Goal: Task Accomplishment & Management: Complete application form

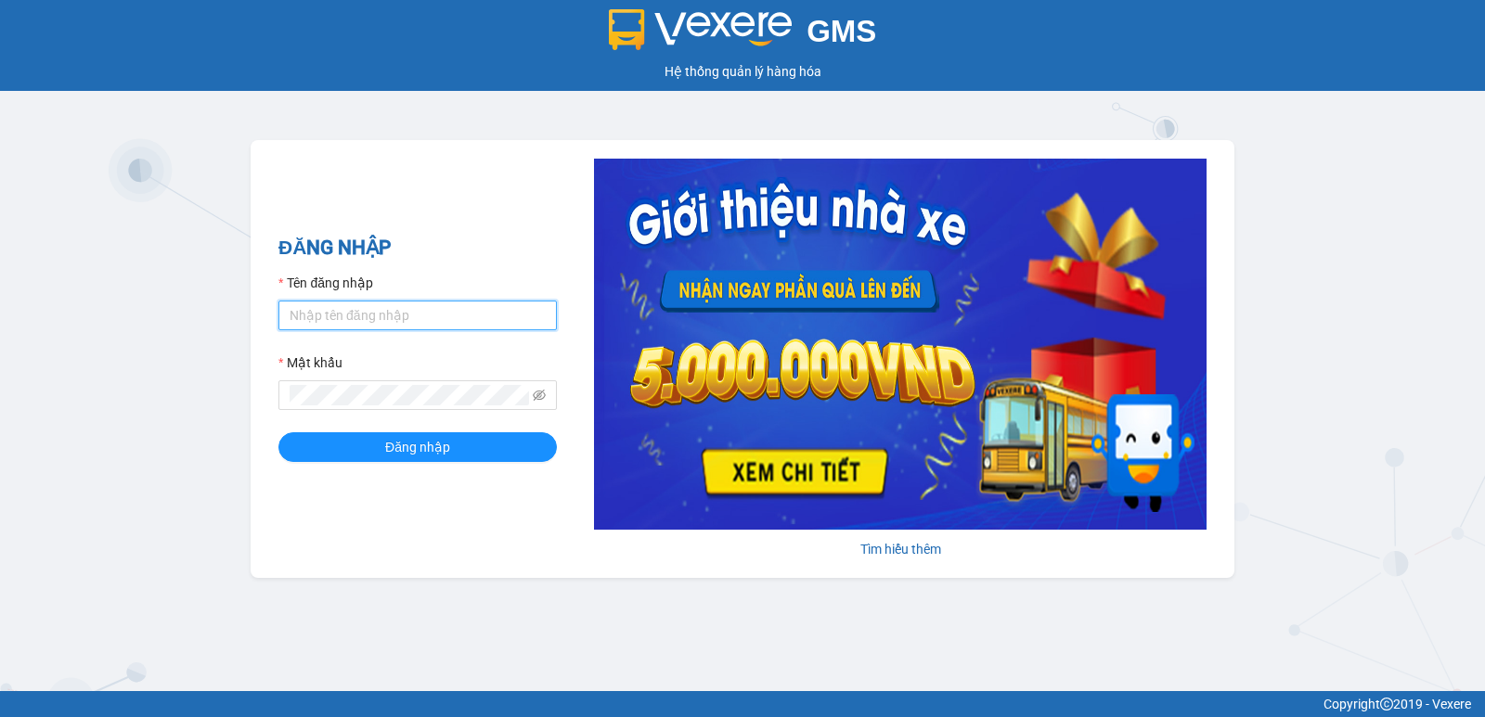
click at [336, 316] on input "Tên đăng nhập" at bounding box center [417, 316] width 278 height 30
type input "dung.nhuquynh"
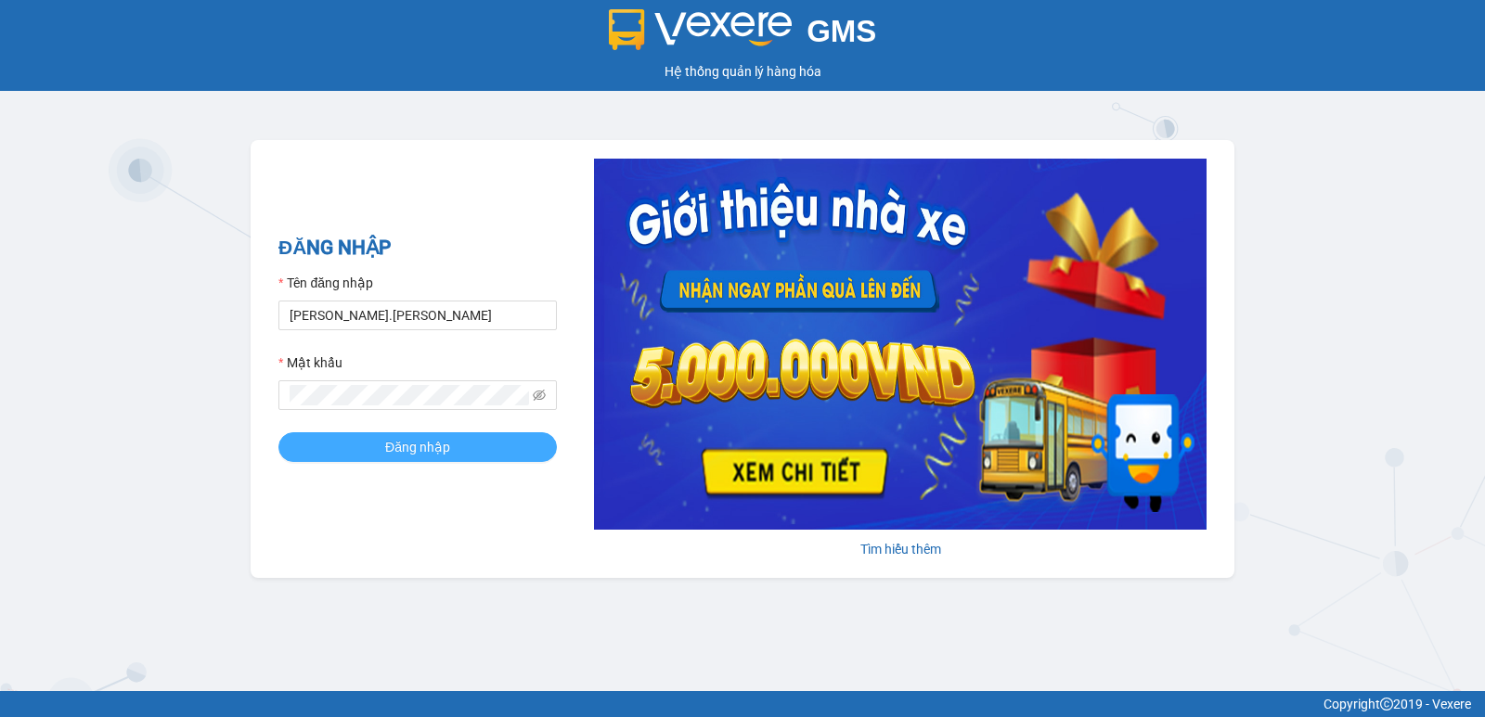
click at [400, 452] on span "Đăng nhập" at bounding box center [417, 447] width 65 height 20
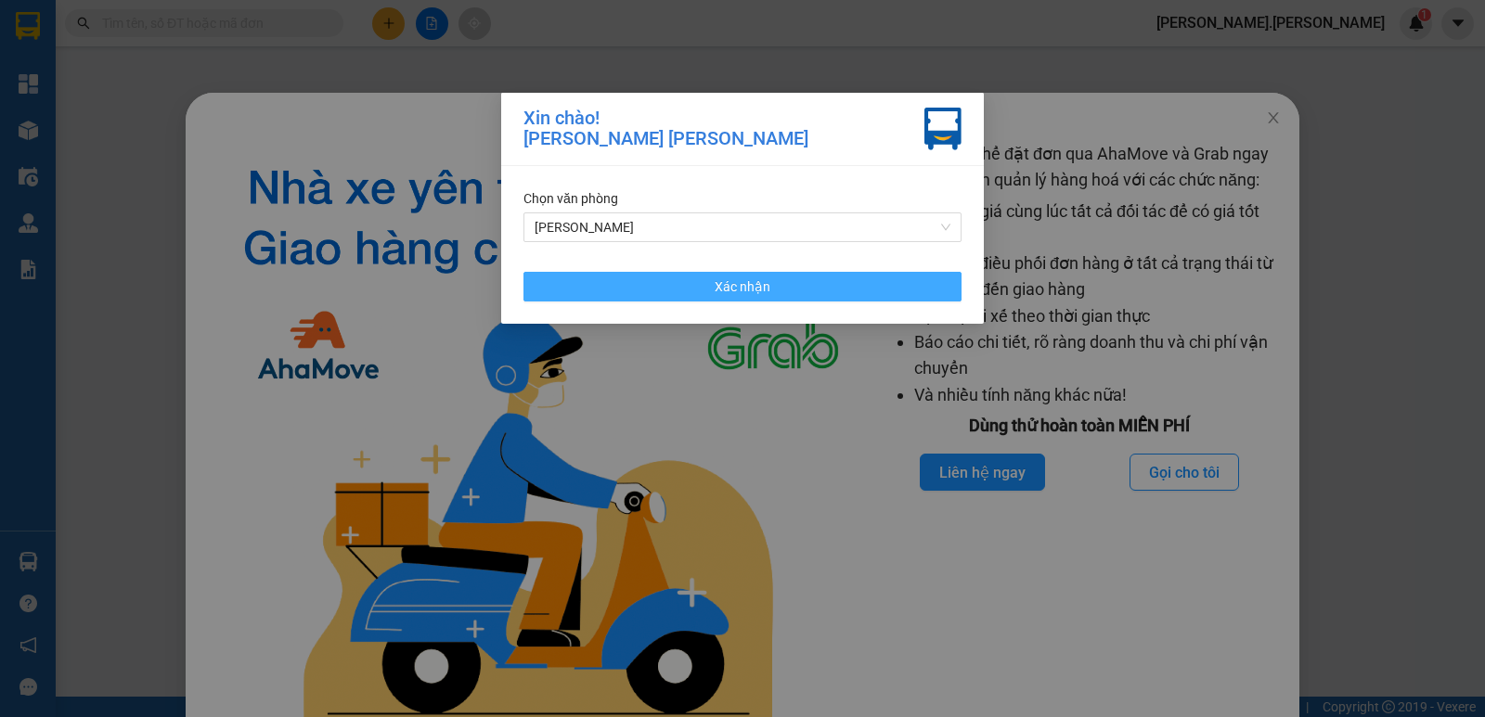
click at [759, 289] on span "Xác nhận" at bounding box center [742, 287] width 56 height 20
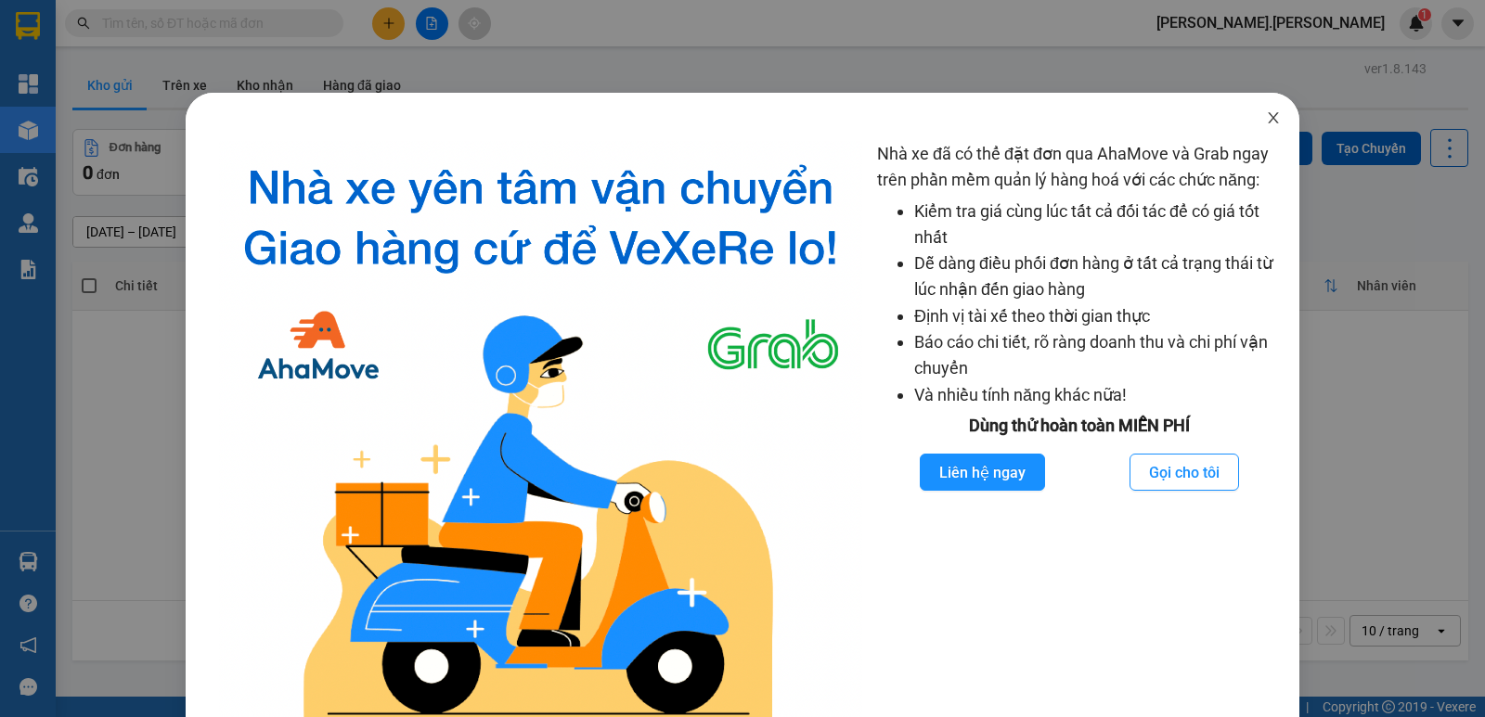
click at [1268, 122] on icon "close" at bounding box center [1273, 117] width 10 height 11
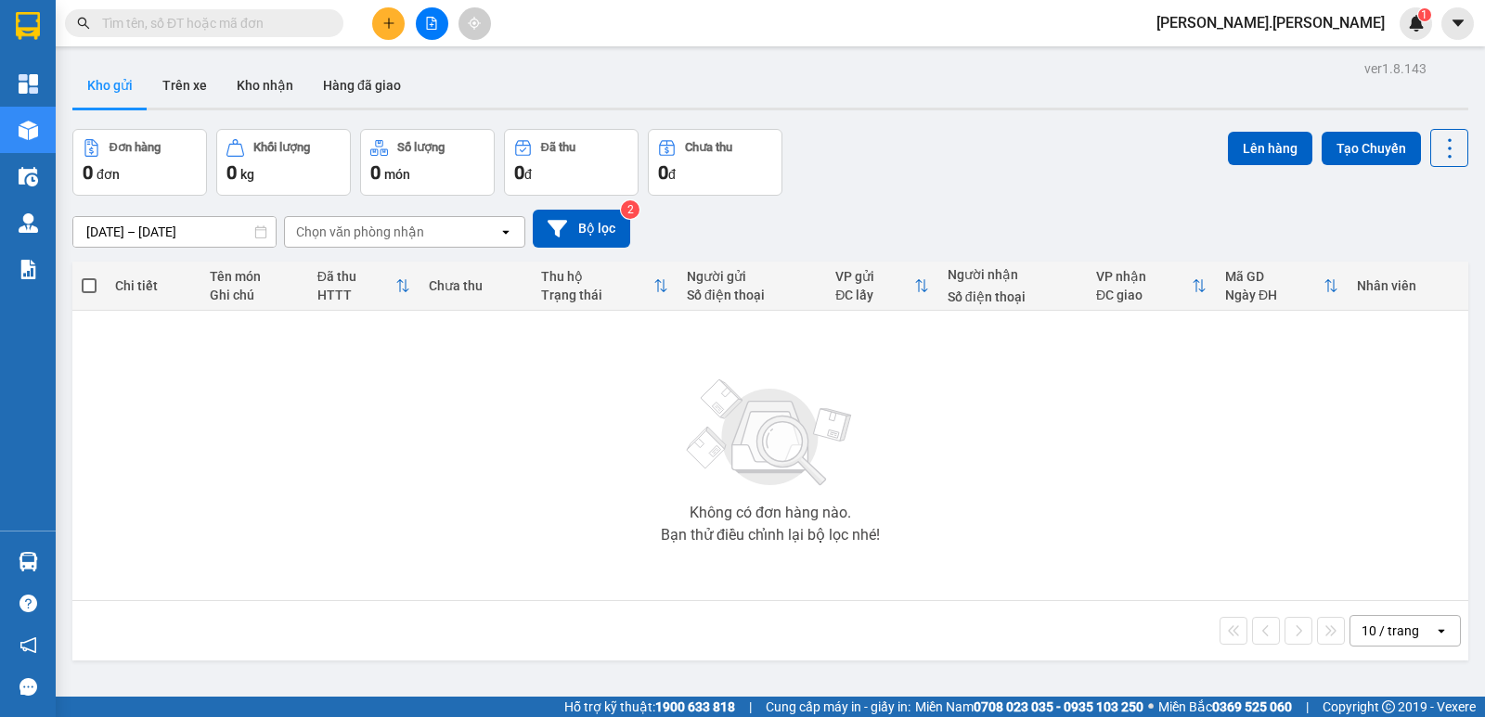
click at [182, 20] on input "text" at bounding box center [211, 23] width 219 height 20
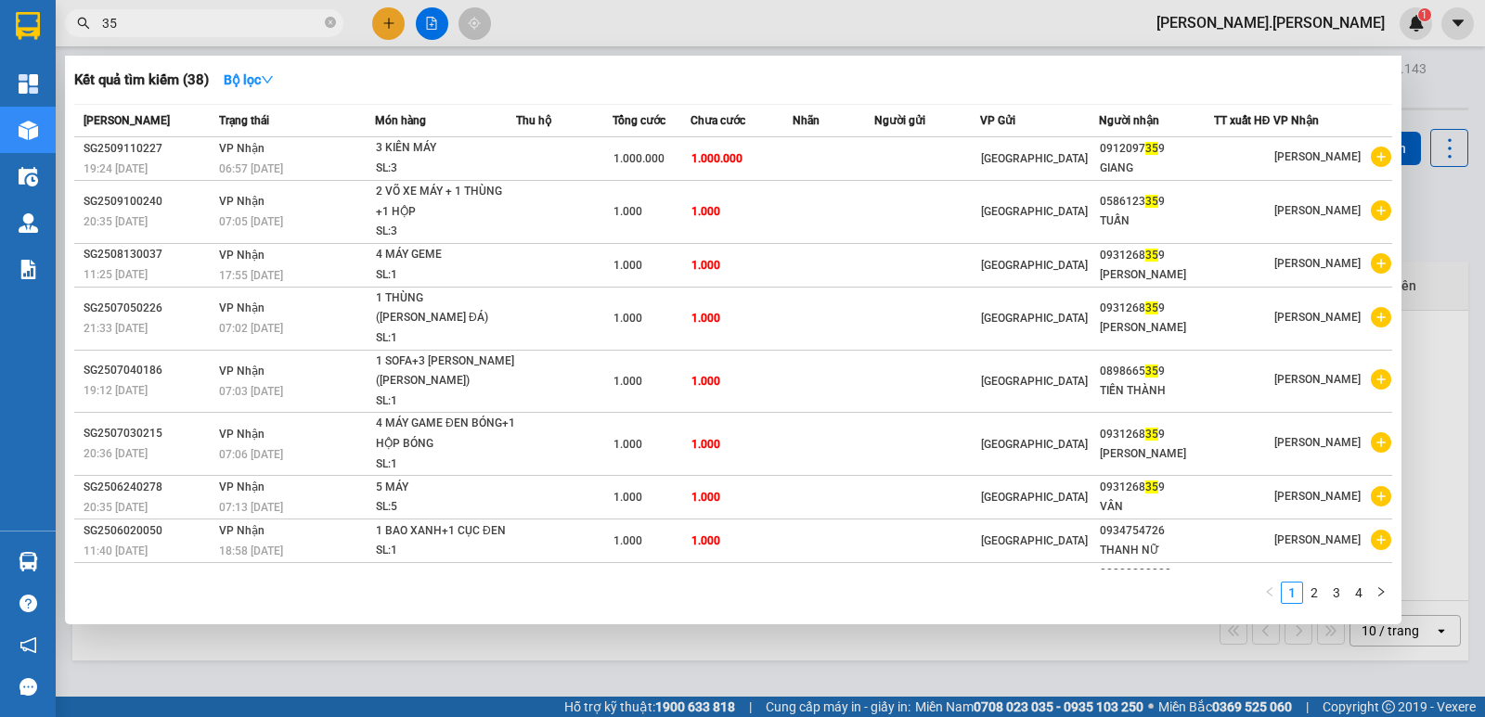
type input "3"
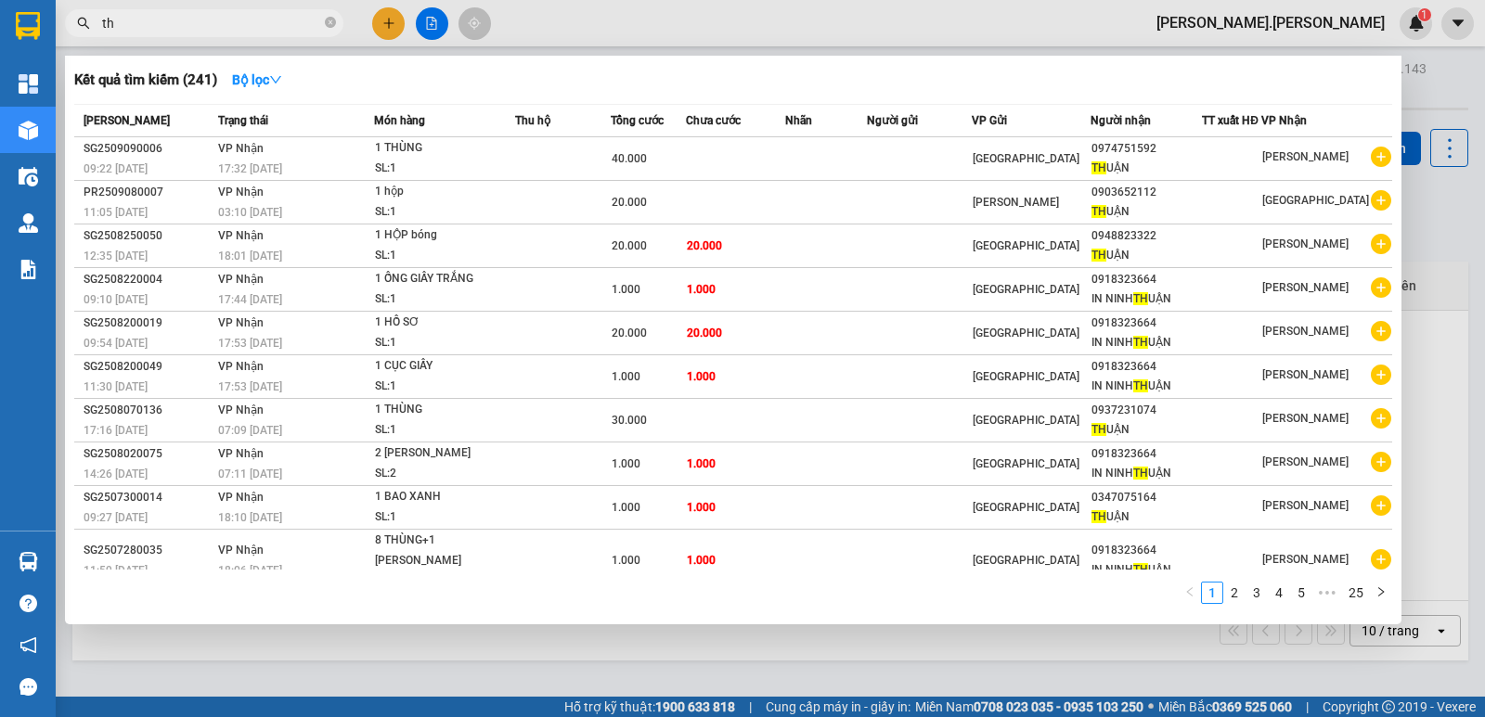
type input "t"
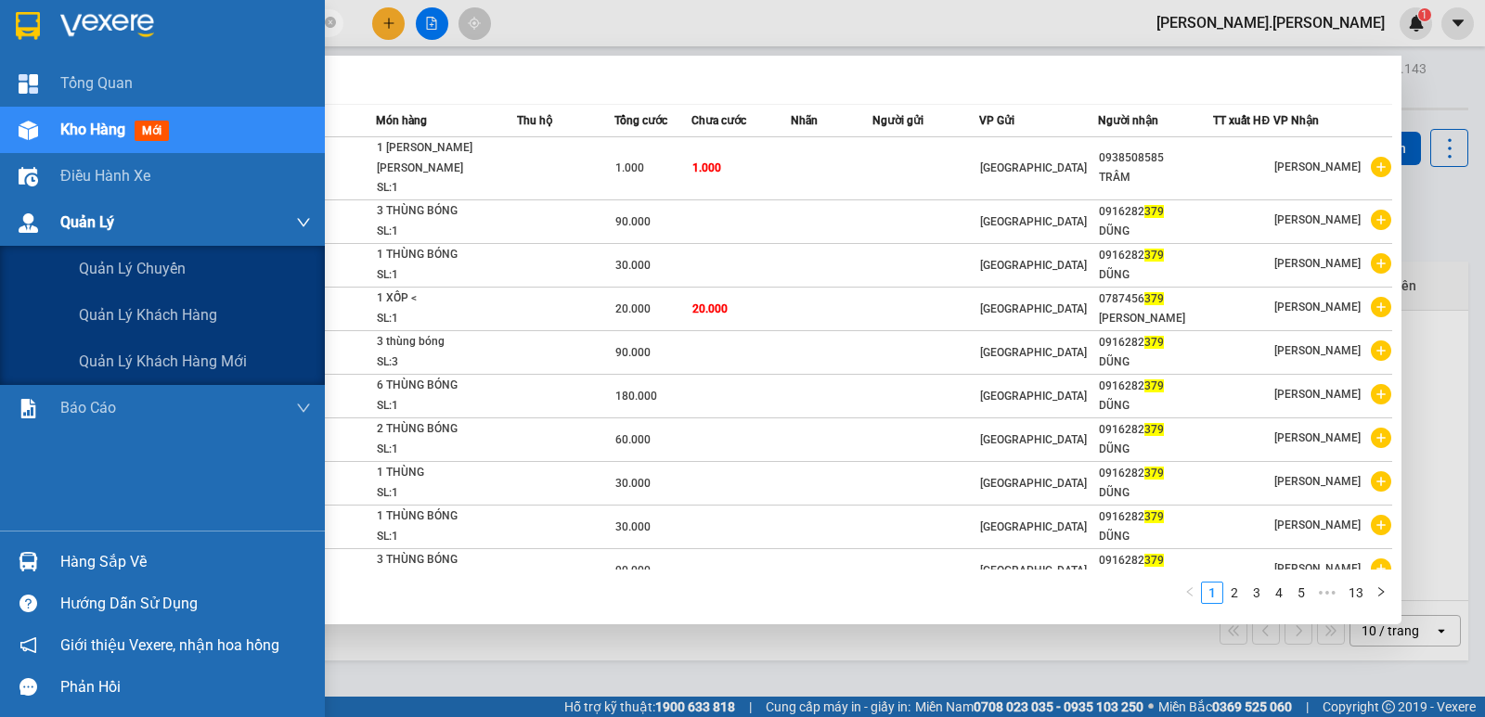
type input "3"
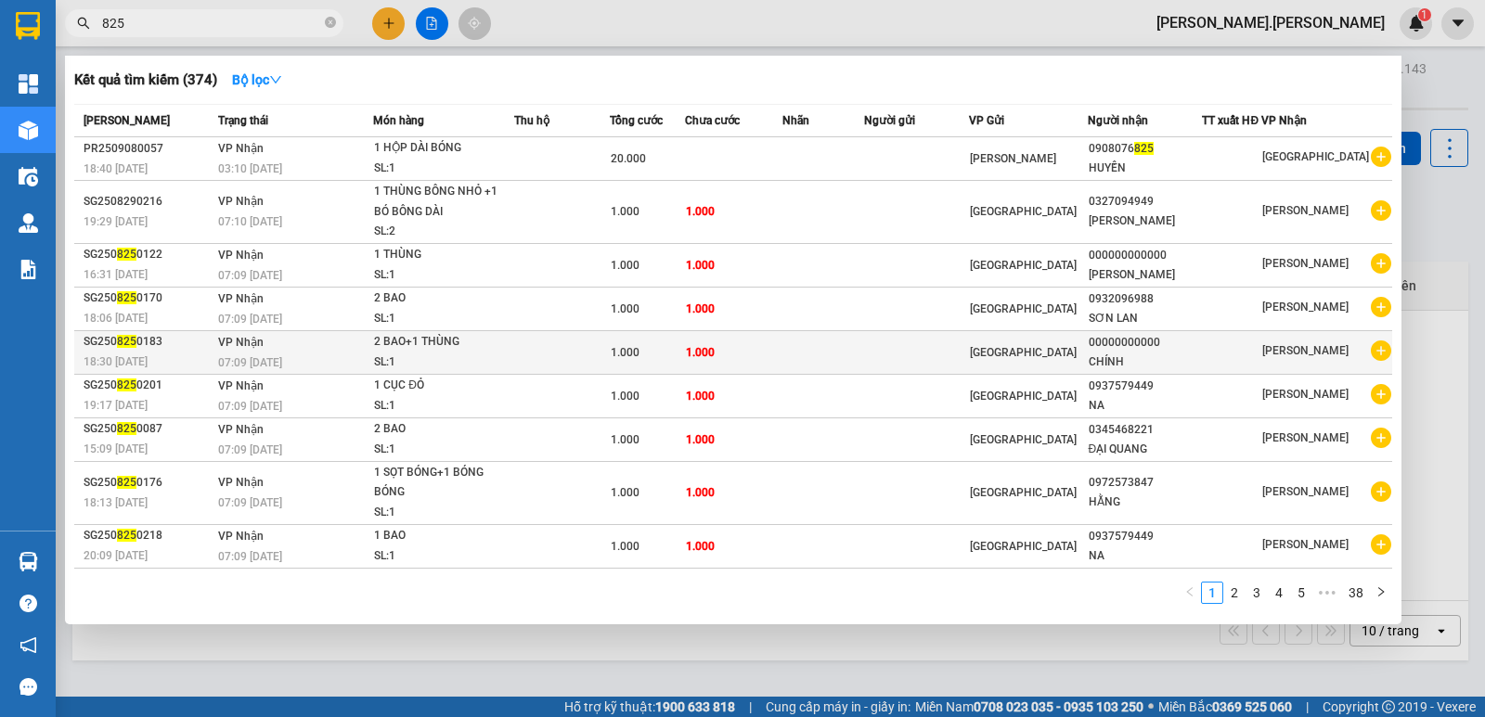
scroll to position [43, 0]
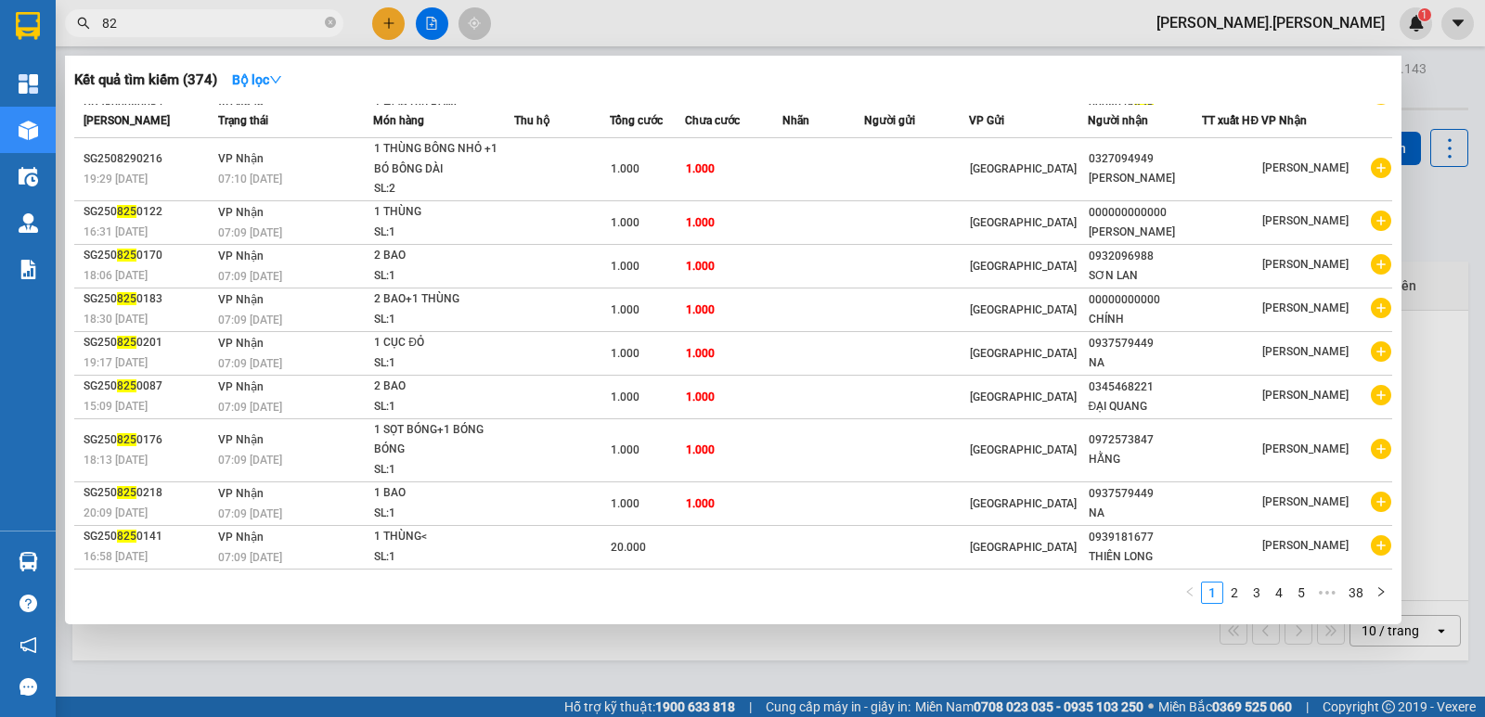
type input "8"
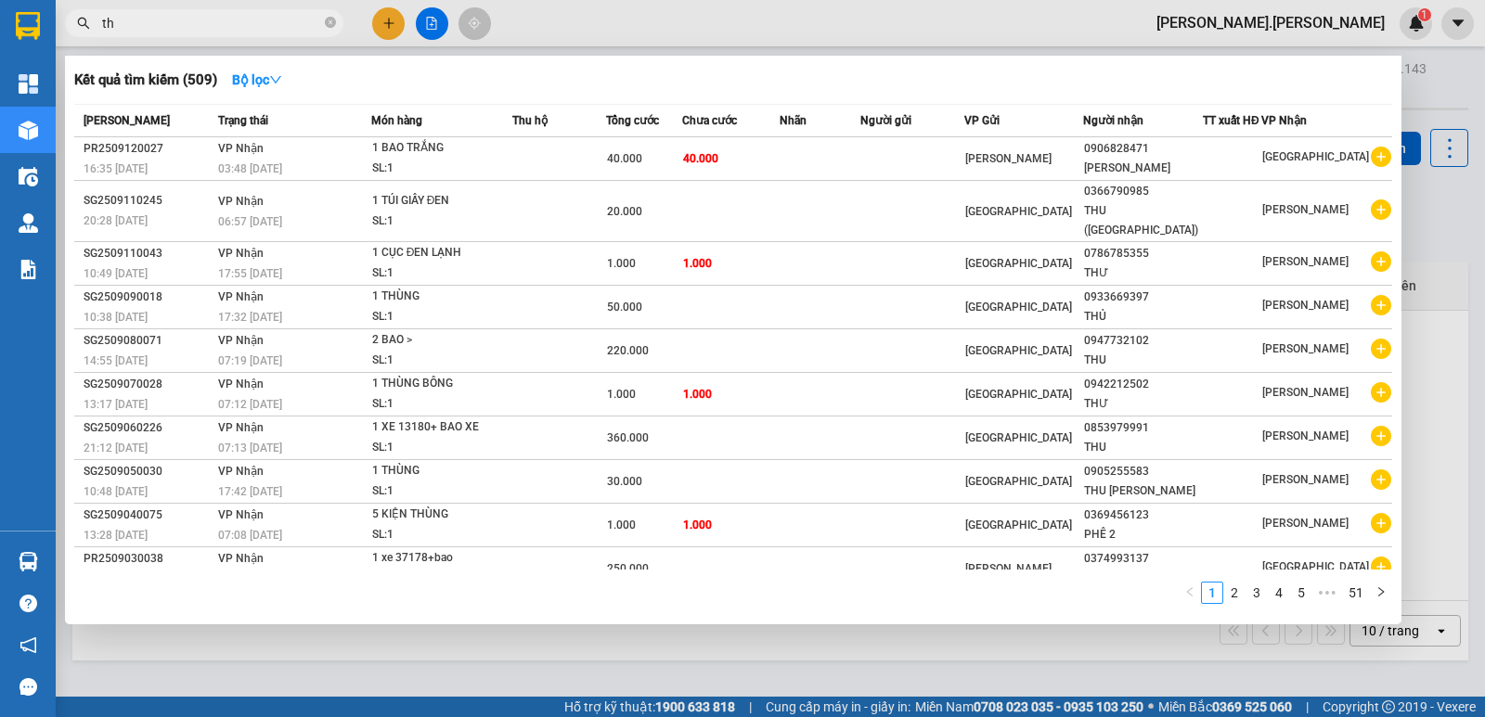
type input "t"
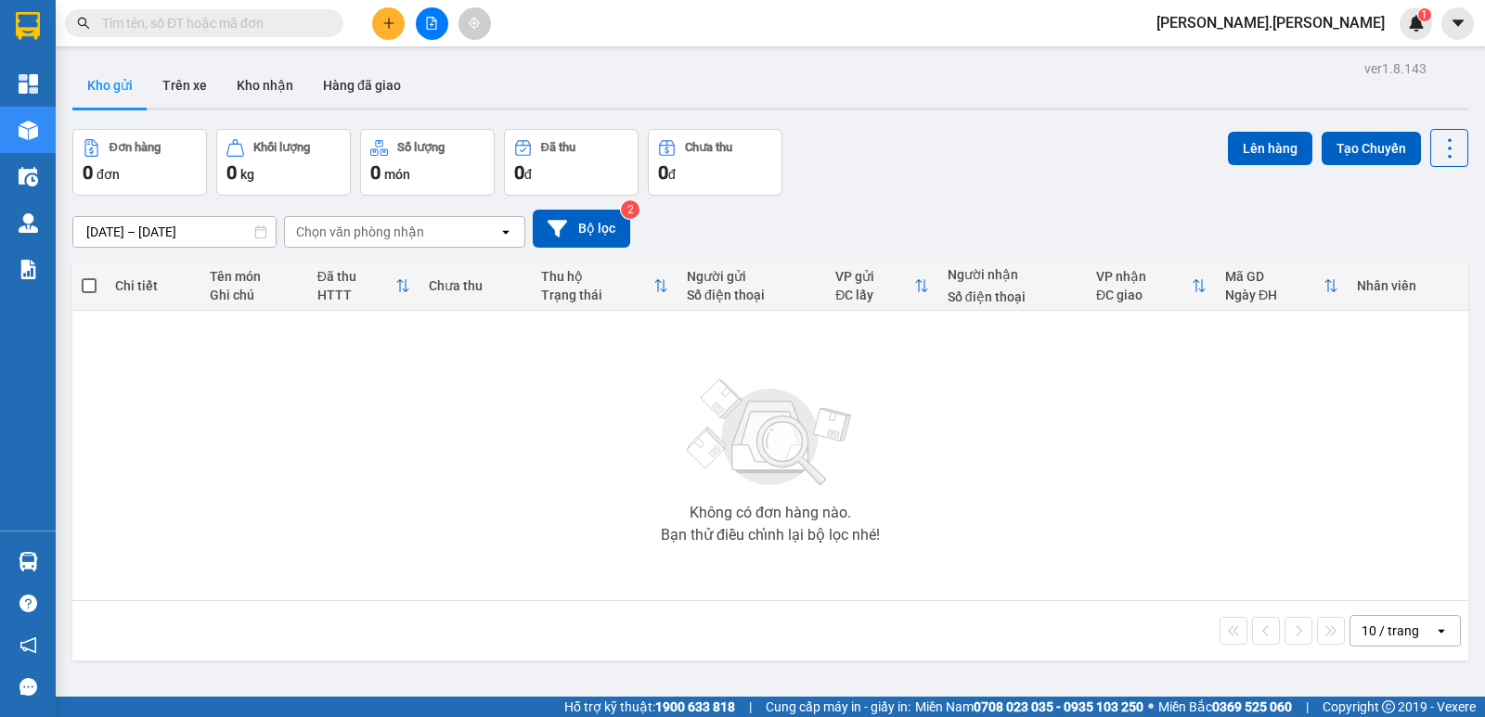
click at [175, 9] on span at bounding box center [204, 23] width 278 height 28
click at [163, 31] on input "text" at bounding box center [211, 23] width 219 height 20
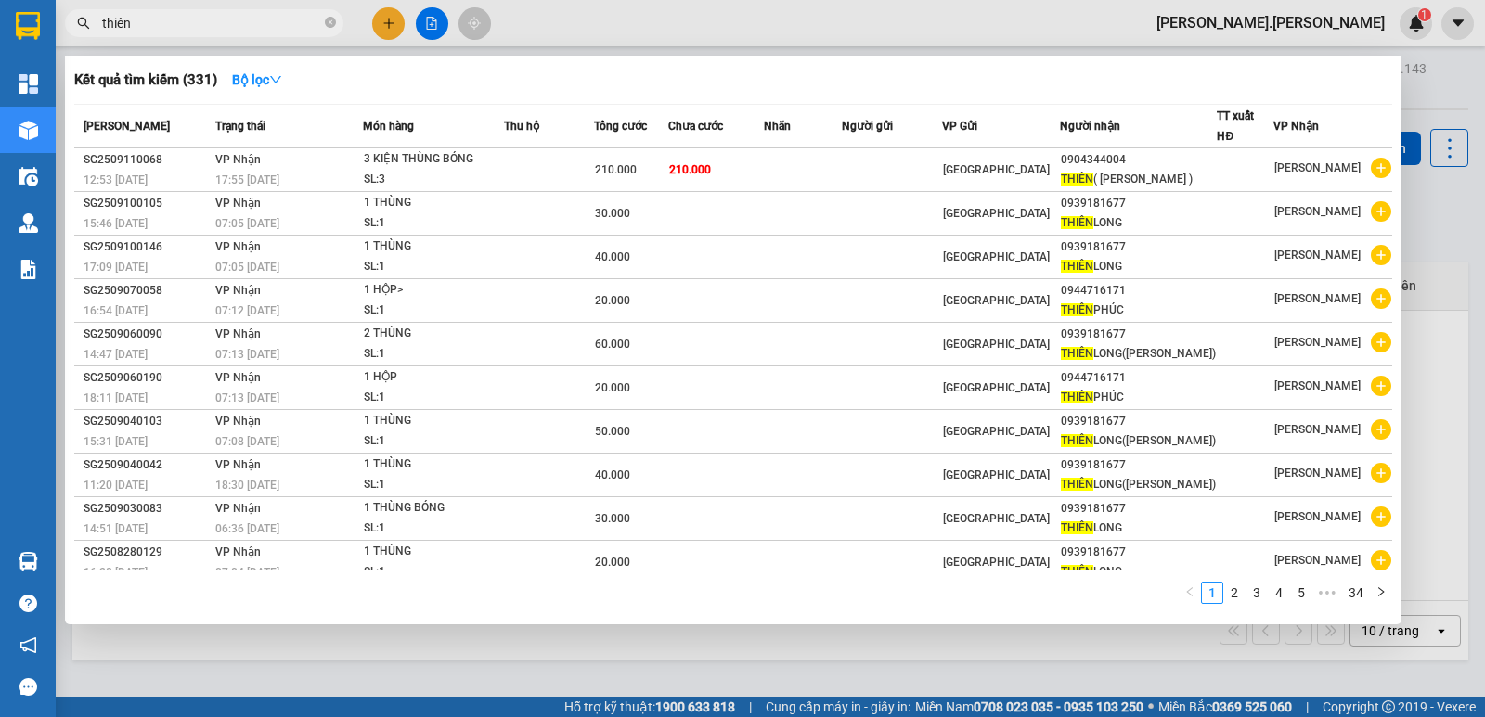
click at [196, 30] on input "thiên" at bounding box center [211, 23] width 219 height 20
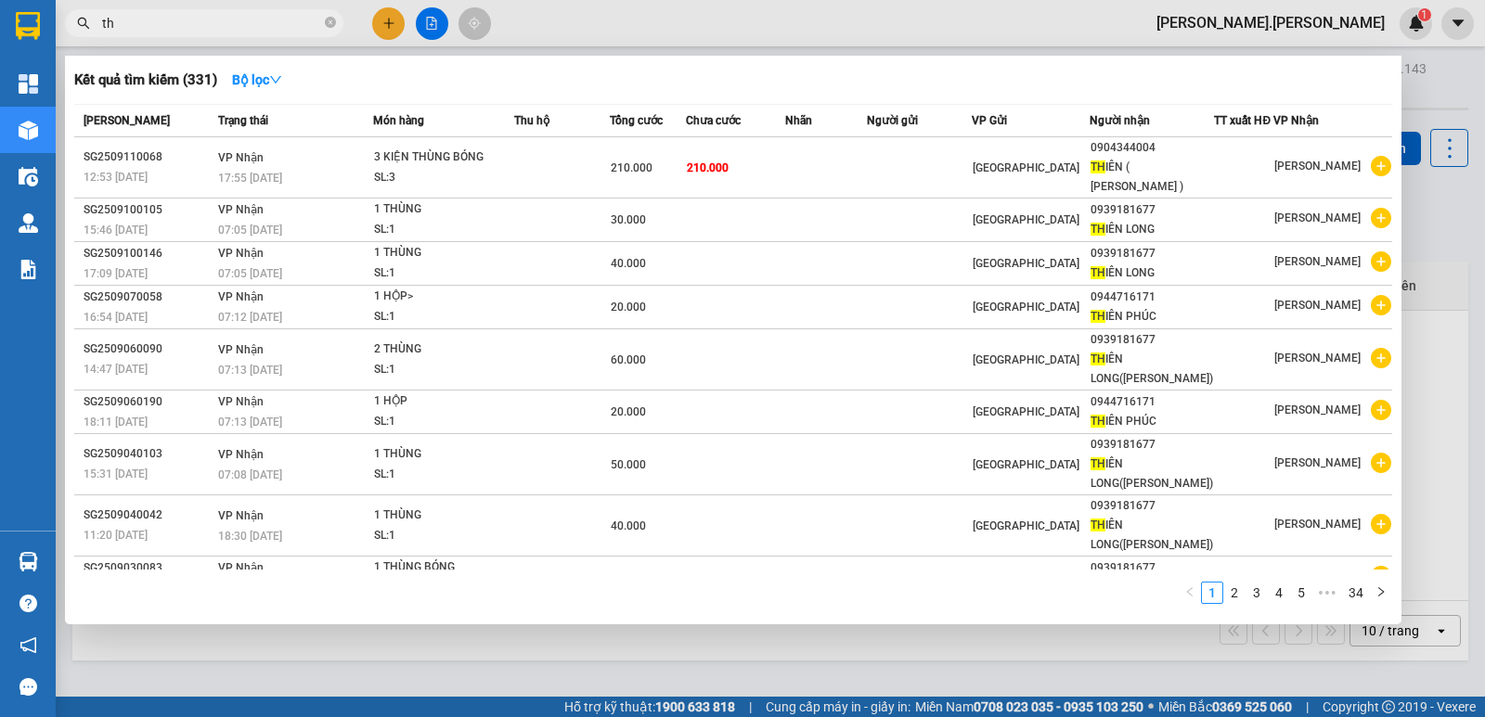
type input "t"
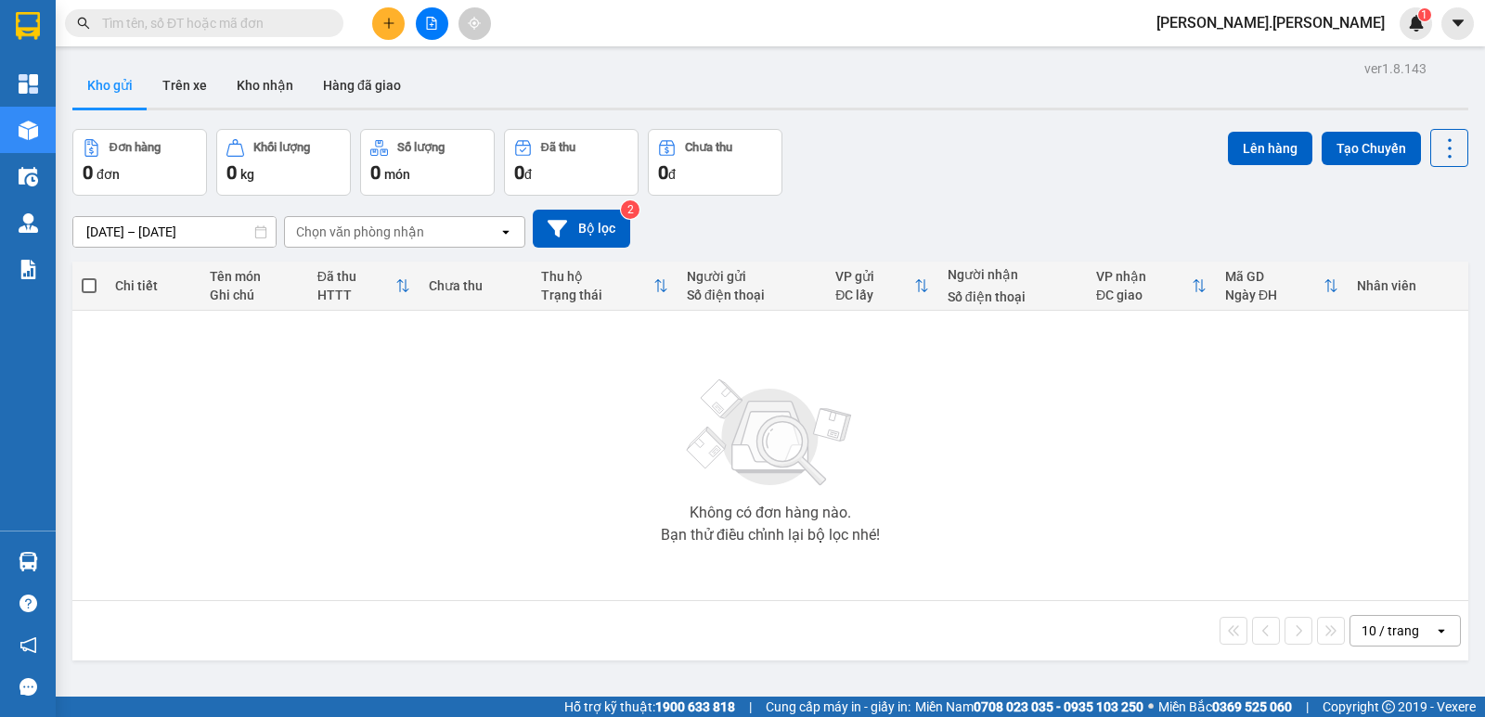
click at [169, 19] on input "text" at bounding box center [211, 23] width 219 height 20
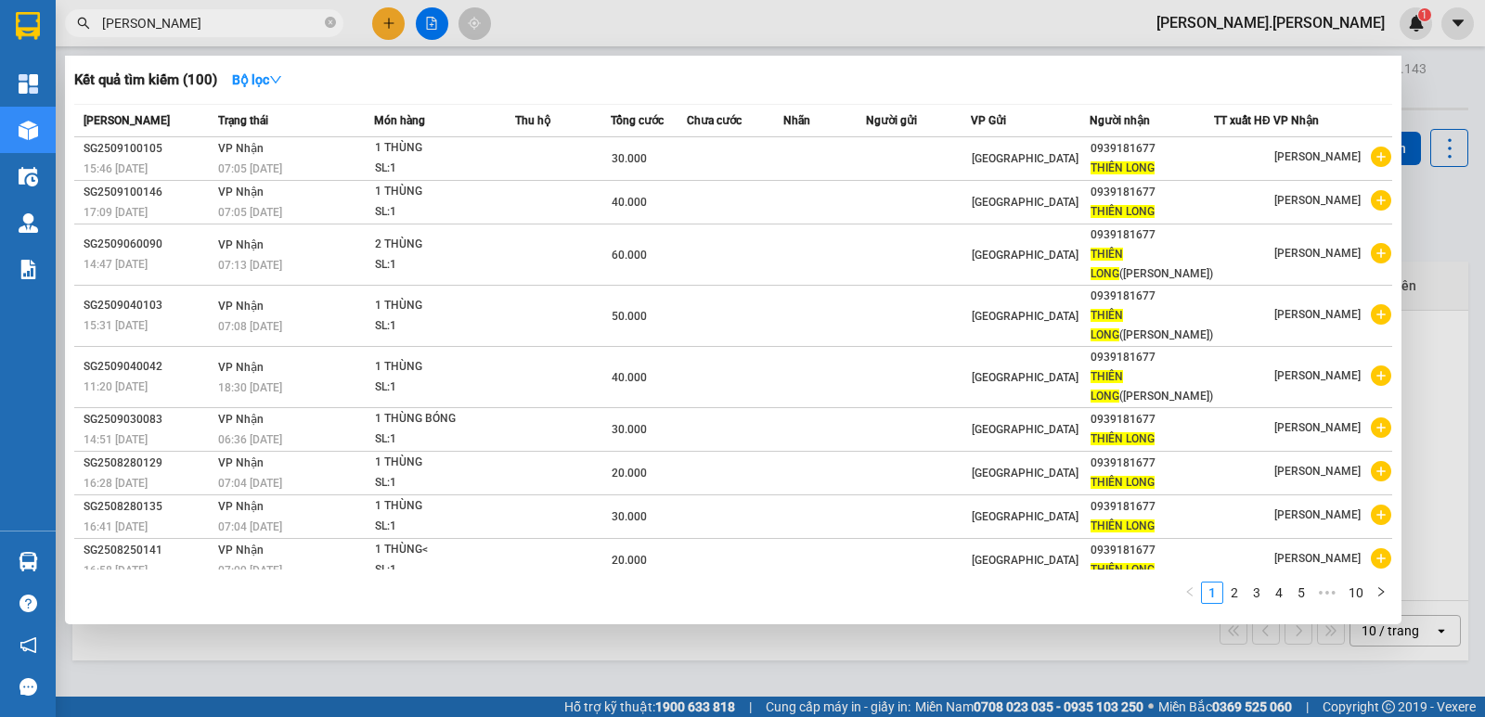
type input "[PERSON_NAME]"
click at [1373, 22] on div at bounding box center [742, 358] width 1485 height 717
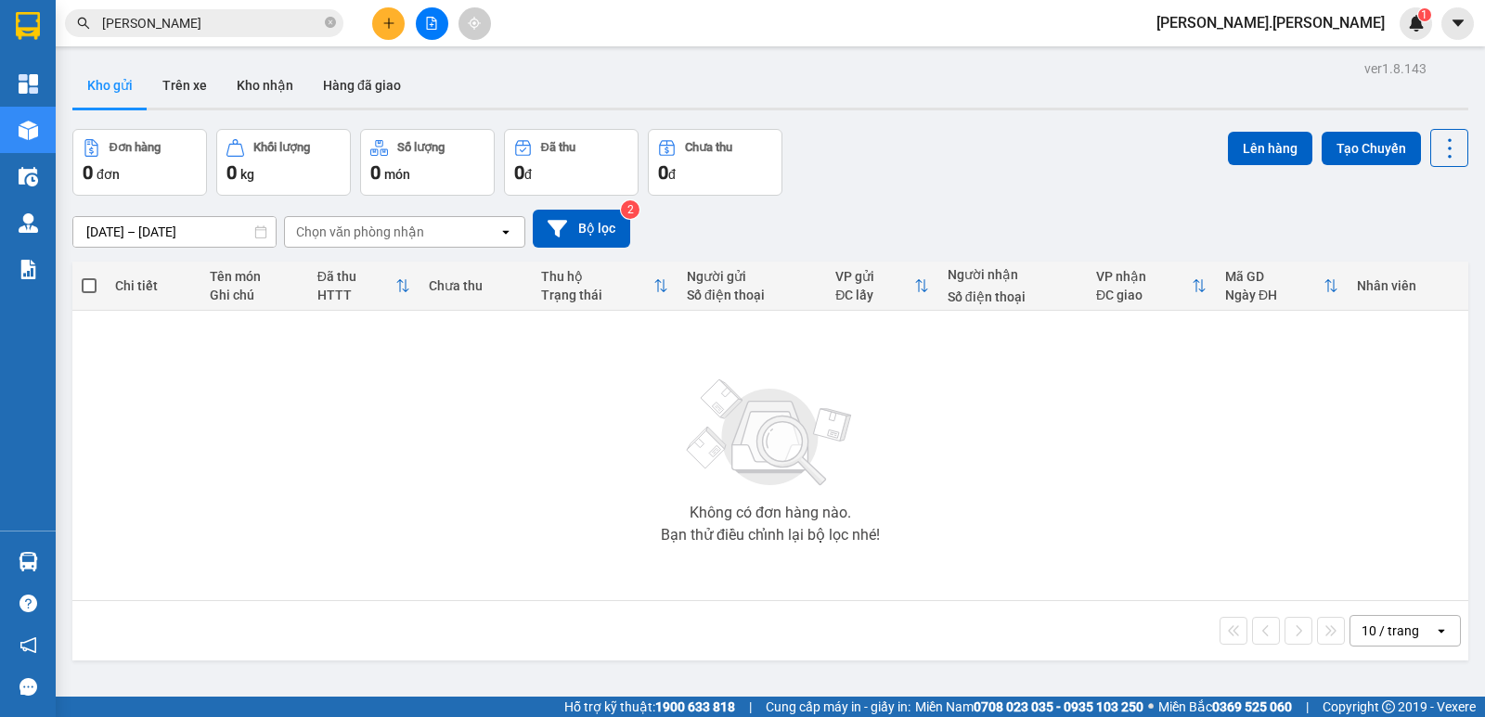
click at [1344, 23] on span "dung.nhuquynh" at bounding box center [1270, 22] width 258 height 23
click at [1333, 55] on span "Đăng xuất" at bounding box center [1340, 57] width 97 height 20
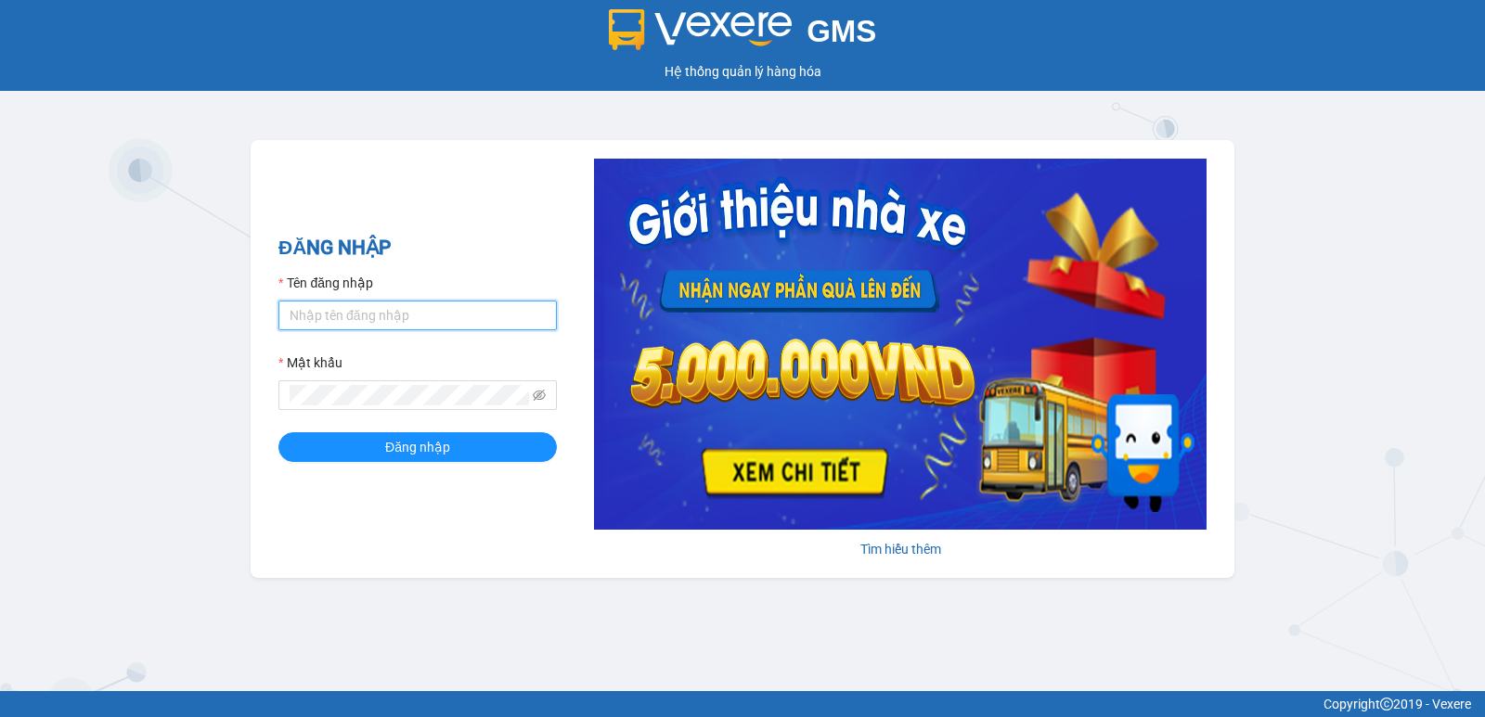
click at [344, 319] on input "Tên đăng nhập" at bounding box center [417, 316] width 278 height 30
type input "diep.nhuquynh"
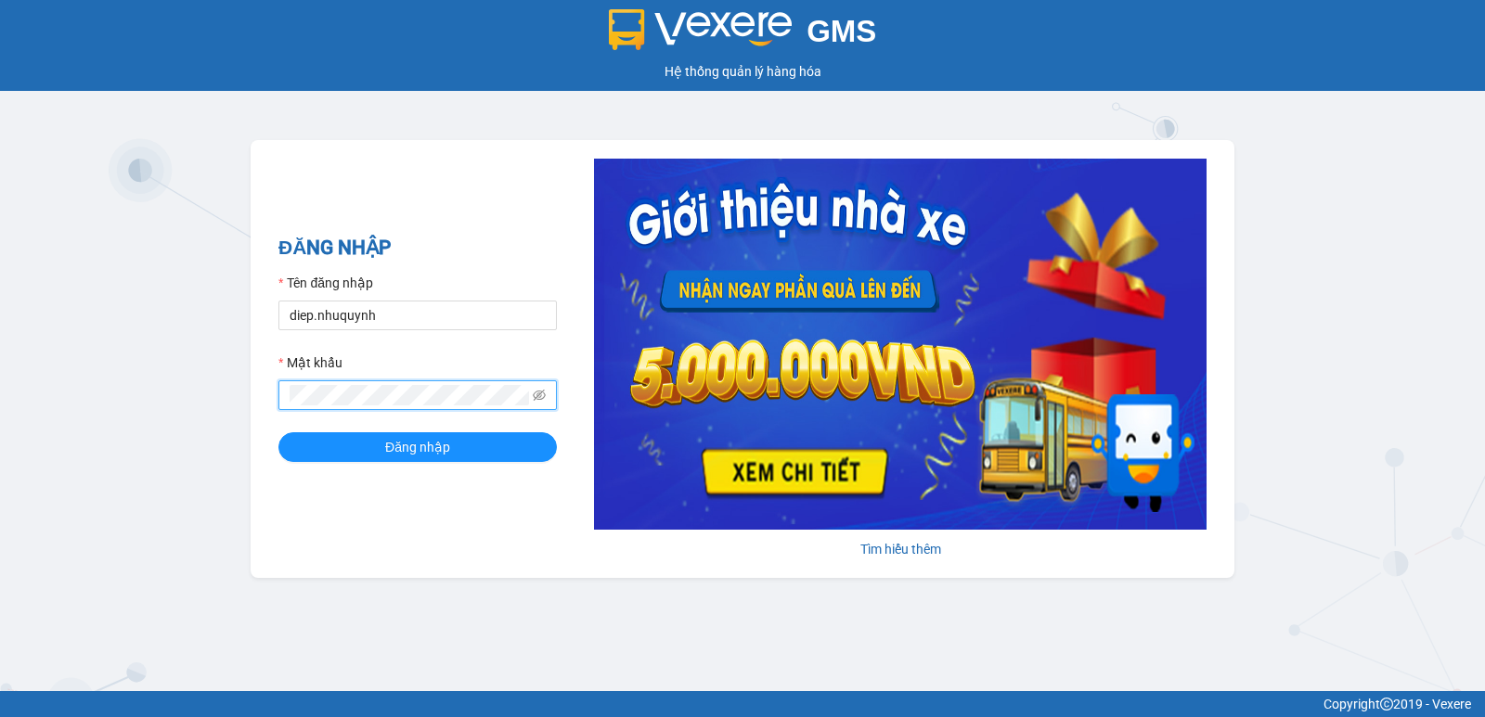
click at [278, 432] on button "Đăng nhập" at bounding box center [417, 447] width 278 height 30
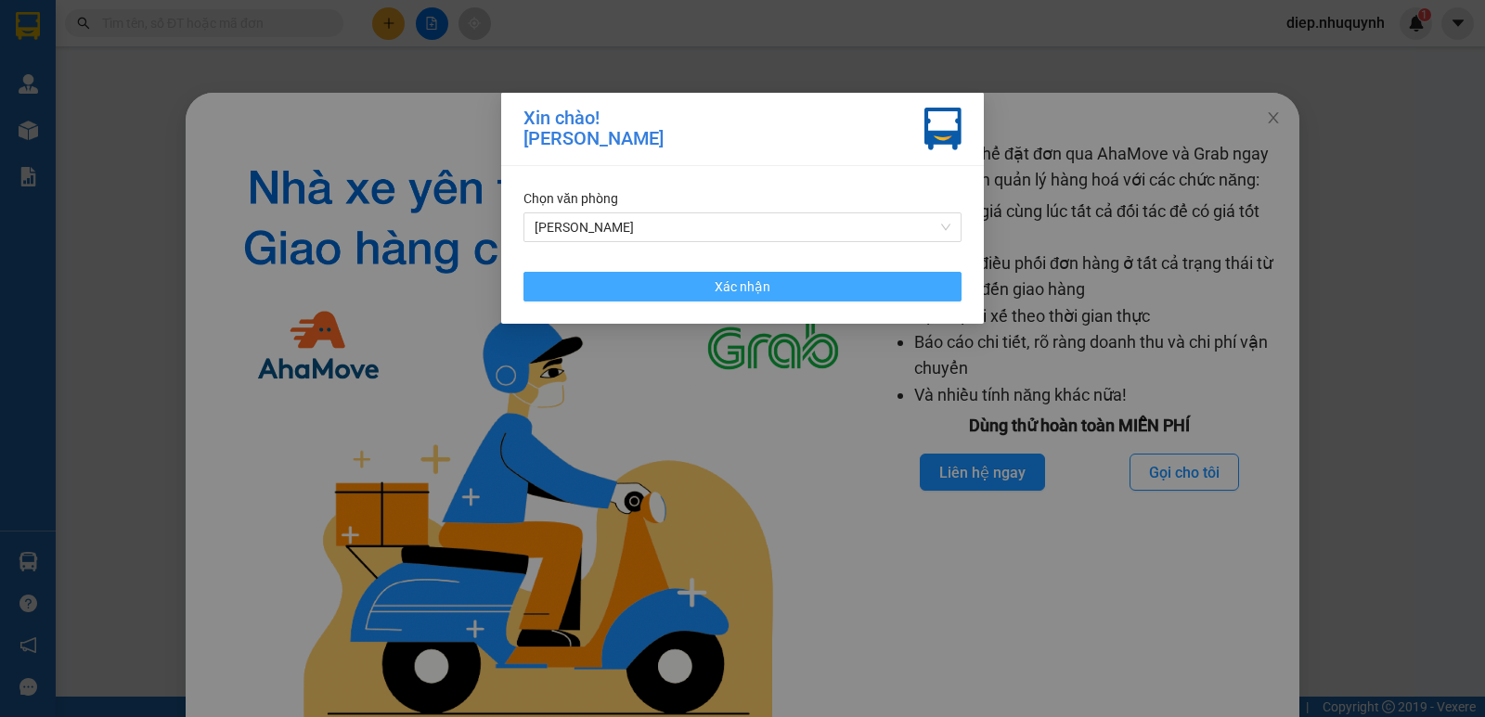
drag, startPoint x: 774, startPoint y: 292, endPoint x: 1298, endPoint y: 157, distance: 541.5
click at [772, 292] on button "Xác nhận" at bounding box center [742, 287] width 438 height 30
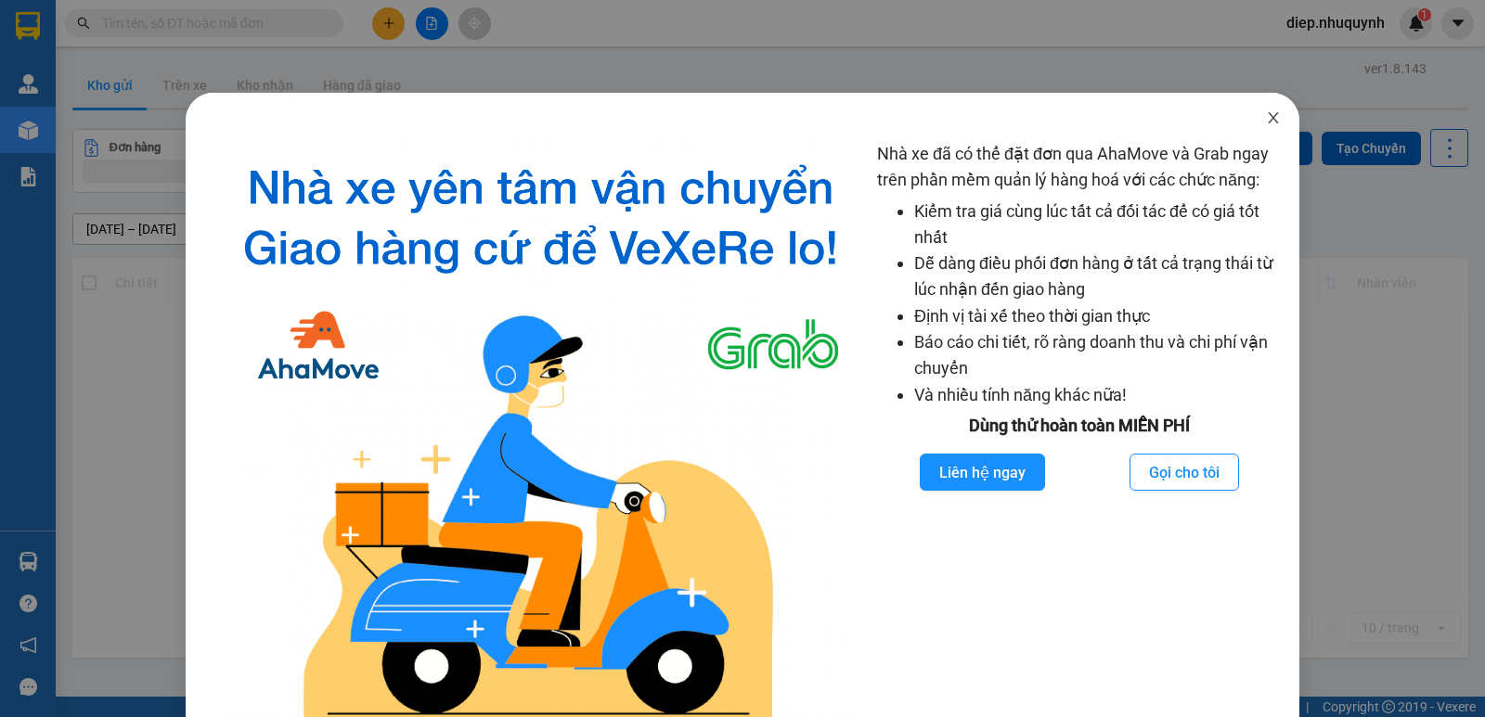
click at [1266, 115] on icon "close" at bounding box center [1273, 117] width 15 height 15
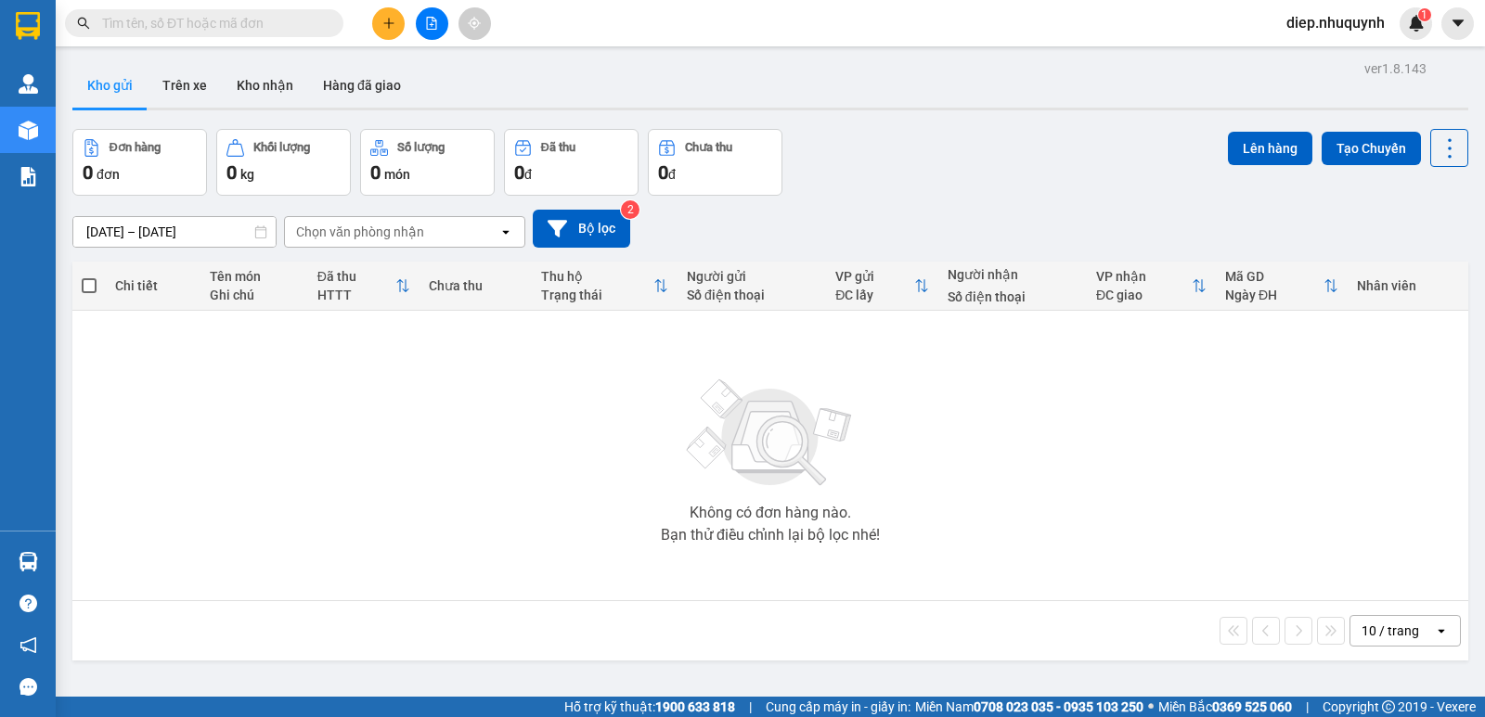
click at [234, 25] on input "text" at bounding box center [211, 23] width 219 height 20
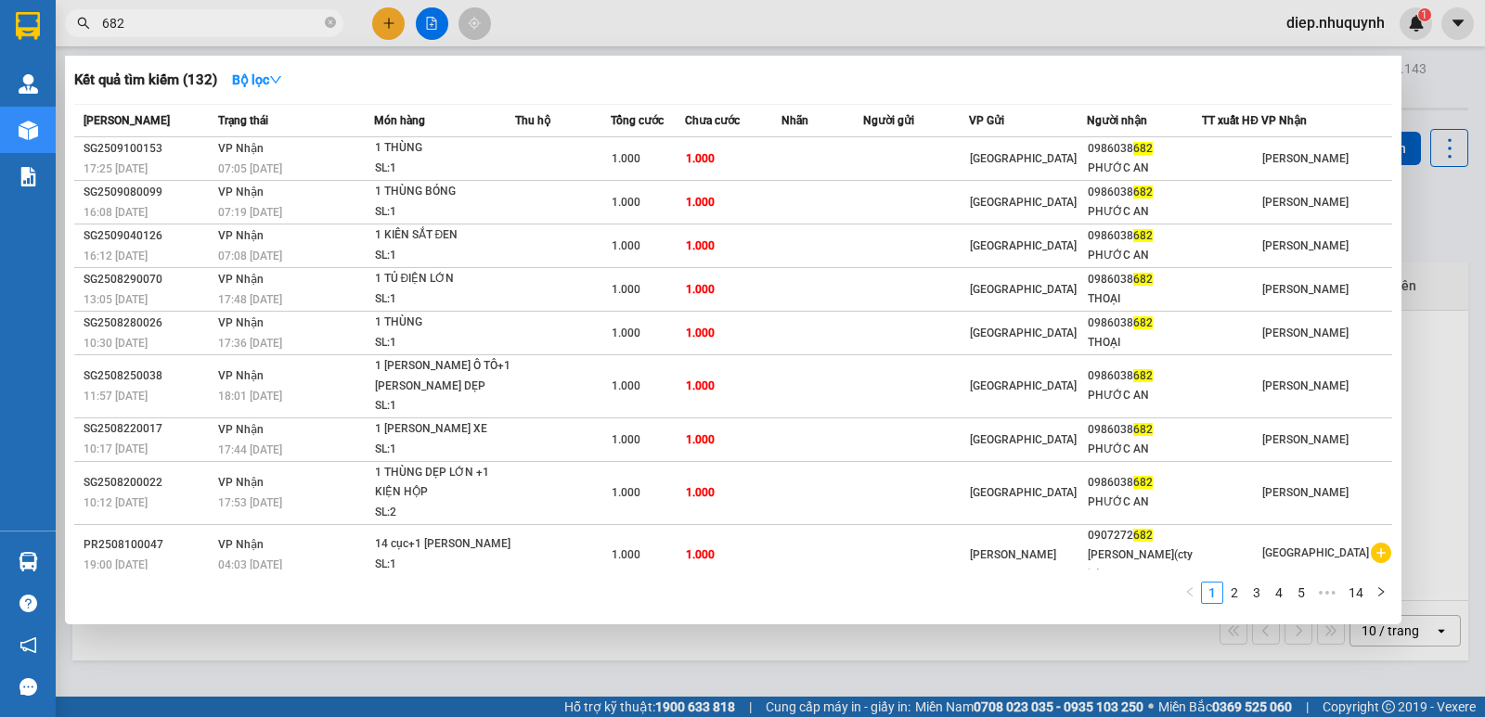
drag, startPoint x: 184, startPoint y: 16, endPoint x: 86, endPoint y: 16, distance: 97.4
click at [86, 16] on span "682" at bounding box center [204, 23] width 278 height 28
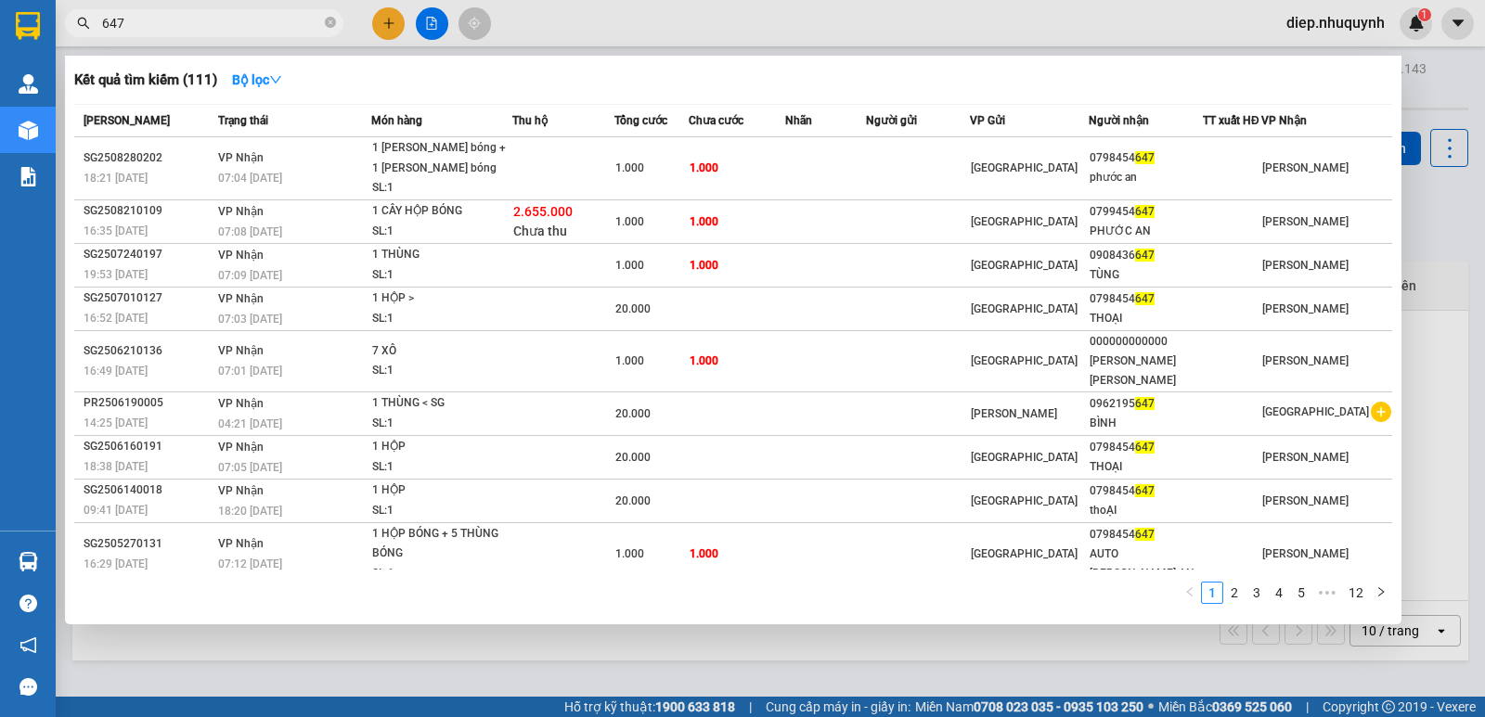
drag, startPoint x: 160, startPoint y: 24, endPoint x: 89, endPoint y: 12, distance: 71.5
click at [89, 12] on span "647" at bounding box center [204, 23] width 278 height 28
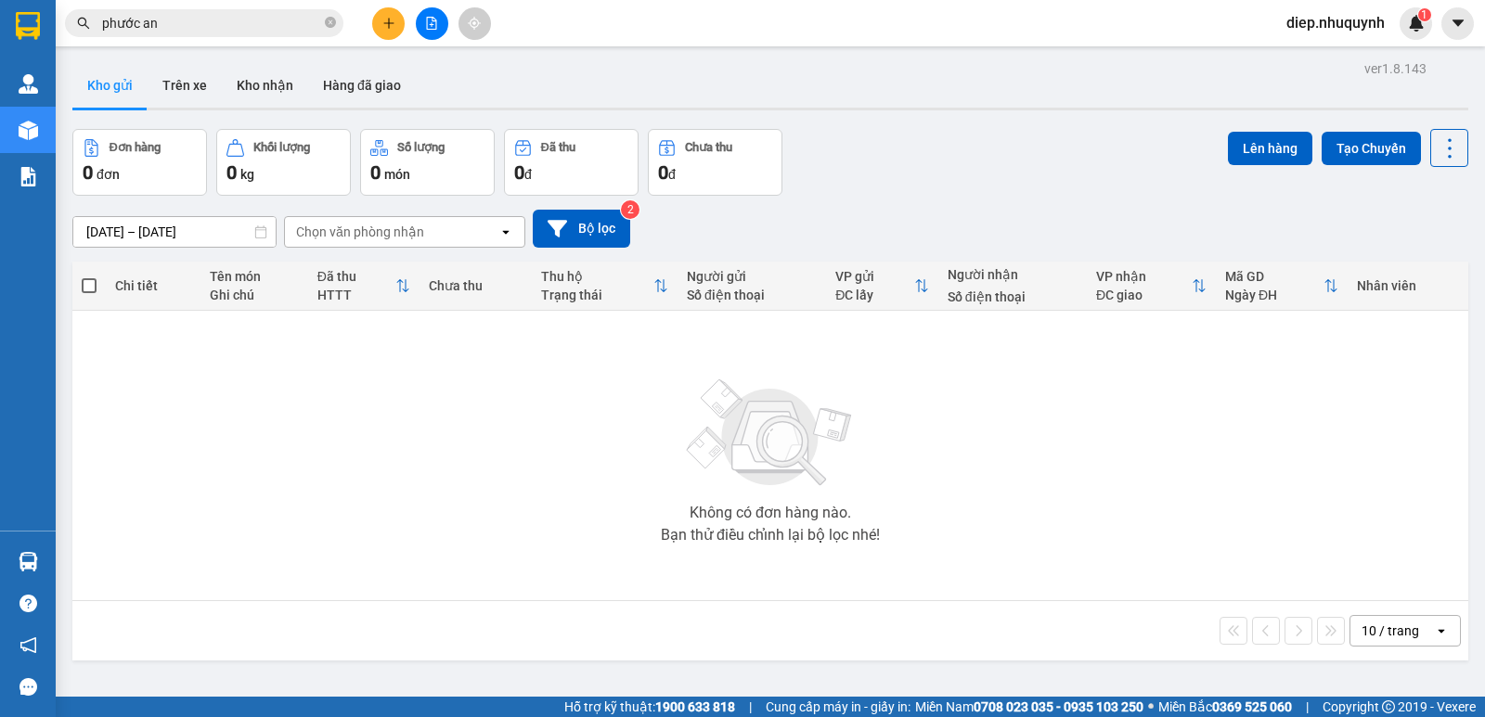
click at [214, 29] on input "phước an" at bounding box center [211, 23] width 219 height 20
click at [212, 28] on input "phước an" at bounding box center [211, 23] width 219 height 20
click at [238, 32] on input "phước an" at bounding box center [211, 23] width 219 height 20
click at [238, 30] on input "phước an" at bounding box center [211, 23] width 219 height 20
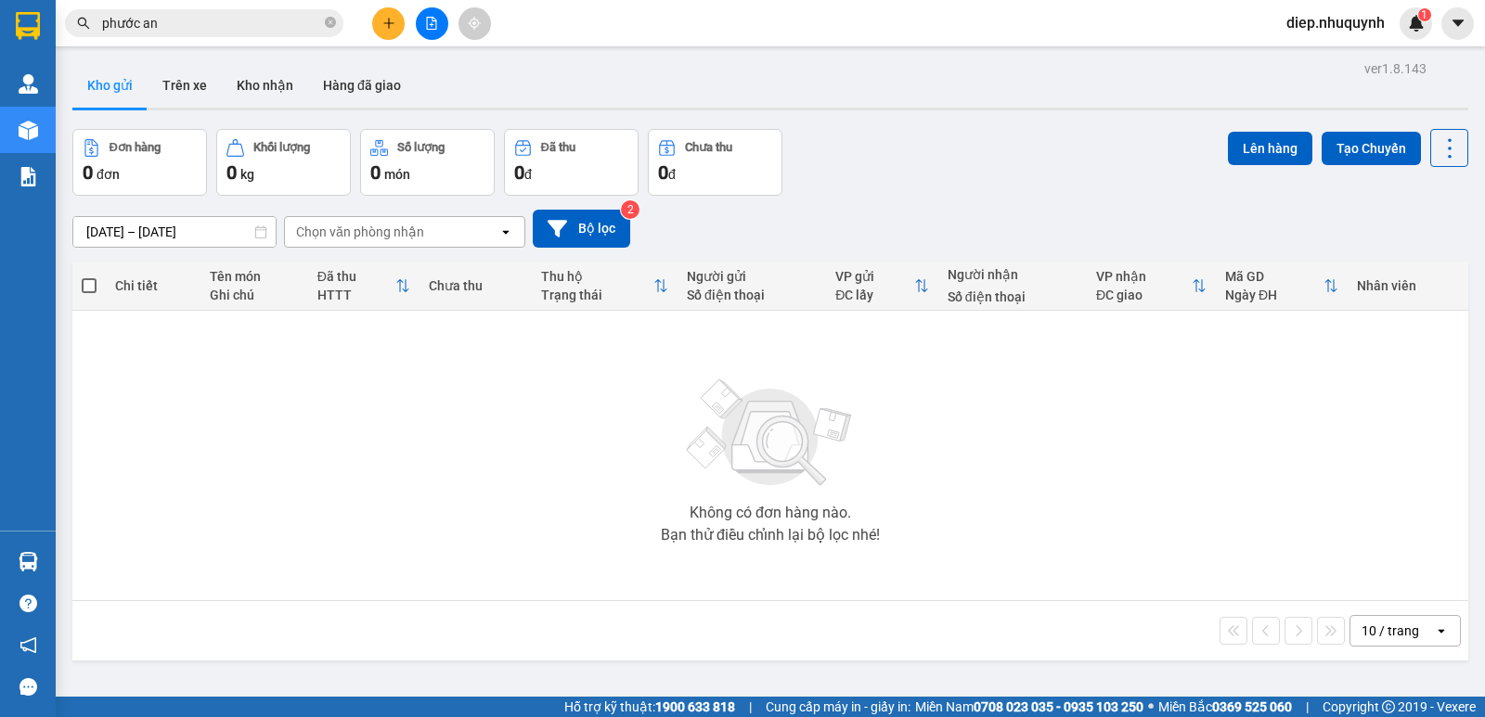
click at [205, 25] on input "phước an" at bounding box center [211, 23] width 219 height 20
drag, startPoint x: 149, startPoint y: 22, endPoint x: 89, endPoint y: 30, distance: 60.8
click at [89, 30] on span "phước an" at bounding box center [204, 23] width 278 height 28
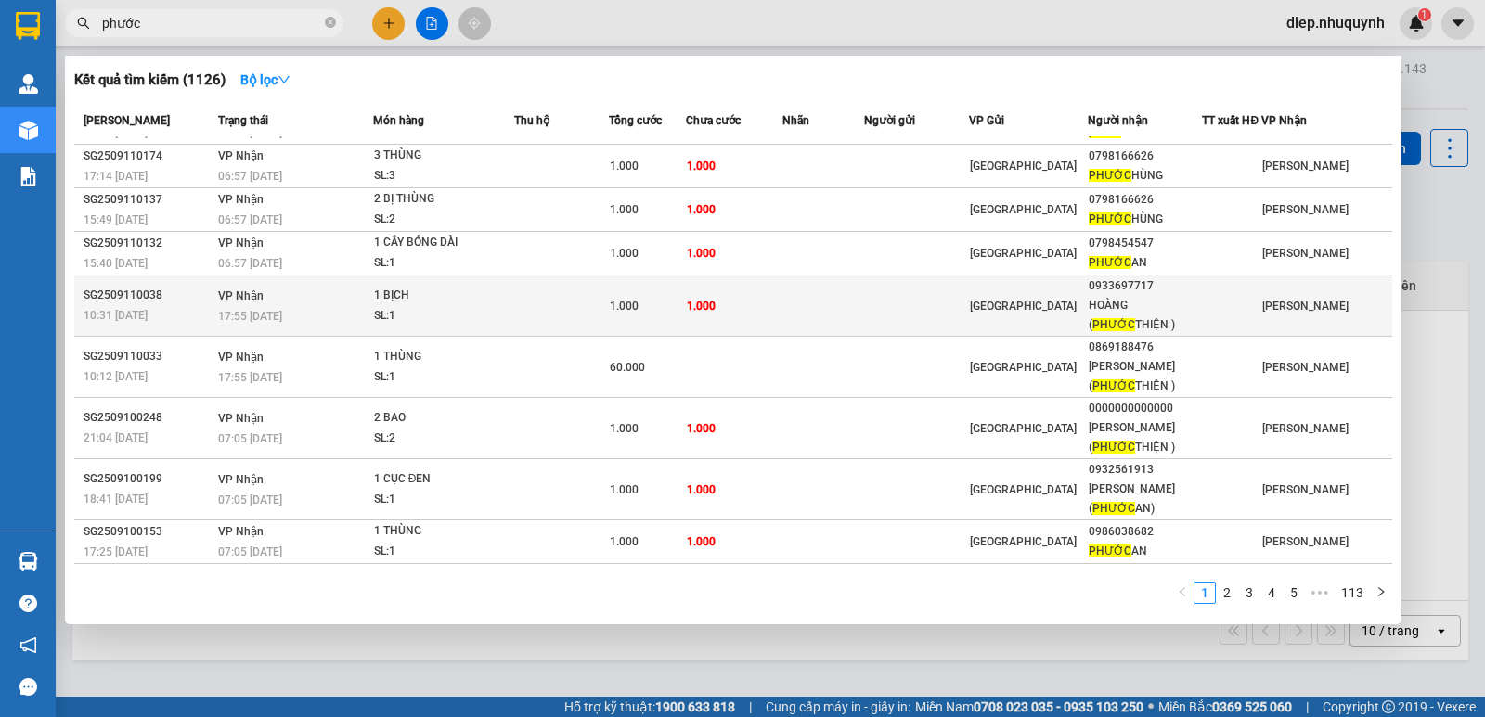
scroll to position [57, 0]
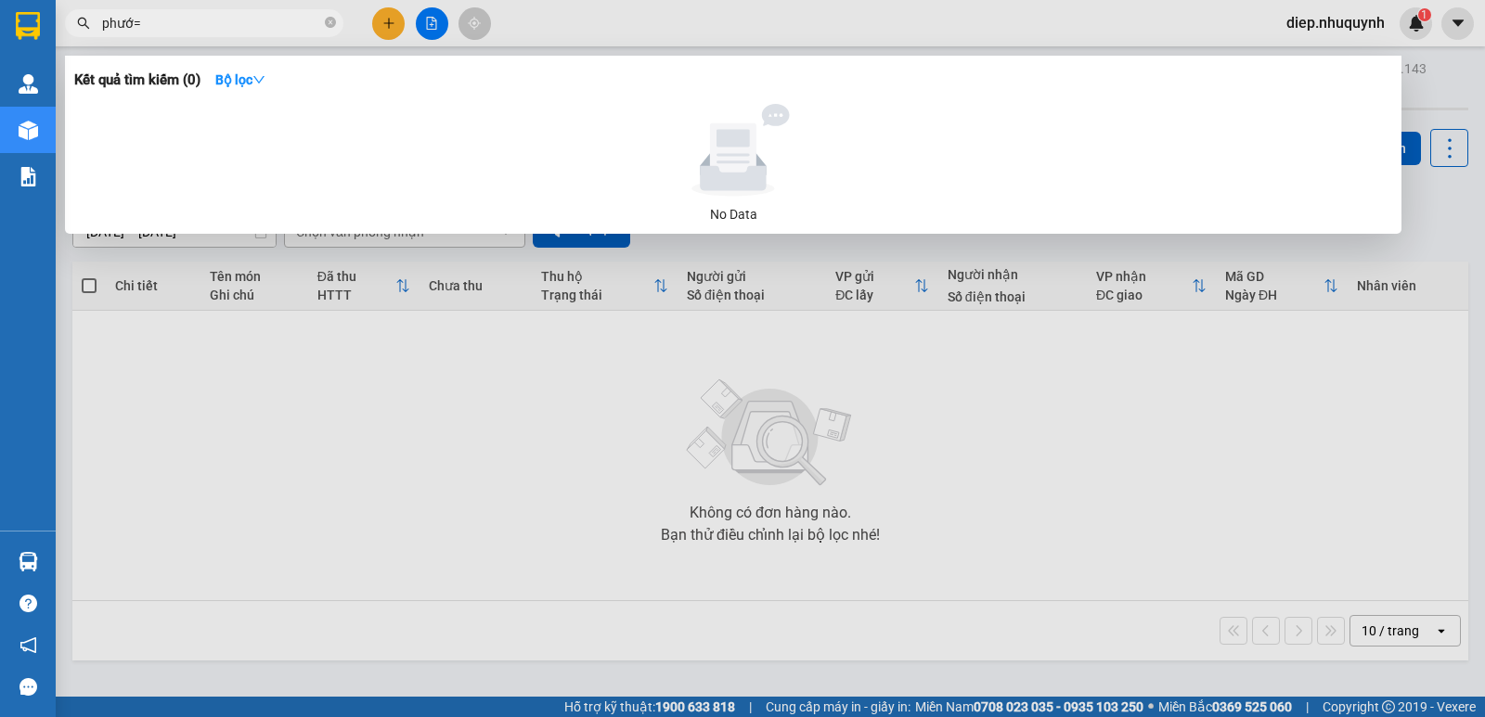
drag, startPoint x: 190, startPoint y: 20, endPoint x: 75, endPoint y: 6, distance: 115.9
click at [75, 7] on div "Kết quả [PERSON_NAME] ( 0 ) Bộ lọc No Data phướ=" at bounding box center [181, 23] width 362 height 32
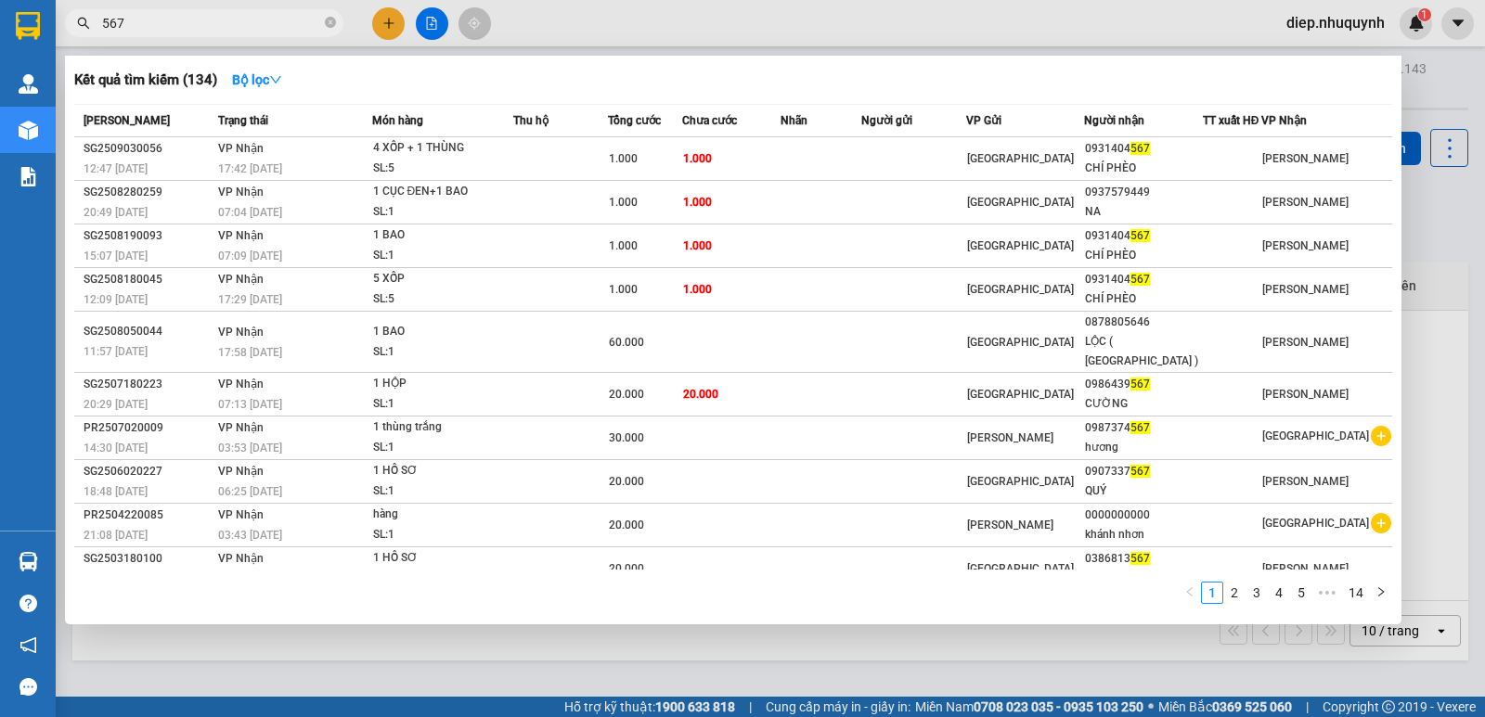
drag, startPoint x: 132, startPoint y: 24, endPoint x: 74, endPoint y: 18, distance: 57.9
click at [71, 17] on span "567" at bounding box center [204, 23] width 278 height 28
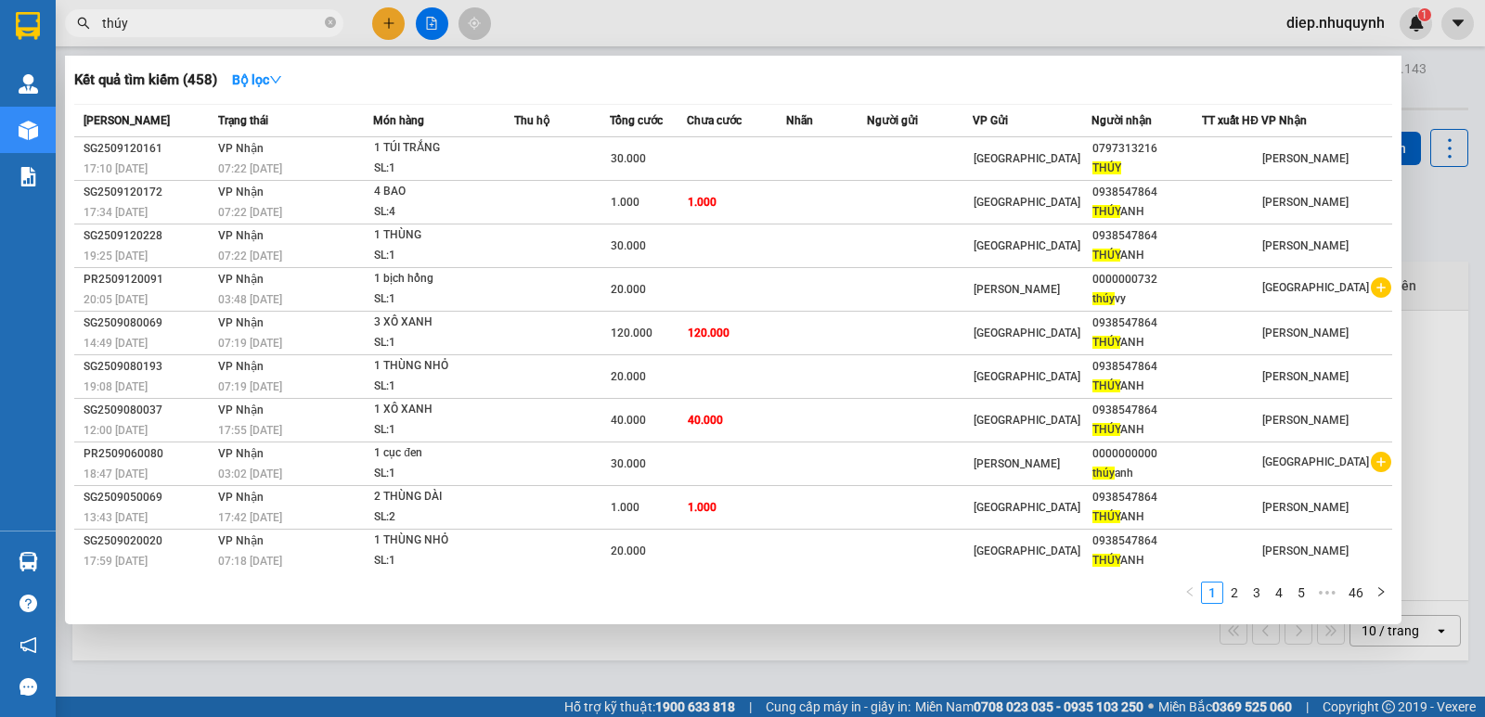
drag, startPoint x: 148, startPoint y: 32, endPoint x: 86, endPoint y: 18, distance: 63.0
click at [86, 18] on div "thúy" at bounding box center [181, 23] width 362 height 28
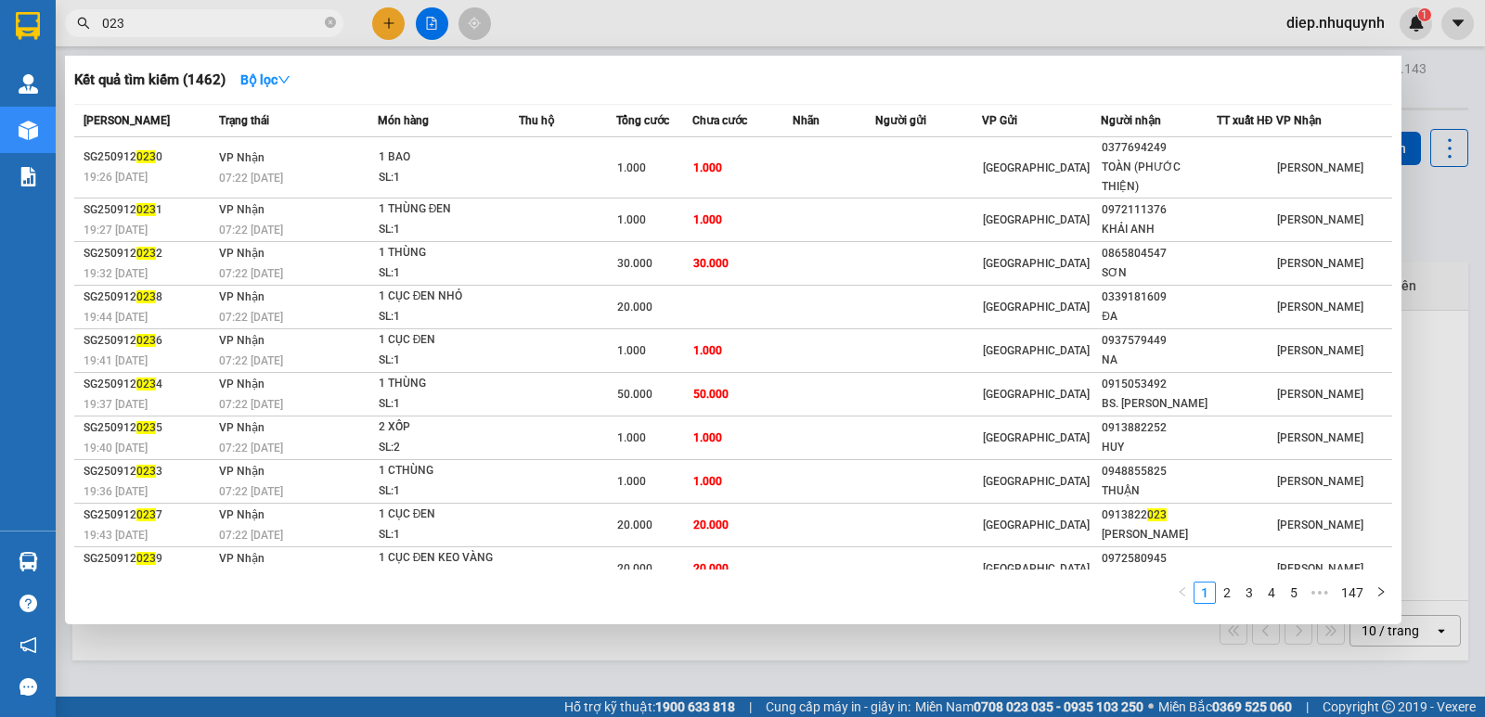
drag, startPoint x: 135, startPoint y: 19, endPoint x: 61, endPoint y: 10, distance: 73.8
click at [61, 10] on div "023" at bounding box center [181, 23] width 362 height 28
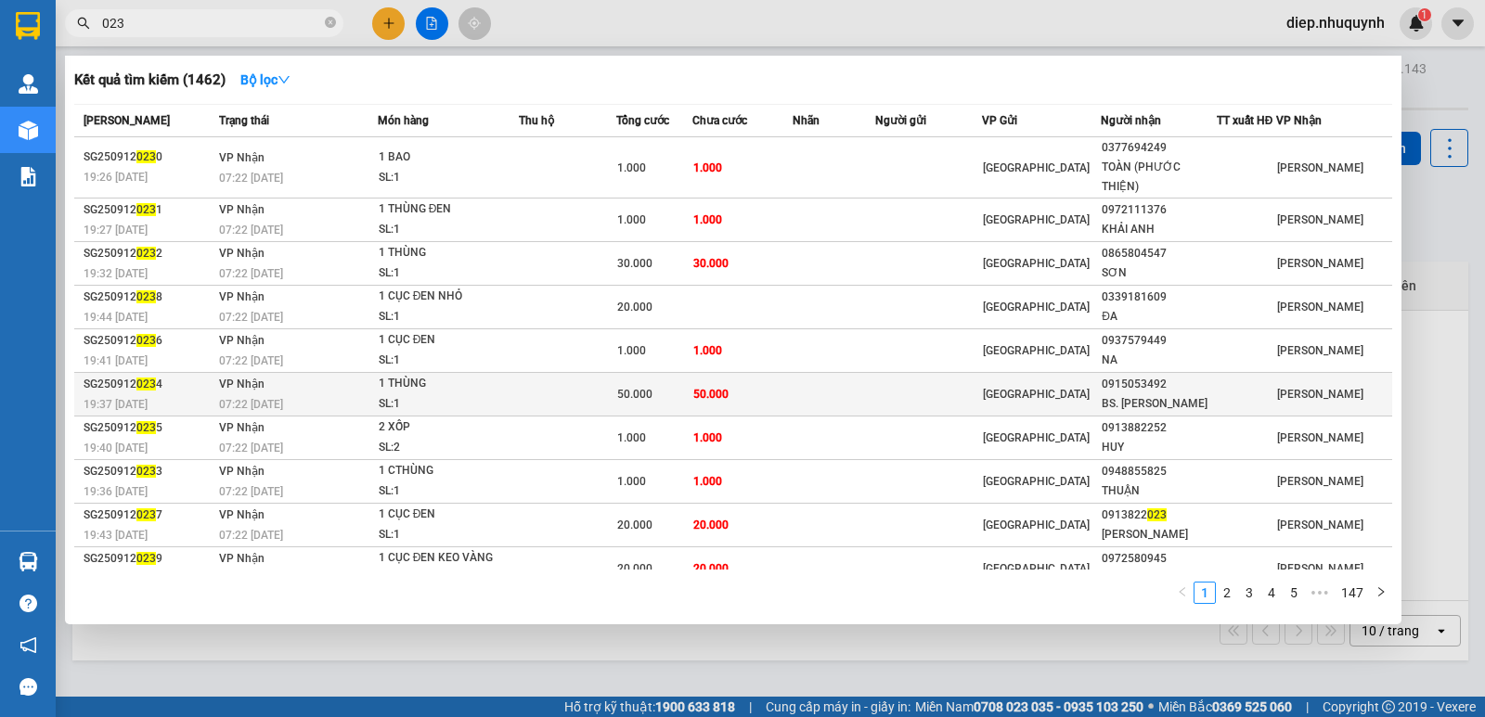
scroll to position [21, 0]
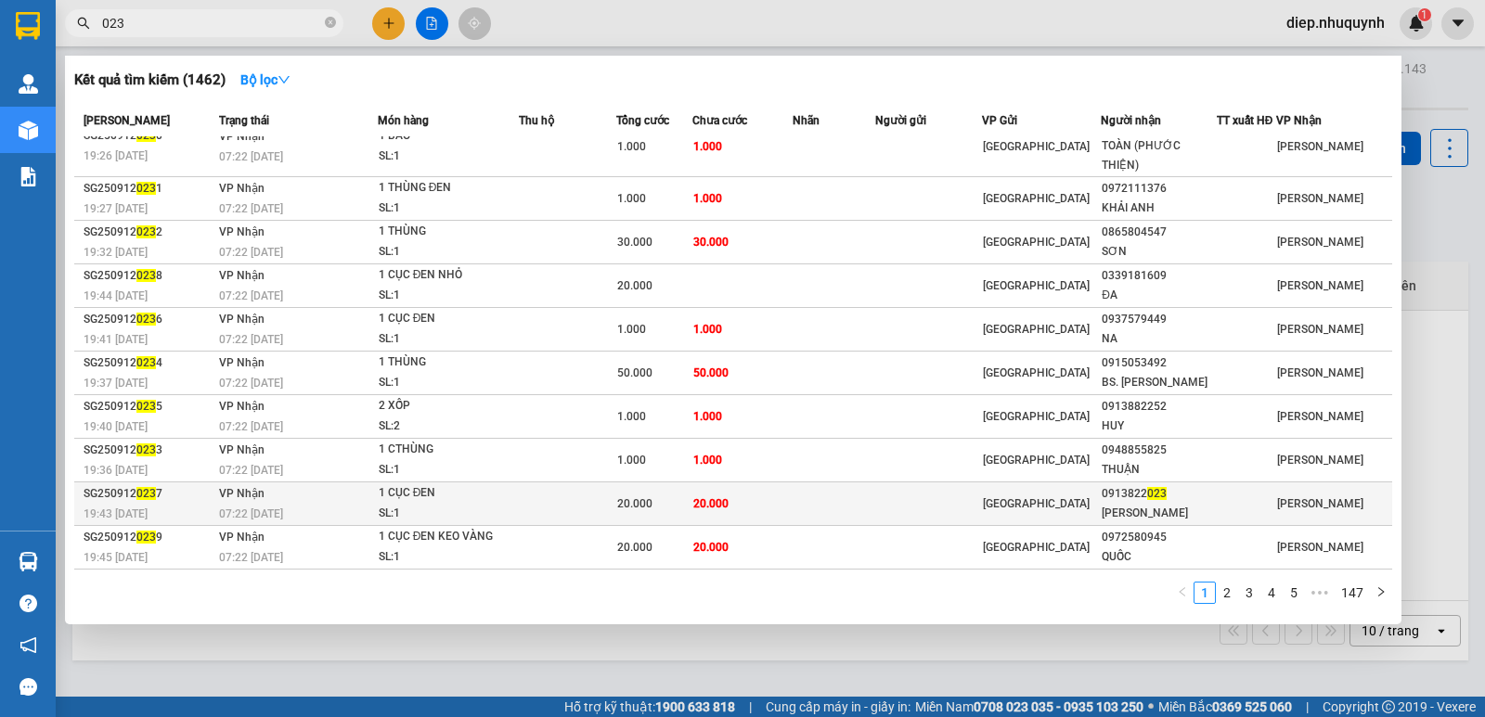
type input "023"
click at [468, 520] on div "SL: 1" at bounding box center [448, 514] width 139 height 20
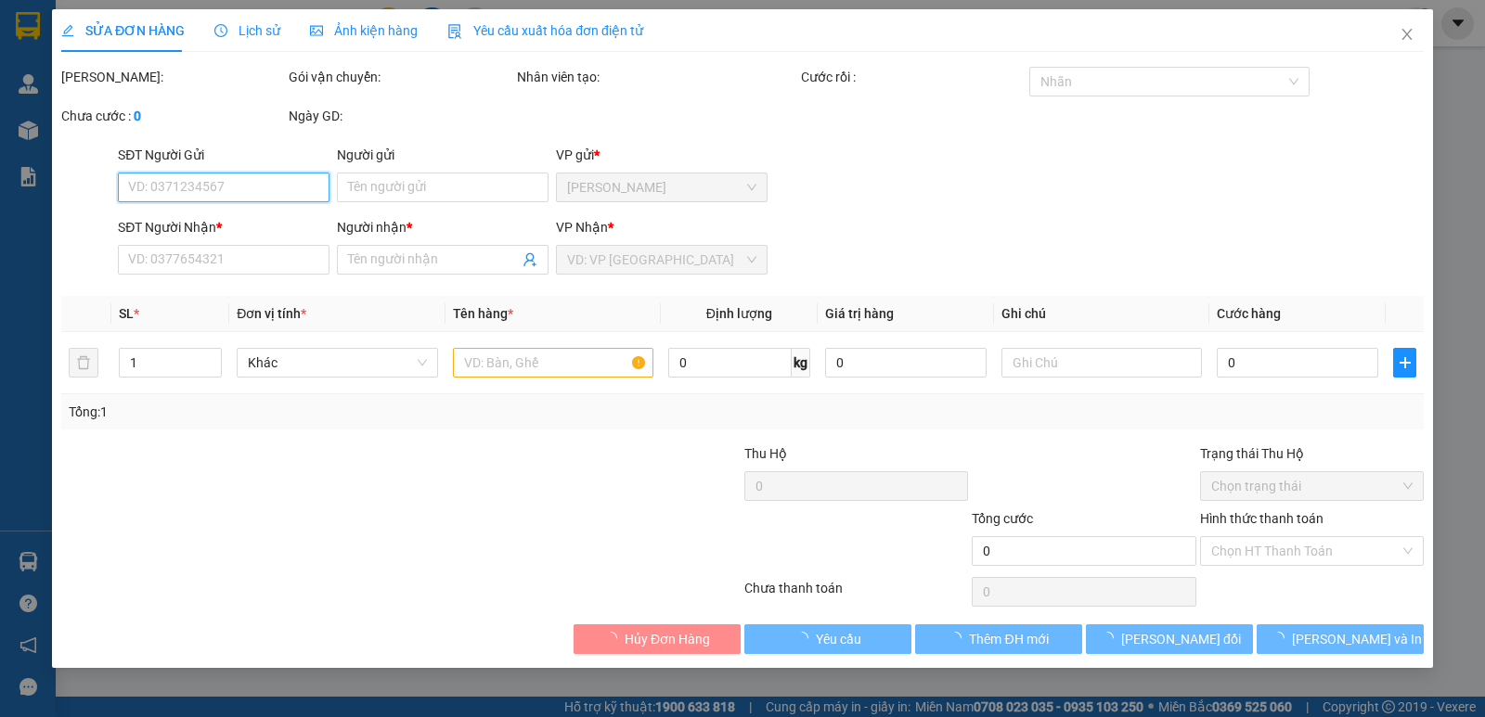
type input "0913822023"
type input "[PERSON_NAME]"
type input "20.000"
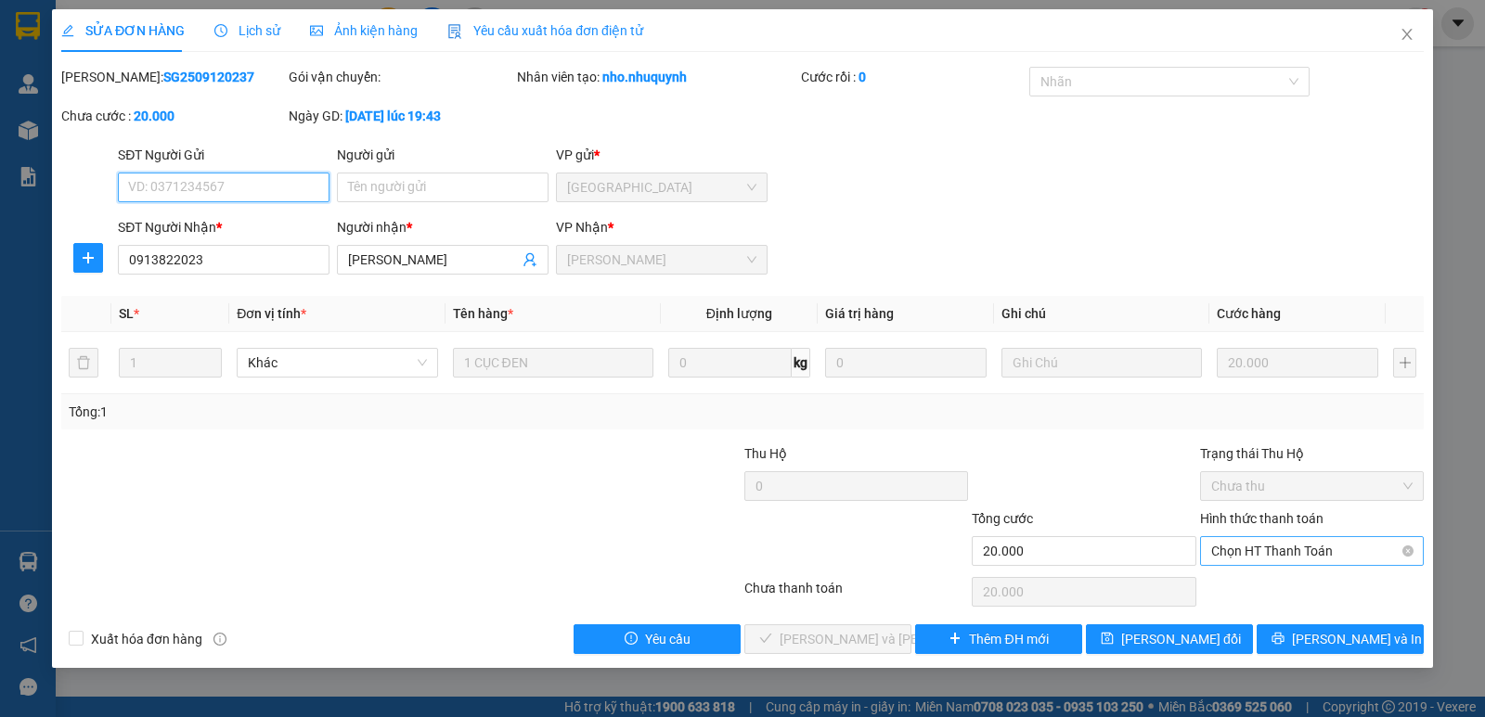
click at [1274, 557] on span "Chọn HT Thanh Toán" at bounding box center [1311, 551] width 201 height 28
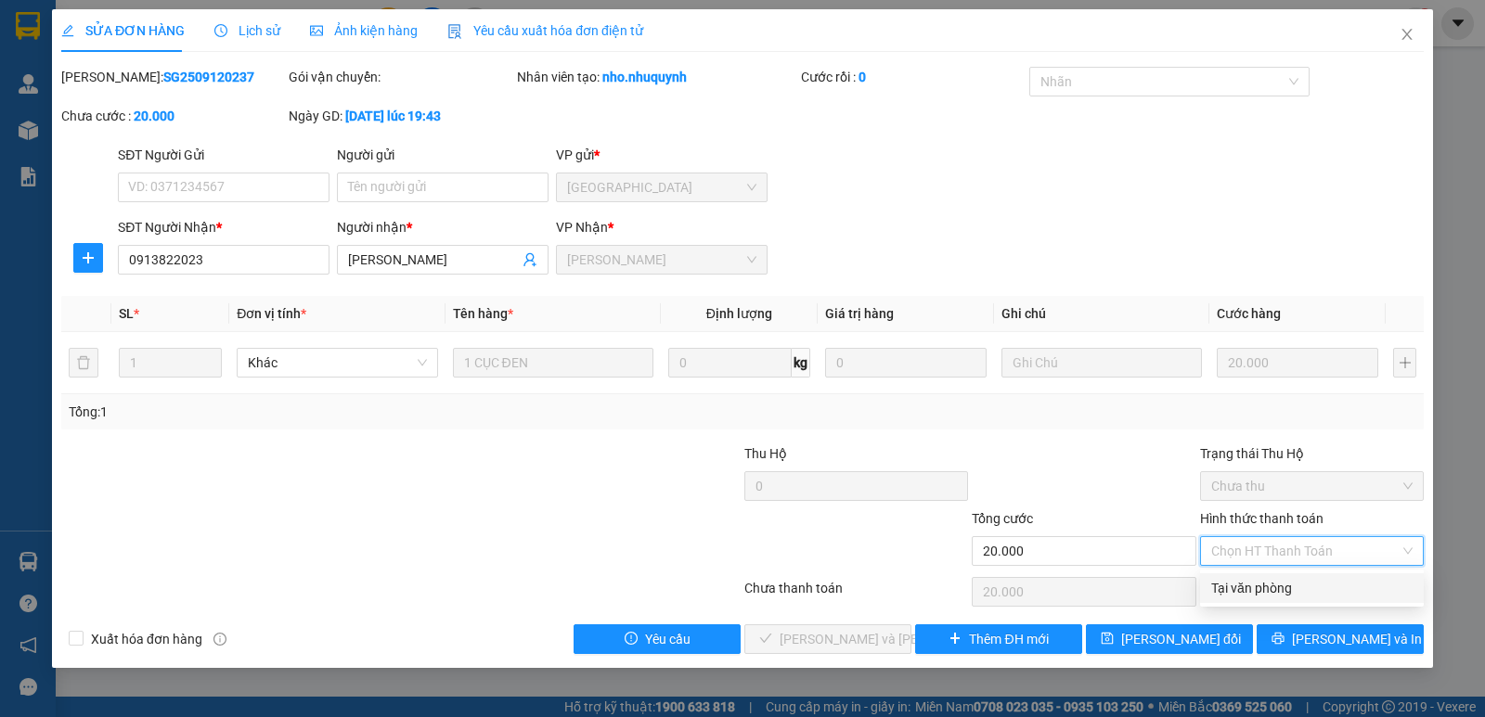
drag, startPoint x: 1273, startPoint y: 566, endPoint x: 1067, endPoint y: 599, distance: 208.7
click at [1269, 592] on div "Tại văn phòng" at bounding box center [1311, 588] width 201 height 20
type input "0"
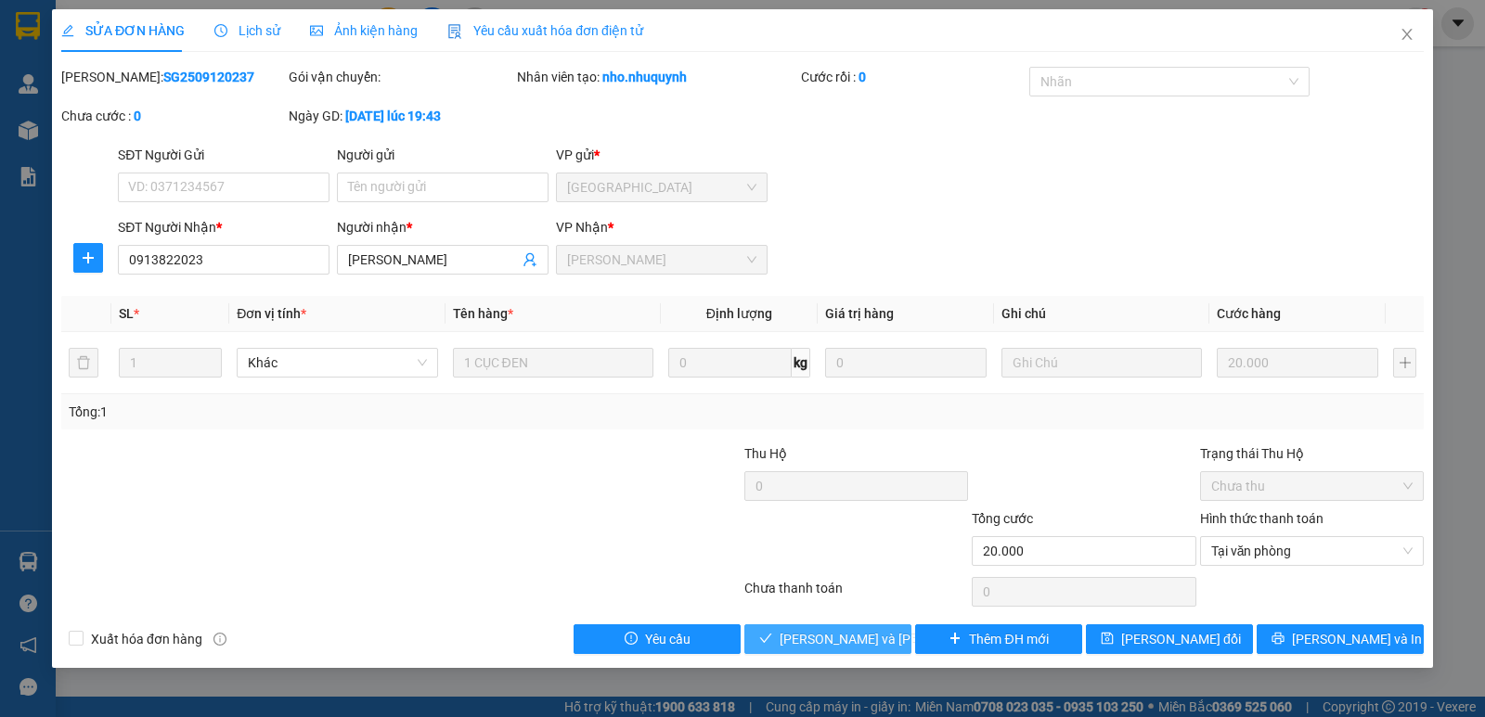
click at [883, 633] on span "[PERSON_NAME] và [PERSON_NAME] hàng" at bounding box center [904, 639] width 251 height 20
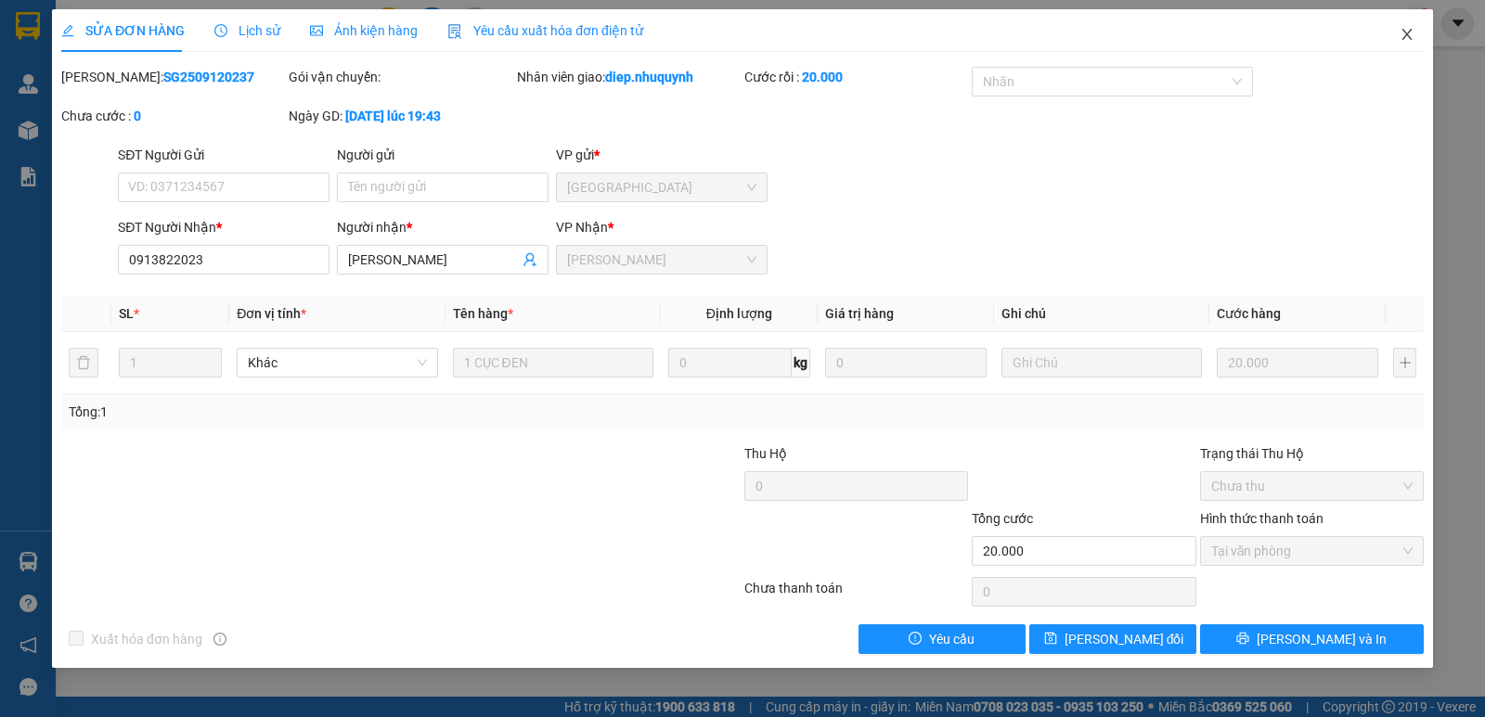
click at [1411, 39] on icon "close" at bounding box center [1406, 34] width 15 height 15
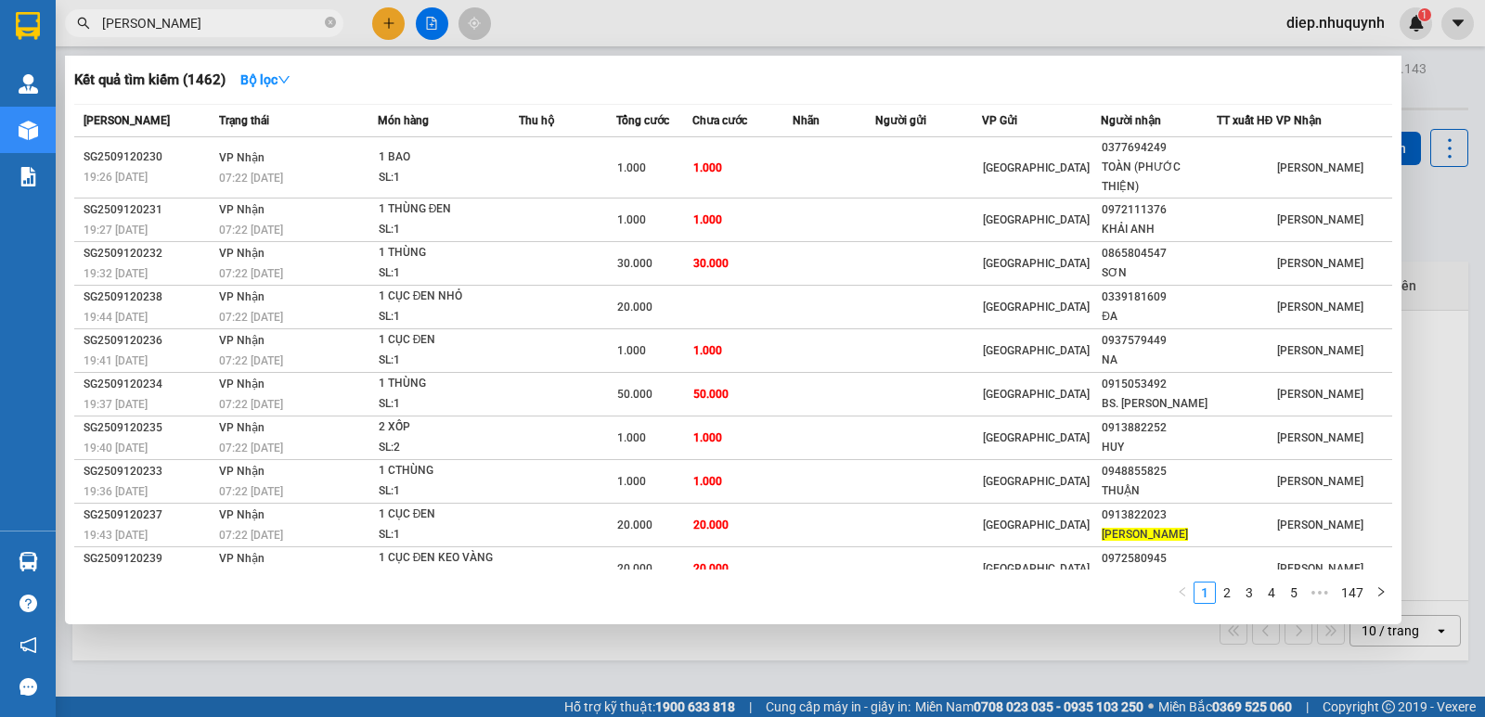
type input "[PERSON_NAME]"
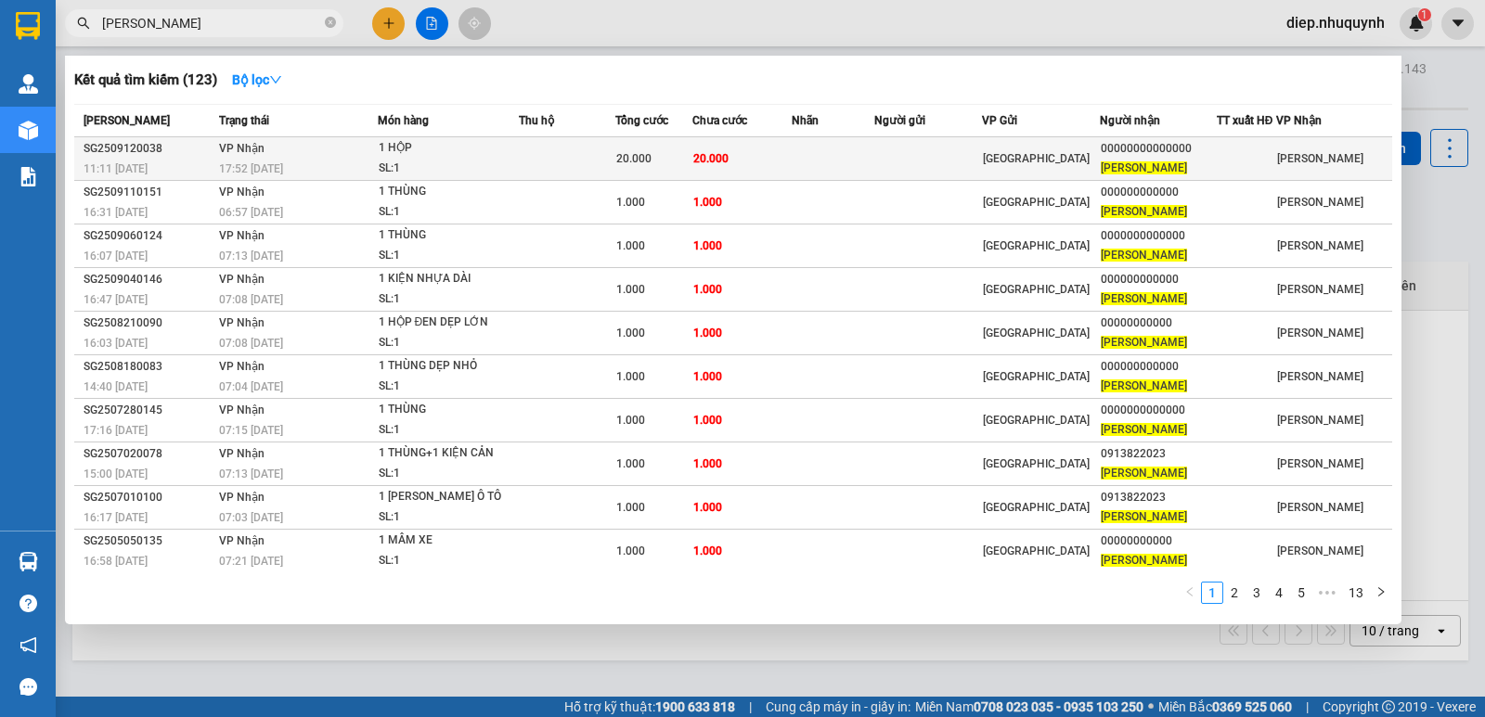
click at [490, 158] on div "1 HỘP" at bounding box center [448, 148] width 139 height 20
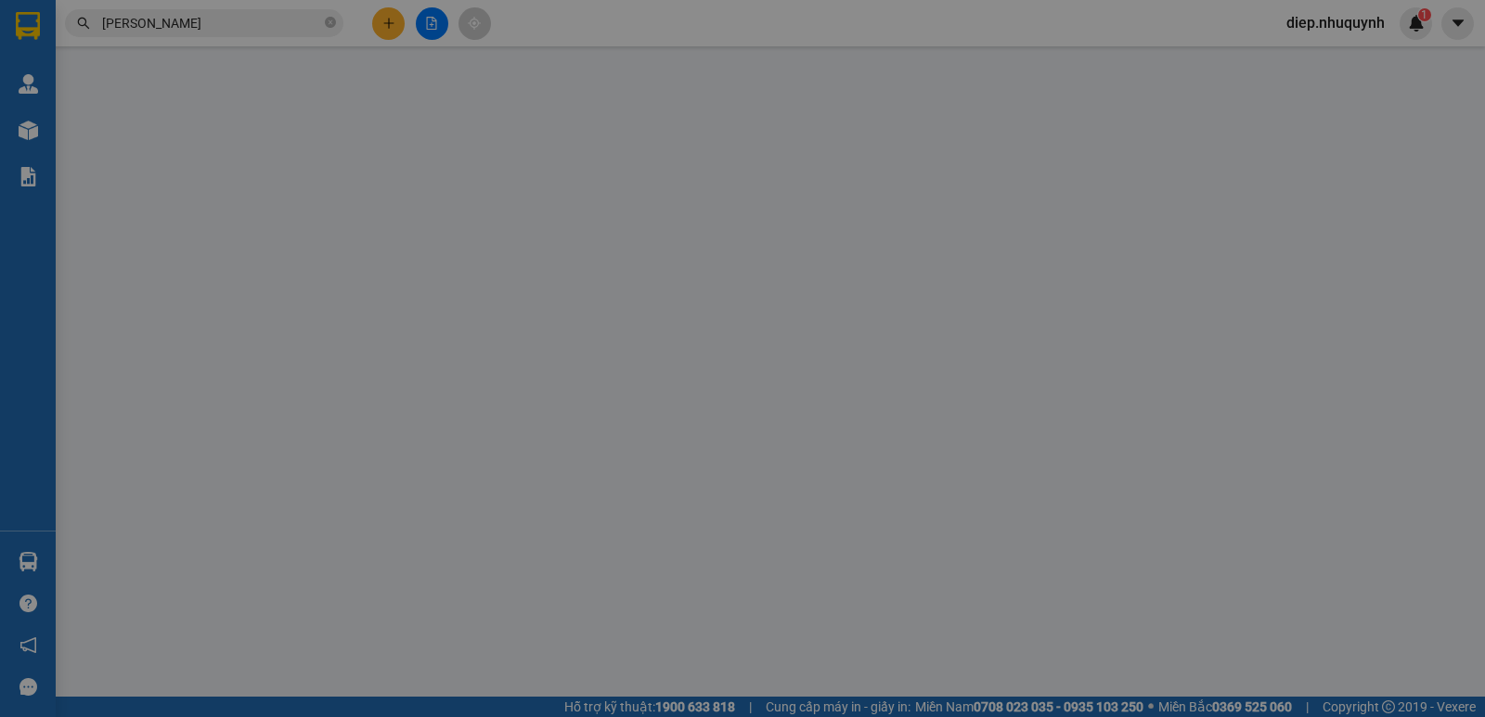
type input "00000000000000"
type input "[PERSON_NAME]"
type input "20.000"
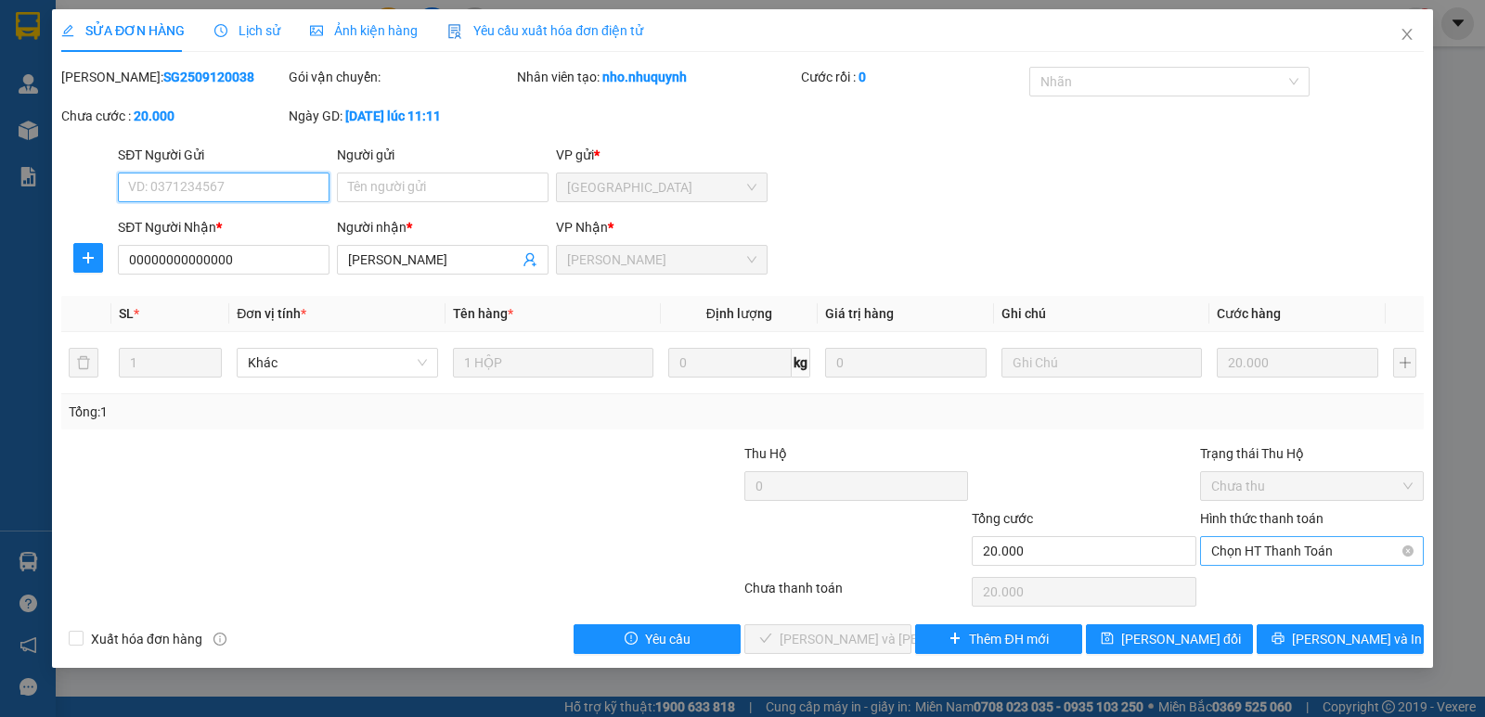
click at [1257, 557] on span "Chọn HT Thanh Toán" at bounding box center [1311, 551] width 201 height 28
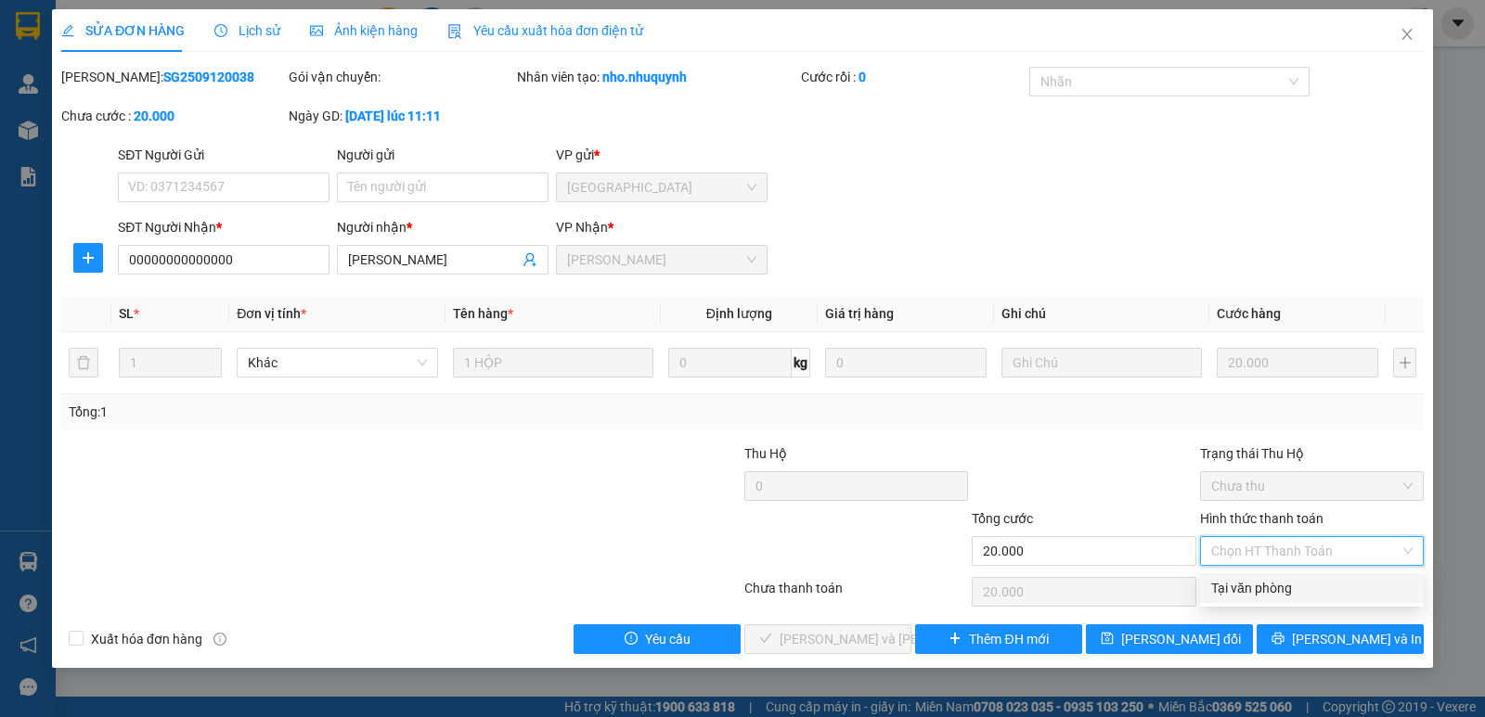
drag, startPoint x: 1268, startPoint y: 581, endPoint x: 1165, endPoint y: 587, distance: 104.1
click at [1268, 582] on div "Tại văn phòng" at bounding box center [1311, 588] width 201 height 20
type input "0"
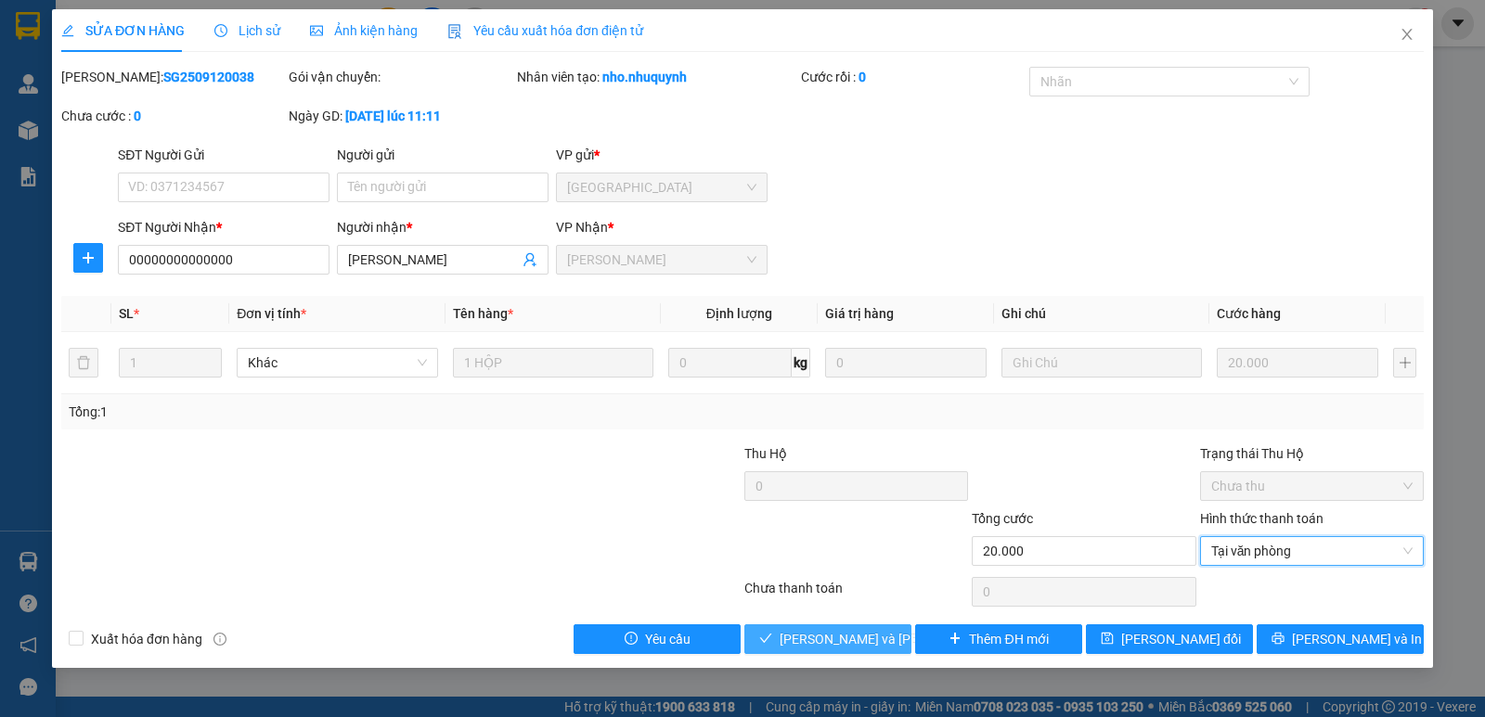
click at [890, 635] on button "[PERSON_NAME] và [PERSON_NAME] hàng" at bounding box center [827, 639] width 167 height 30
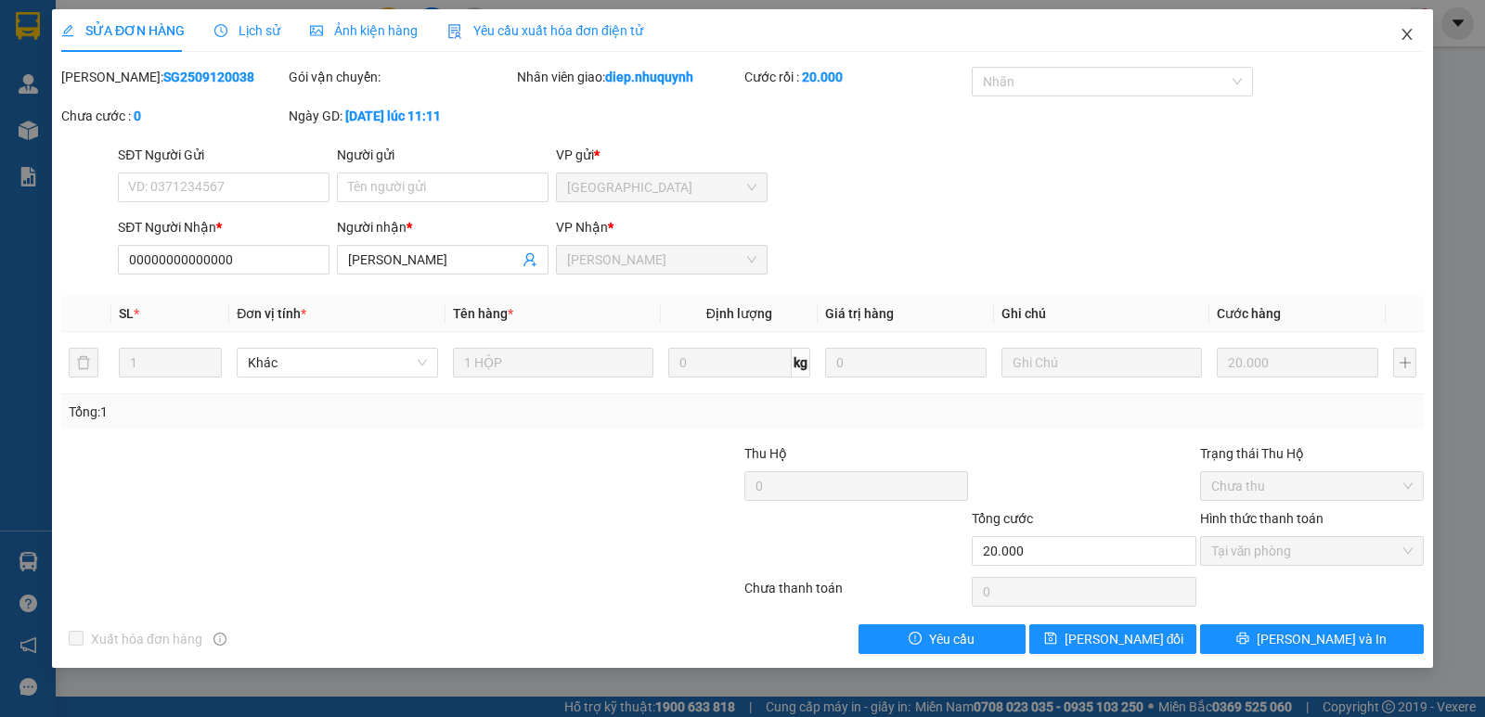
click at [1396, 27] on span "Close" at bounding box center [1407, 35] width 52 height 52
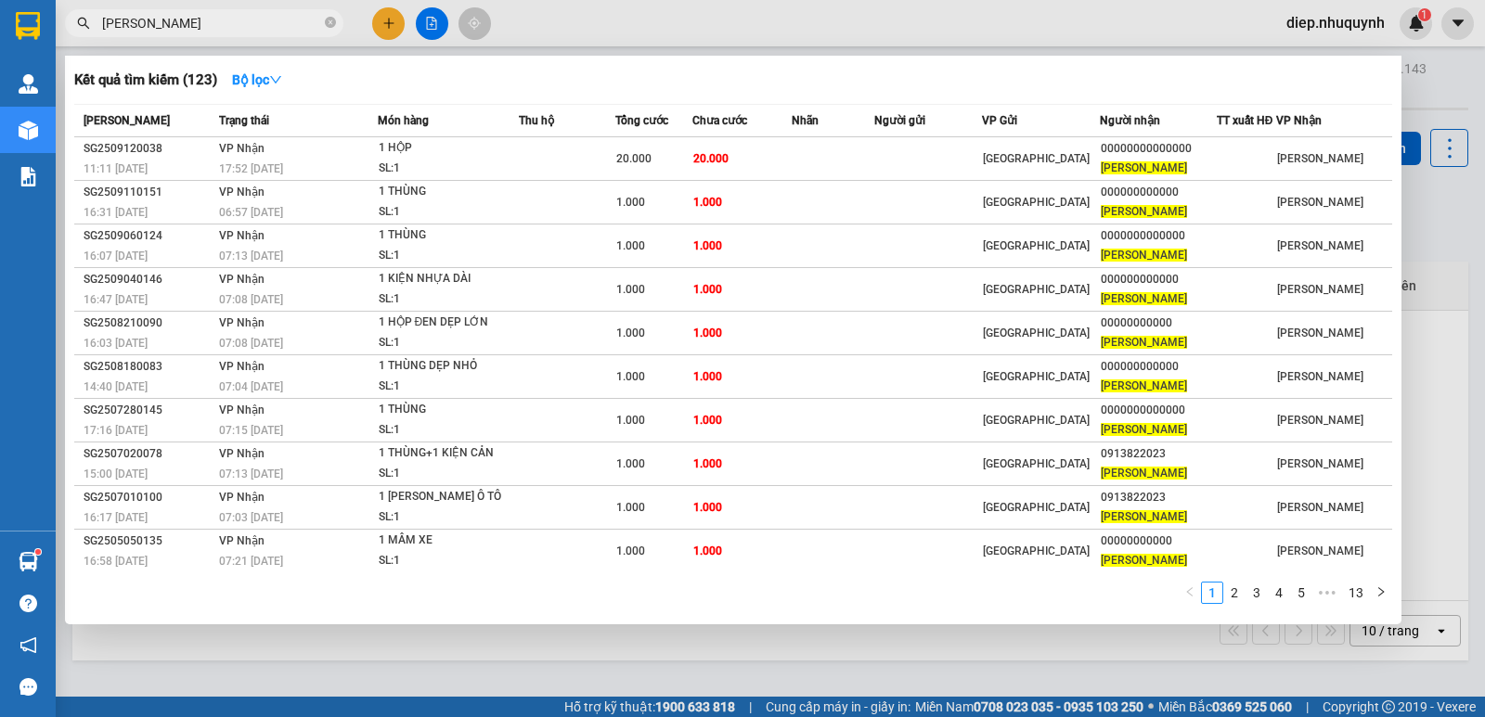
drag, startPoint x: 185, startPoint y: 21, endPoint x: 58, endPoint y: 22, distance: 127.1
click at [58, 22] on div "[PERSON_NAME]" at bounding box center [181, 23] width 362 height 28
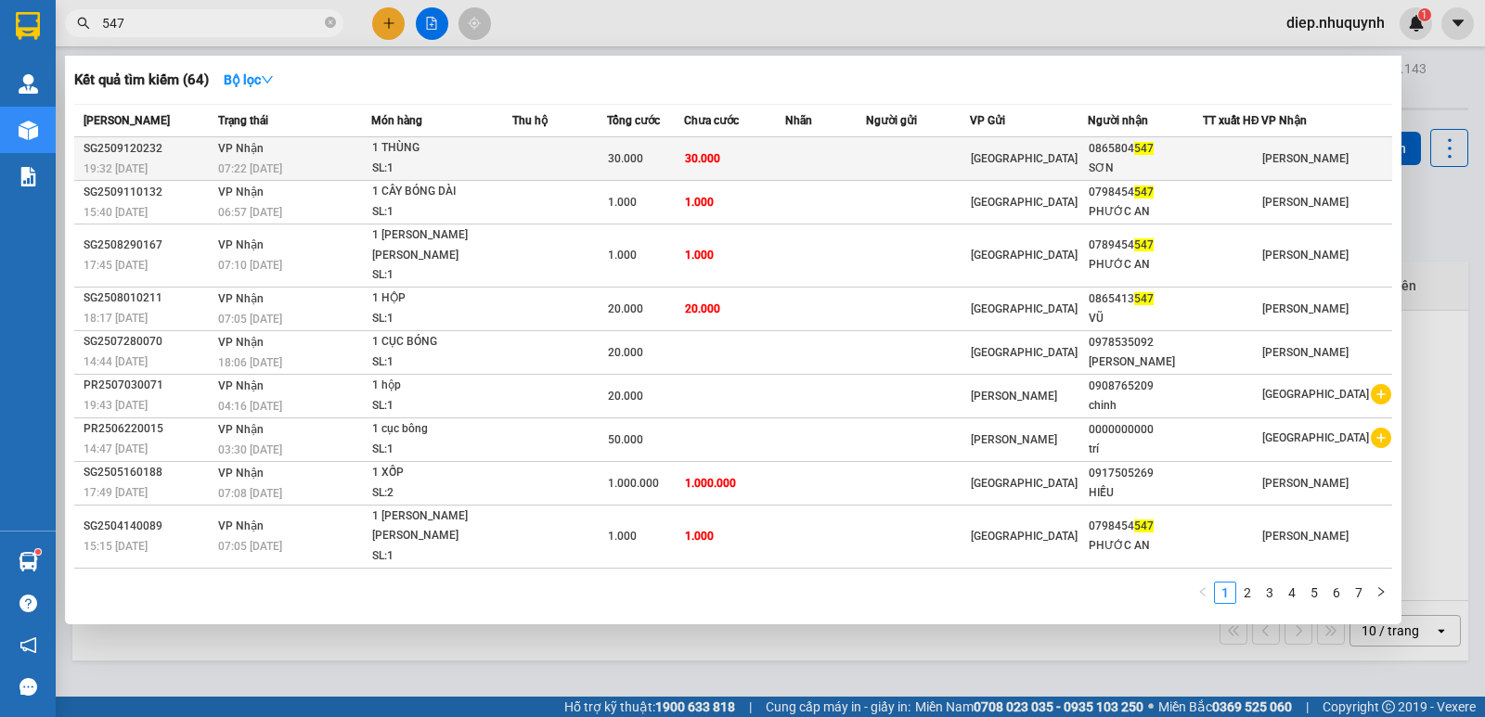
type input "547"
click at [539, 161] on td at bounding box center [559, 159] width 95 height 44
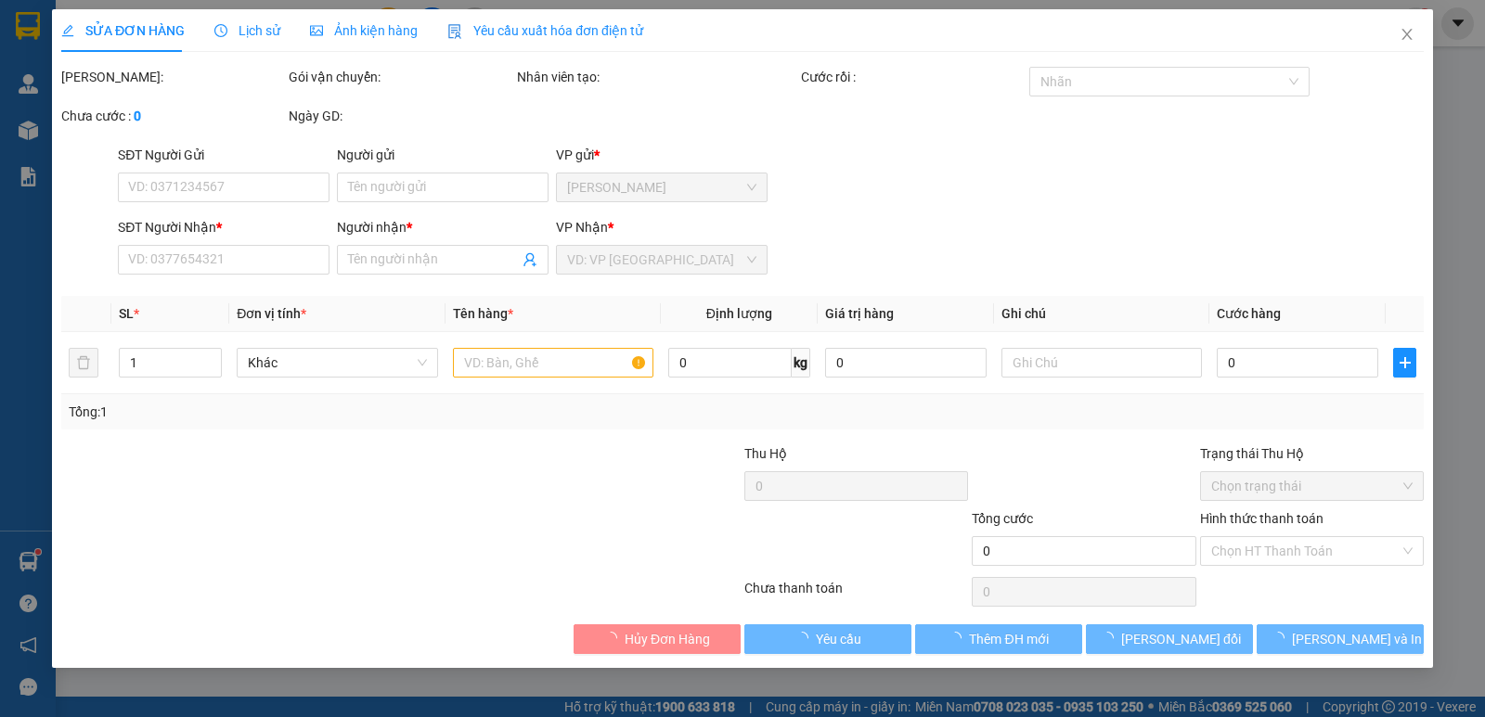
type input "0865804547"
type input "SƠN"
type input "30.000"
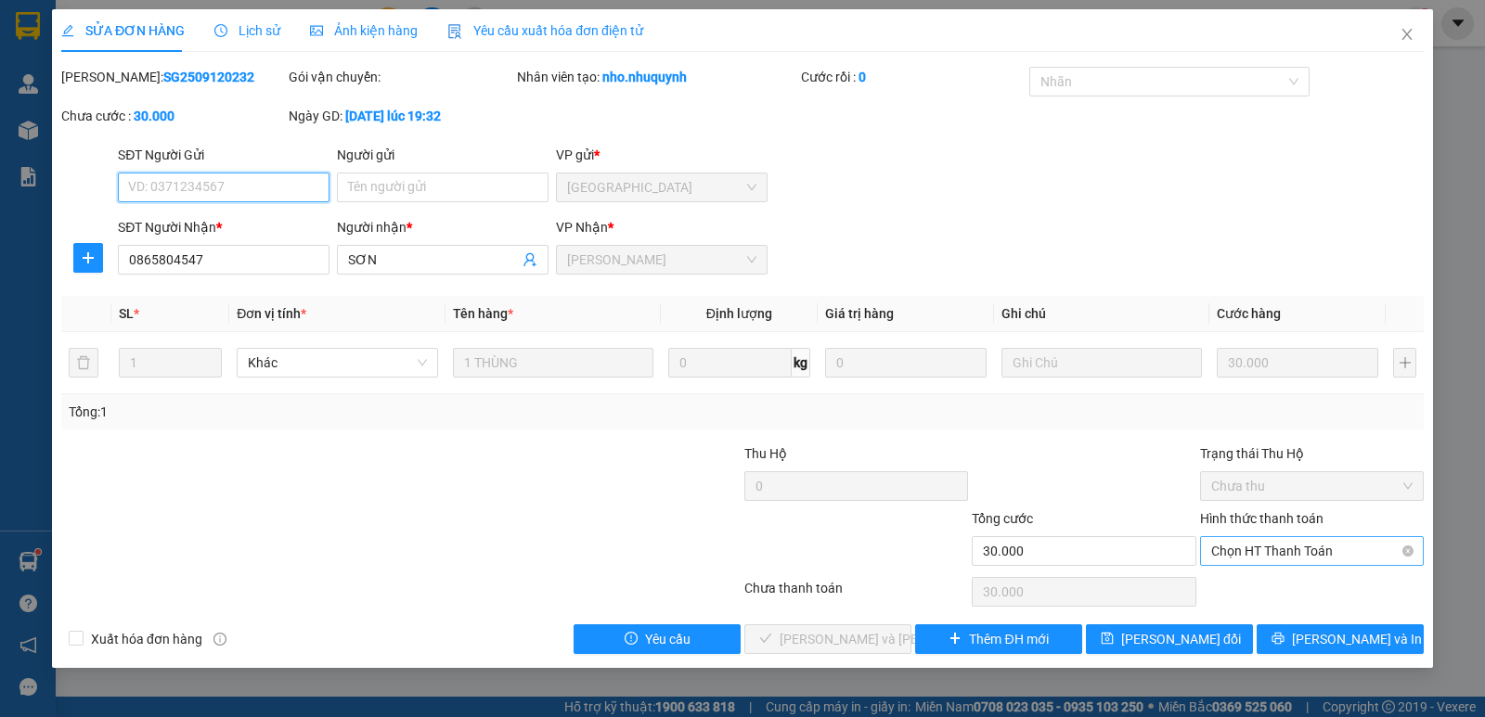
click at [1234, 556] on span "Chọn HT Thanh Toán" at bounding box center [1311, 551] width 201 height 28
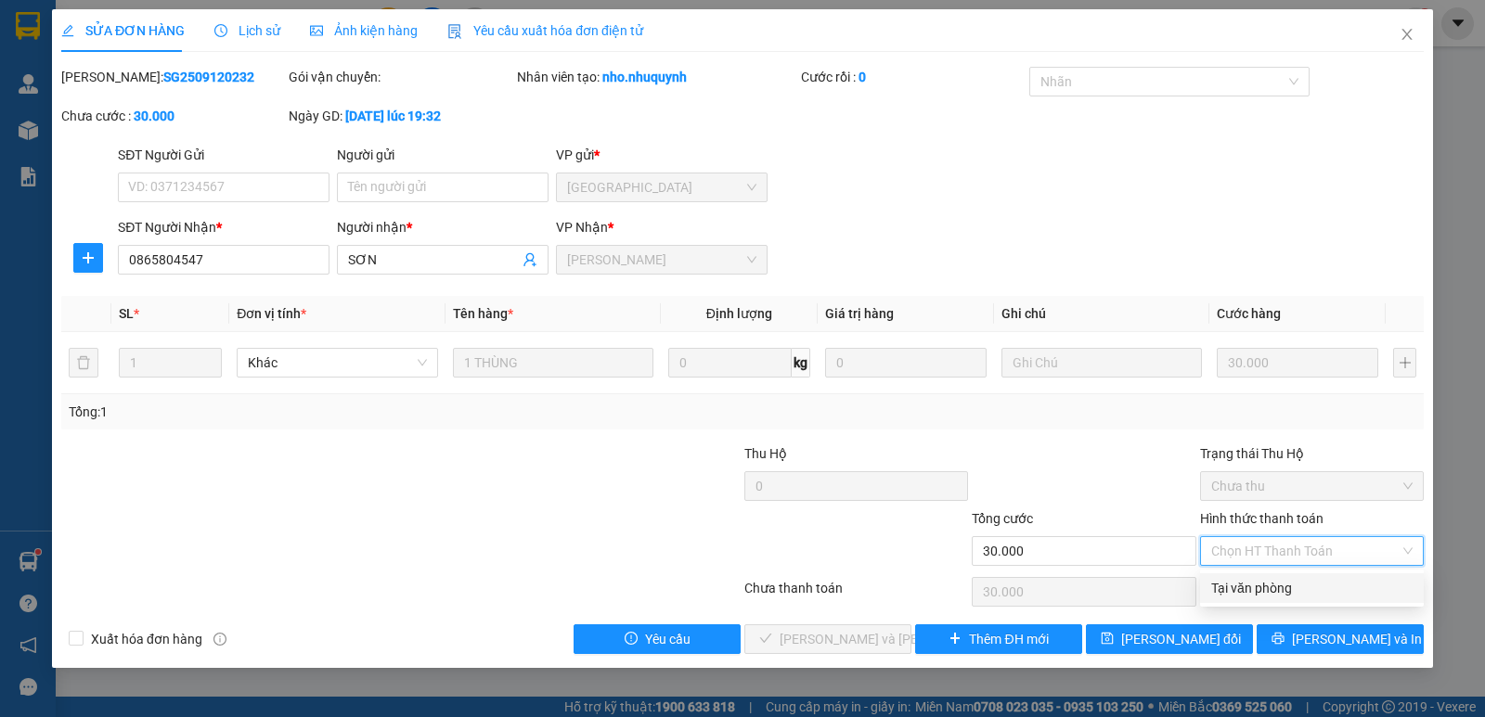
click at [1262, 585] on div "Tại văn phòng" at bounding box center [1311, 588] width 201 height 20
type input "0"
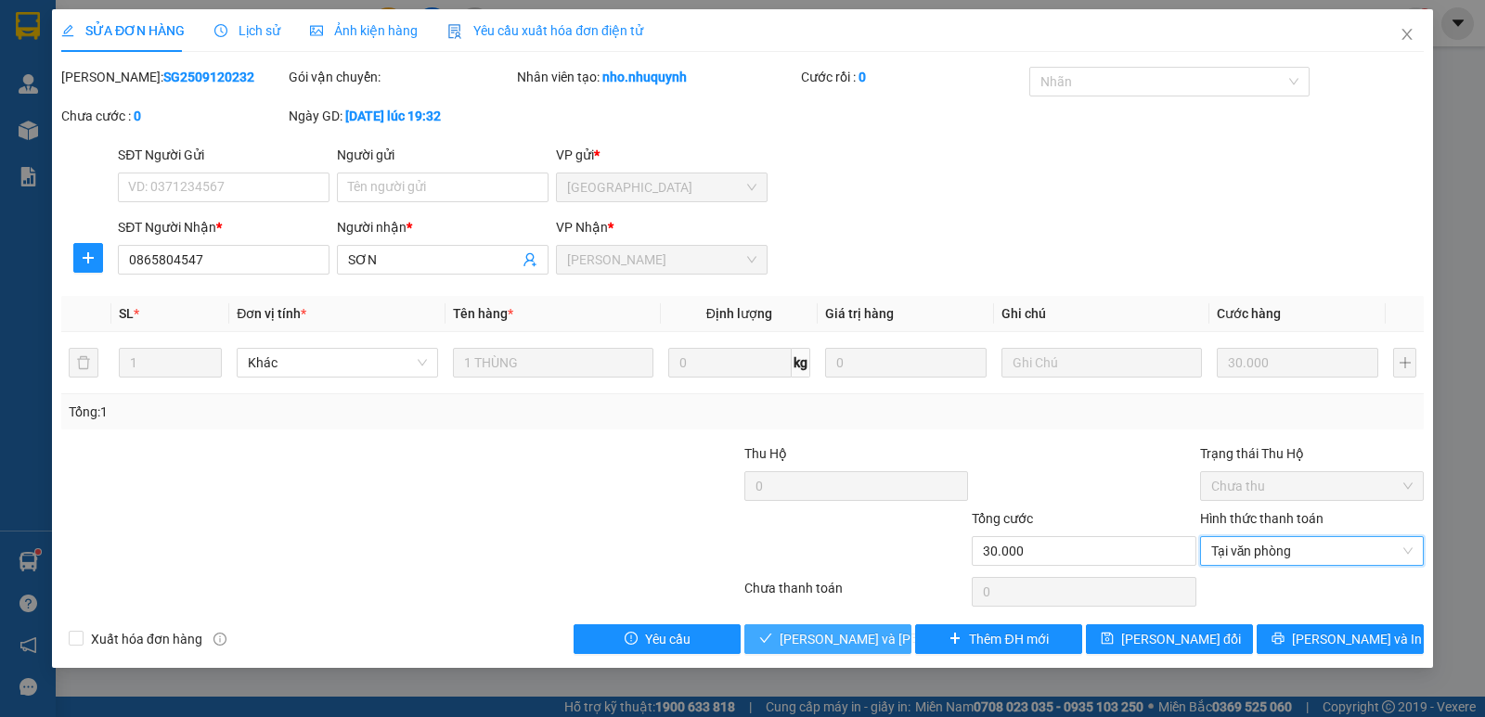
click at [855, 641] on span "[PERSON_NAME] và [PERSON_NAME] hàng" at bounding box center [904, 639] width 251 height 20
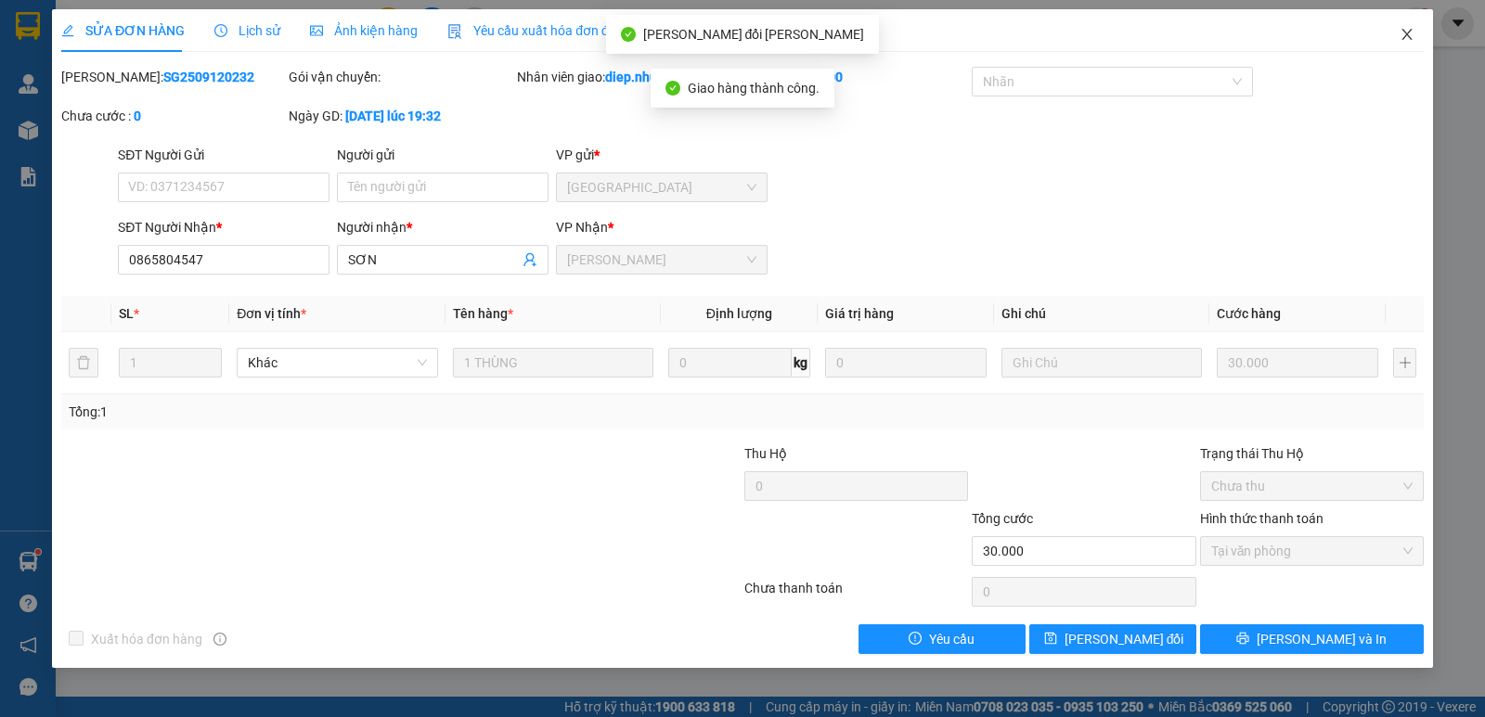
click at [1408, 30] on icon "close" at bounding box center [1406, 34] width 15 height 15
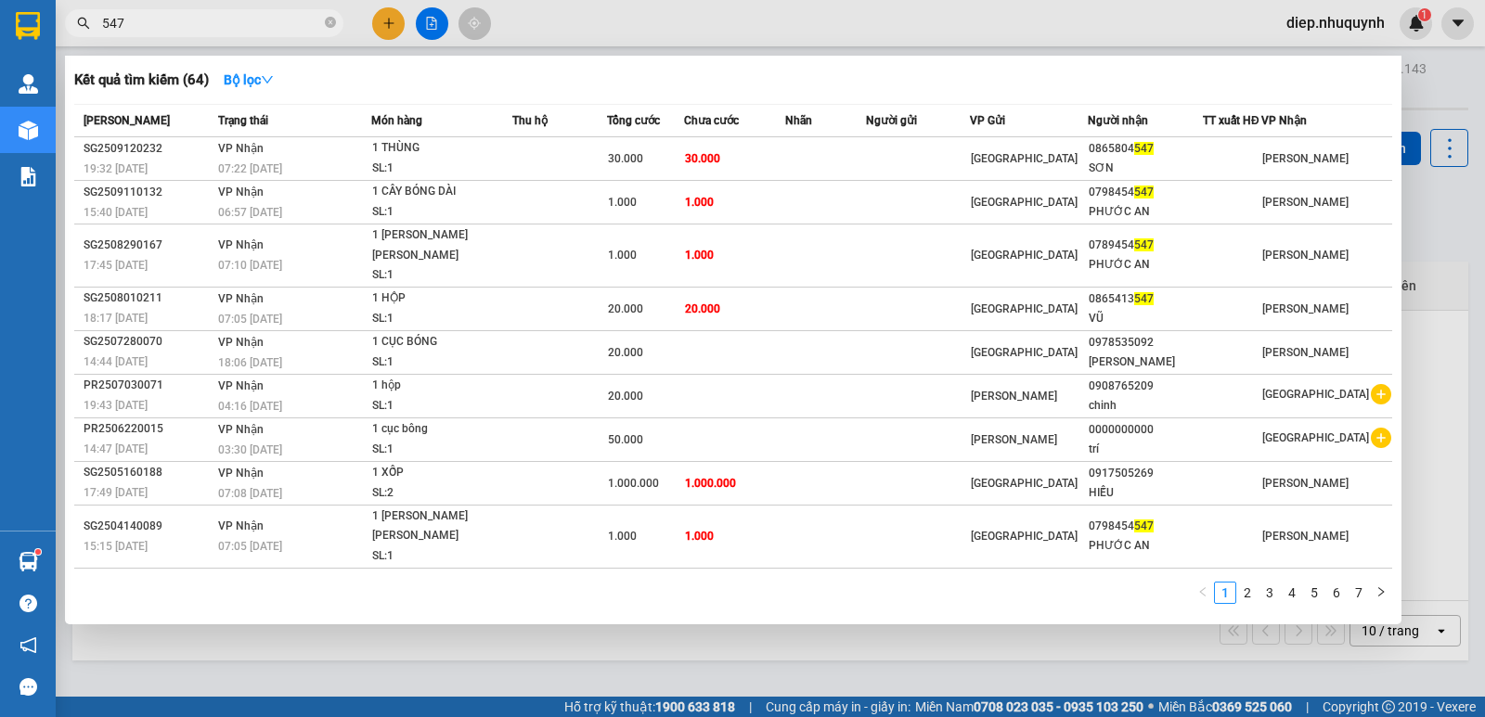
drag, startPoint x: 148, startPoint y: 29, endPoint x: 71, endPoint y: 24, distance: 77.2
click at [71, 24] on span "547" at bounding box center [204, 23] width 278 height 28
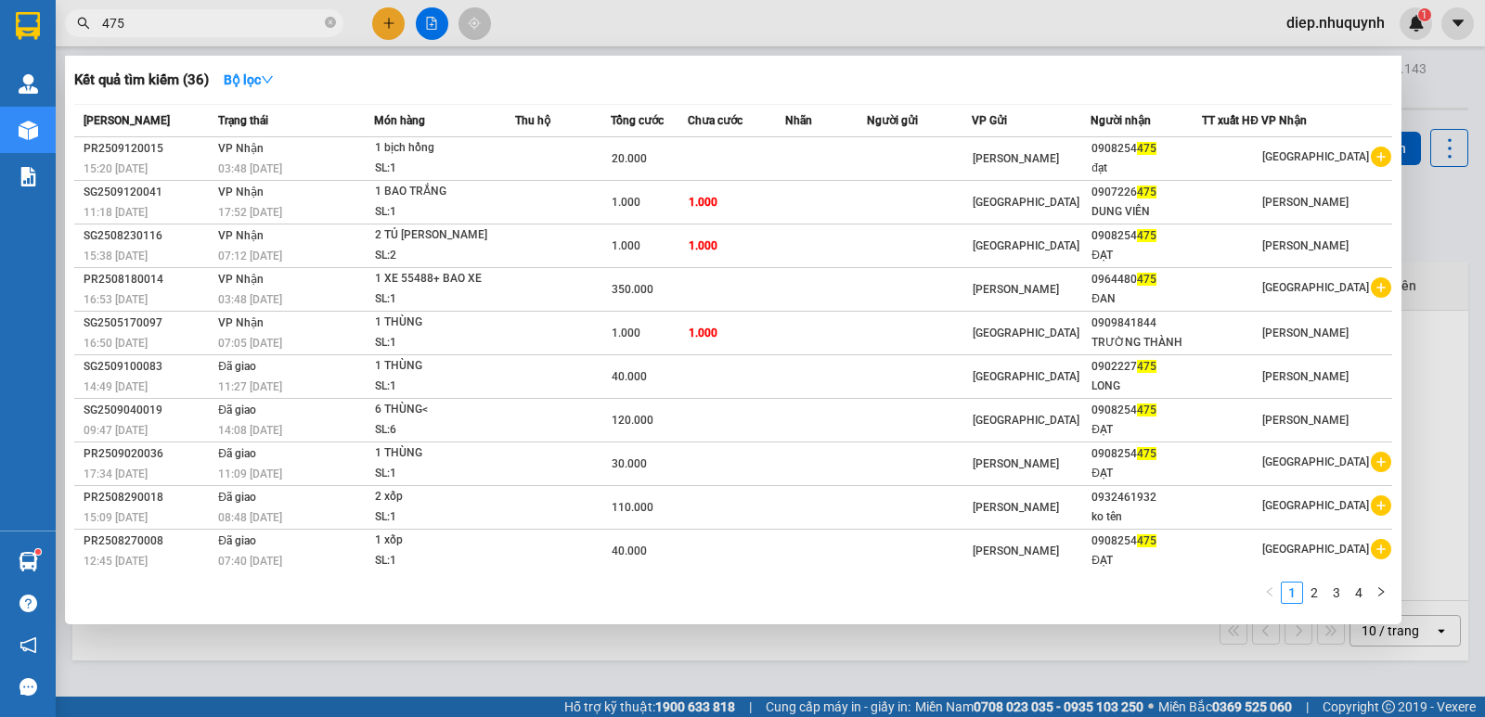
drag, startPoint x: 148, startPoint y: 31, endPoint x: 71, endPoint y: 31, distance: 77.9
click at [71, 31] on span "475" at bounding box center [204, 23] width 278 height 28
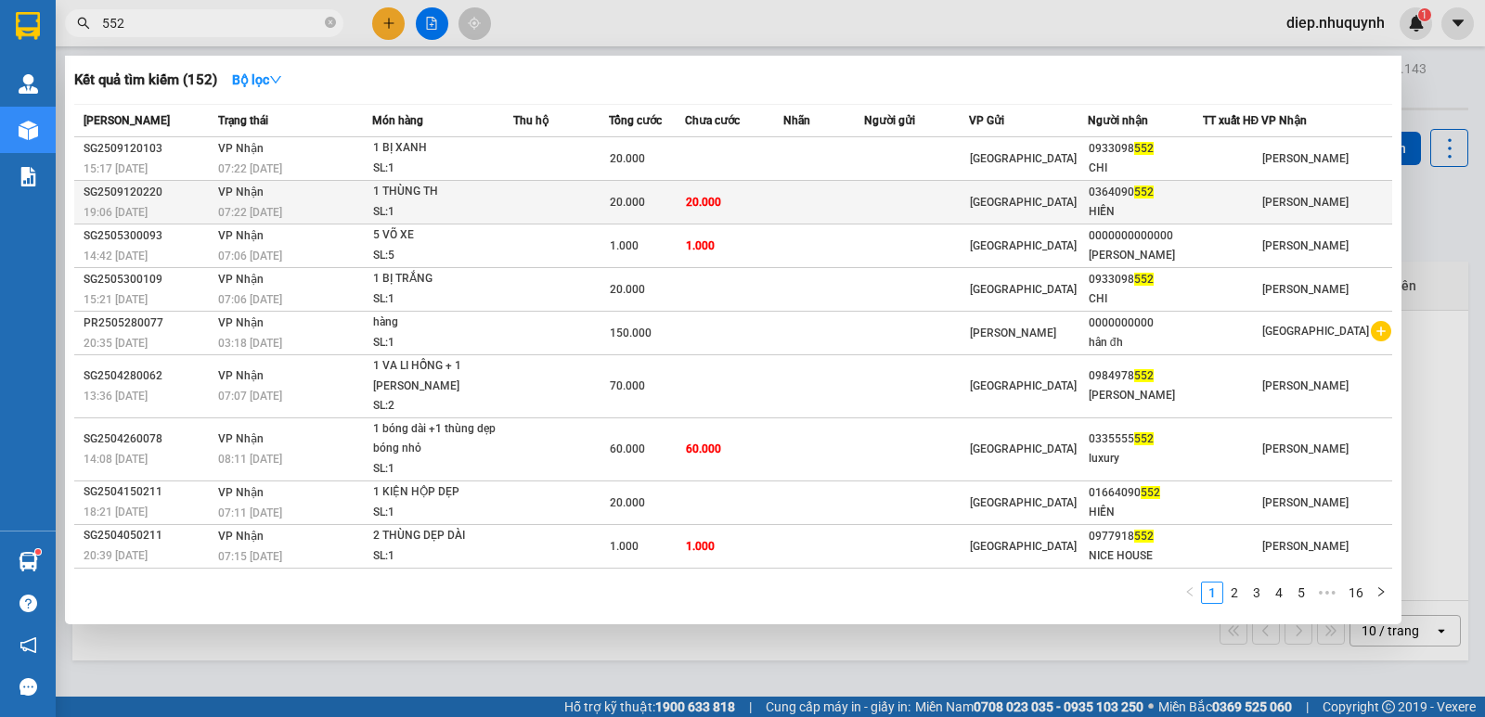
type input "552"
click at [770, 206] on td "20.000" at bounding box center [734, 203] width 98 height 44
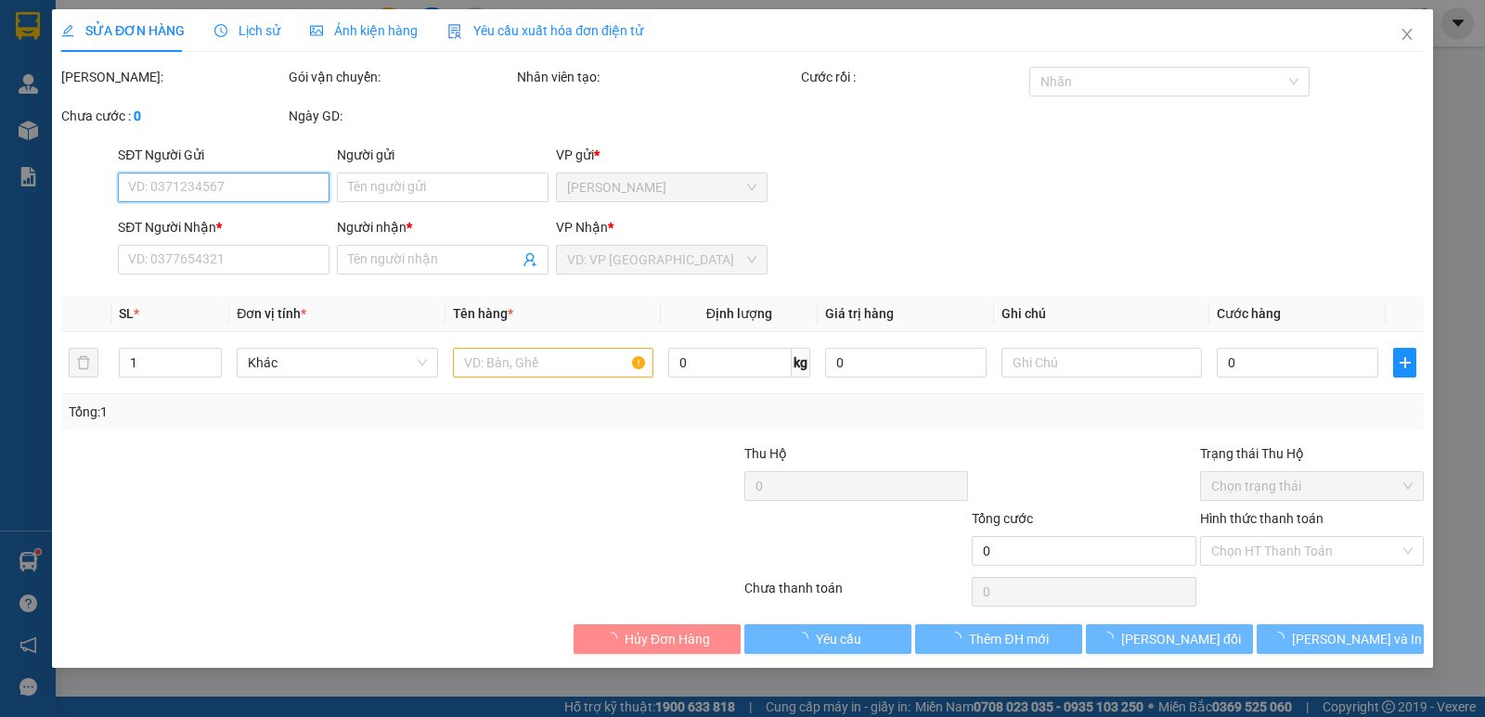
type input "0364090552"
type input "HIỀN"
type input "20.000"
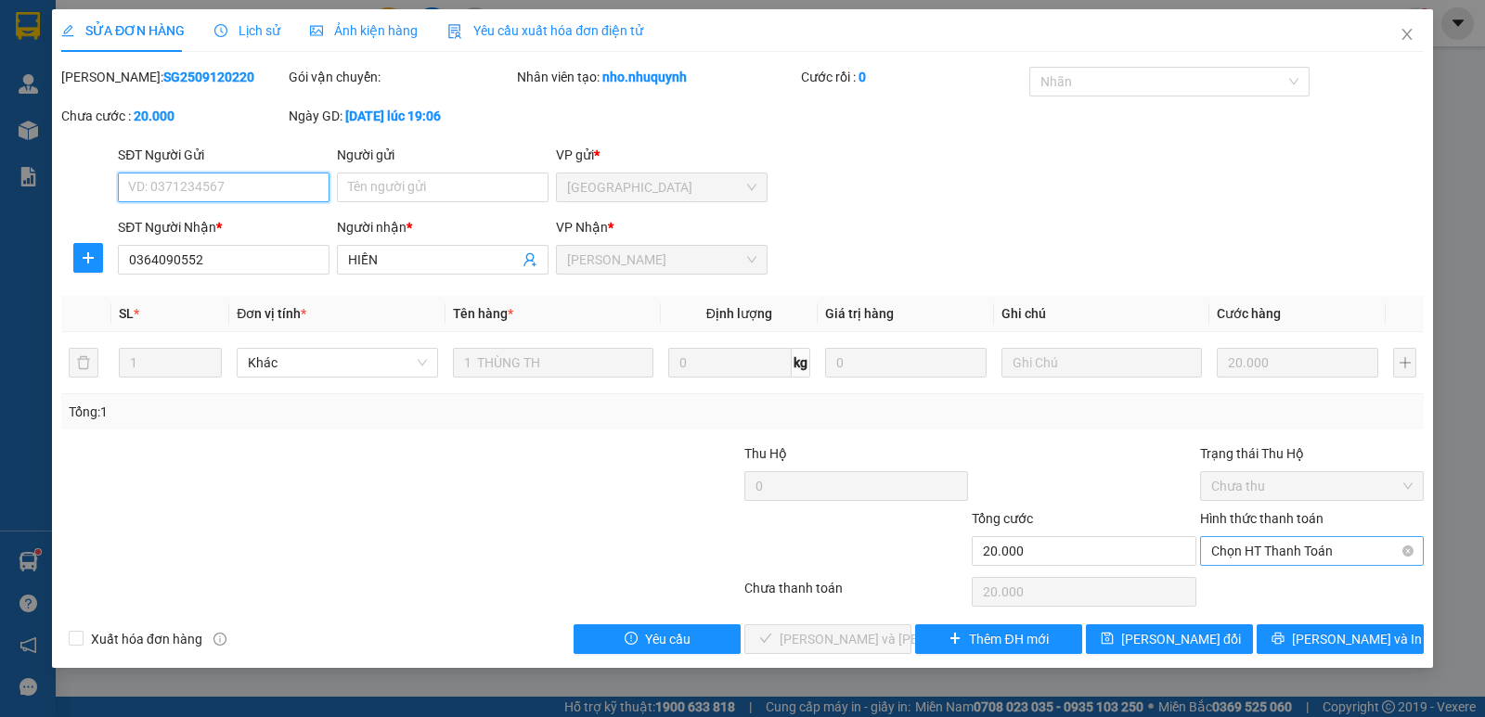
click at [1288, 552] on span "Chọn HT Thanh Toán" at bounding box center [1311, 551] width 201 height 28
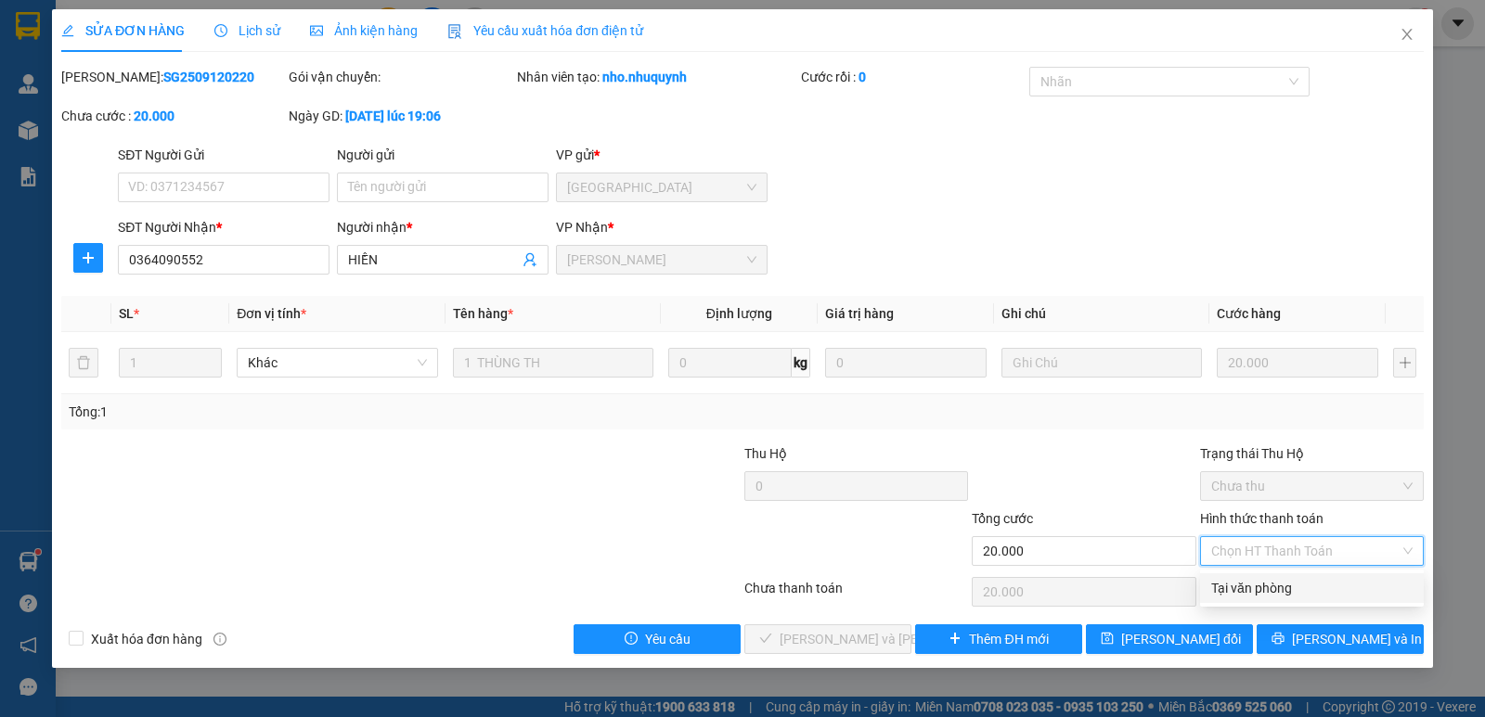
click at [1263, 598] on div "Tại văn phòng" at bounding box center [1312, 588] width 224 height 30
type input "0"
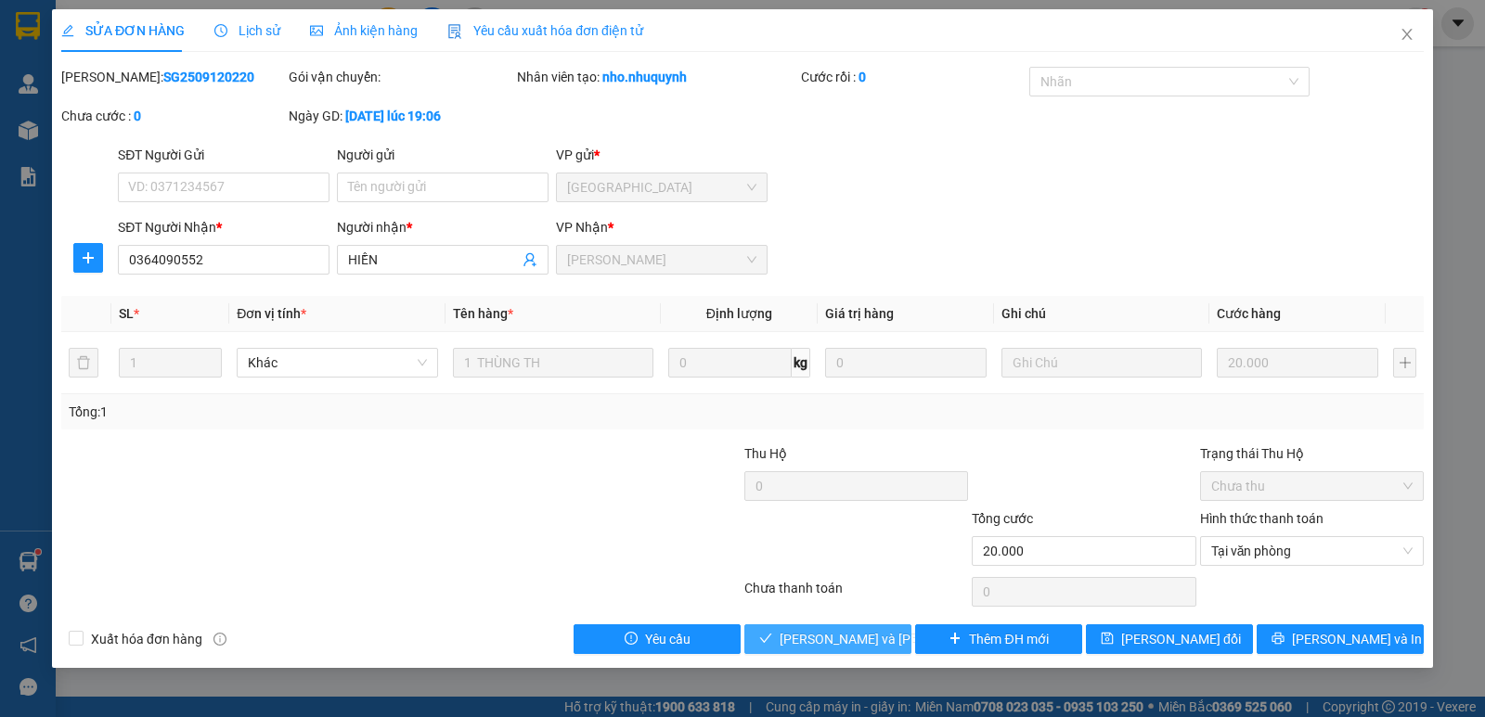
click at [900, 635] on button "[PERSON_NAME] và [PERSON_NAME] hàng" at bounding box center [827, 639] width 167 height 30
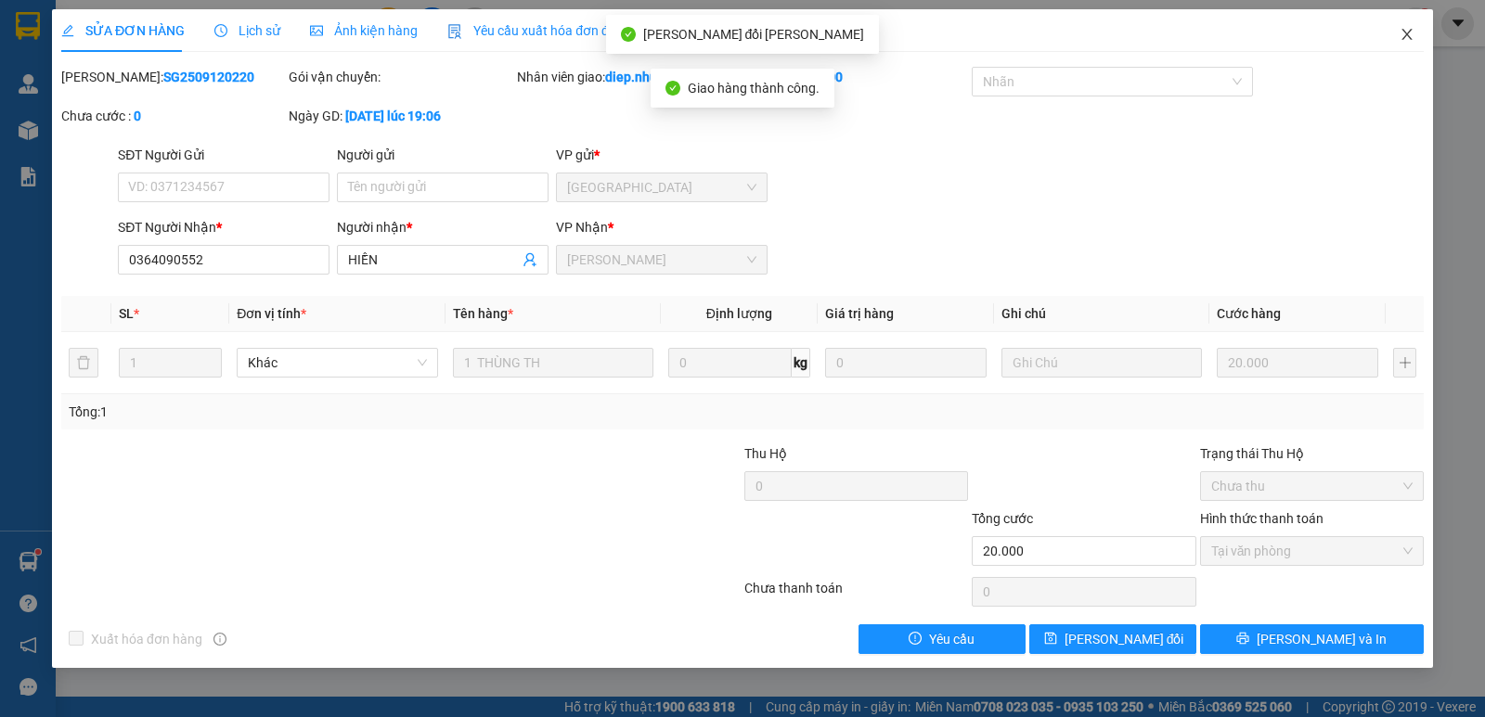
click at [1411, 30] on icon "close" at bounding box center [1406, 34] width 15 height 15
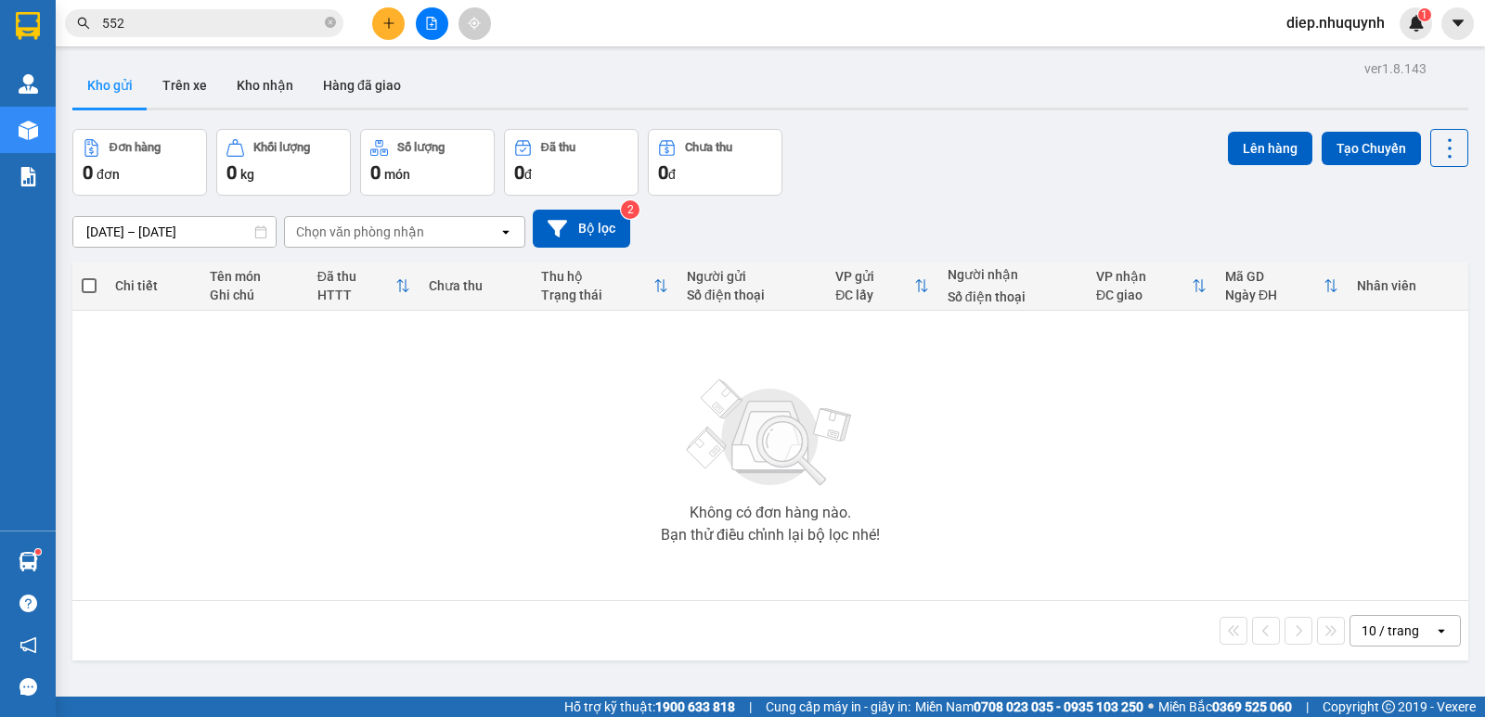
click at [384, 40] on div "Kết quả [PERSON_NAME] ( 152 ) Bộ lọc Mã ĐH Trạng thái Món hàng Thu hộ Tổng [PER…" at bounding box center [742, 23] width 1485 height 46
click at [389, 29] on icon "plus" at bounding box center [388, 23] width 13 height 13
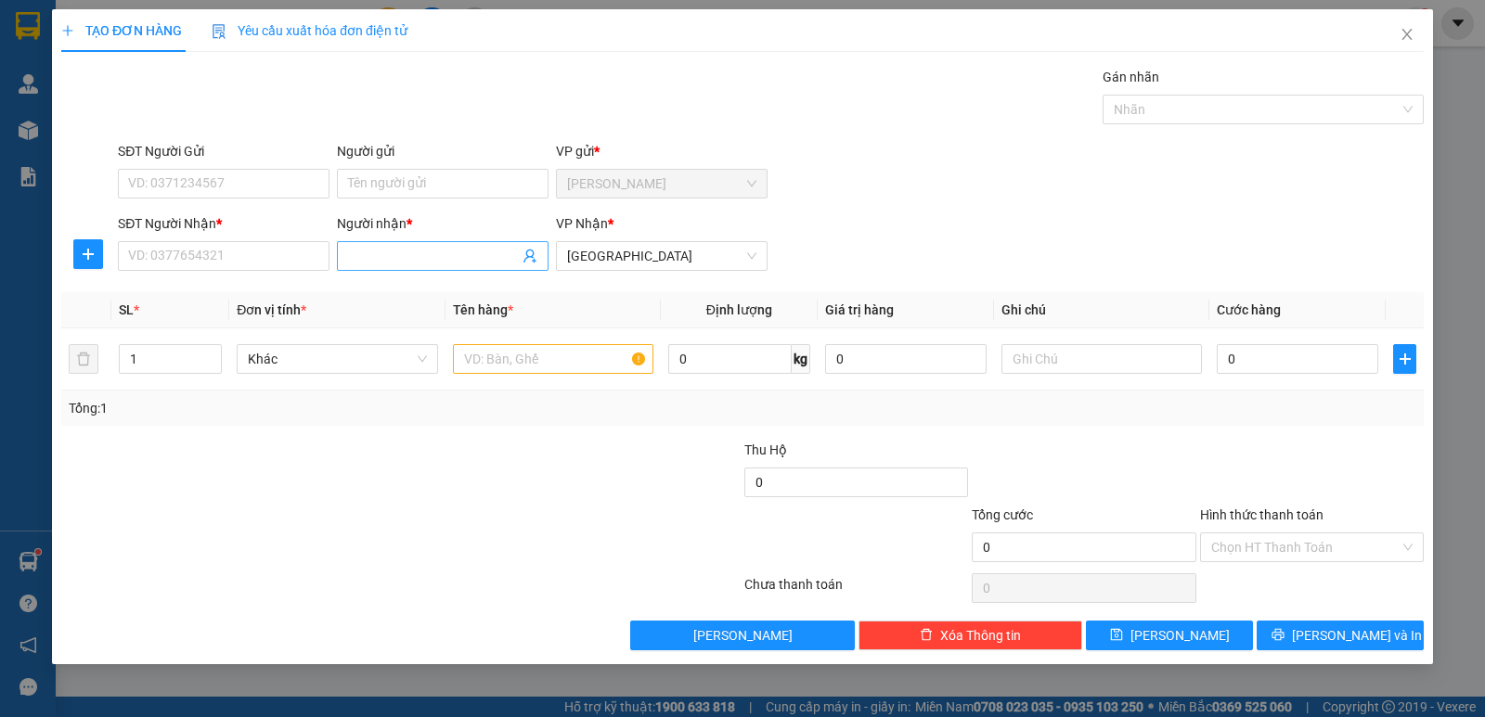
click at [408, 260] on input "Người nhận *" at bounding box center [433, 256] width 171 height 20
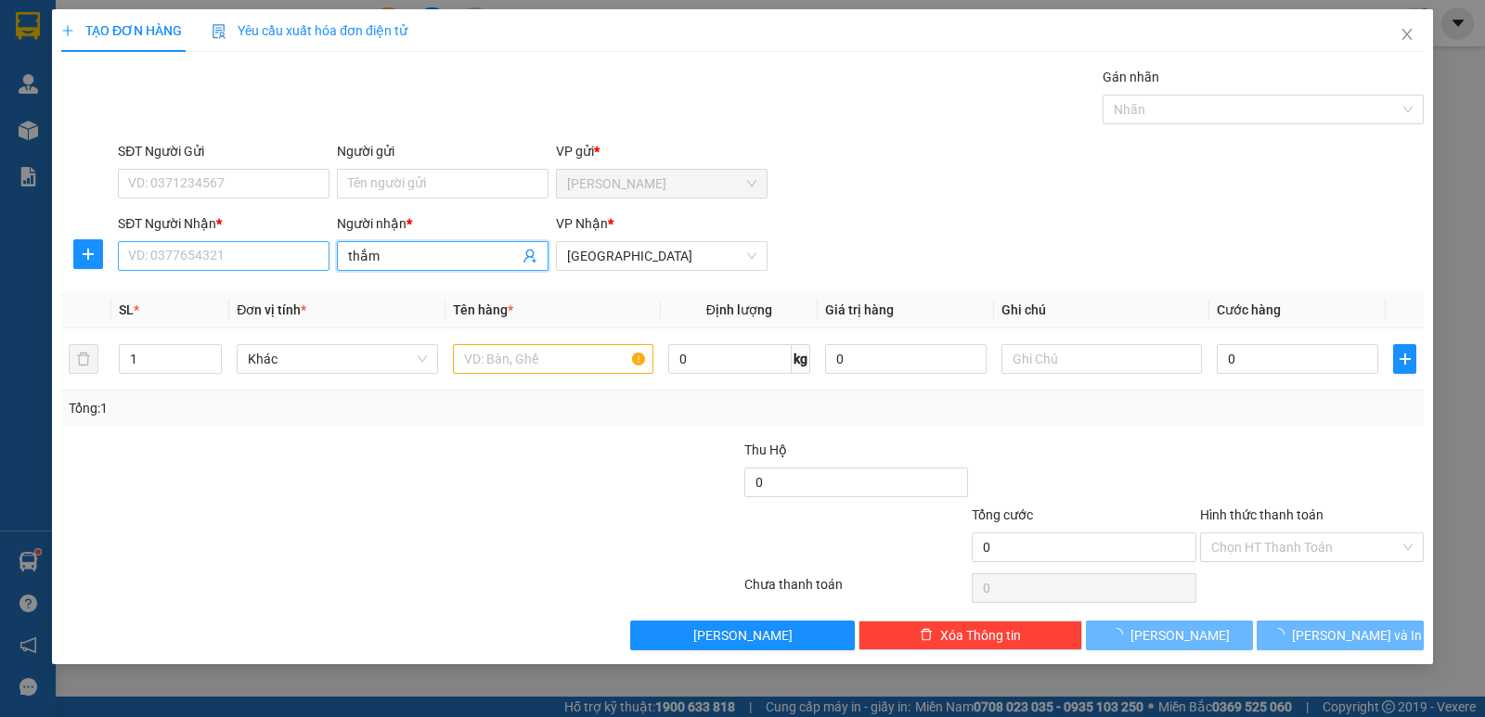
type input "thắm"
click at [296, 256] on input "SĐT Người Nhận *" at bounding box center [224, 256] width 212 height 30
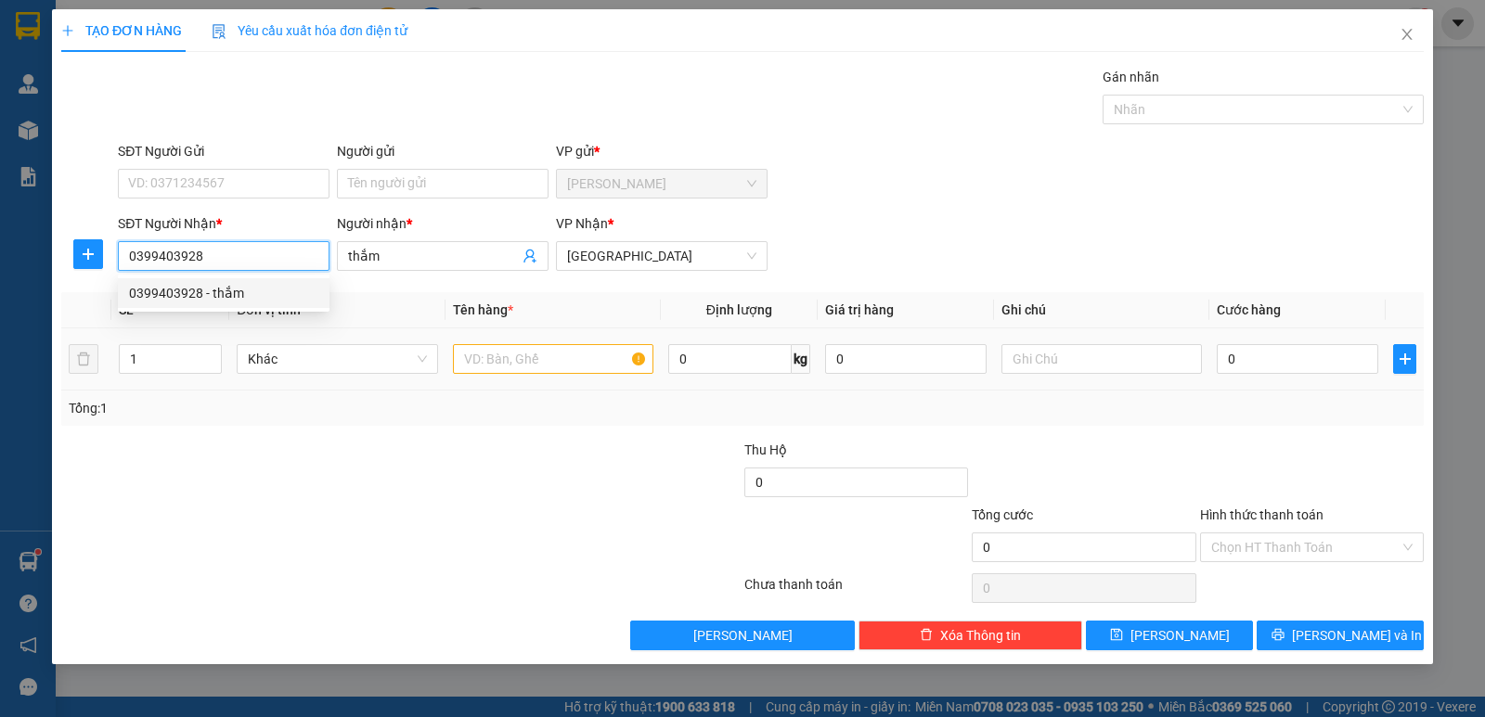
type input "0399403928"
click at [563, 366] on input "text" at bounding box center [553, 359] width 200 height 30
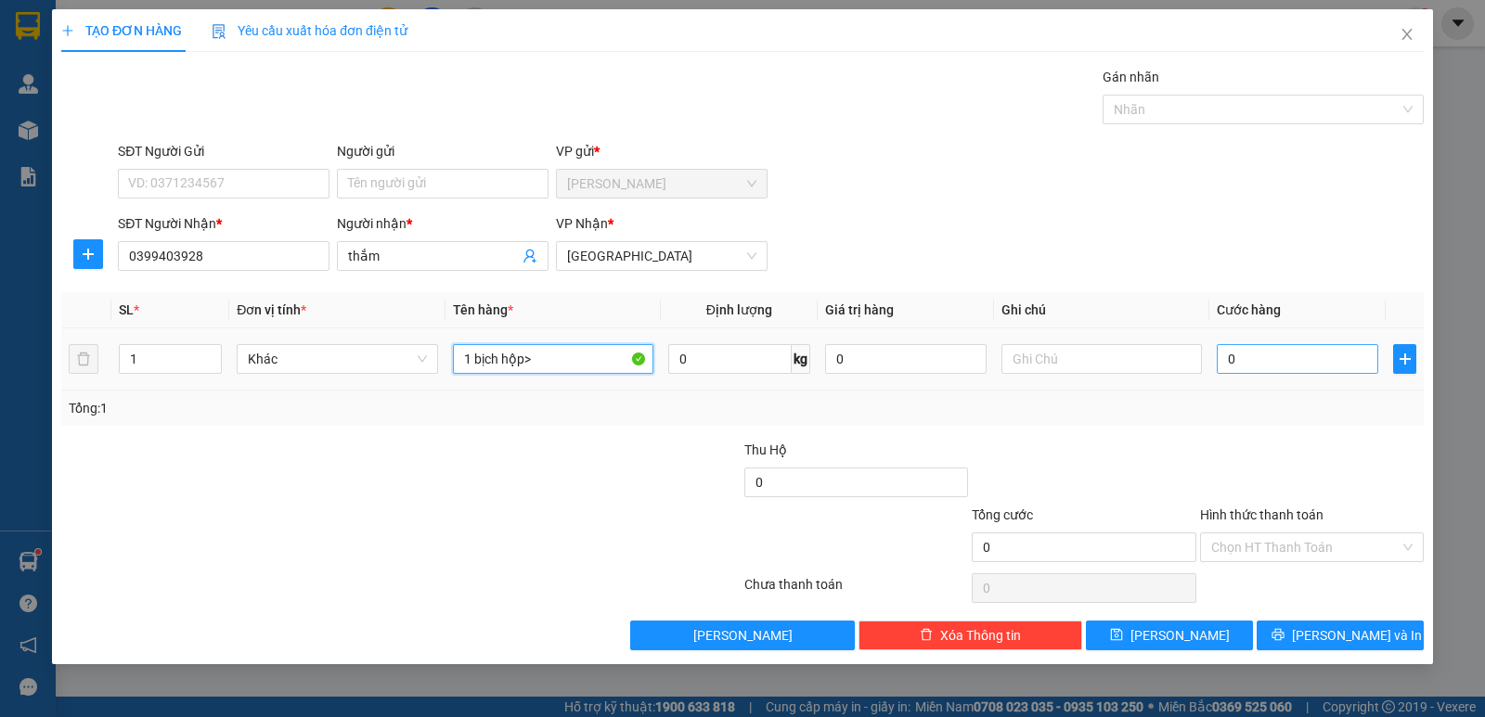
type input "1 bịch hộp>"
click at [1284, 361] on input "0" at bounding box center [1296, 359] width 161 height 30
type input "2"
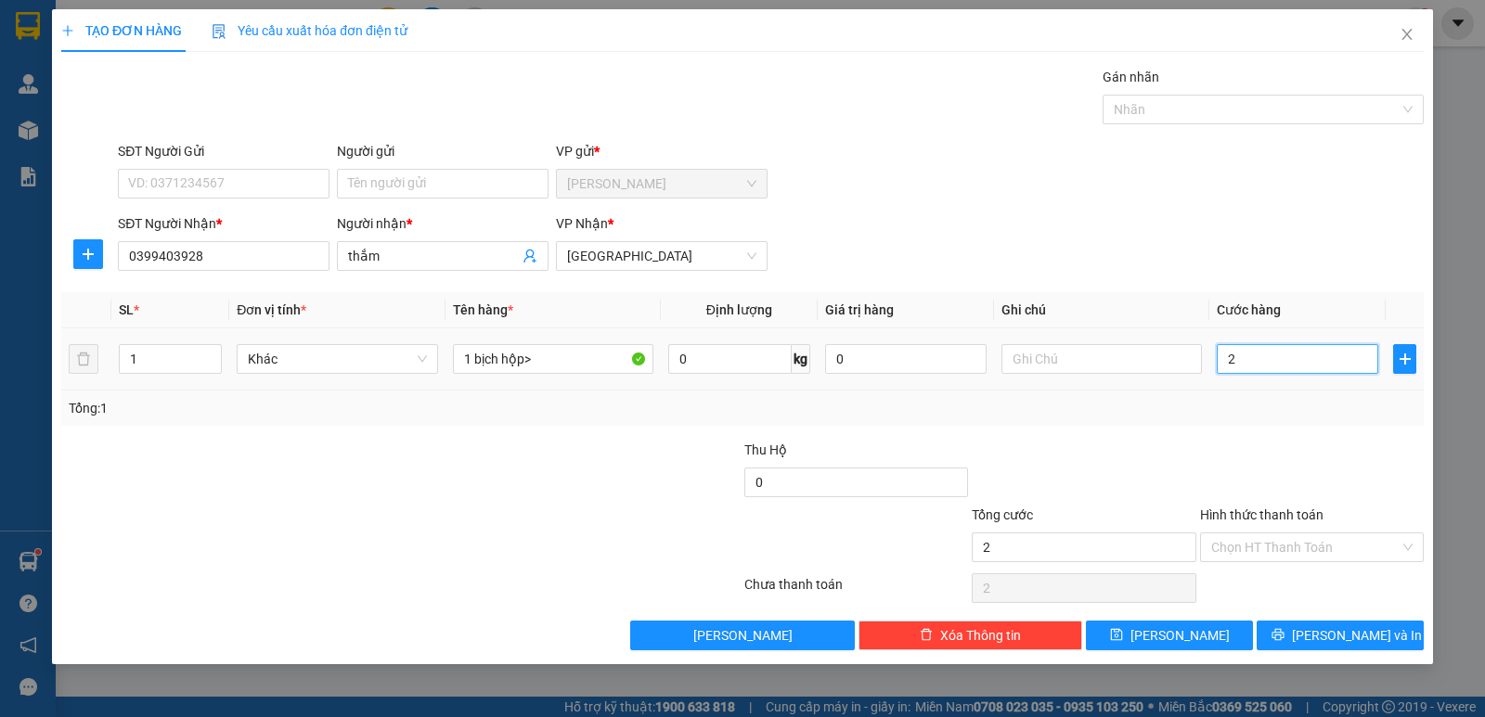
type input "20"
type input "20.000"
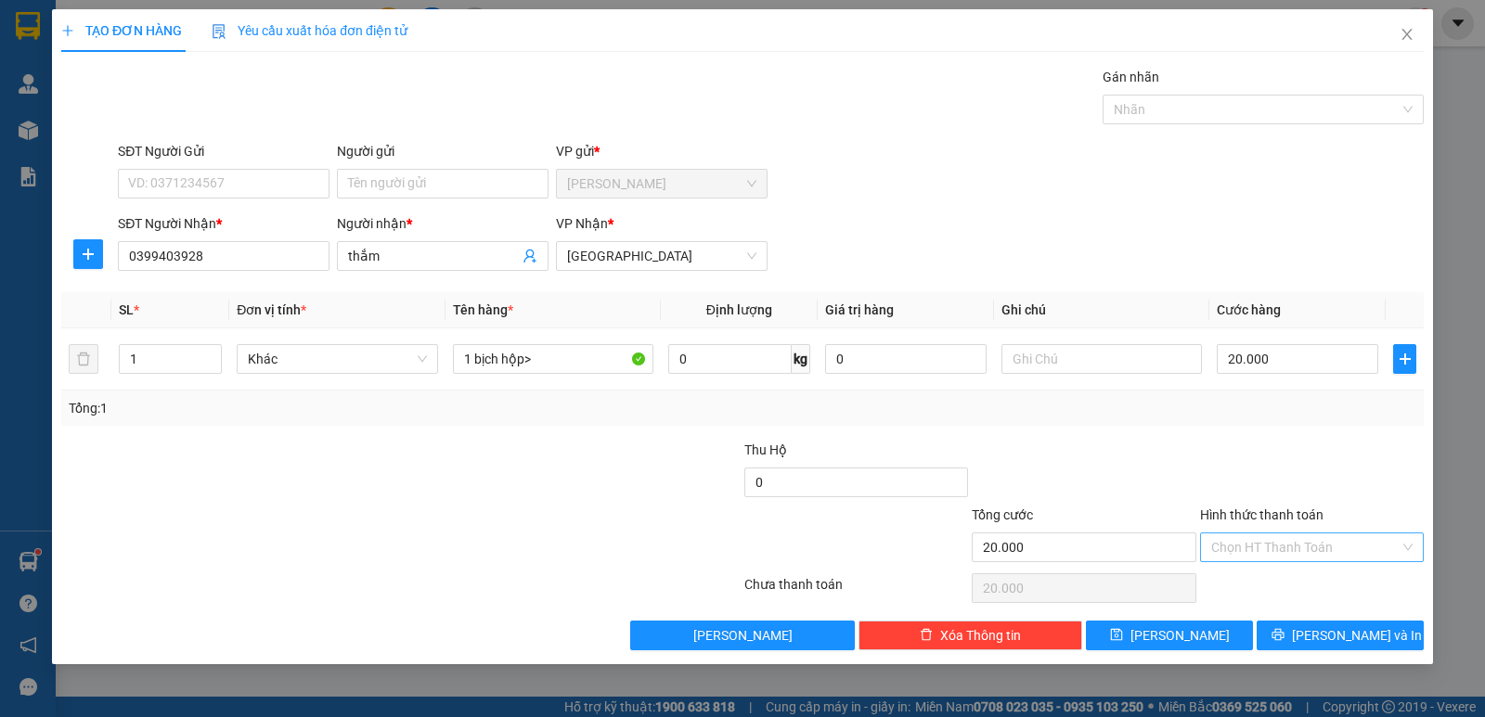
click at [1323, 539] on input "Hình thức thanh toán" at bounding box center [1305, 548] width 188 height 28
click at [1326, 594] on div "Tại văn phòng" at bounding box center [1311, 584] width 201 height 20
type input "0"
click at [1357, 632] on span "[PERSON_NAME] và In" at bounding box center [1357, 635] width 130 height 20
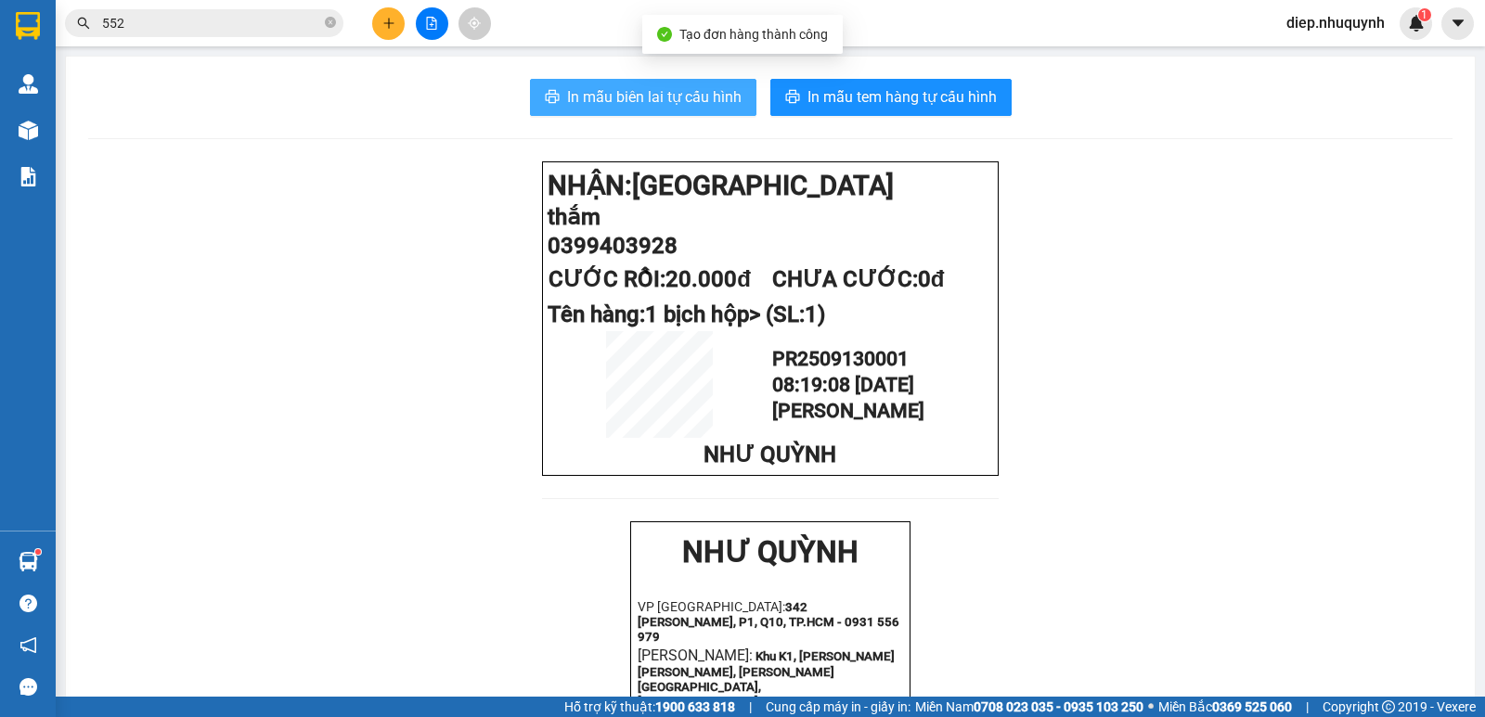
click at [685, 97] on span "In mẫu biên lai tự cấu hình" at bounding box center [654, 96] width 174 height 23
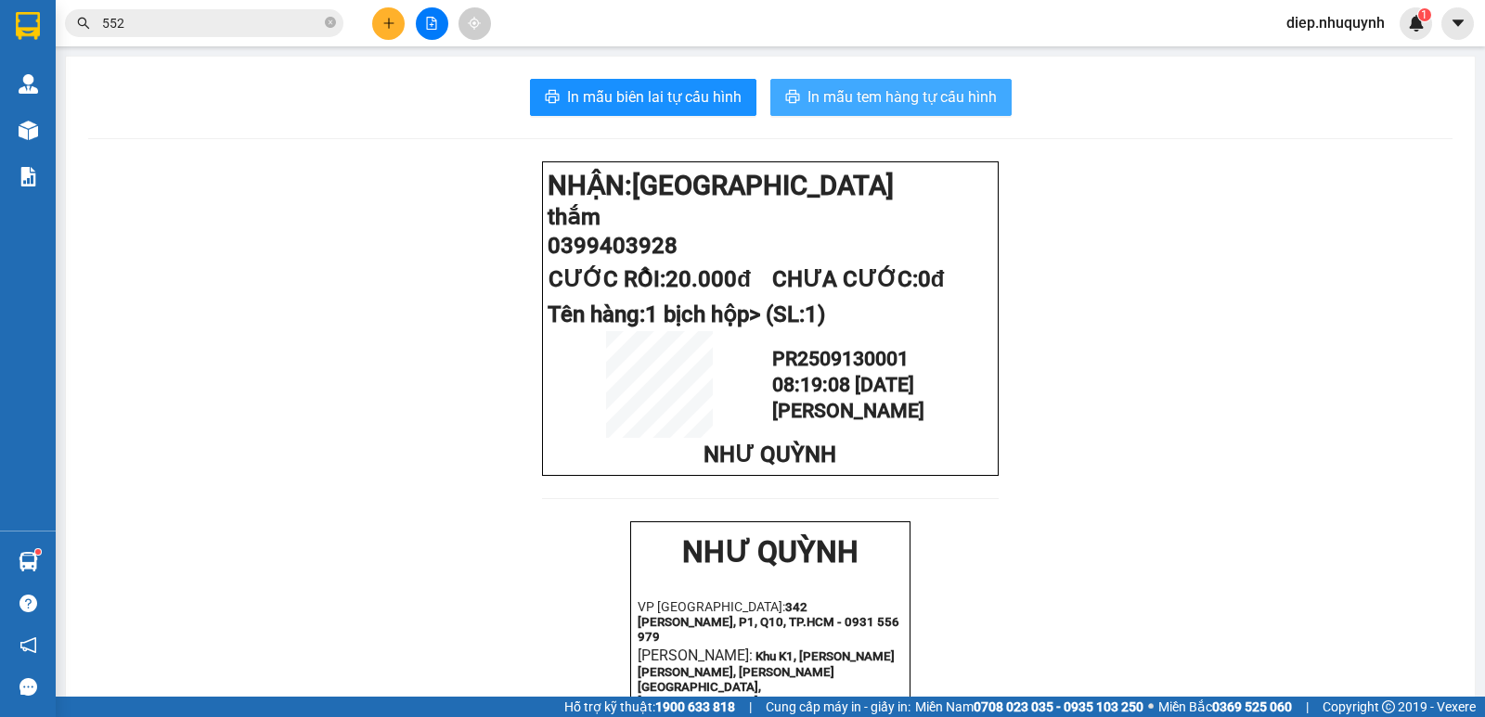
click at [928, 111] on button "In mẫu tem hàng tự cấu hình" at bounding box center [890, 97] width 241 height 37
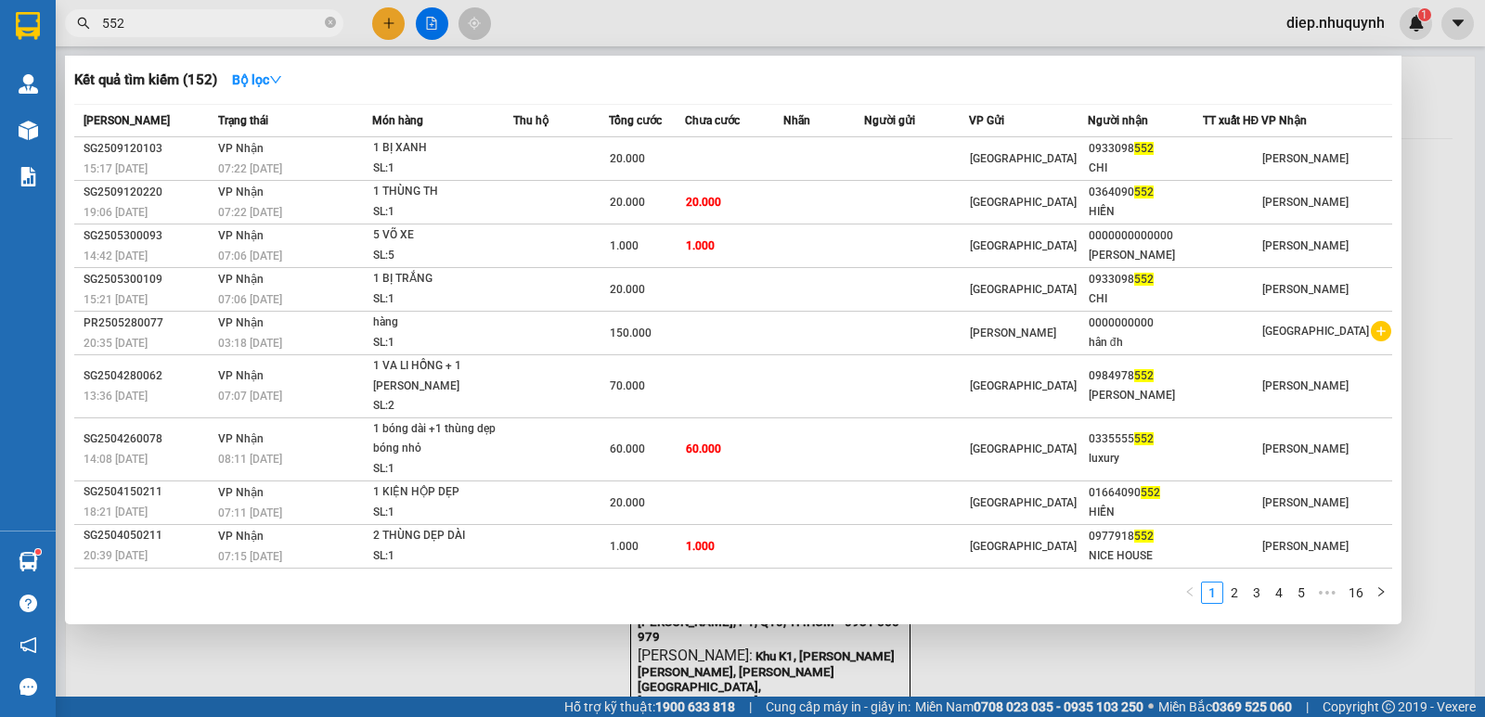
drag, startPoint x: 132, startPoint y: 23, endPoint x: 91, endPoint y: 15, distance: 41.7
click at [89, 15] on span "552" at bounding box center [204, 23] width 278 height 28
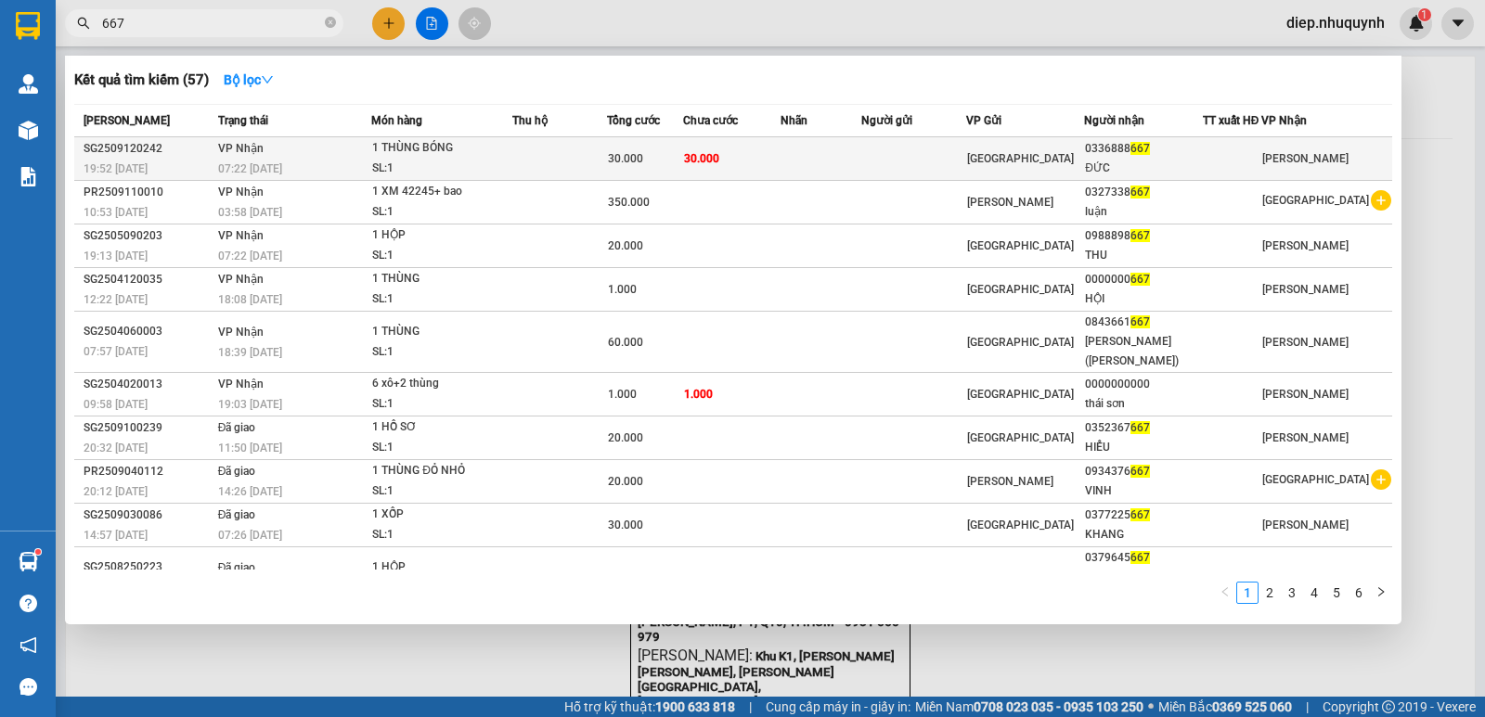
type input "667"
click at [394, 159] on div "SL: 1" at bounding box center [441, 169] width 139 height 20
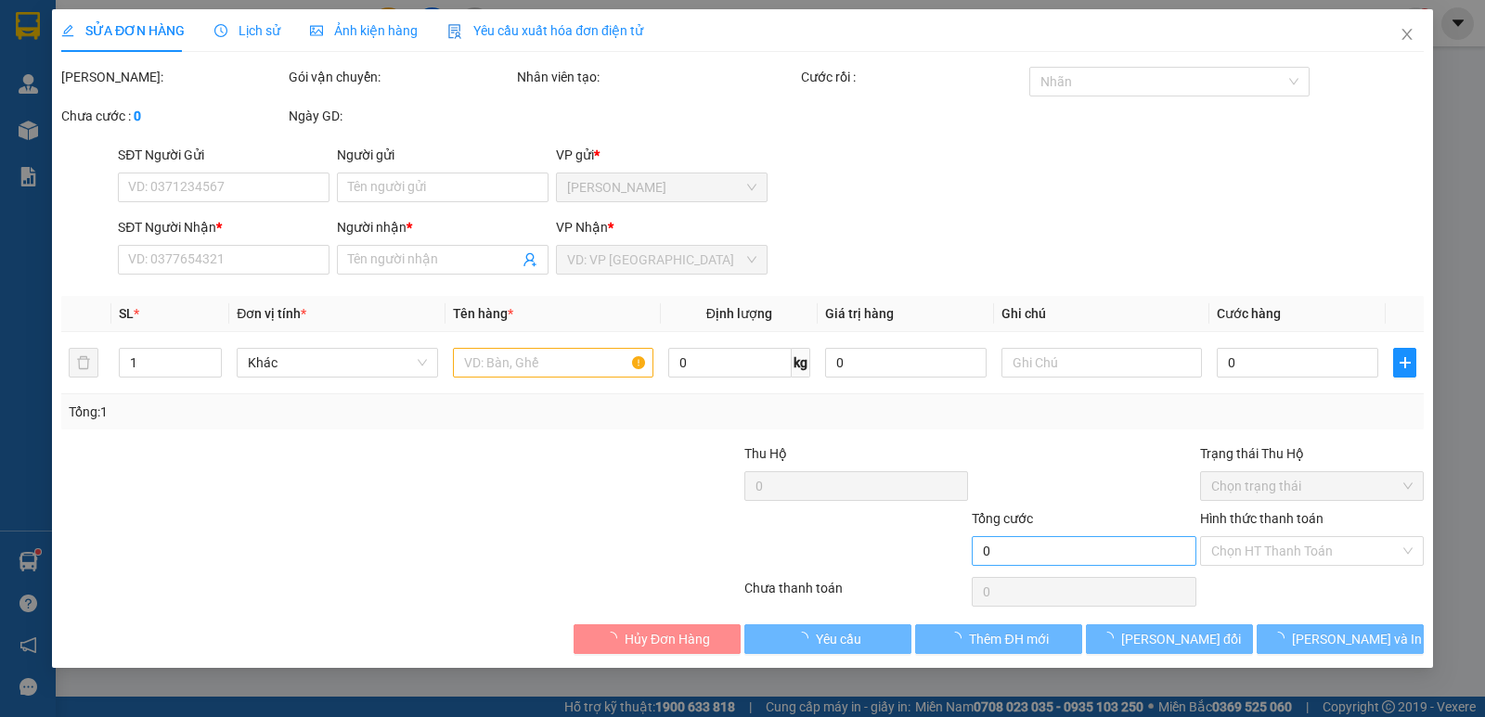
type input "0336888667"
type input "ĐỨC"
type input "30.000"
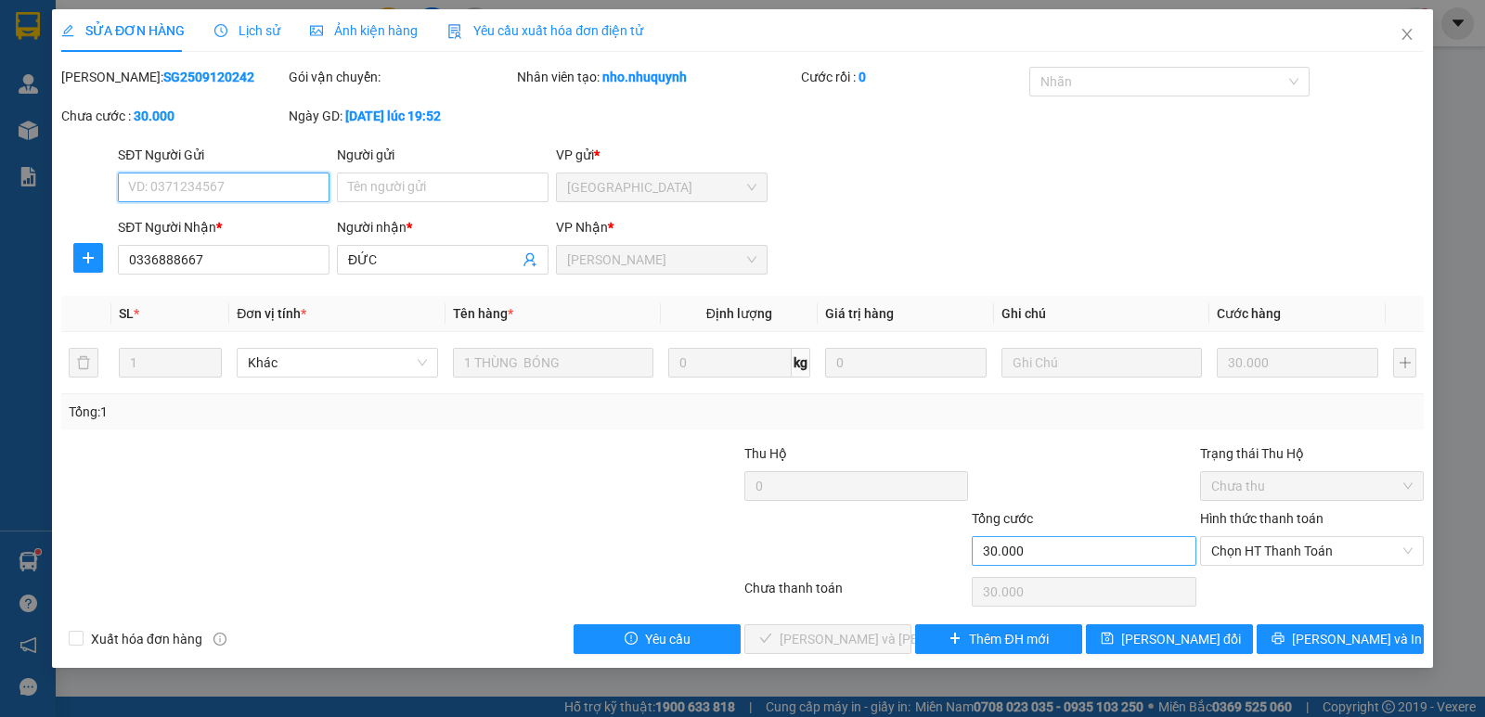
click at [1281, 552] on span "Chọn HT Thanh Toán" at bounding box center [1311, 551] width 201 height 28
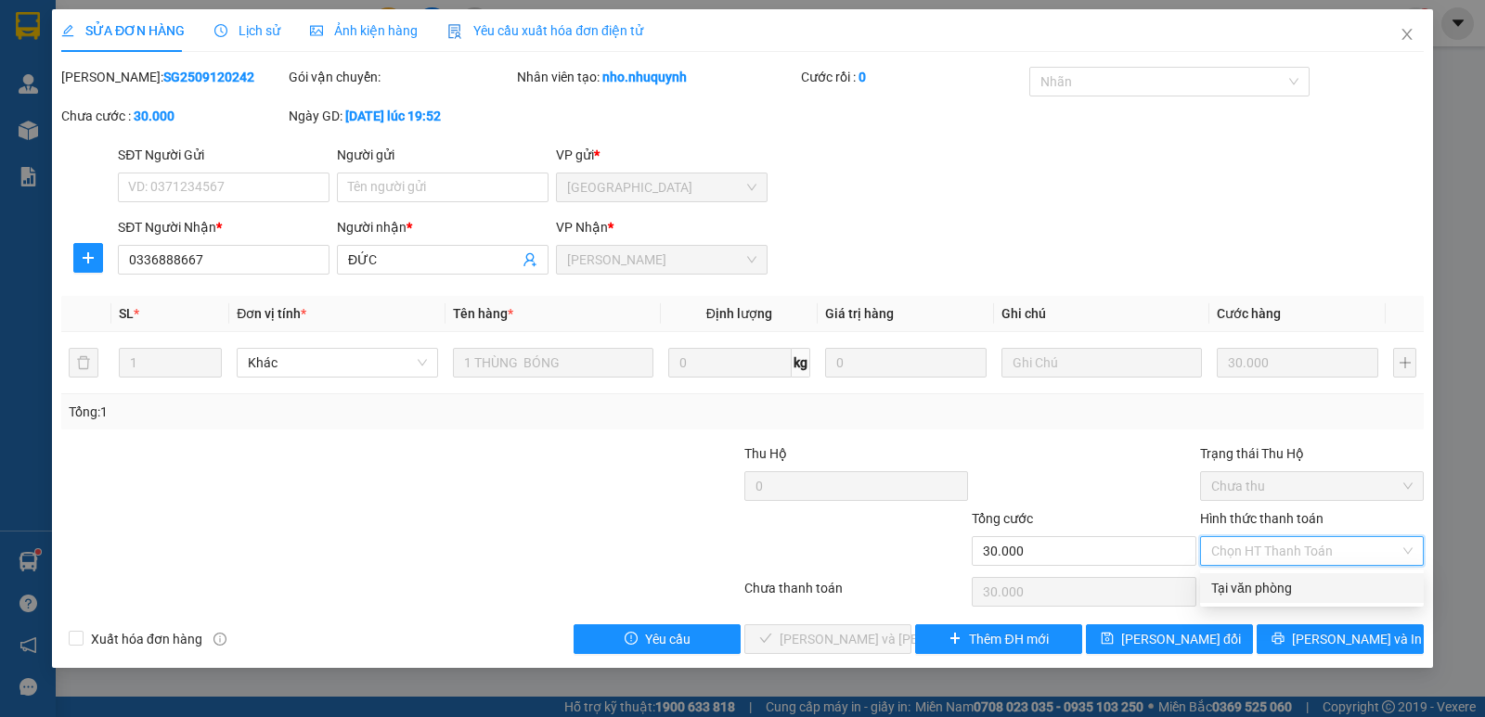
click at [1287, 587] on div "Tại văn phòng" at bounding box center [1311, 588] width 201 height 20
type input "0"
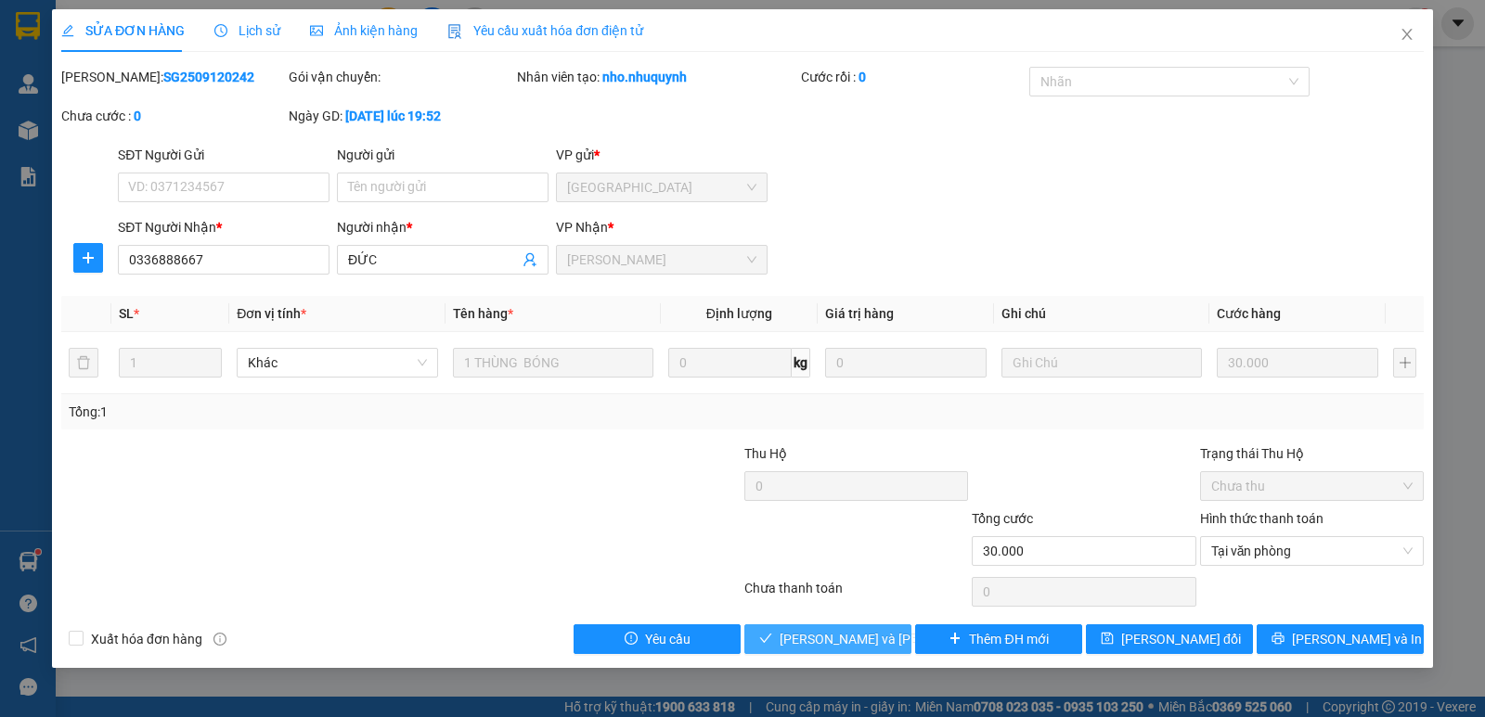
click at [865, 637] on span "[PERSON_NAME] và [PERSON_NAME] hàng" at bounding box center [904, 639] width 251 height 20
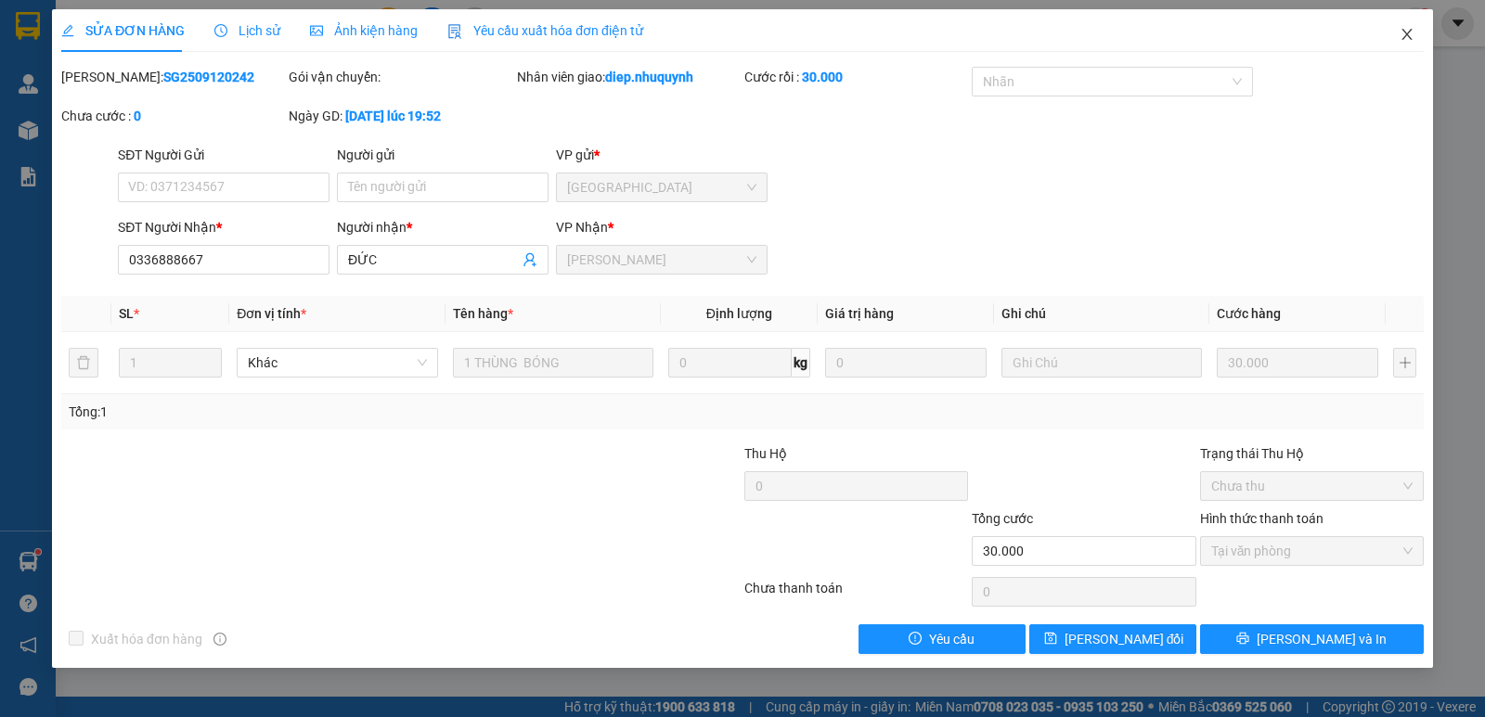
click at [1401, 37] on icon "close" at bounding box center [1406, 34] width 15 height 15
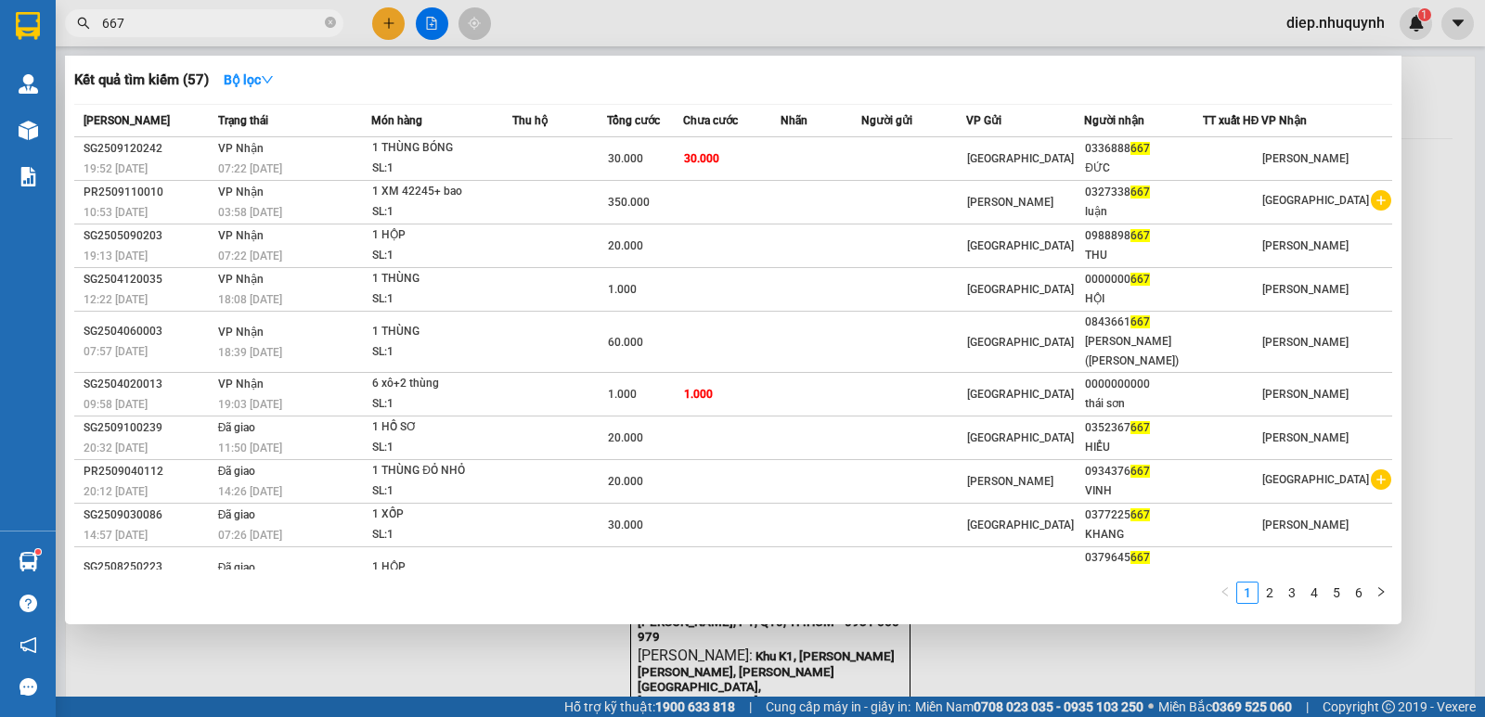
click at [74, 18] on span "667" at bounding box center [204, 23] width 278 height 28
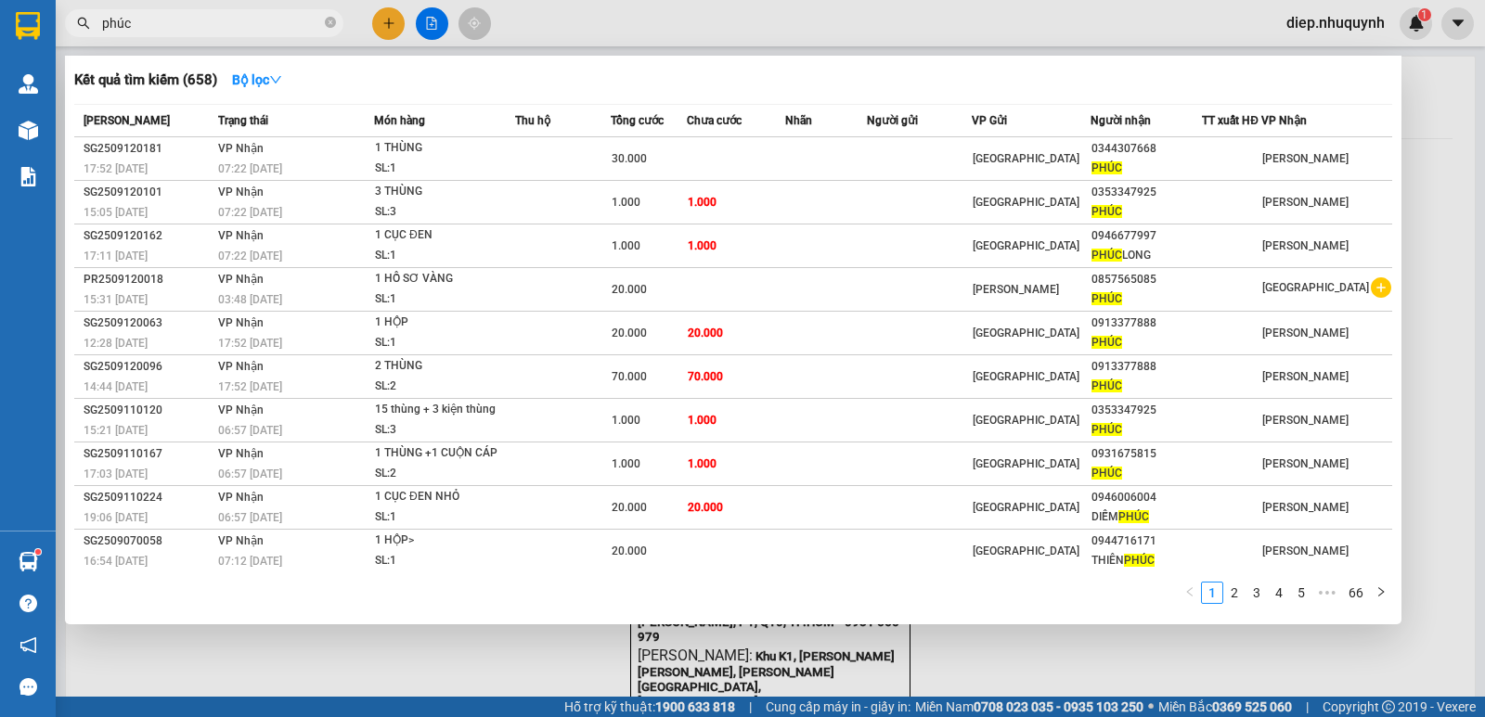
drag, startPoint x: 106, startPoint y: 18, endPoint x: 63, endPoint y: 7, distance: 43.9
click at [57, 7] on div "Kết quả [PERSON_NAME] ( 658 ) Bộ lọc Mã ĐH Trạng thái Món hàng Thu hộ Tổng [PER…" at bounding box center [181, 23] width 362 height 32
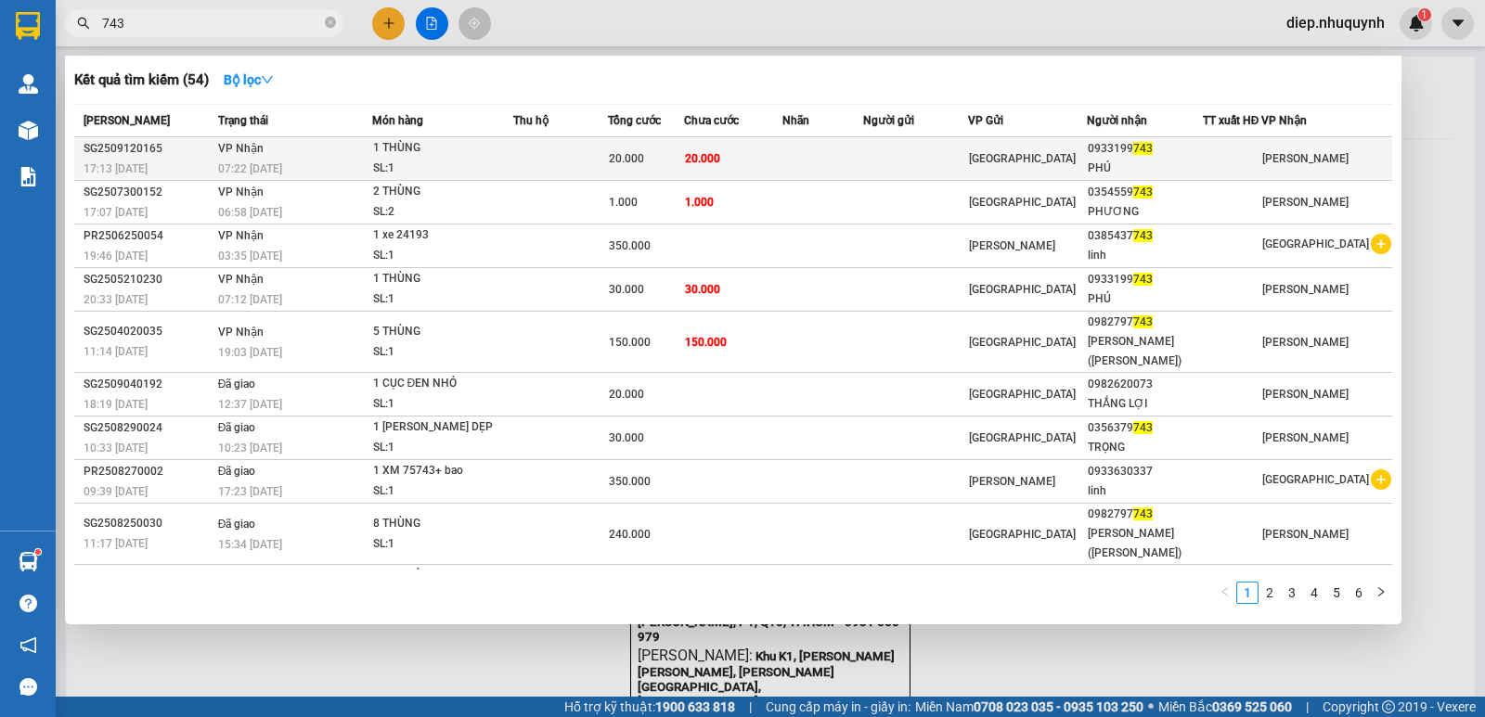
type input "743"
click at [736, 156] on td "20.000" at bounding box center [733, 159] width 99 height 44
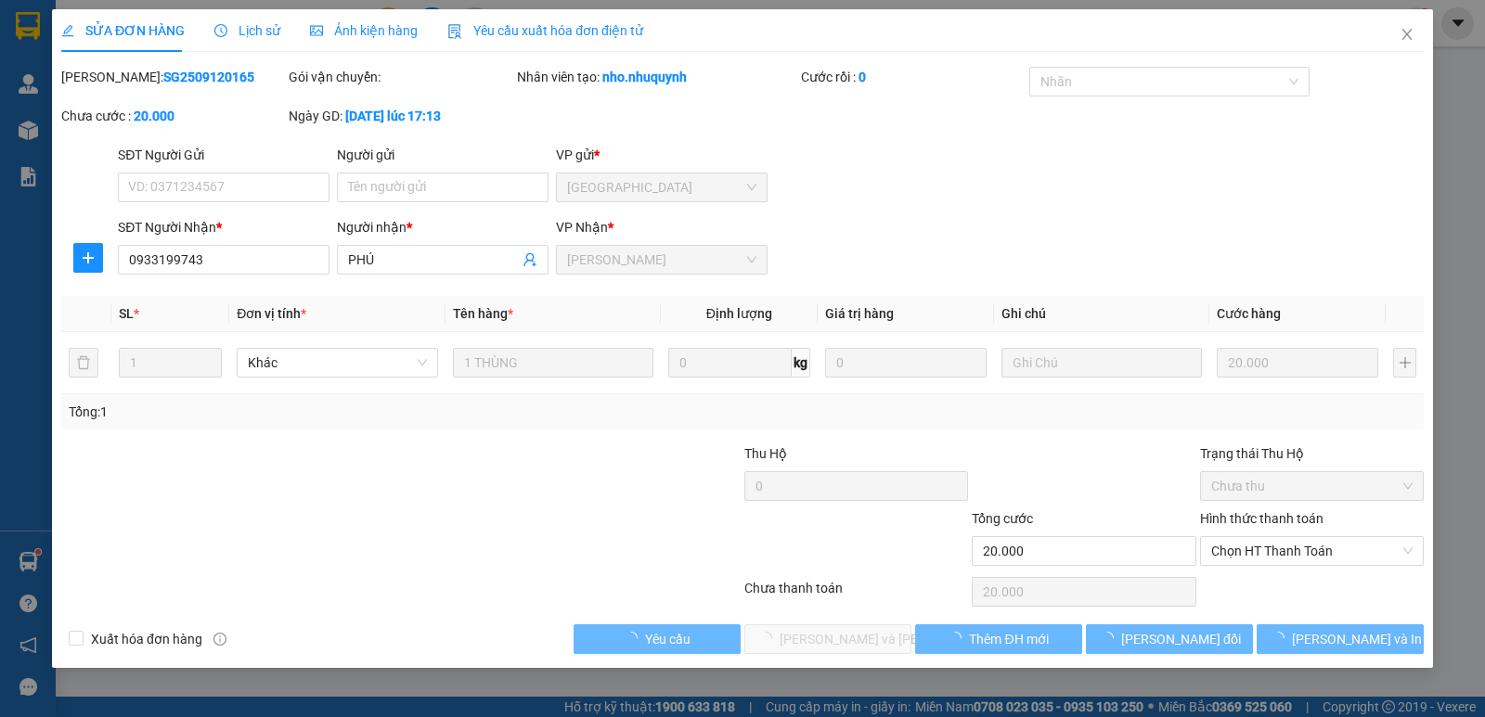
type input "0933199743"
type input "PHÚ"
type input "20.000"
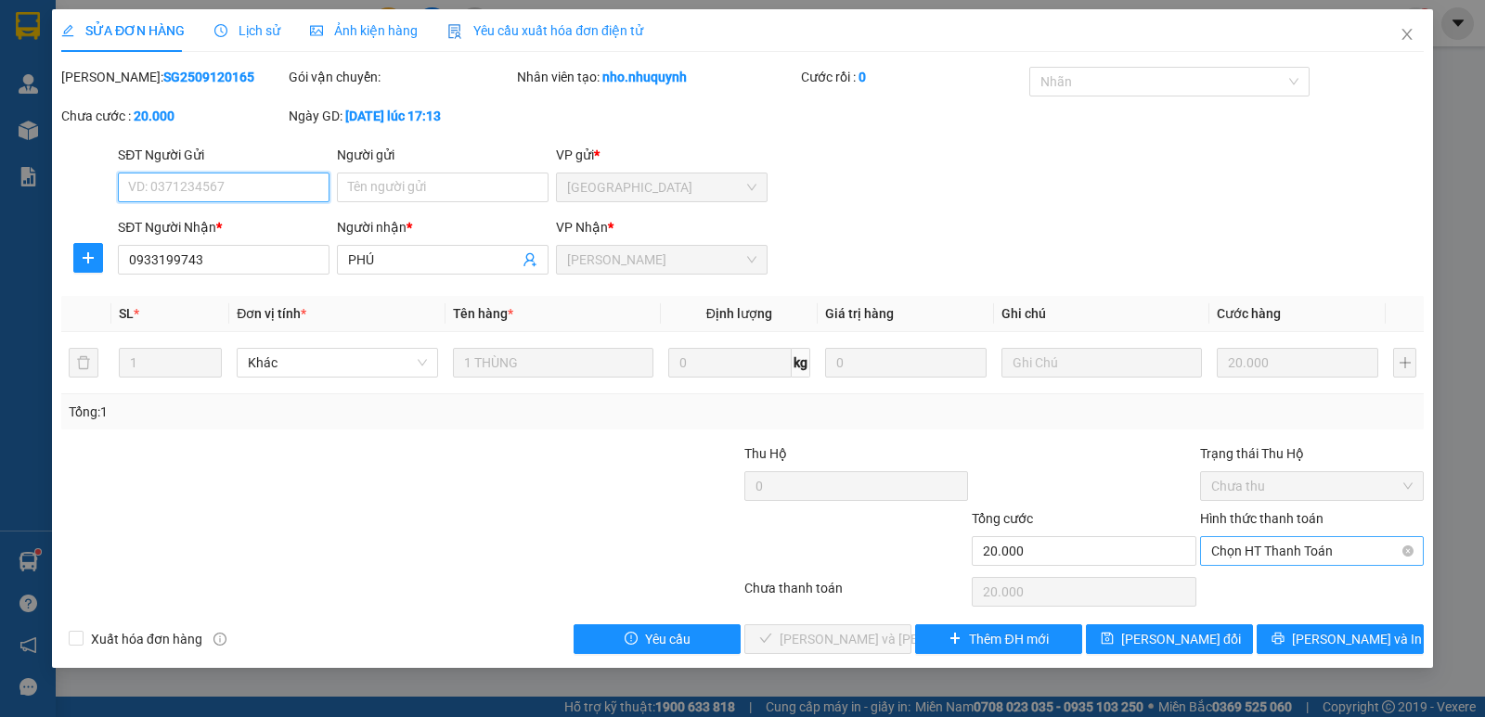
click at [1265, 552] on span "Chọn HT Thanh Toán" at bounding box center [1311, 551] width 201 height 28
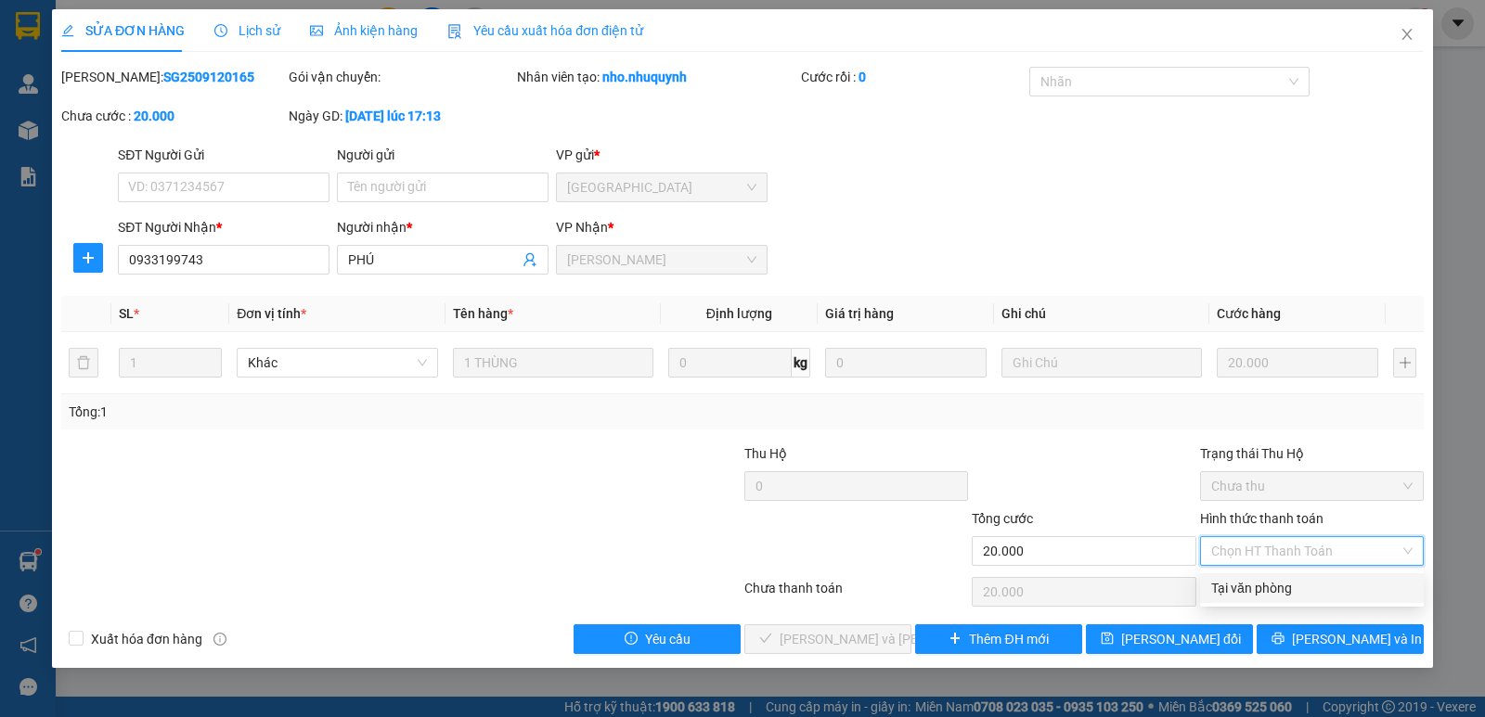
drag, startPoint x: 1255, startPoint y: 588, endPoint x: 985, endPoint y: 650, distance: 277.8
click at [1255, 589] on div "Tại văn phòng" at bounding box center [1311, 588] width 201 height 20
type input "0"
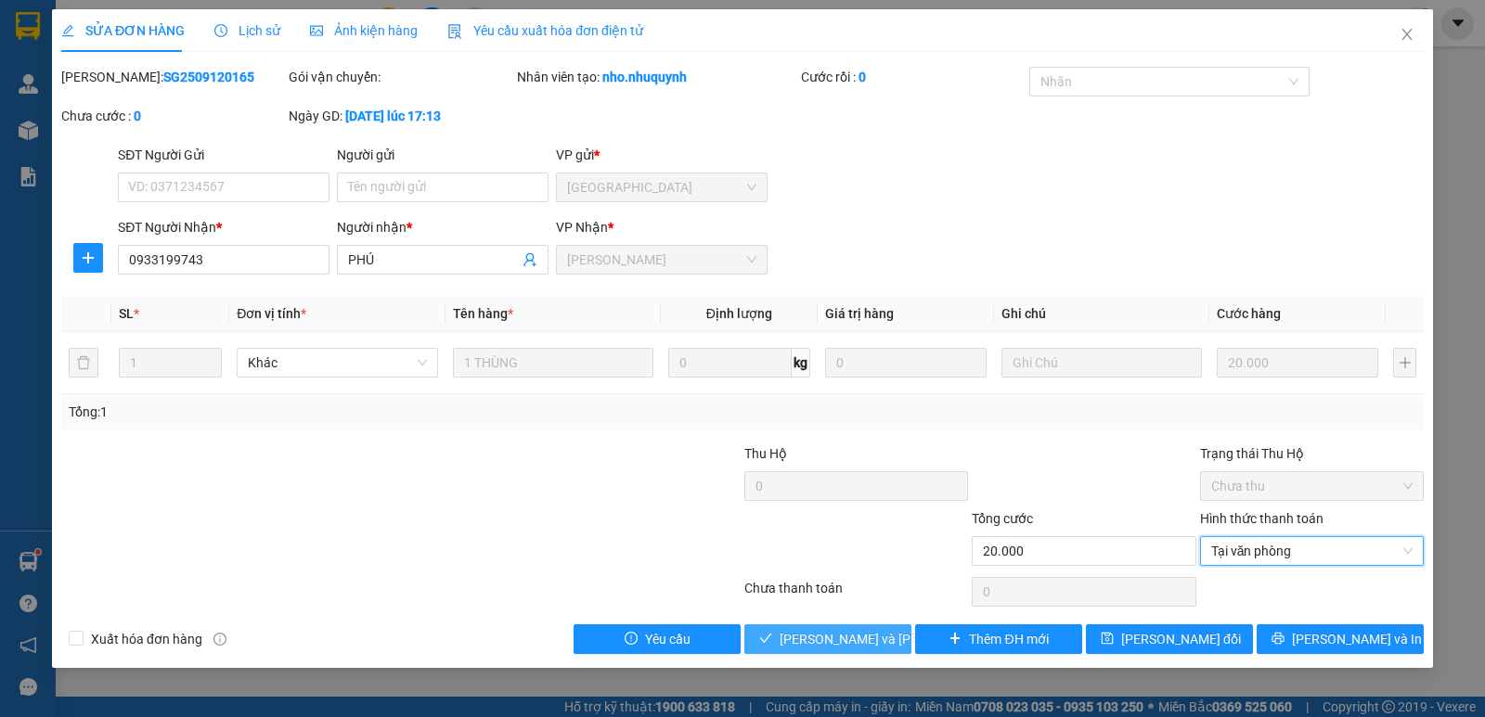
drag, startPoint x: 807, startPoint y: 645, endPoint x: 792, endPoint y: 650, distance: 16.7
click at [808, 646] on span "[PERSON_NAME] và [PERSON_NAME] hàng" at bounding box center [904, 639] width 251 height 20
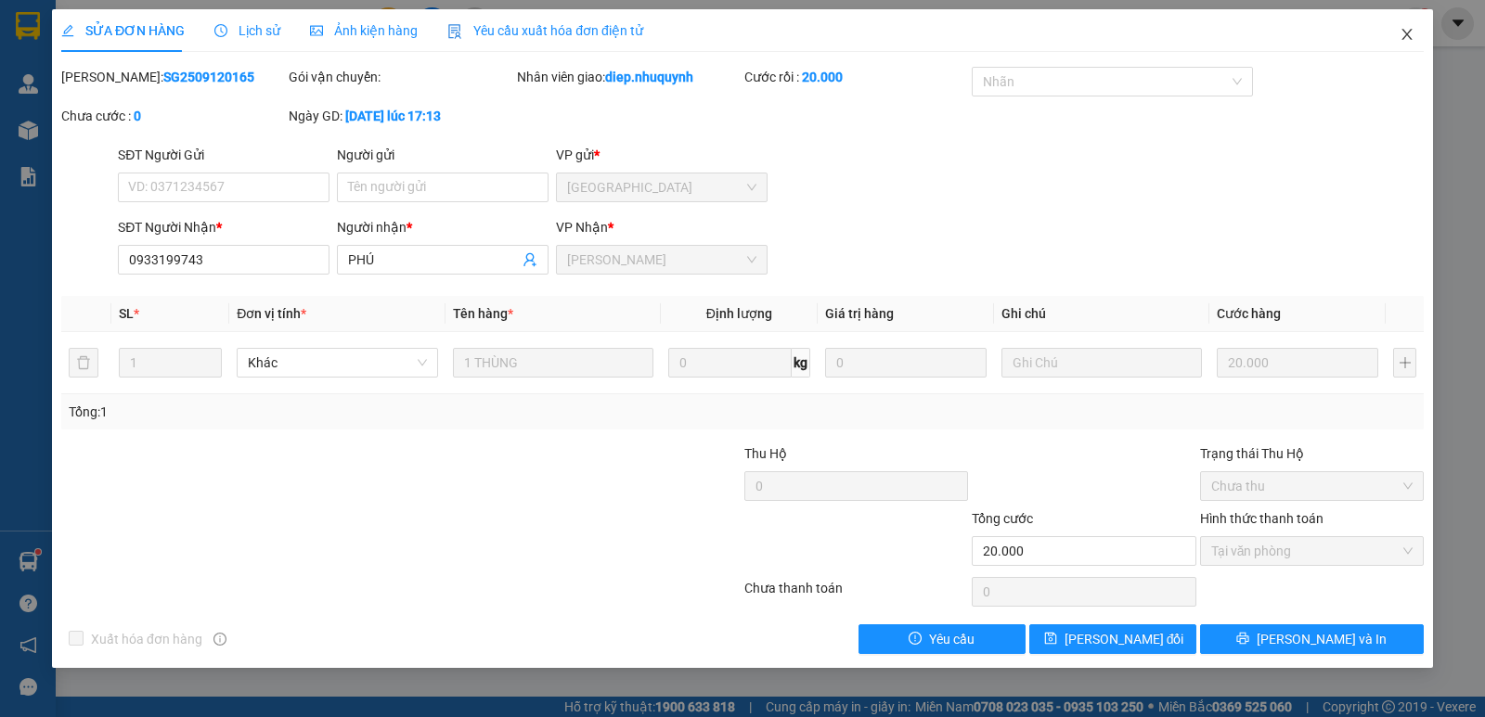
click at [1399, 34] on icon "close" at bounding box center [1406, 34] width 15 height 15
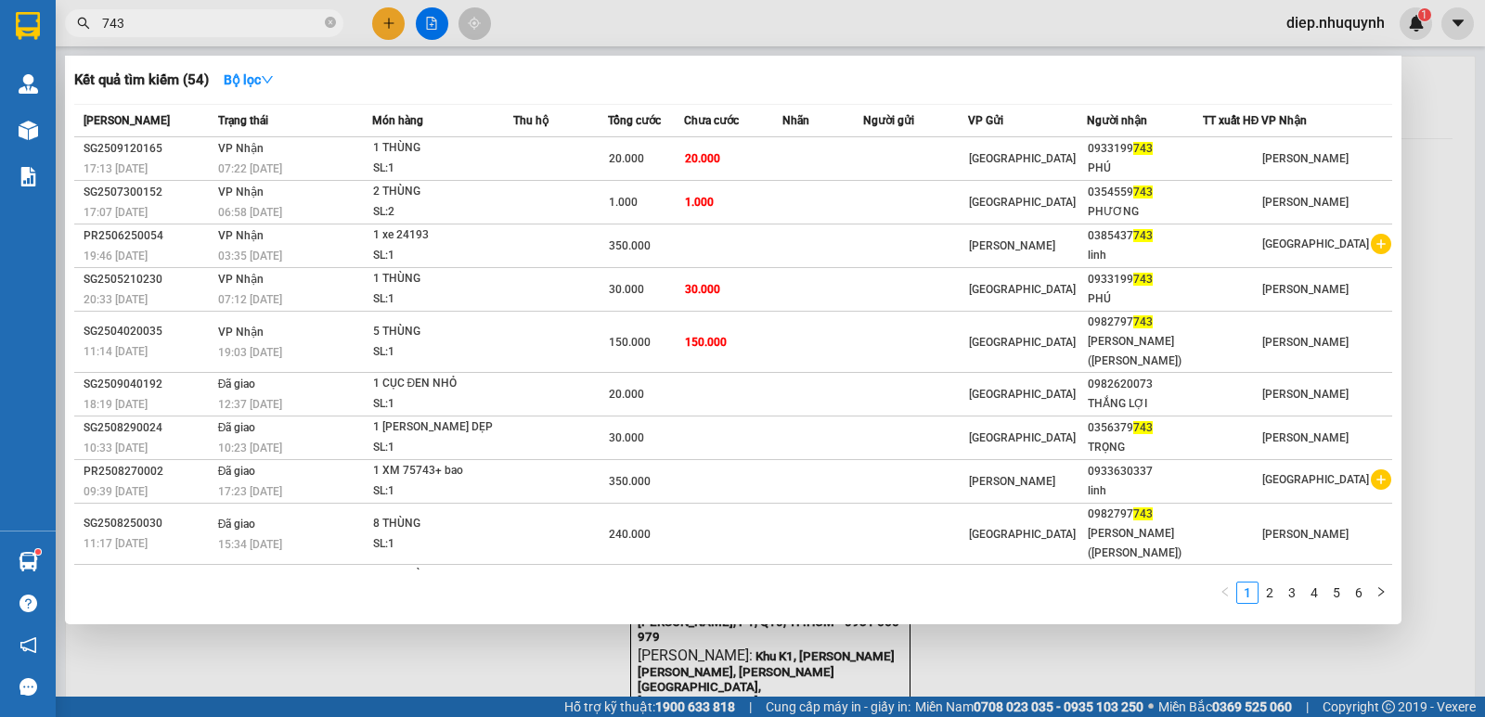
drag, startPoint x: 140, startPoint y: 22, endPoint x: 48, endPoint y: 17, distance: 92.0
click at [48, 17] on section "Kết quả [PERSON_NAME] ( 54 ) Bộ lọc Mã ĐH Trạng thái Món hàng Thu hộ Tổng [PERS…" at bounding box center [742, 358] width 1485 height 717
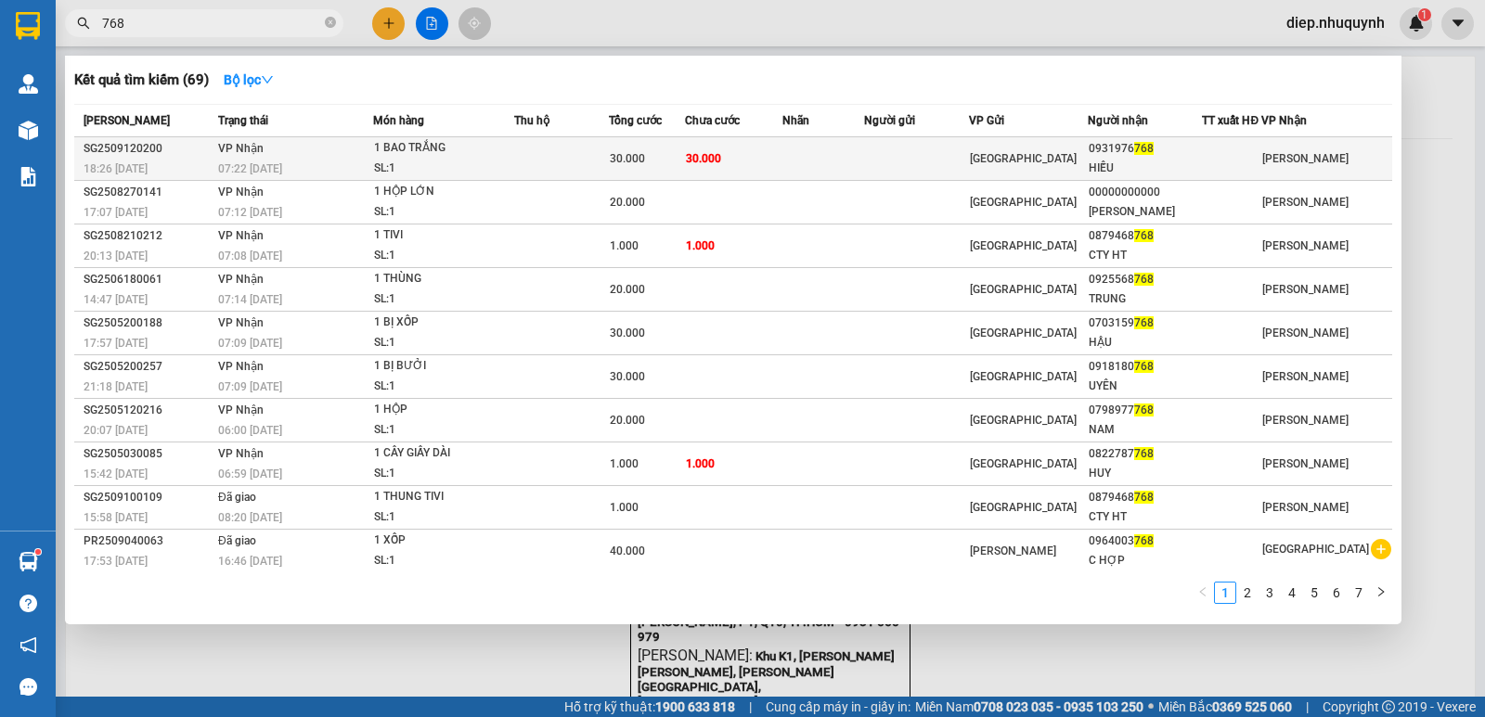
type input "768"
click at [586, 148] on td at bounding box center [562, 159] width 96 height 44
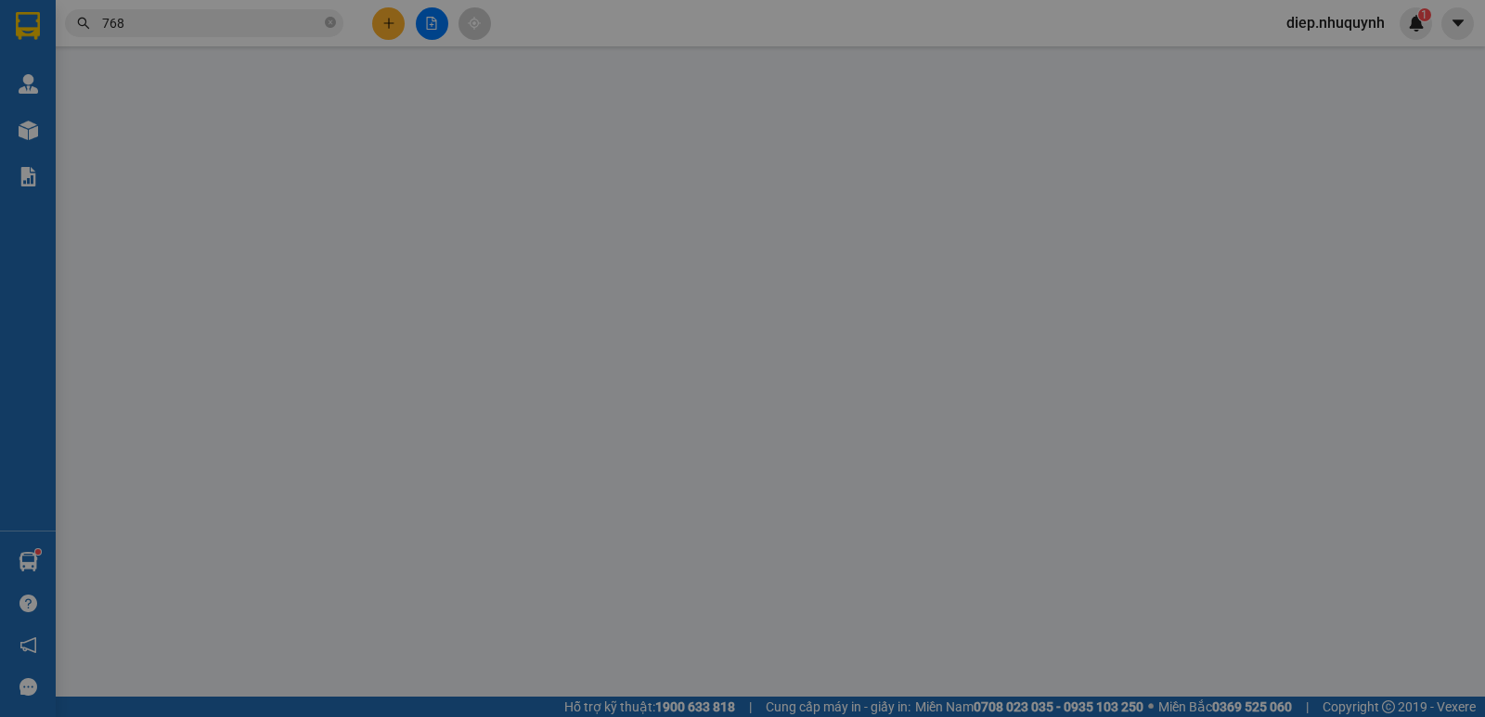
type input "0931976768"
type input "HIẾU"
type input "30.000"
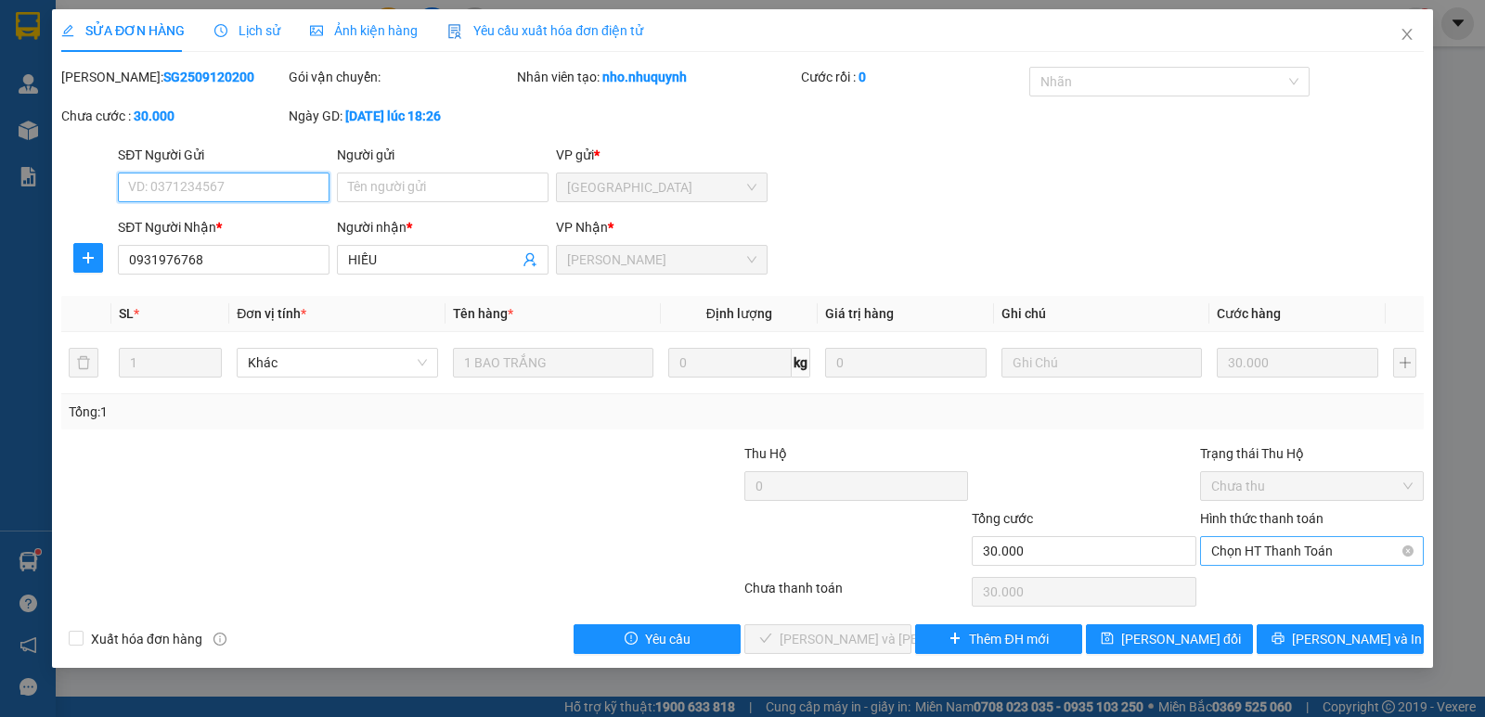
click at [1263, 547] on span "Chọn HT Thanh Toán" at bounding box center [1311, 551] width 201 height 28
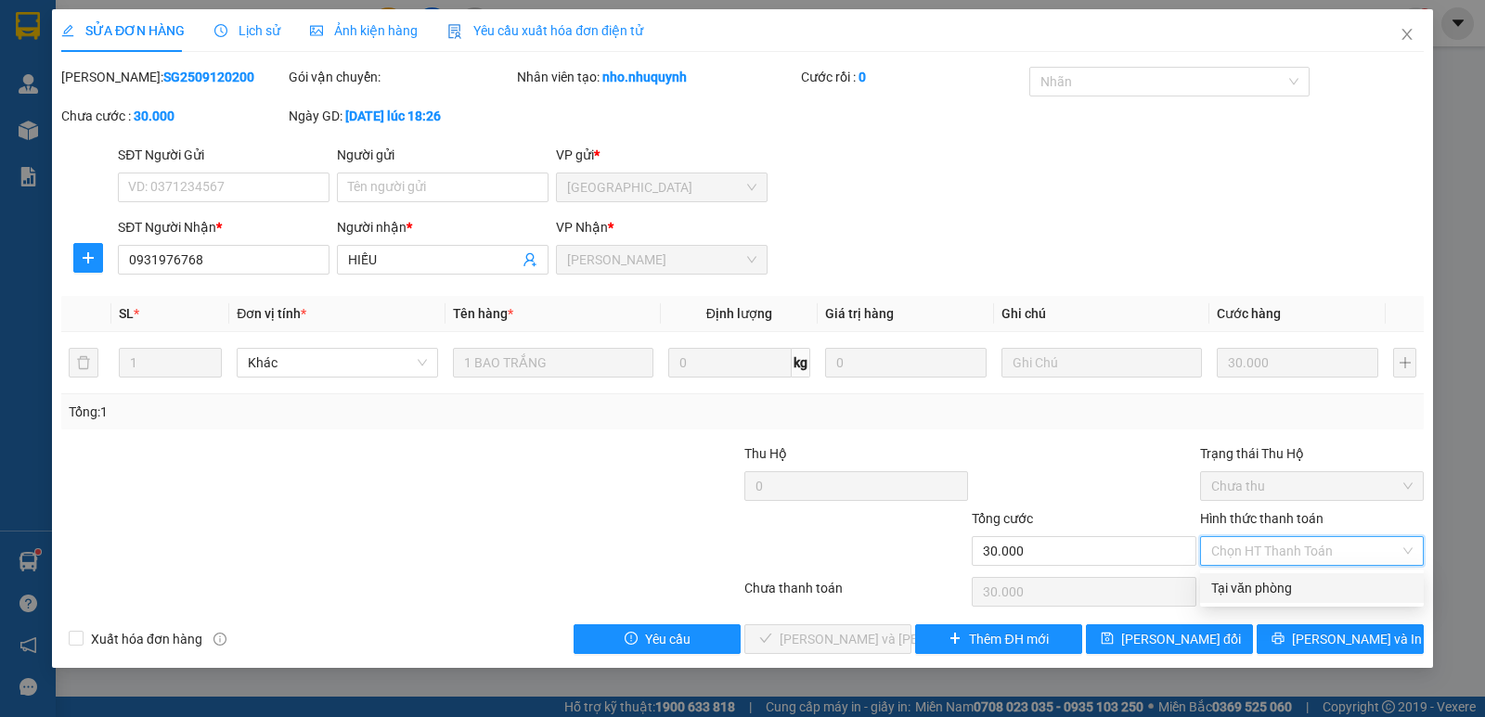
drag, startPoint x: 1277, startPoint y: 581, endPoint x: 1143, endPoint y: 598, distance: 134.7
click at [1275, 581] on div "Tại văn phòng" at bounding box center [1311, 588] width 201 height 20
type input "0"
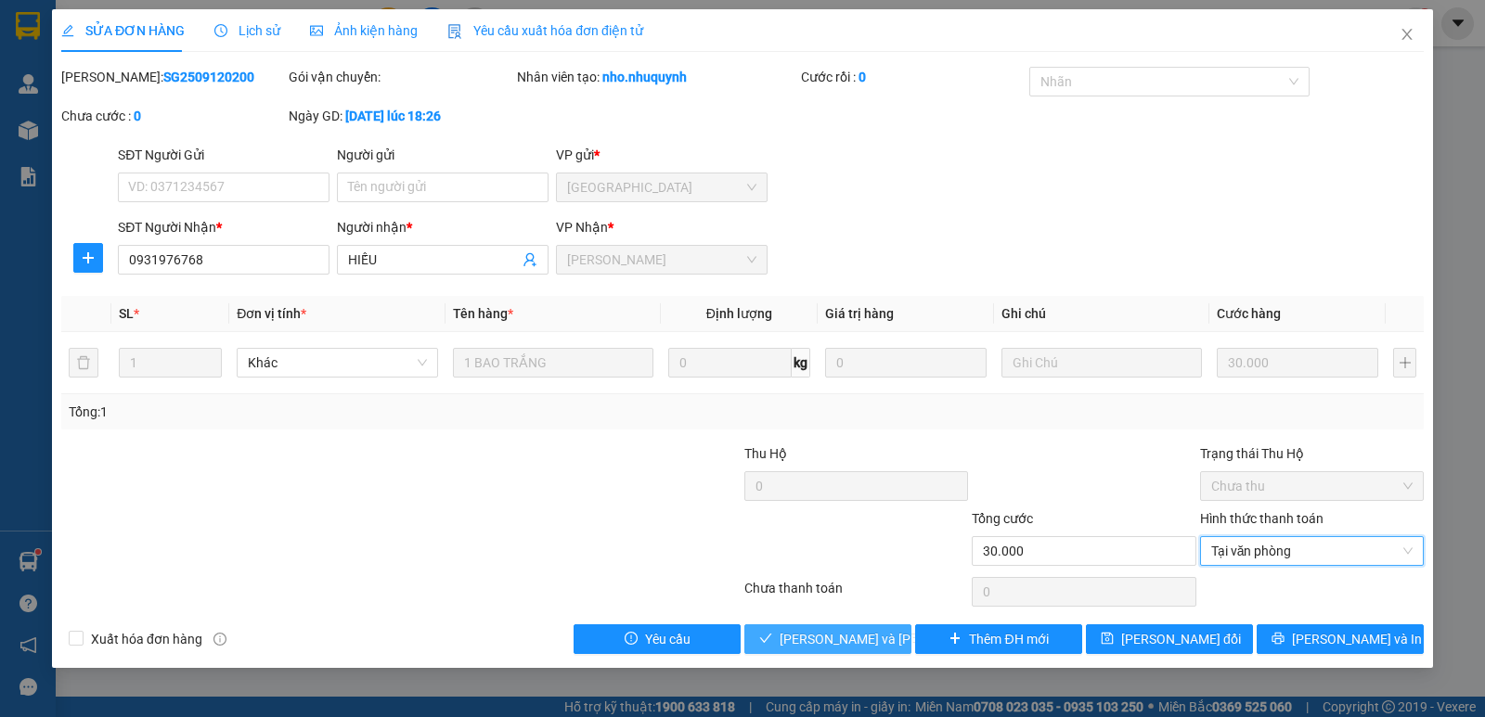
drag, startPoint x: 876, startPoint y: 642, endPoint x: 865, endPoint y: 626, distance: 19.3
click at [875, 642] on span "[PERSON_NAME] và [PERSON_NAME] hàng" at bounding box center [904, 639] width 251 height 20
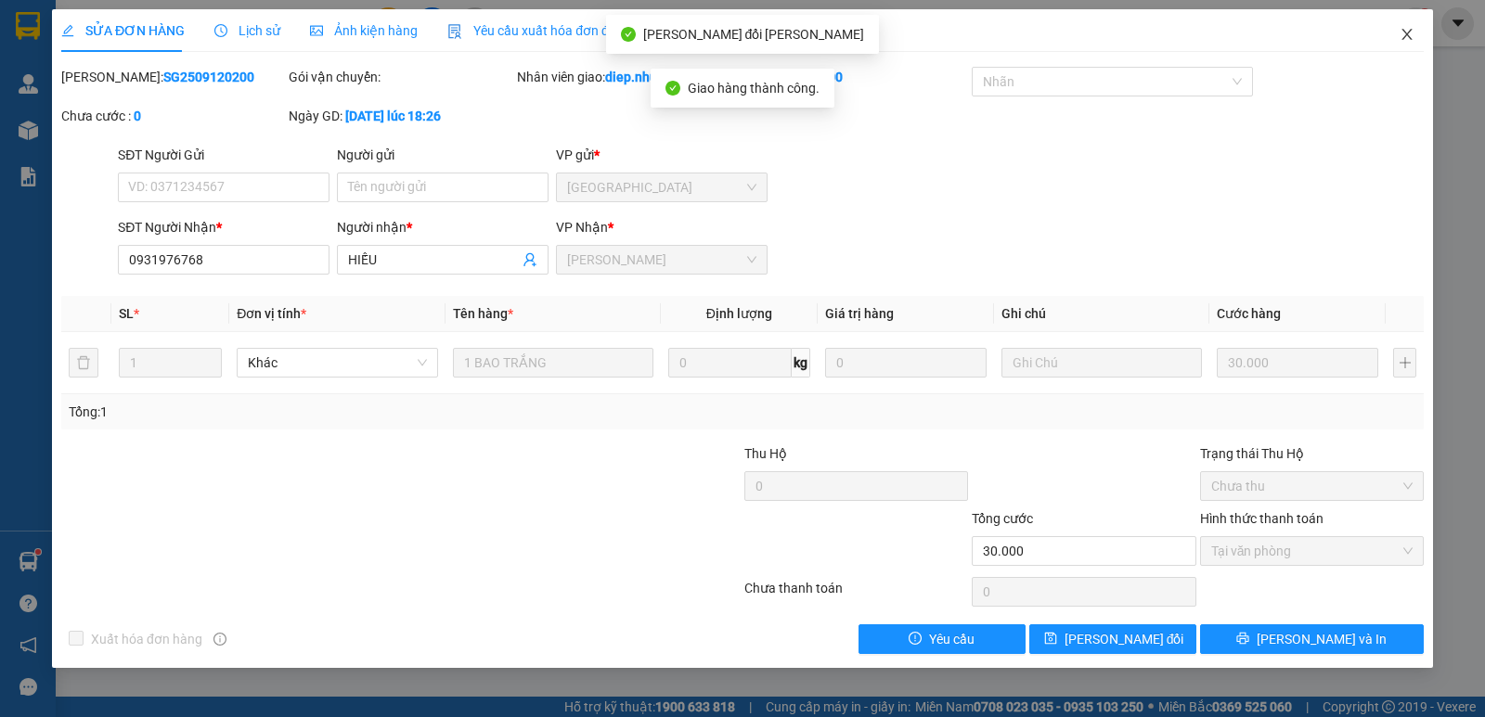
click at [1404, 32] on icon "close" at bounding box center [1406, 34] width 10 height 11
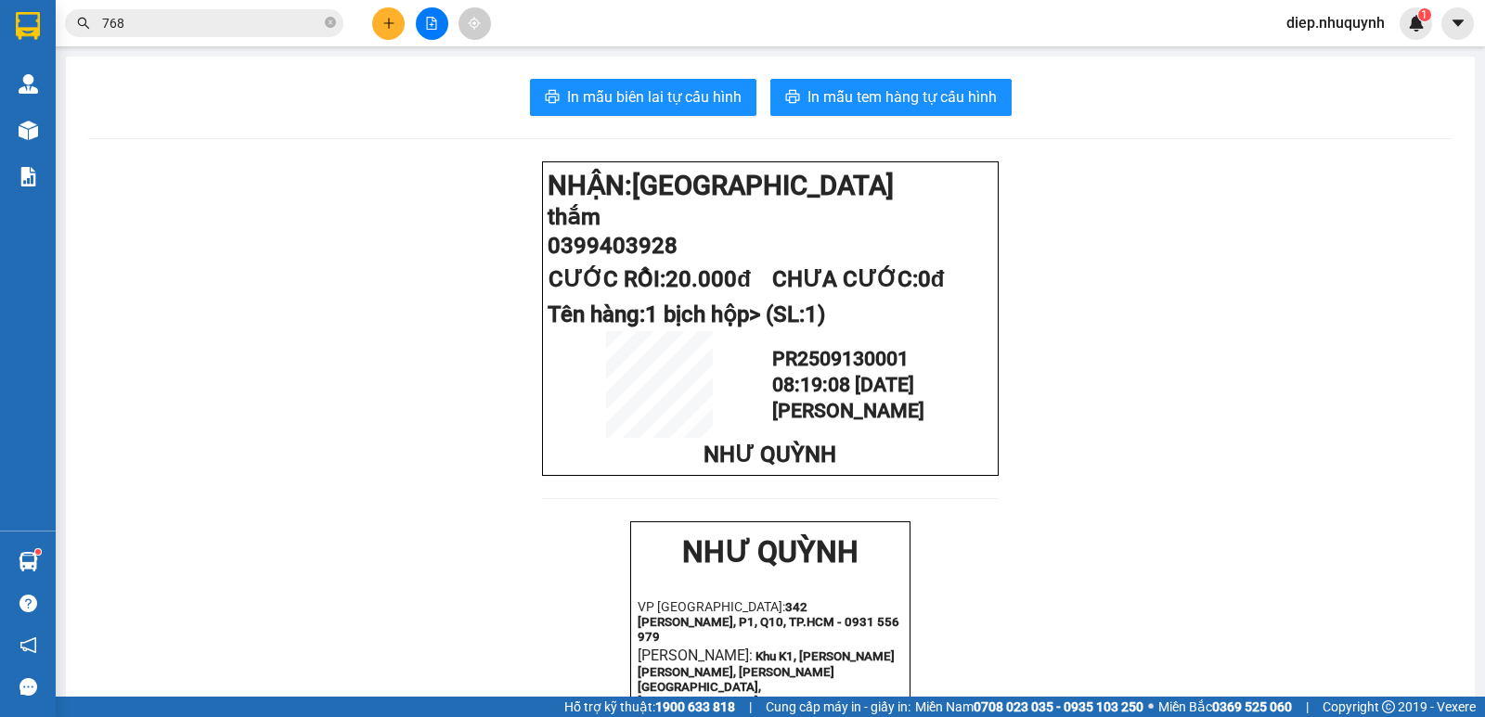
click at [206, 48] on main "In mẫu biên lai tự [PERSON_NAME] In [PERSON_NAME] tem hàng tự cấu [PERSON_NAME]…" at bounding box center [742, 348] width 1485 height 697
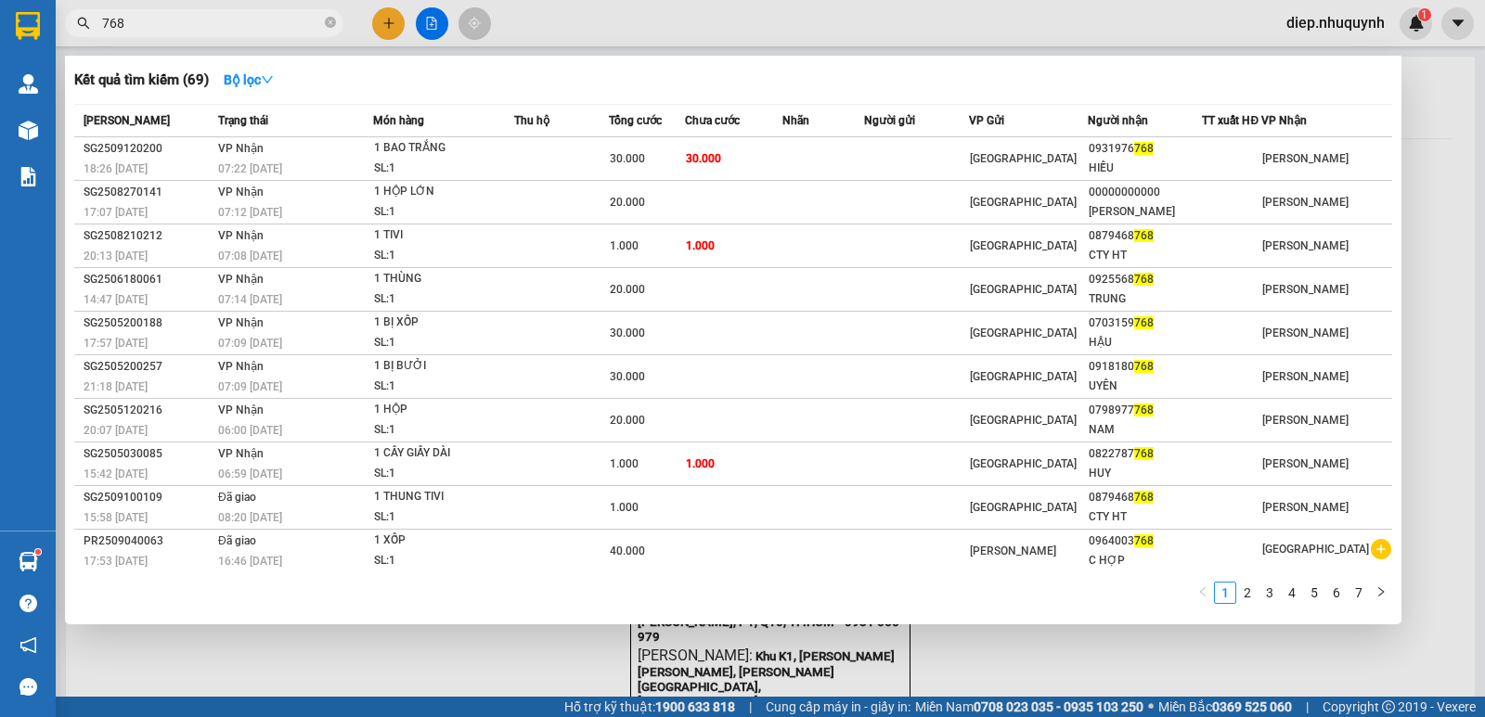
click at [200, 25] on input "768" at bounding box center [211, 23] width 219 height 20
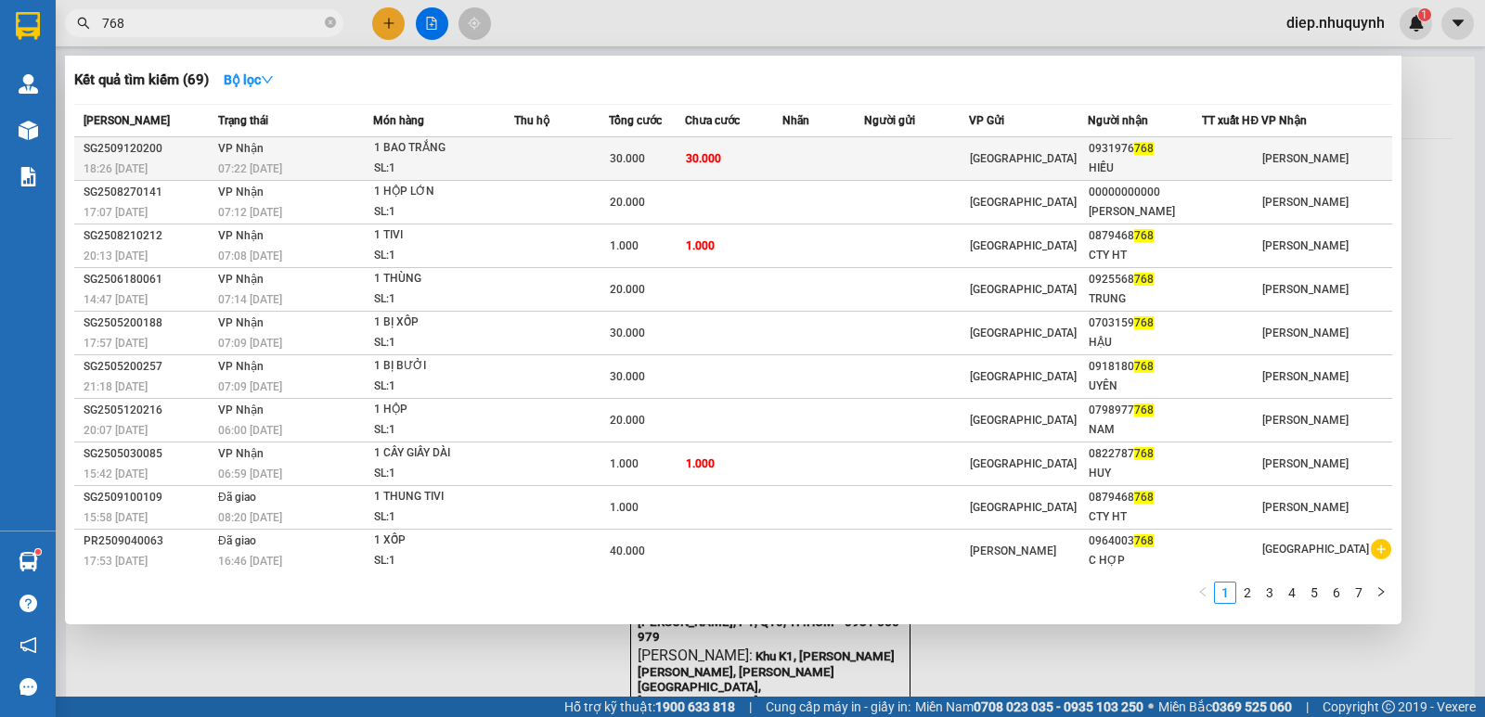
click at [782, 148] on td "30.000" at bounding box center [734, 159] width 98 height 44
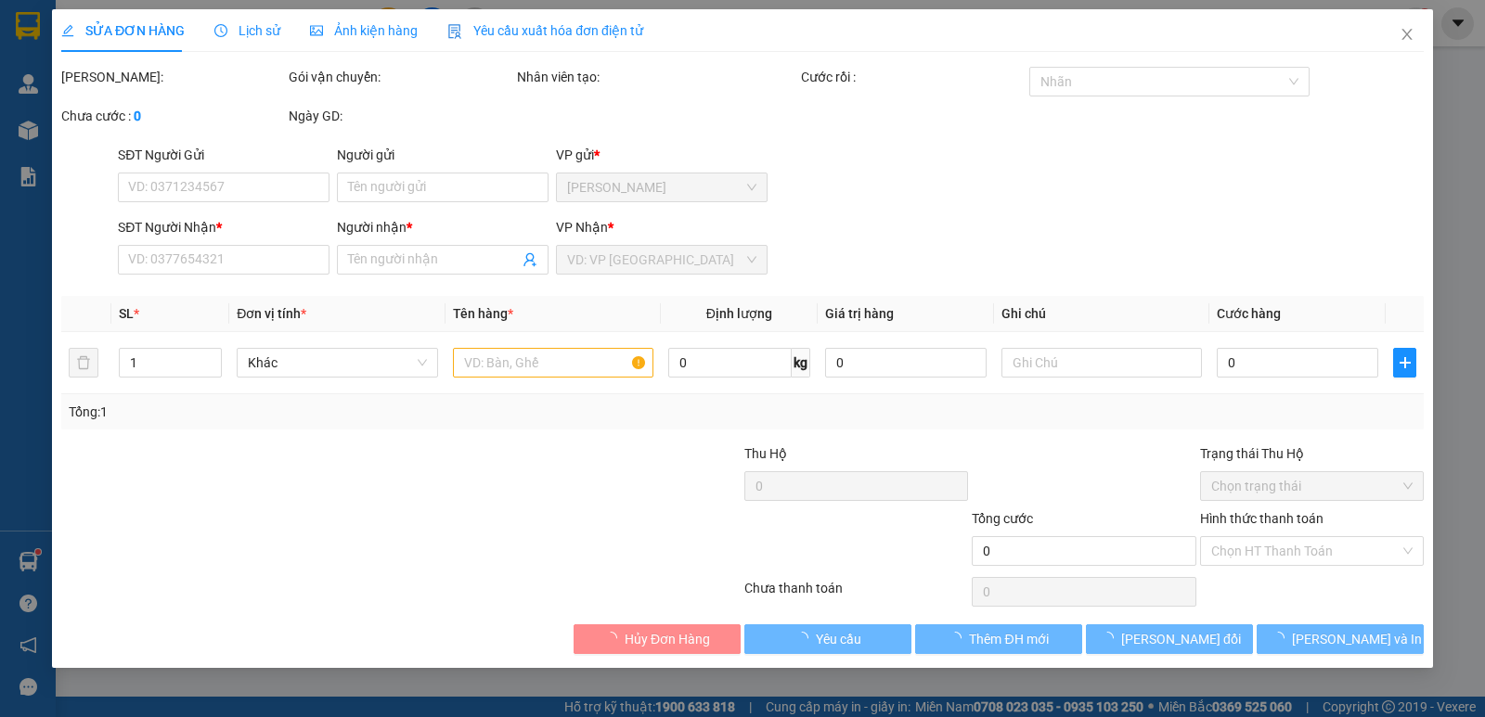
type input "0931976768"
type input "HIẾU"
type input "30.000"
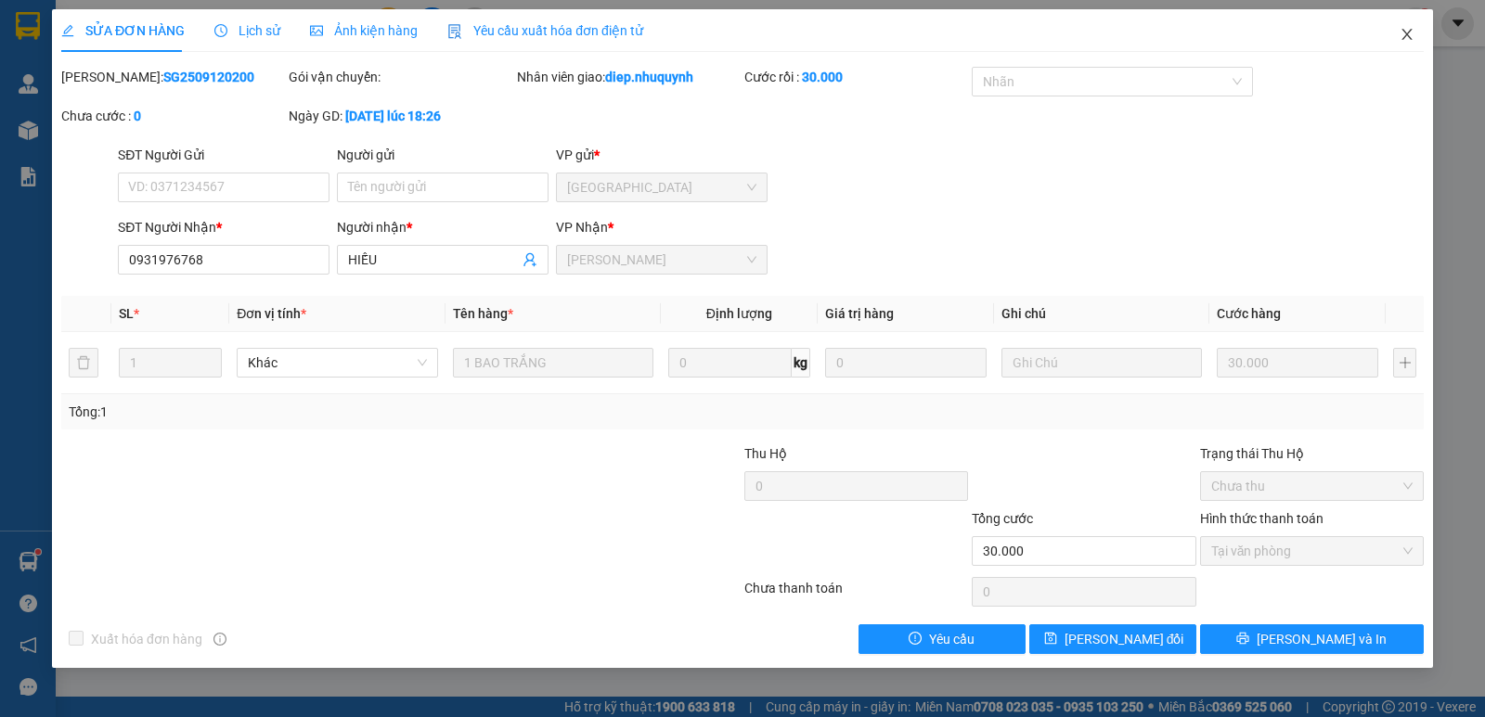
click at [1398, 42] on span "Close" at bounding box center [1407, 35] width 52 height 52
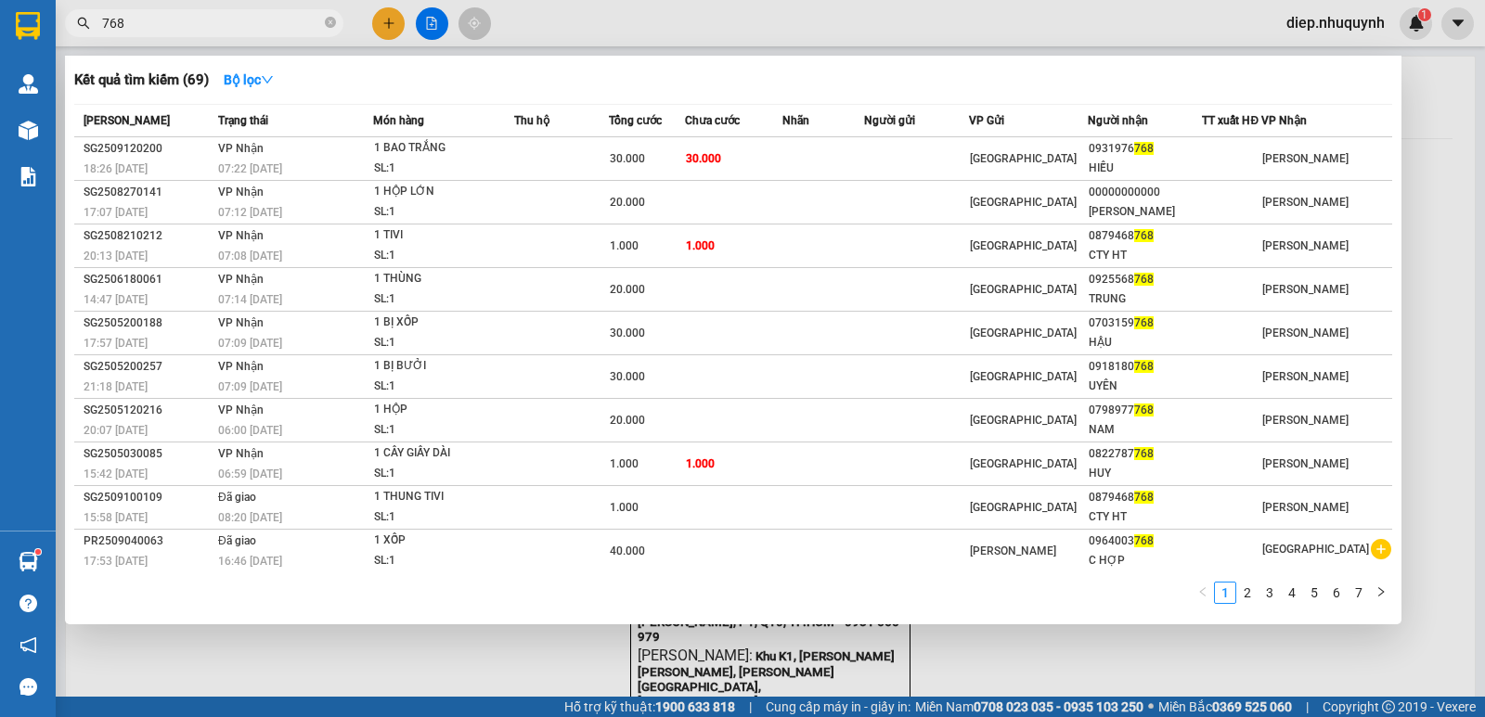
click at [147, 32] on input "768" at bounding box center [211, 23] width 219 height 20
drag, startPoint x: 137, startPoint y: 28, endPoint x: 90, endPoint y: 21, distance: 47.8
click at [90, 21] on span "768" at bounding box center [204, 23] width 278 height 28
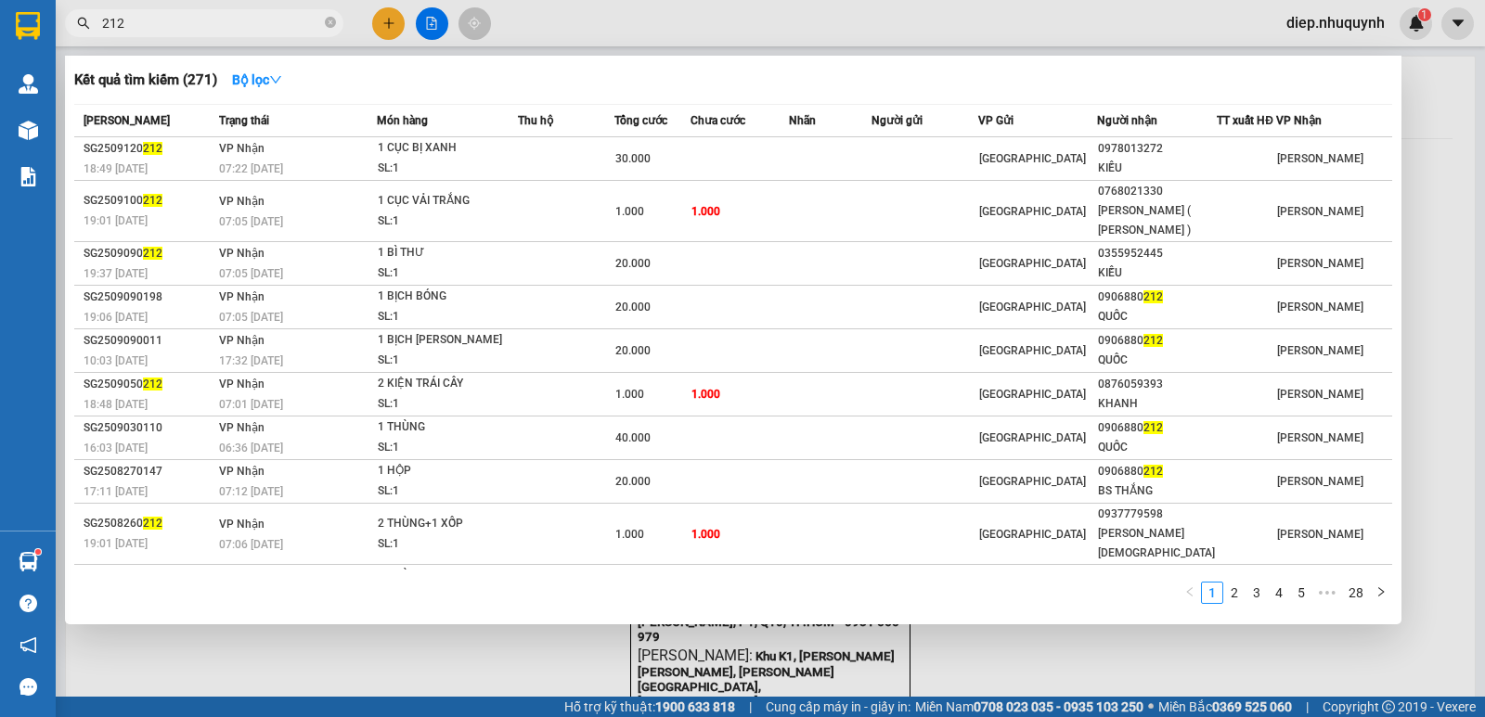
drag, startPoint x: 147, startPoint y: 32, endPoint x: 100, endPoint y: 24, distance: 47.0
click at [100, 24] on span "212" at bounding box center [204, 23] width 278 height 28
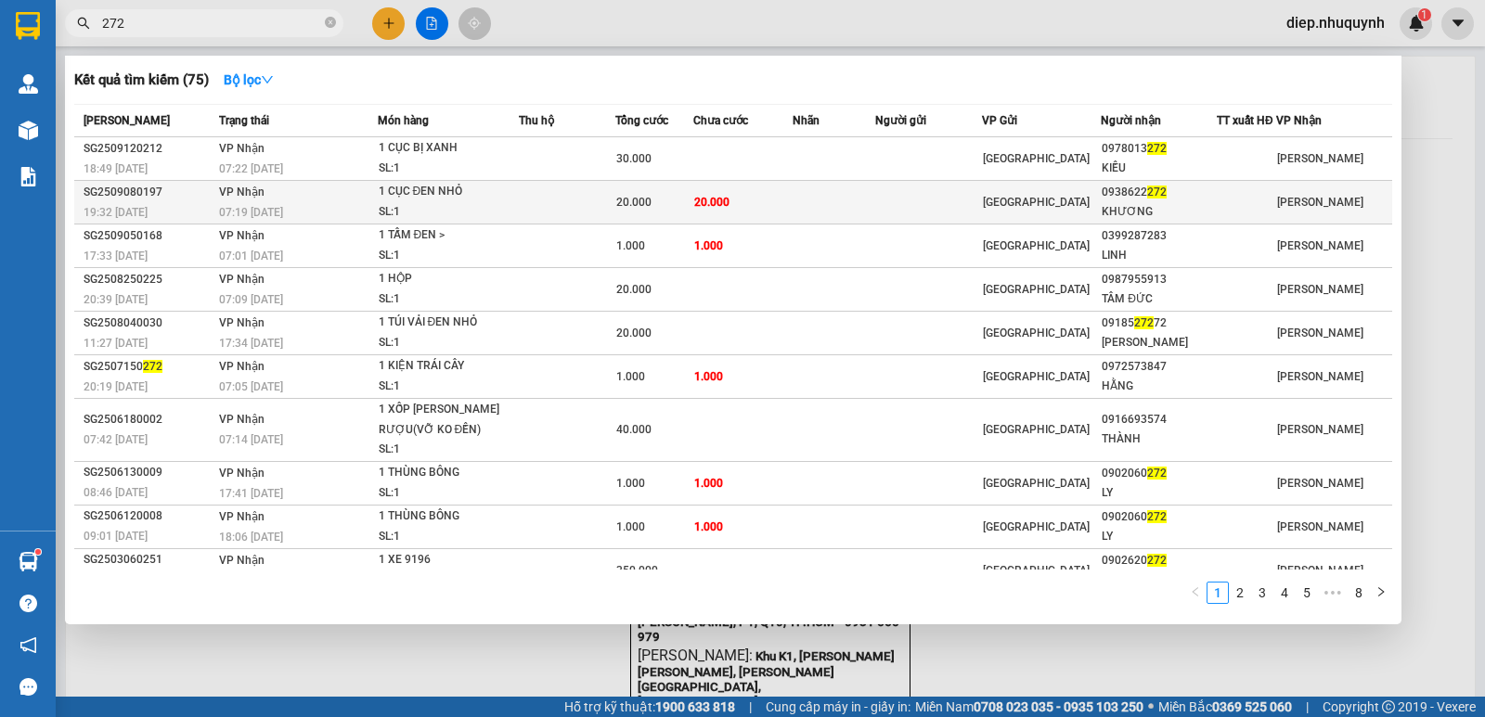
type input "272"
click at [982, 194] on td at bounding box center [928, 203] width 107 height 44
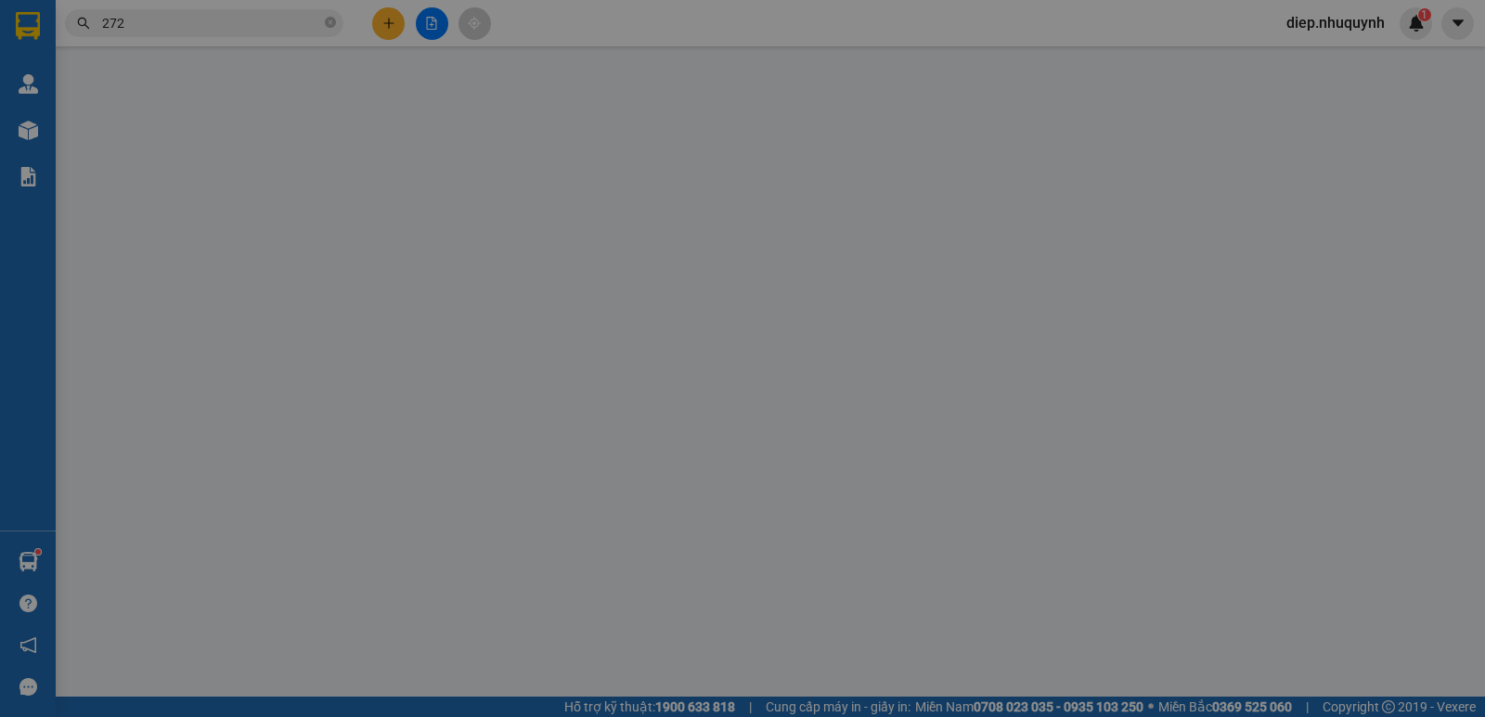
type input "0938622272"
type input "KHƯƠNG"
type input "20.000"
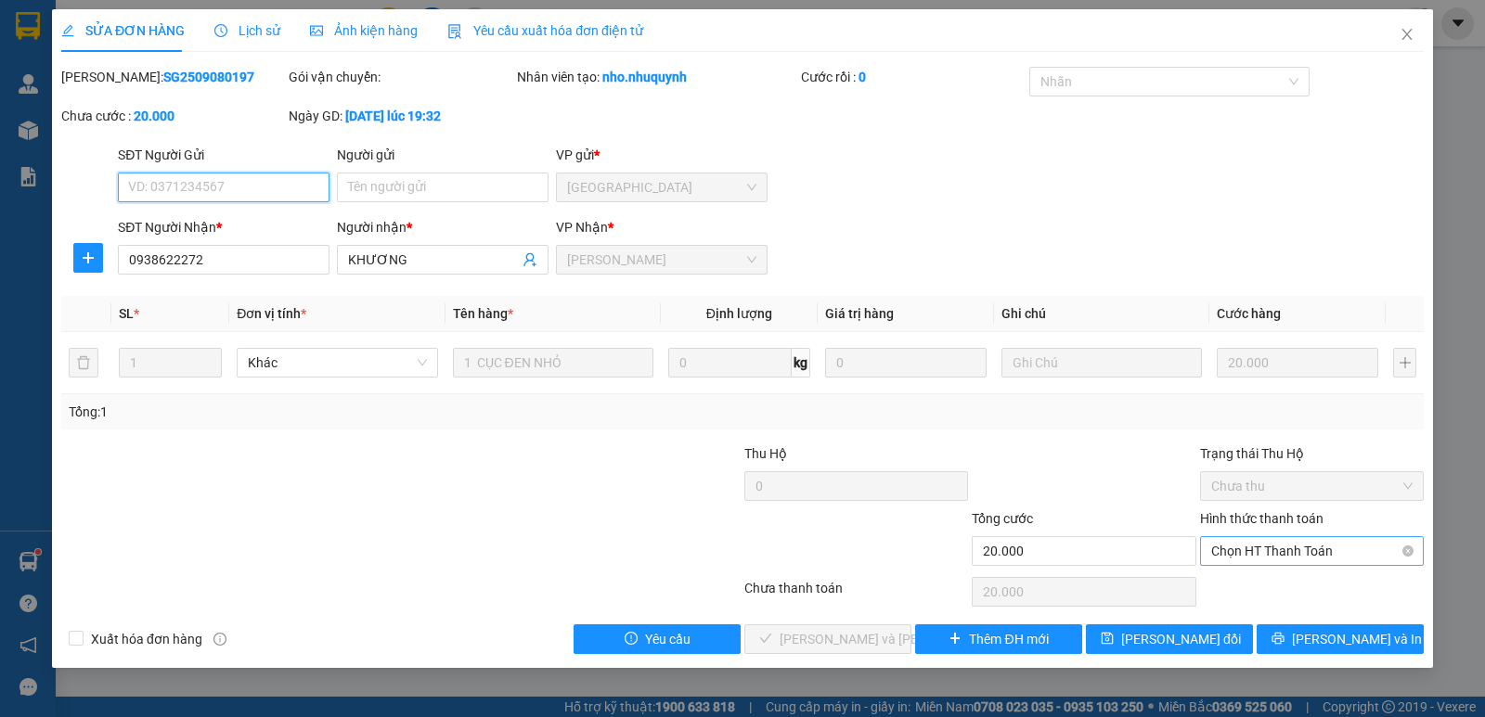
click at [1272, 553] on span "Chọn HT Thanh Toán" at bounding box center [1311, 551] width 201 height 28
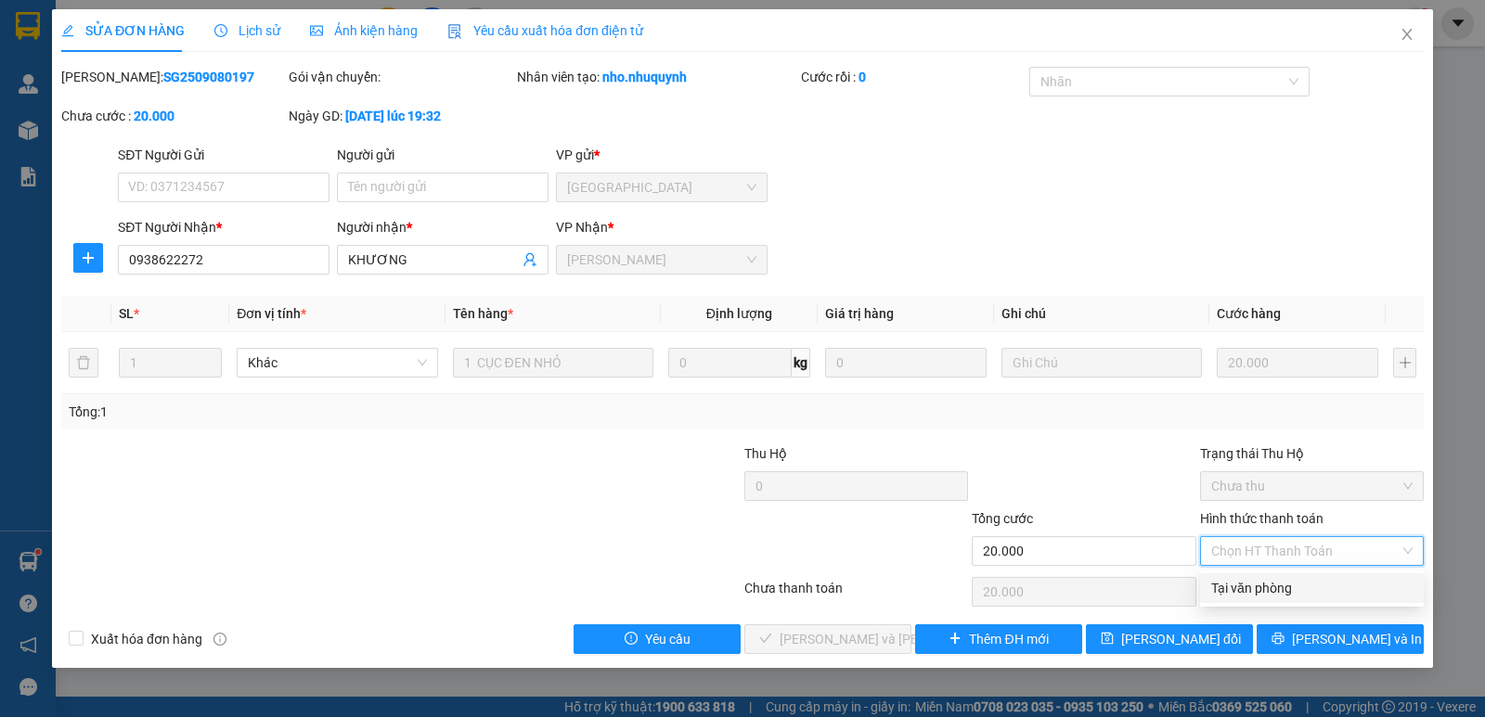
click at [1274, 586] on div "Tại văn phòng" at bounding box center [1311, 588] width 201 height 20
type input "0"
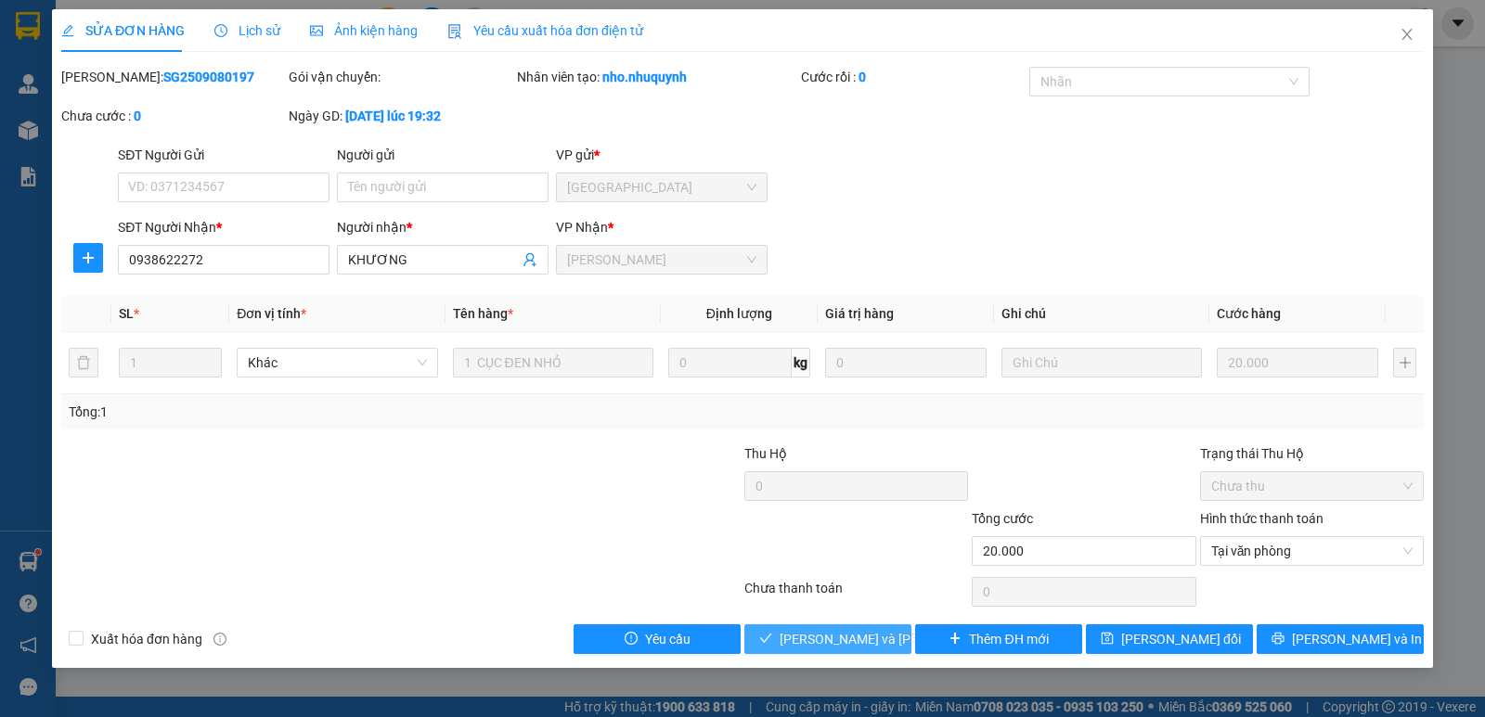
click at [862, 642] on span "[PERSON_NAME] và [PERSON_NAME] hàng" at bounding box center [904, 639] width 251 height 20
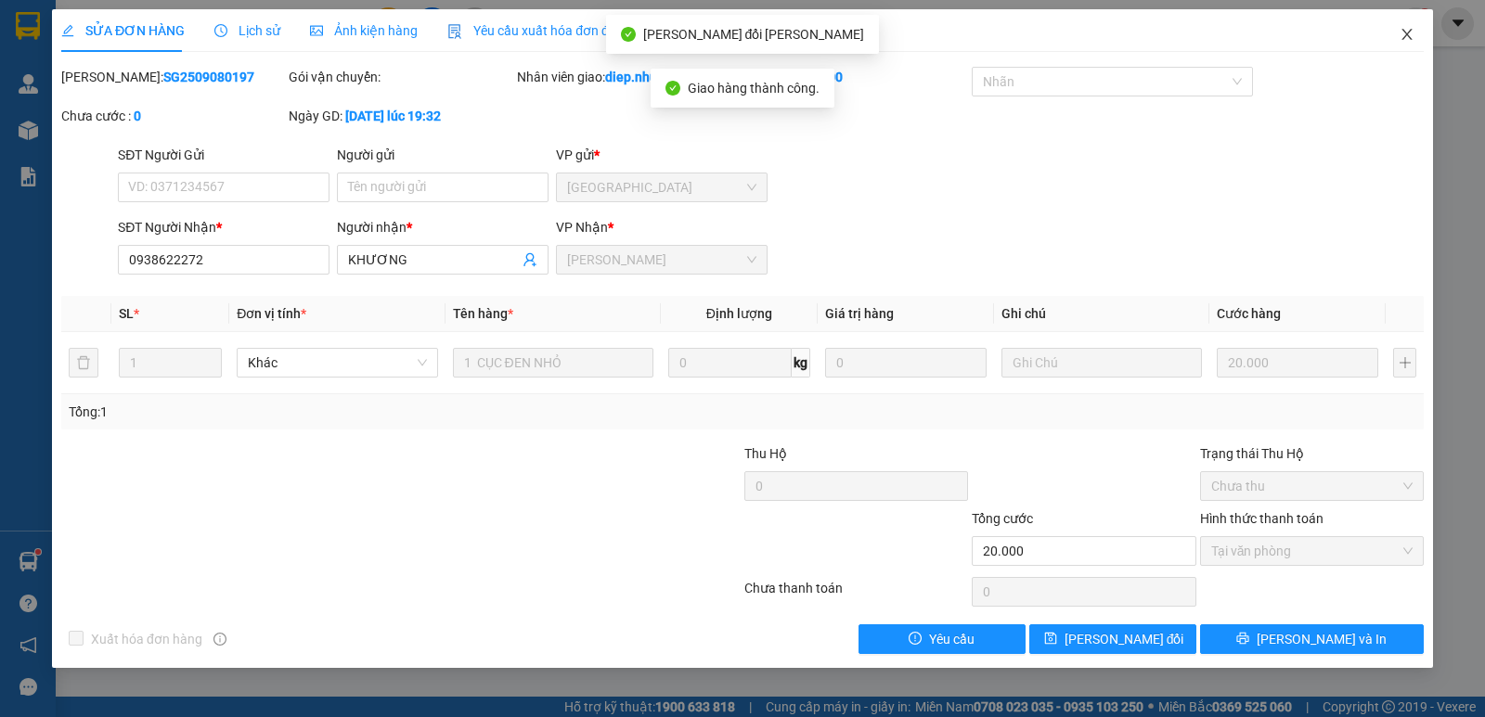
click at [1407, 27] on span "Close" at bounding box center [1407, 35] width 52 height 52
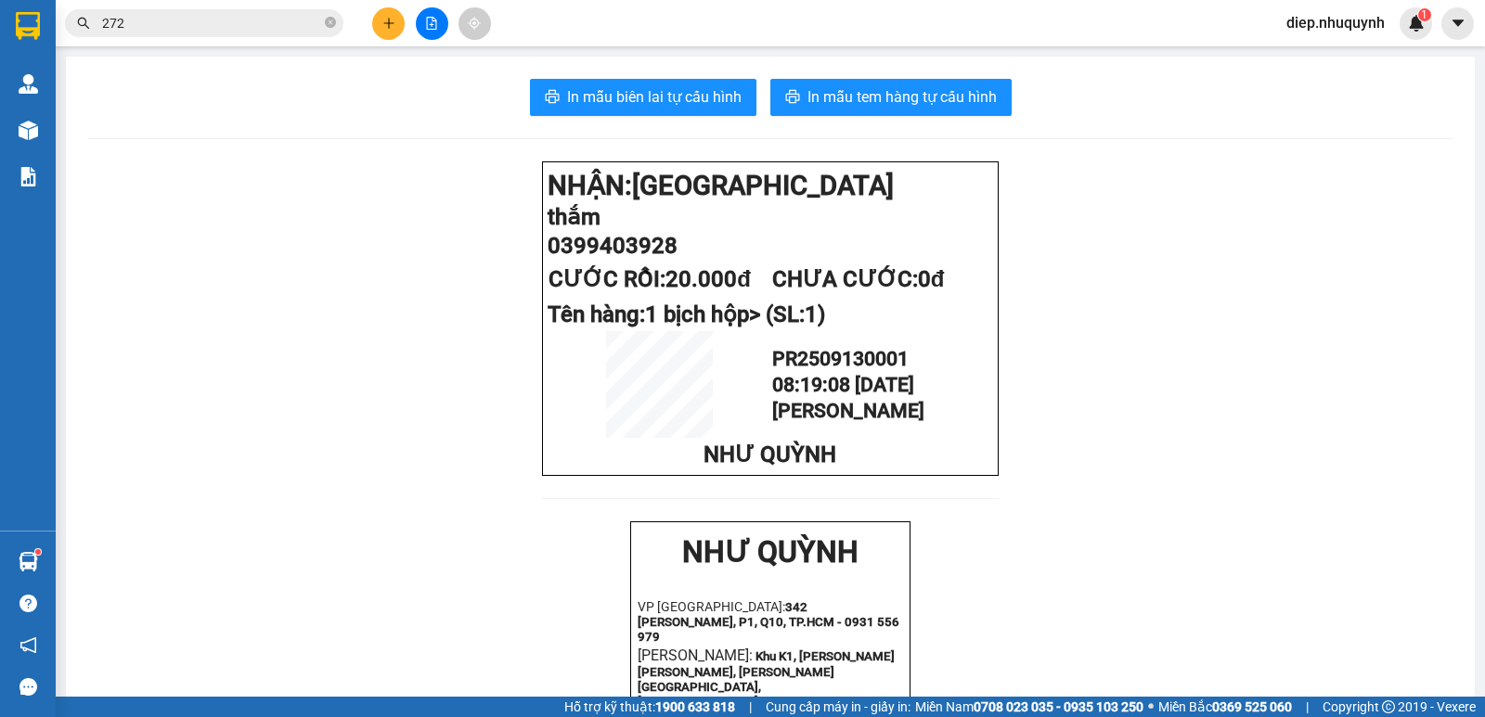
click at [178, 31] on input "272" at bounding box center [211, 23] width 219 height 20
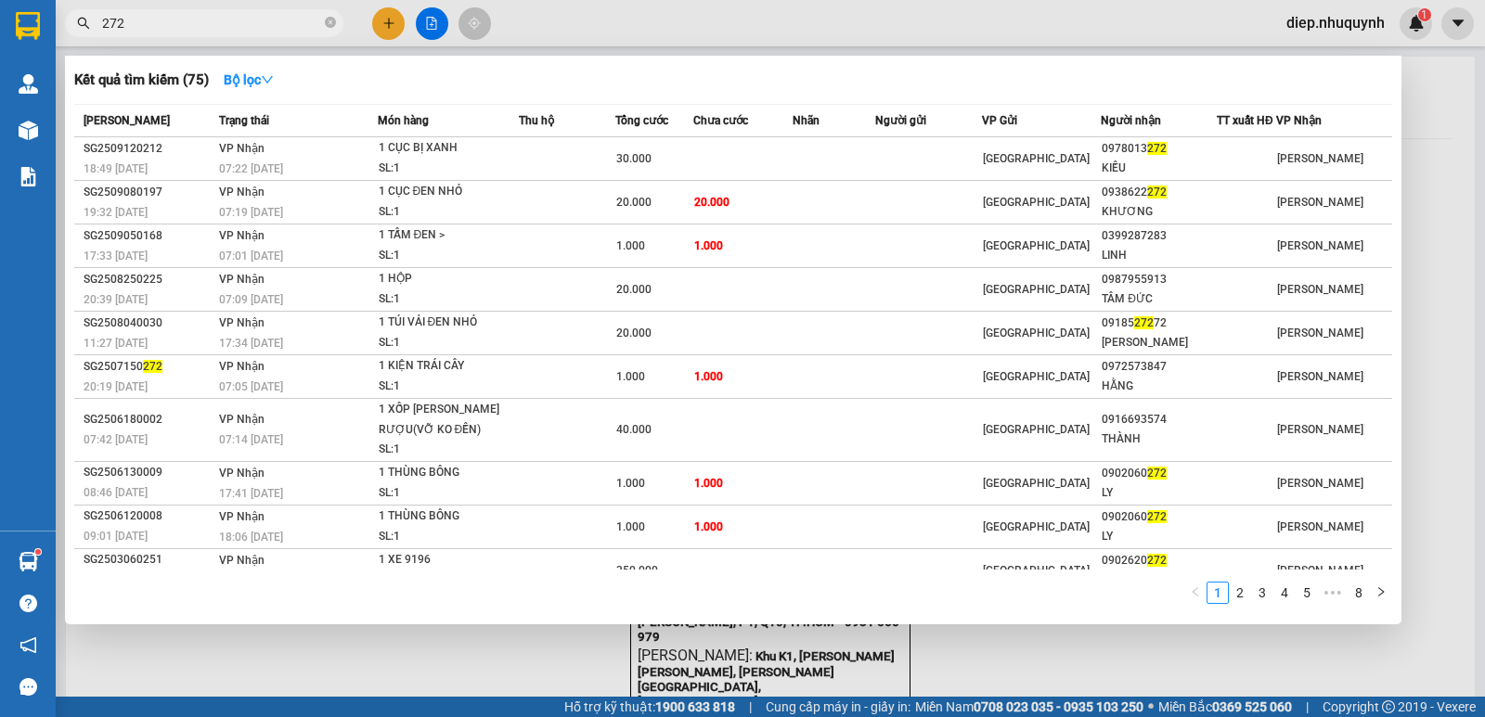
drag, startPoint x: 152, startPoint y: 22, endPoint x: 98, endPoint y: 22, distance: 53.8
click at [98, 22] on span "272" at bounding box center [204, 23] width 278 height 28
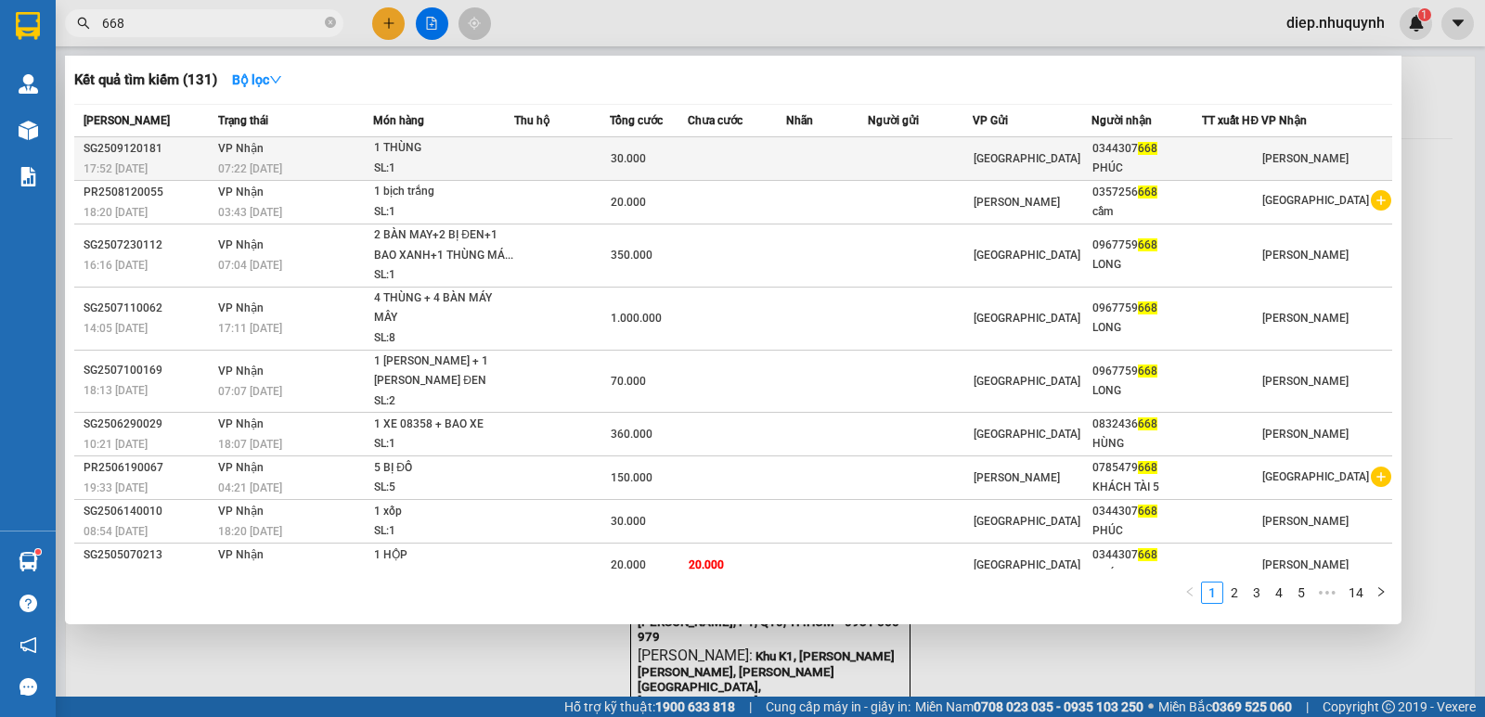
type input "668"
click at [314, 152] on td "[PERSON_NAME] 07:22 [DATE]" at bounding box center [293, 159] width 160 height 44
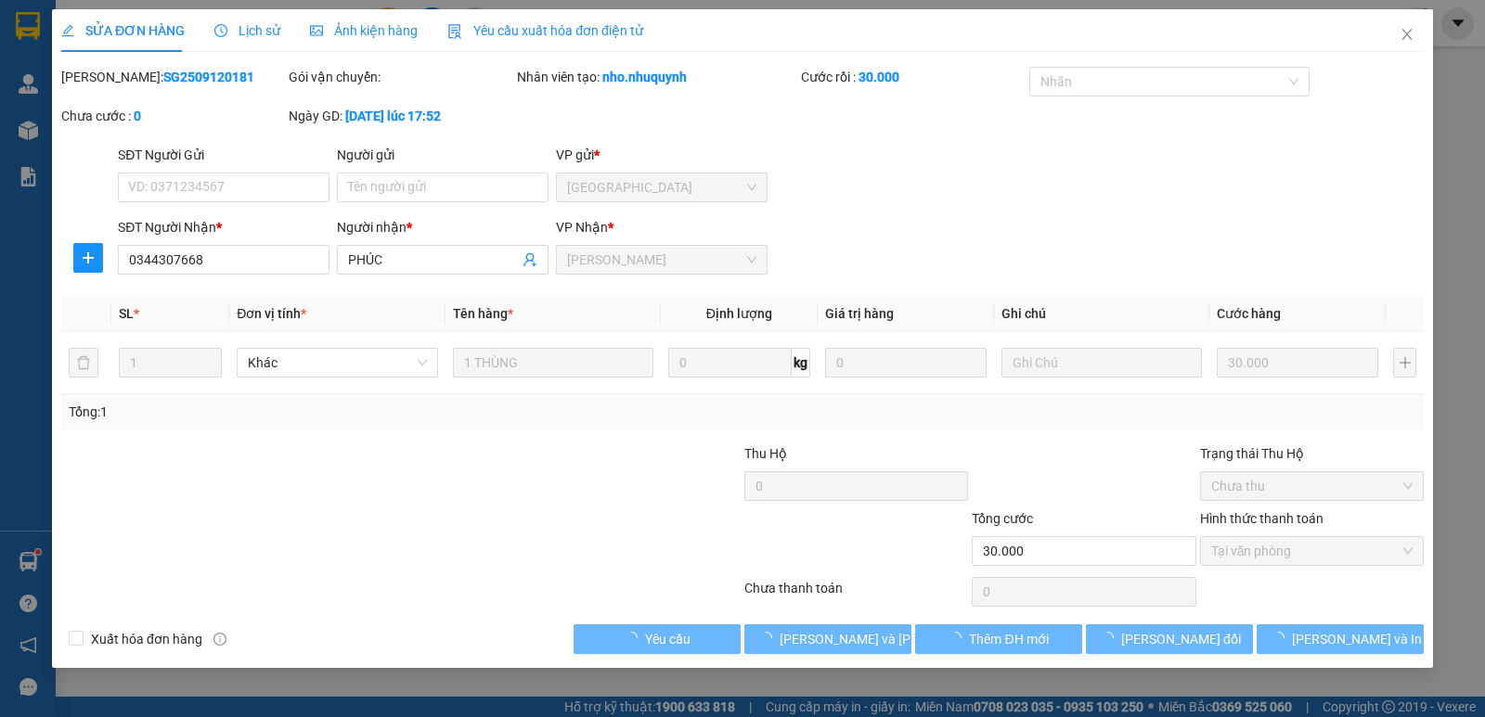
type input "0344307668"
type input "PHÚC"
type input "30.000"
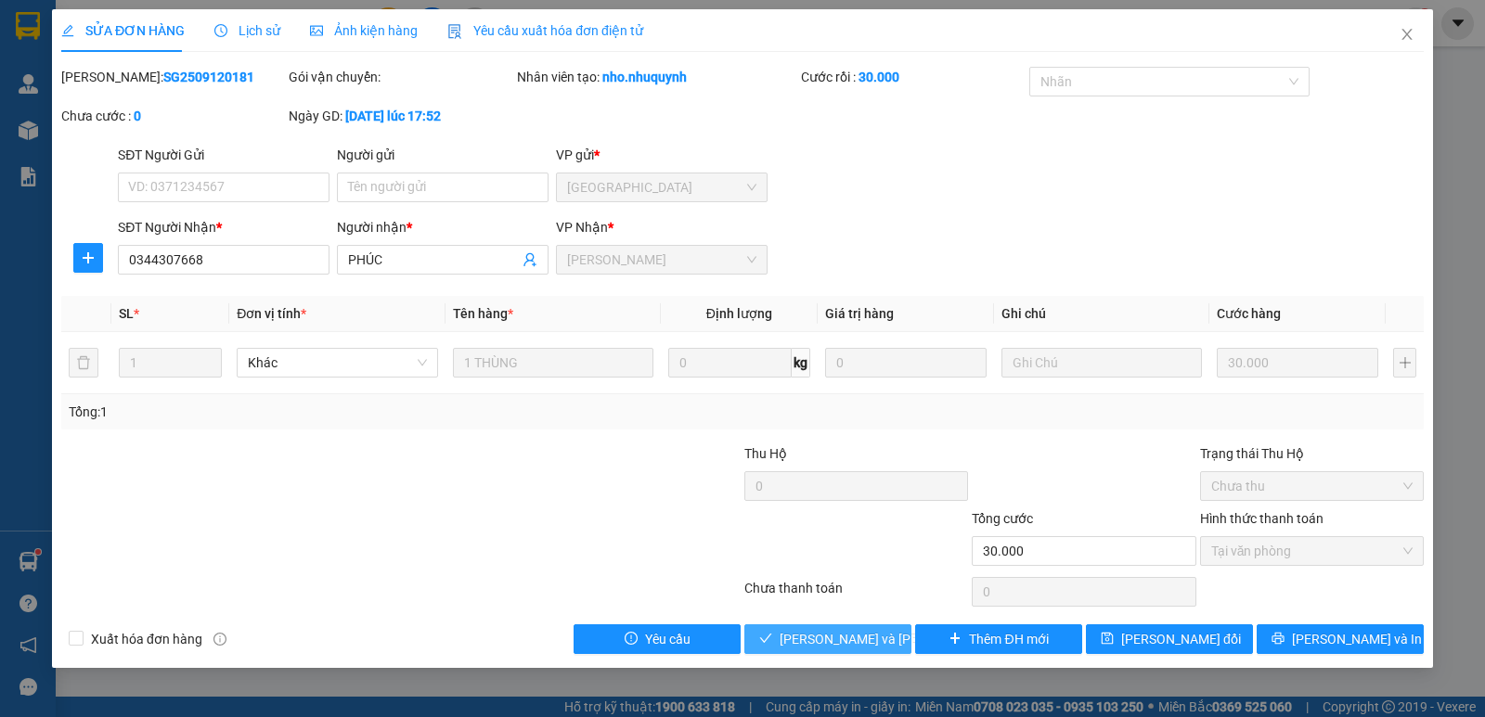
click at [832, 649] on span "[PERSON_NAME] và [PERSON_NAME] hàng" at bounding box center [904, 639] width 251 height 20
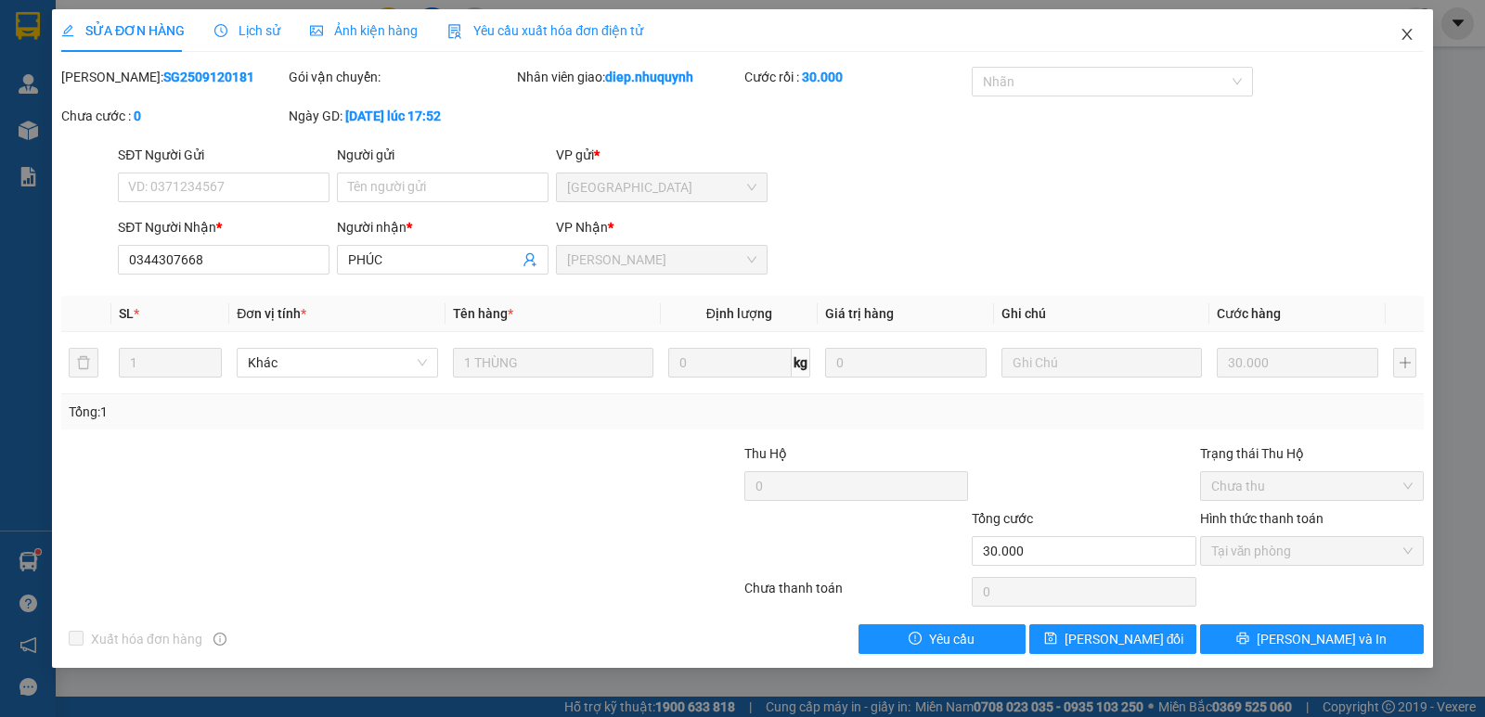
click at [1410, 35] on icon "close" at bounding box center [1406, 34] width 15 height 15
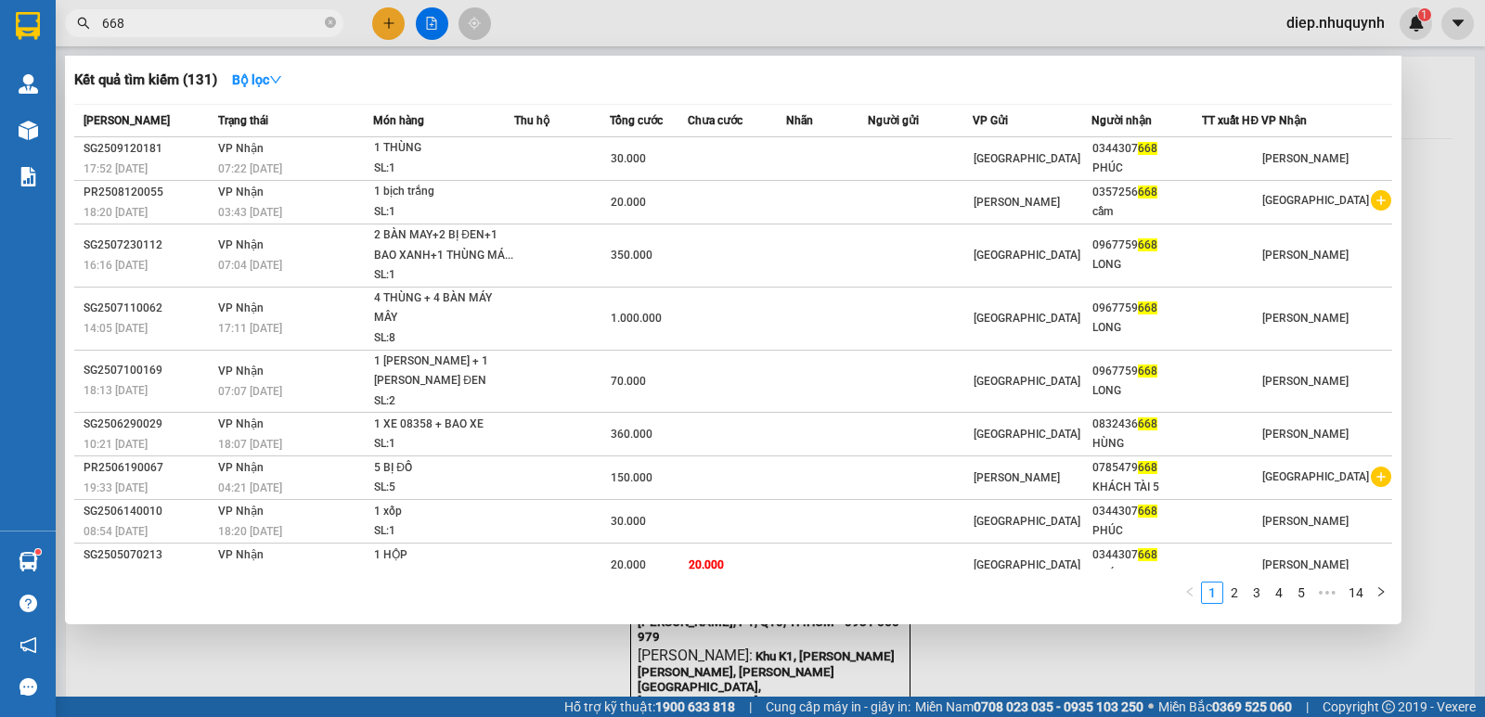
drag, startPoint x: 142, startPoint y: 25, endPoint x: 59, endPoint y: 13, distance: 83.5
click at [59, 13] on div "668" at bounding box center [181, 23] width 362 height 28
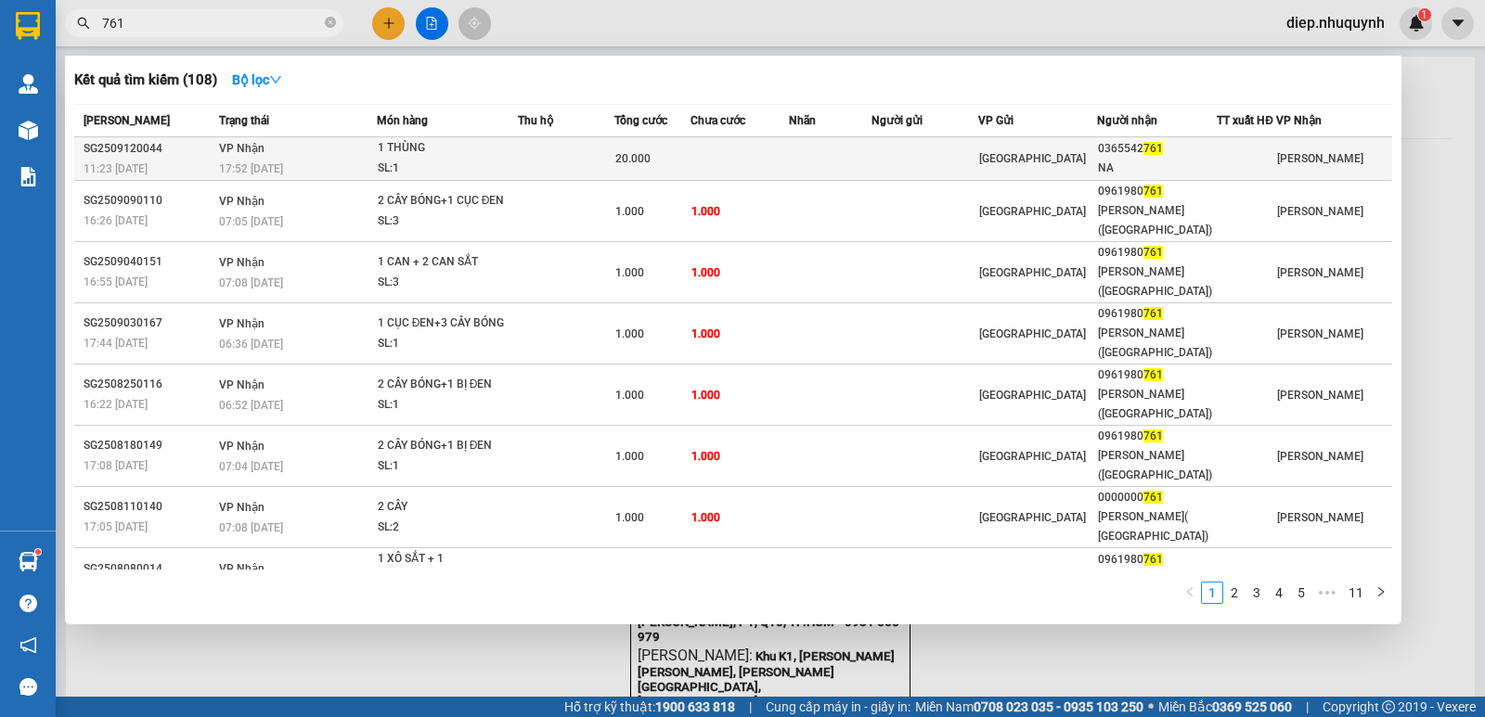
type input "761"
click at [493, 163] on div "SL: 1" at bounding box center [447, 169] width 139 height 20
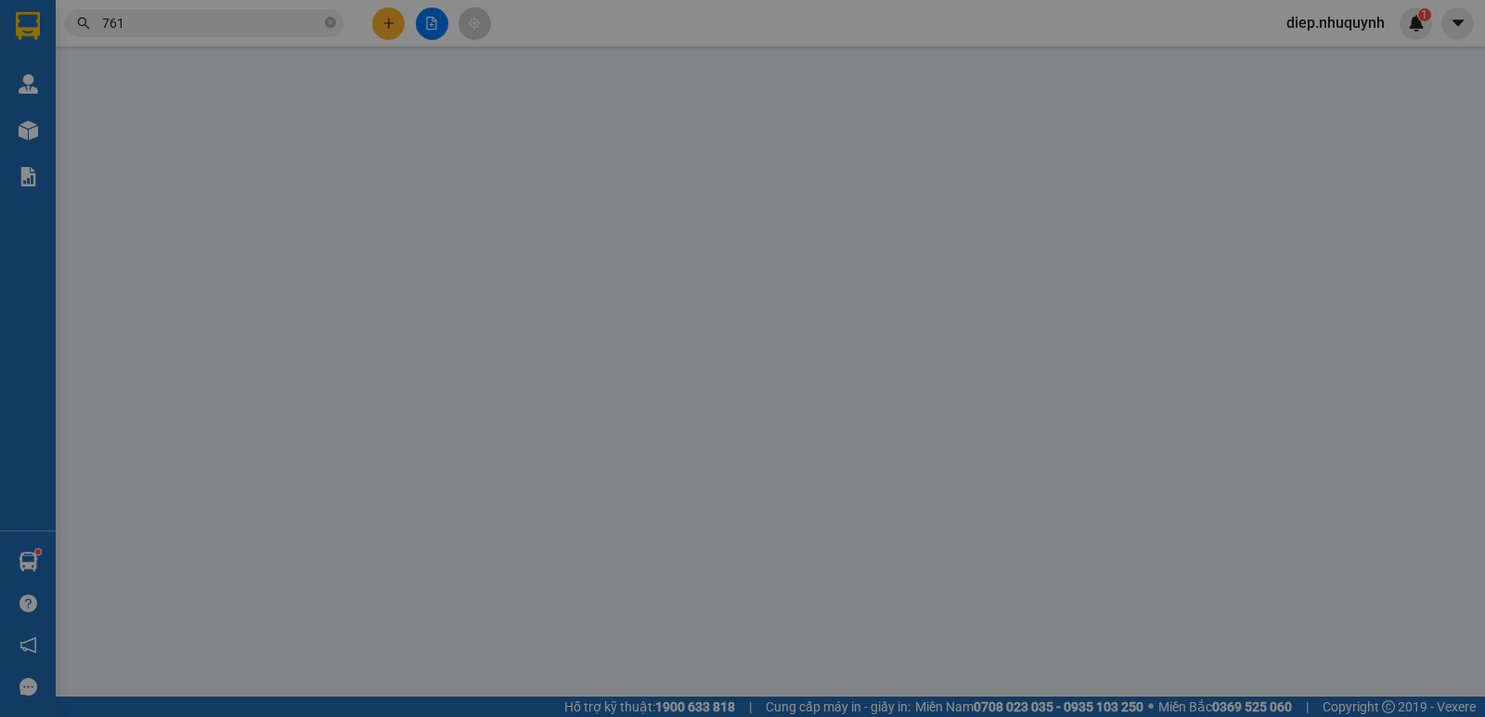
type input "0365542761"
type input "NA"
type input "20.000"
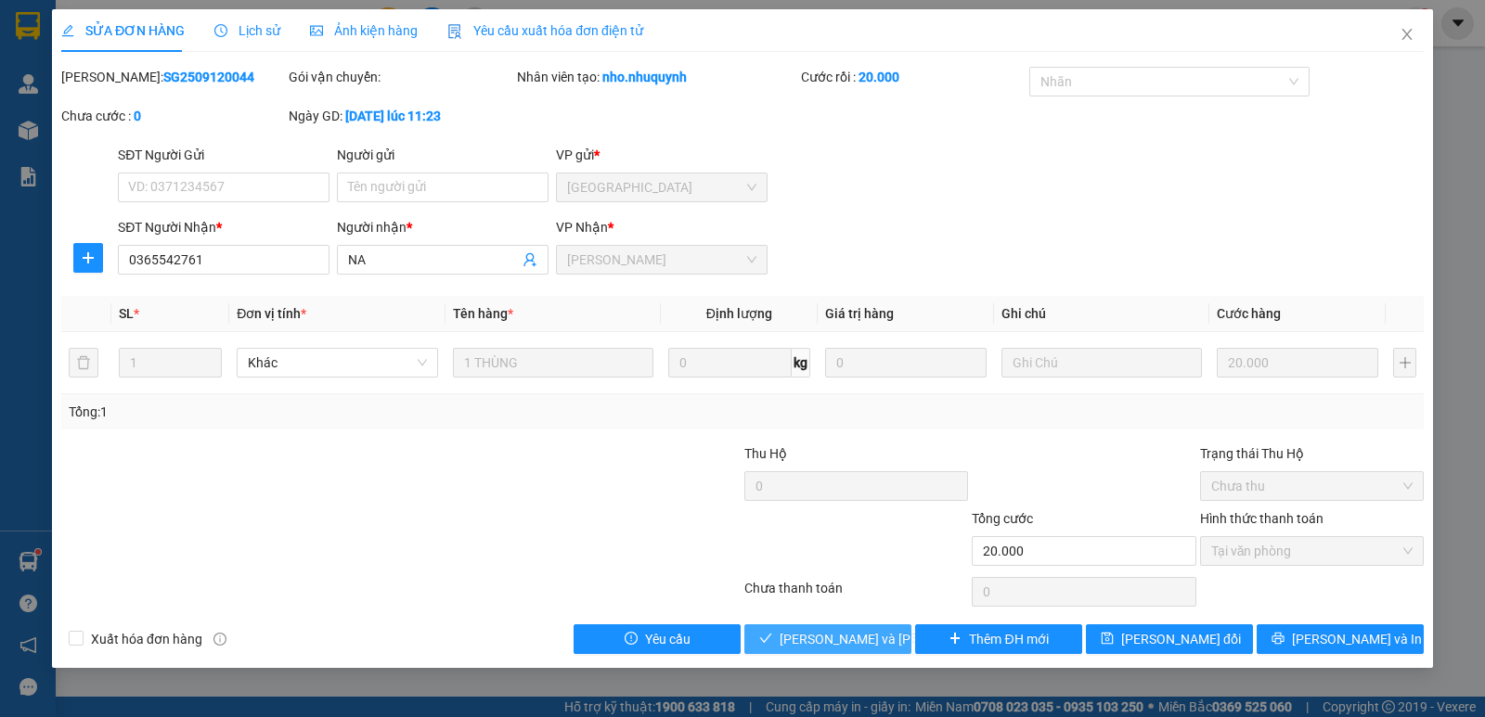
click at [874, 633] on span "[PERSON_NAME] và [PERSON_NAME] hàng" at bounding box center [904, 639] width 251 height 20
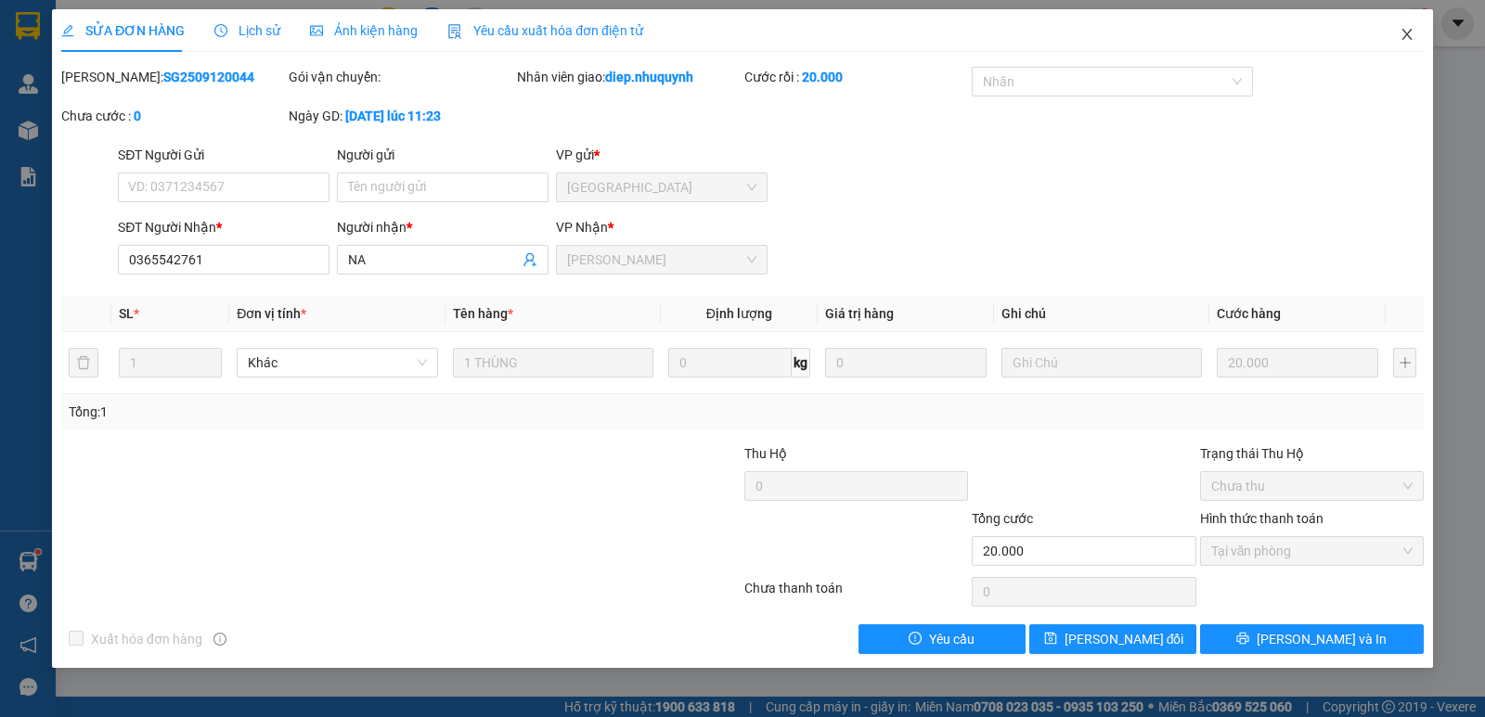
click at [1409, 33] on icon "close" at bounding box center [1406, 34] width 15 height 15
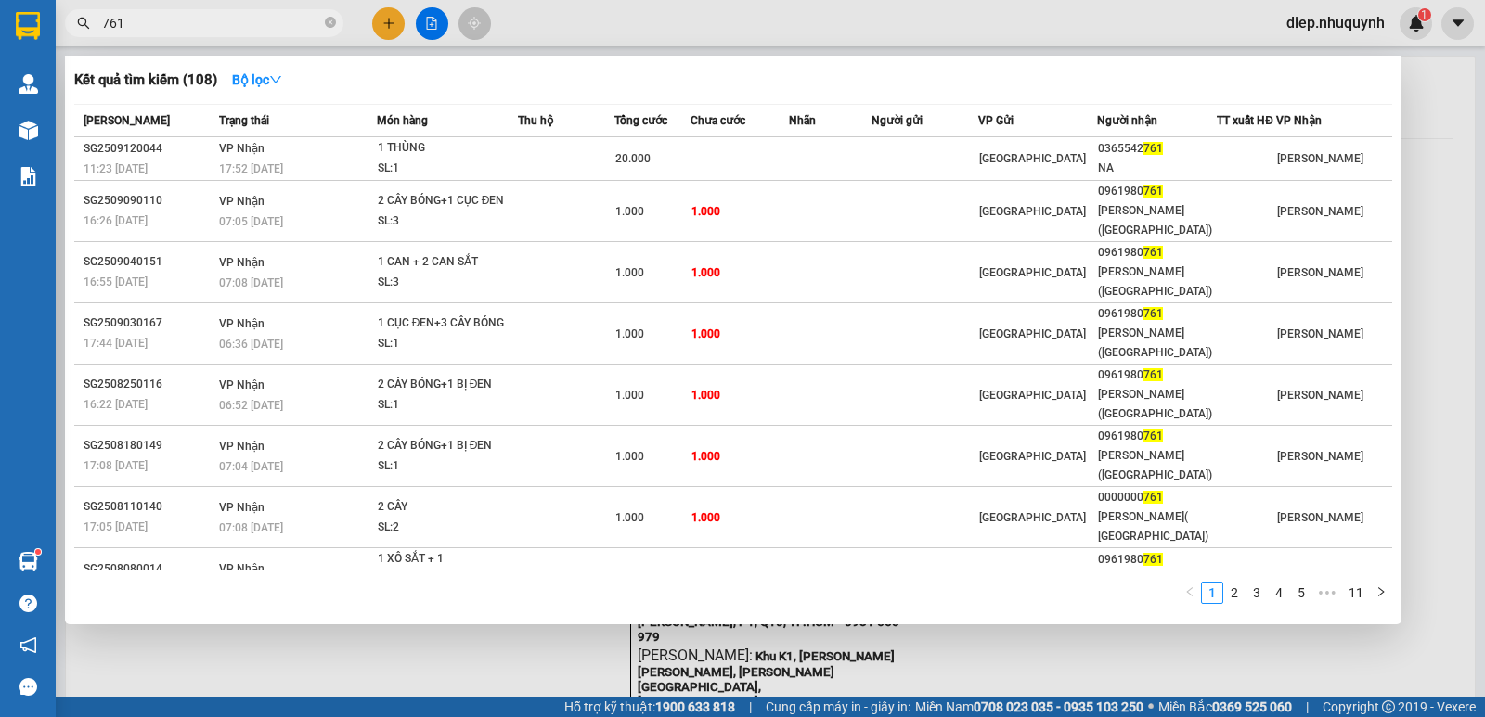
drag, startPoint x: 128, startPoint y: 28, endPoint x: 84, endPoint y: 22, distance: 44.9
click at [84, 22] on div "761" at bounding box center [181, 23] width 362 height 28
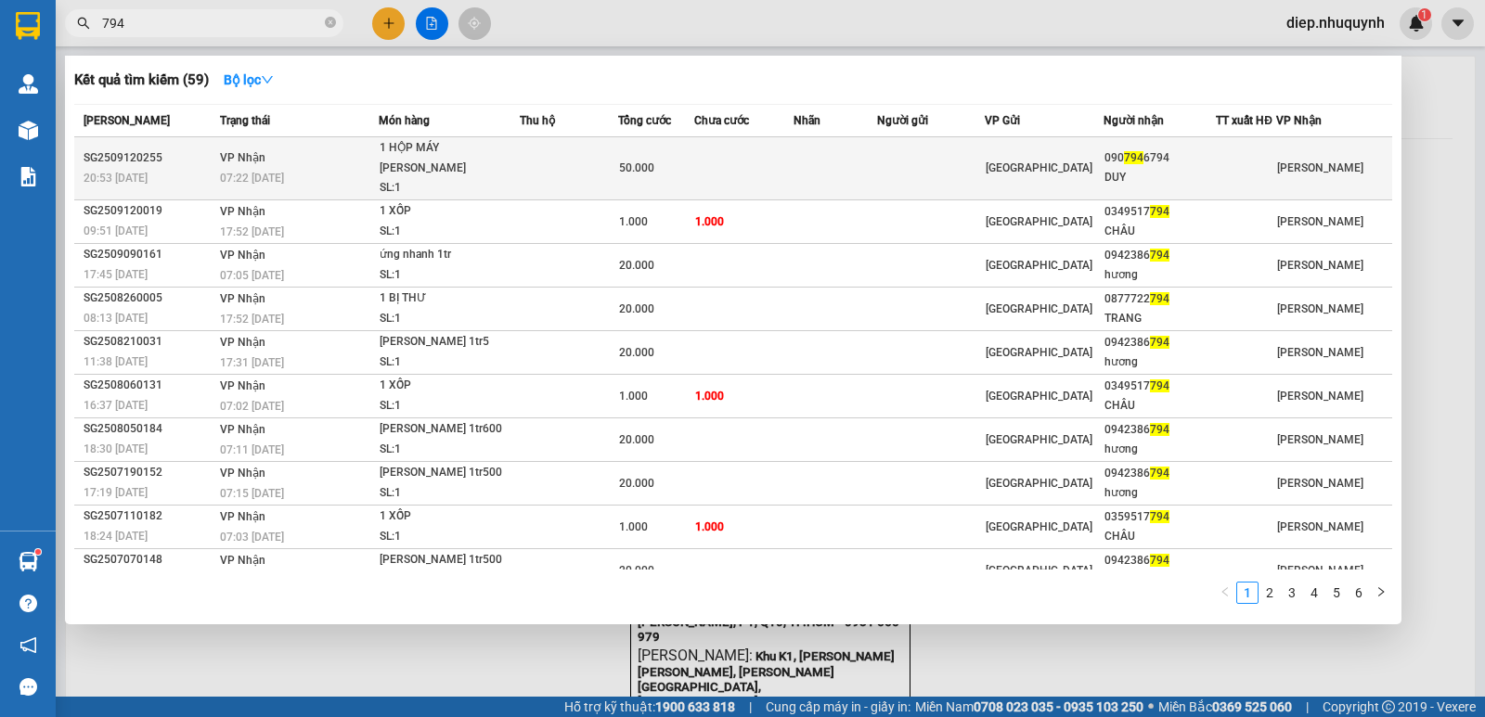
type input "794"
click at [482, 157] on div "1 HỘP MÁY [PERSON_NAME]" at bounding box center [449, 158] width 139 height 40
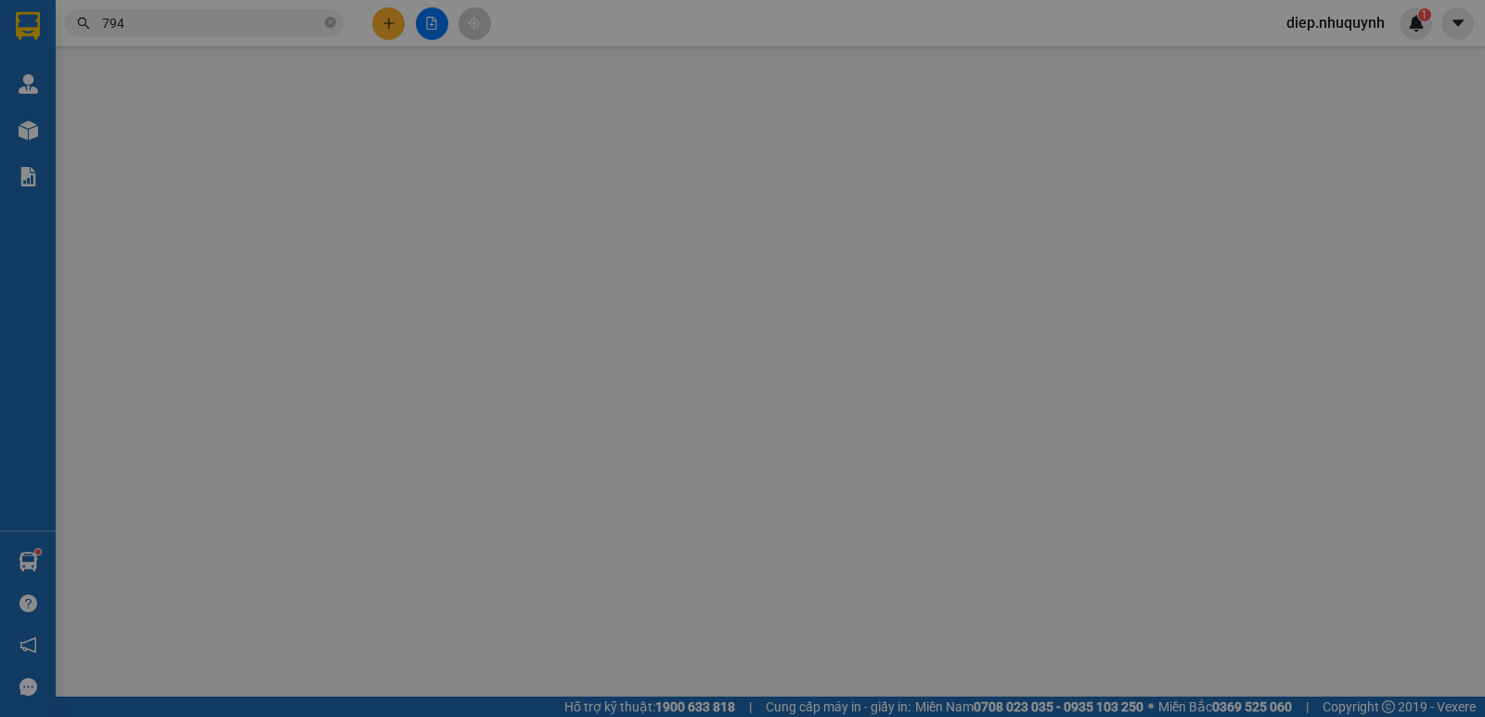
type input "0907946794"
type input "DUY"
type input "50.000"
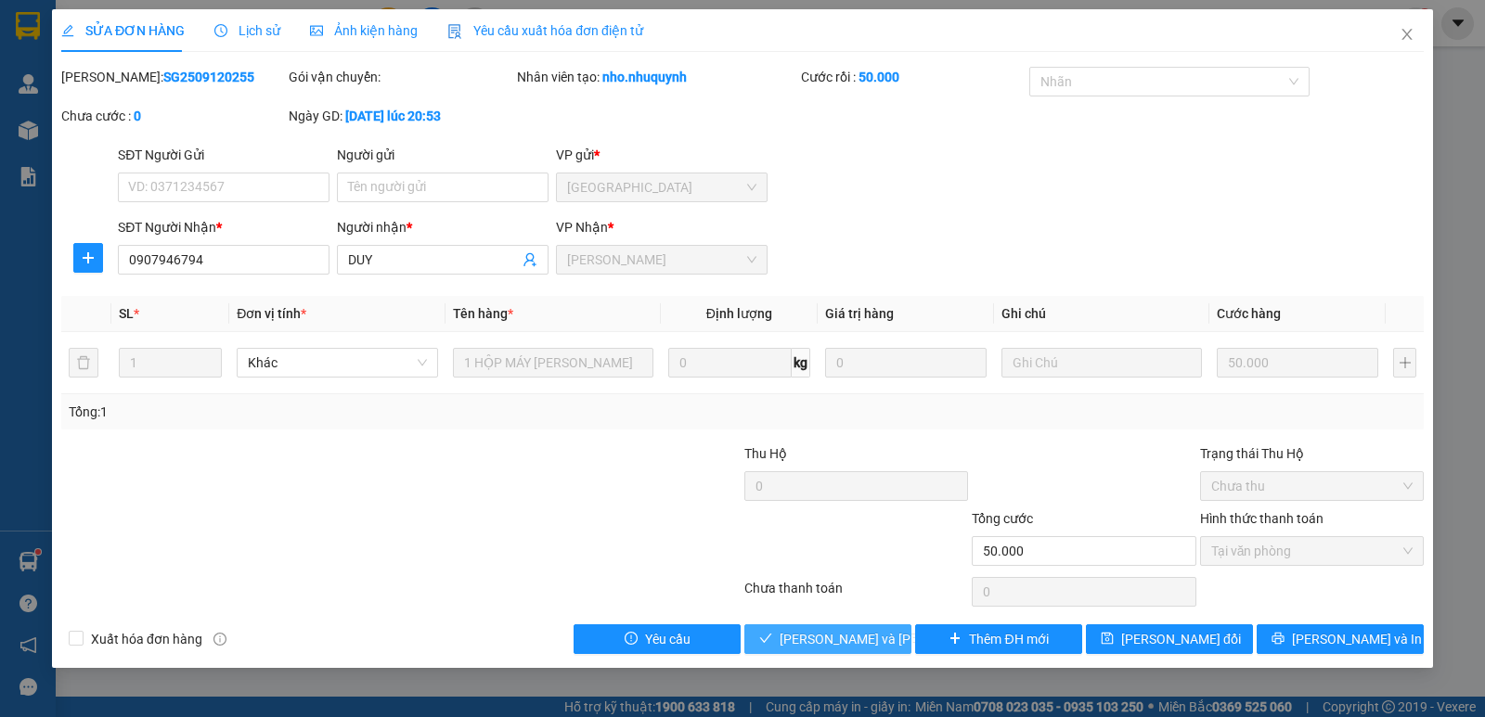
drag, startPoint x: 852, startPoint y: 639, endPoint x: 852, endPoint y: 670, distance: 30.6
click at [852, 670] on div "SỬA ĐƠN HÀNG Lịch sử [PERSON_NAME] hàng Yêu cầu xuất [PERSON_NAME] điện tử Tota…" at bounding box center [742, 358] width 1485 height 717
click at [889, 630] on button "[PERSON_NAME] và [PERSON_NAME] hàng" at bounding box center [827, 639] width 167 height 30
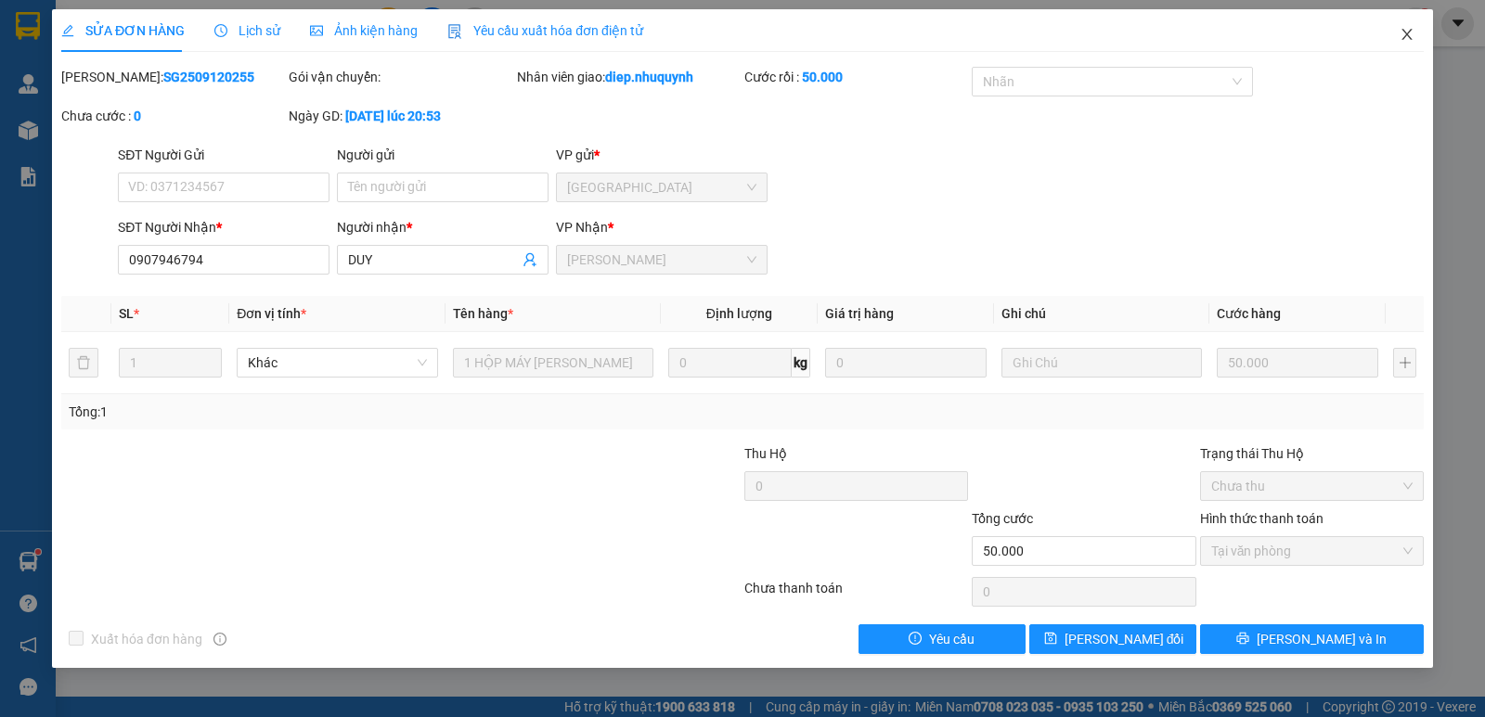
click at [1408, 39] on icon "close" at bounding box center [1406, 34] width 15 height 15
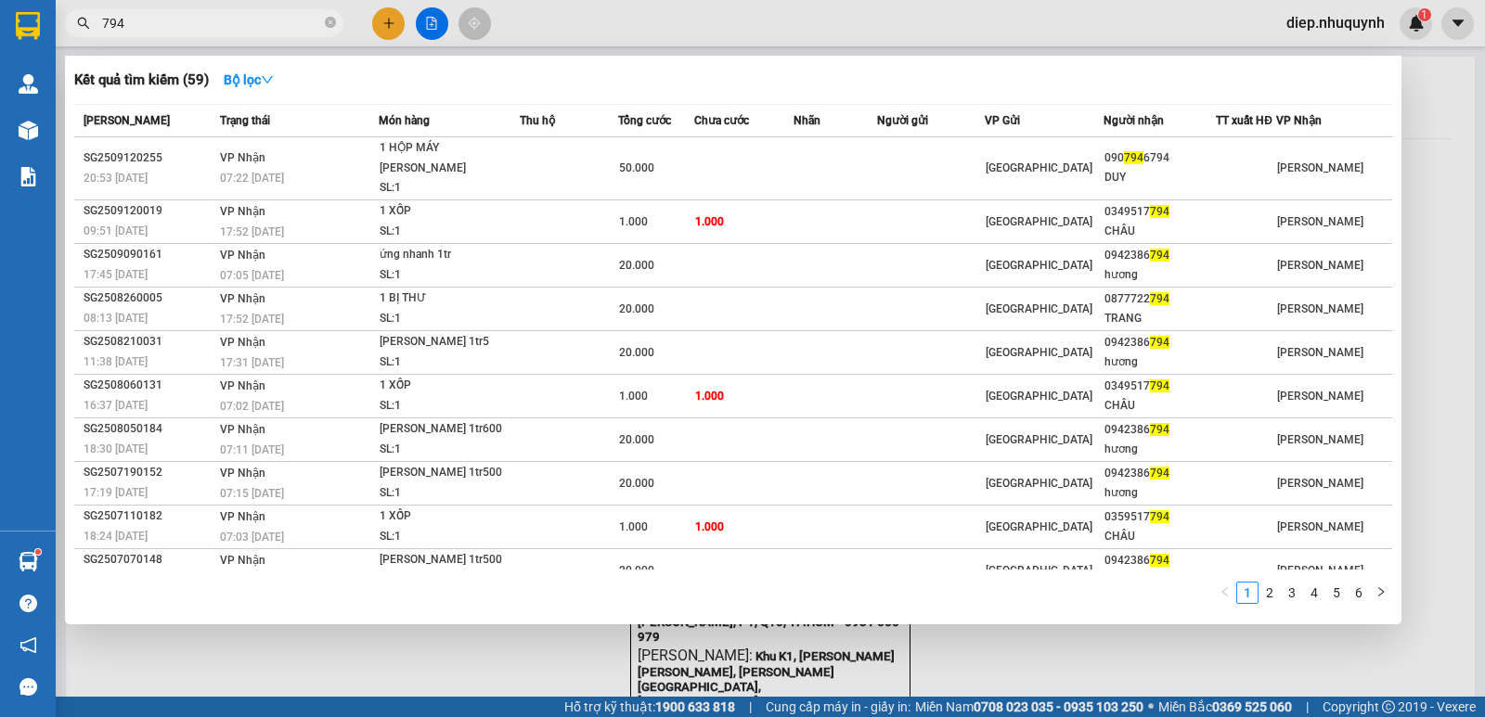
drag, startPoint x: 176, startPoint y: 27, endPoint x: 74, endPoint y: 15, distance: 102.8
click at [74, 15] on span "794" at bounding box center [204, 23] width 278 height 28
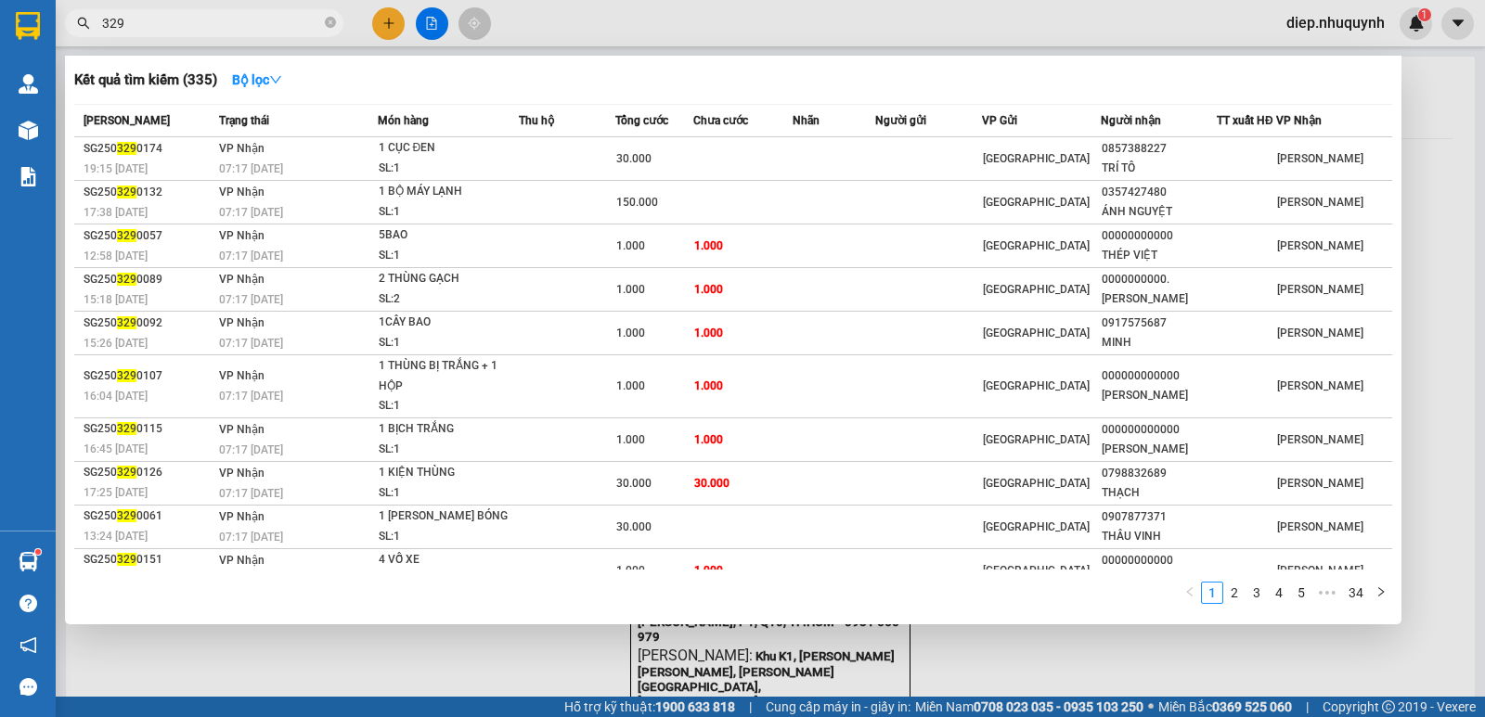
drag, startPoint x: 189, startPoint y: 22, endPoint x: 95, endPoint y: 17, distance: 94.8
click at [95, 17] on span "329" at bounding box center [204, 23] width 278 height 28
type input "5"
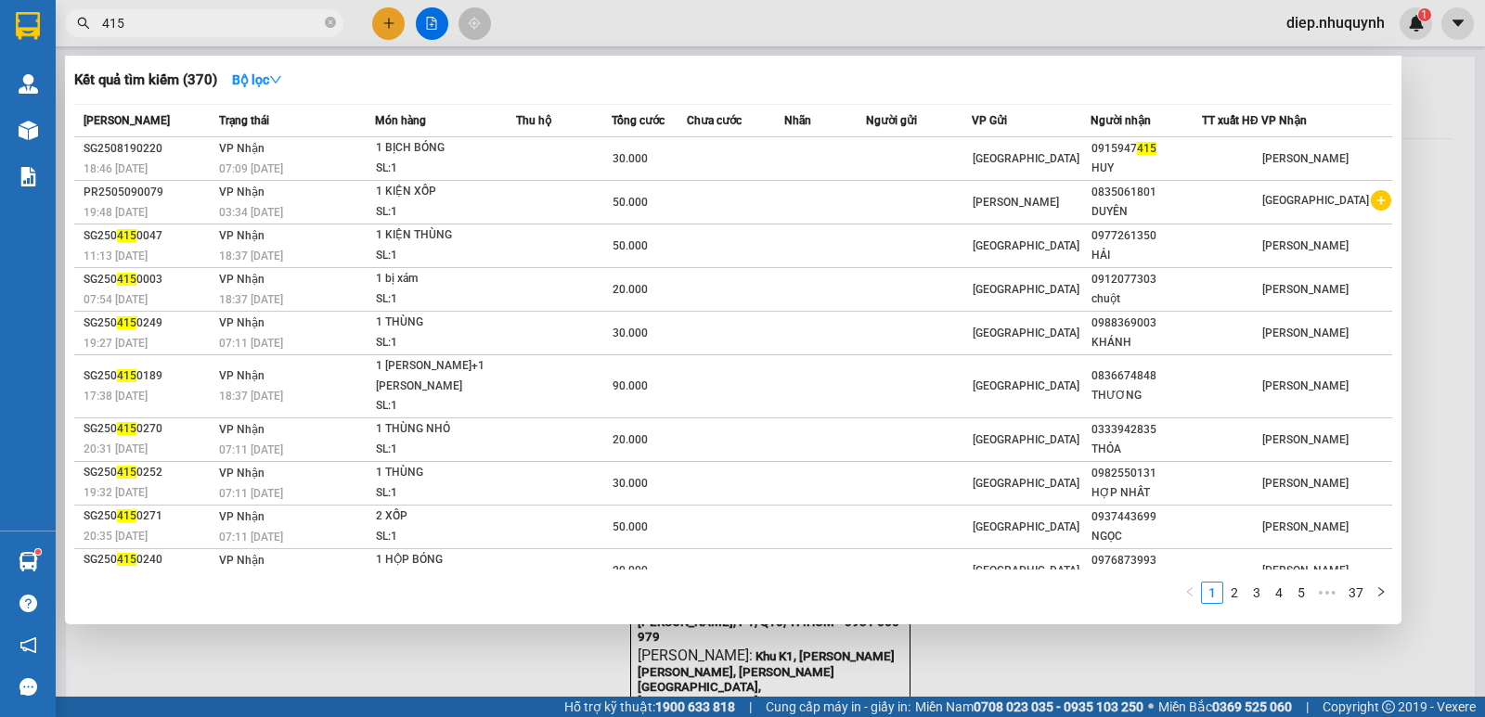
drag, startPoint x: 130, startPoint y: 25, endPoint x: 82, endPoint y: 25, distance: 48.3
click at [82, 25] on div "415" at bounding box center [181, 23] width 362 height 28
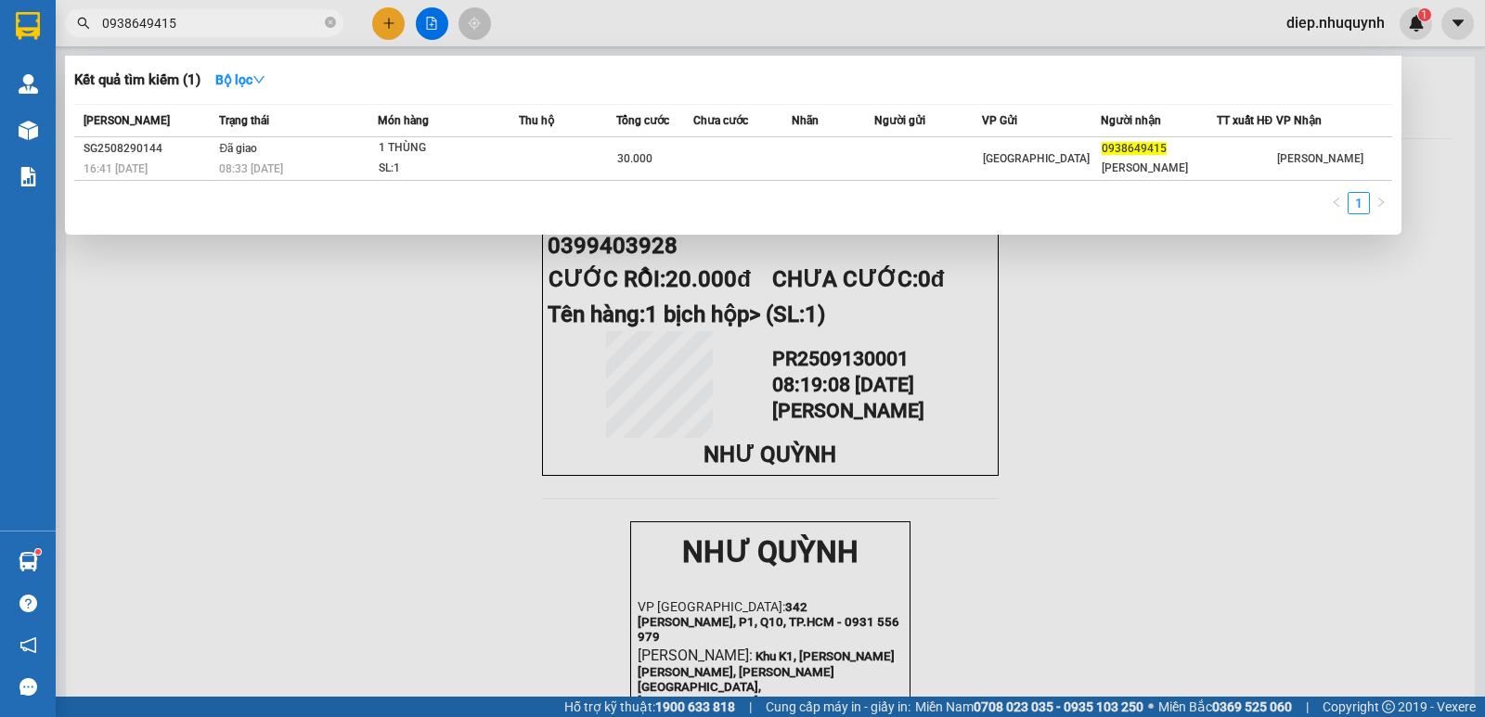
drag, startPoint x: 217, startPoint y: 25, endPoint x: 64, endPoint y: 5, distance: 154.5
click at [71, 7] on div "Kết quả [PERSON_NAME] ( 1 ) Bộ lọc Mã ĐH Trạng thái Món hàng Thu hộ Tổng [PERSO…" at bounding box center [181, 23] width 362 height 32
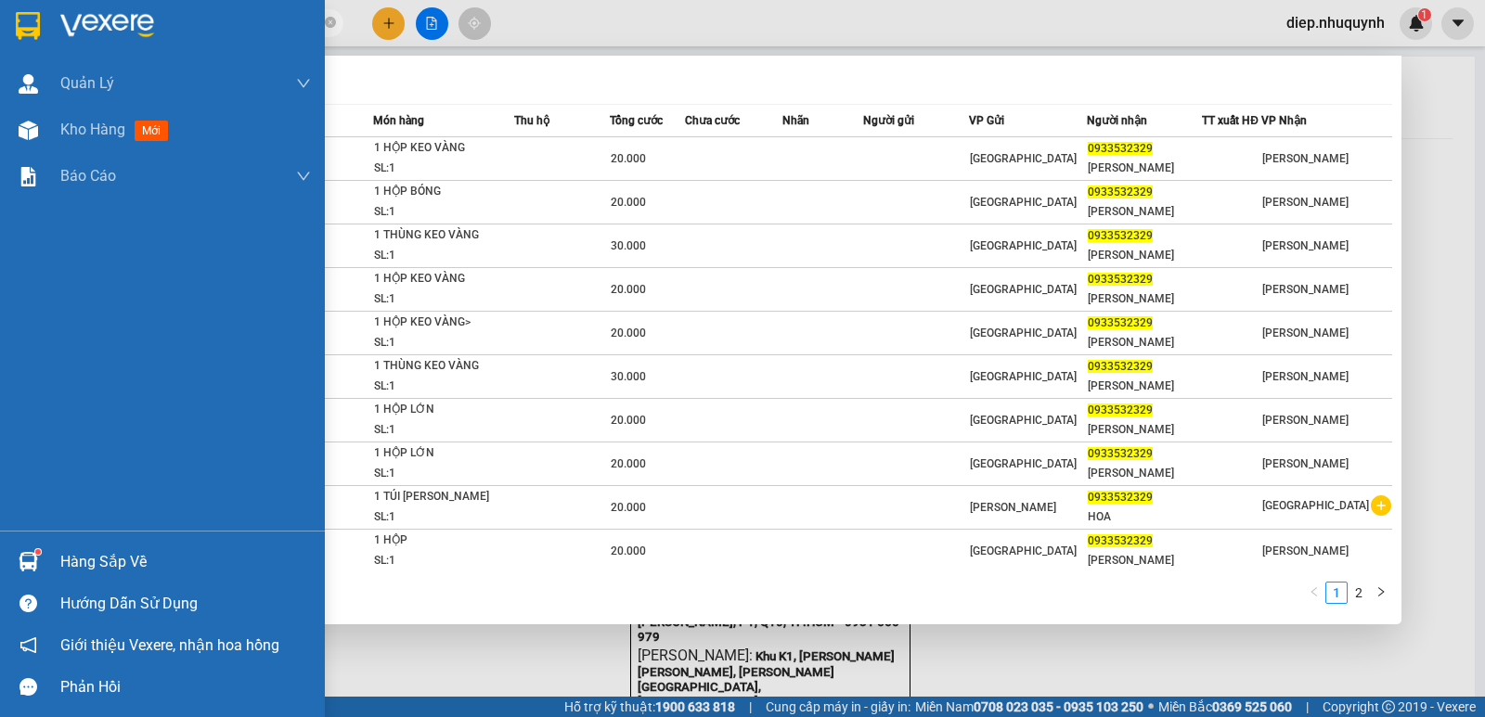
drag, startPoint x: 224, startPoint y: 24, endPoint x: 15, endPoint y: 25, distance: 208.8
click at [16, 25] on section "Kết quả [PERSON_NAME] ( 14 ) Bộ lọc Mã ĐH Trạng thái Món hàng Thu hộ Tổng [PERS…" at bounding box center [742, 358] width 1485 height 717
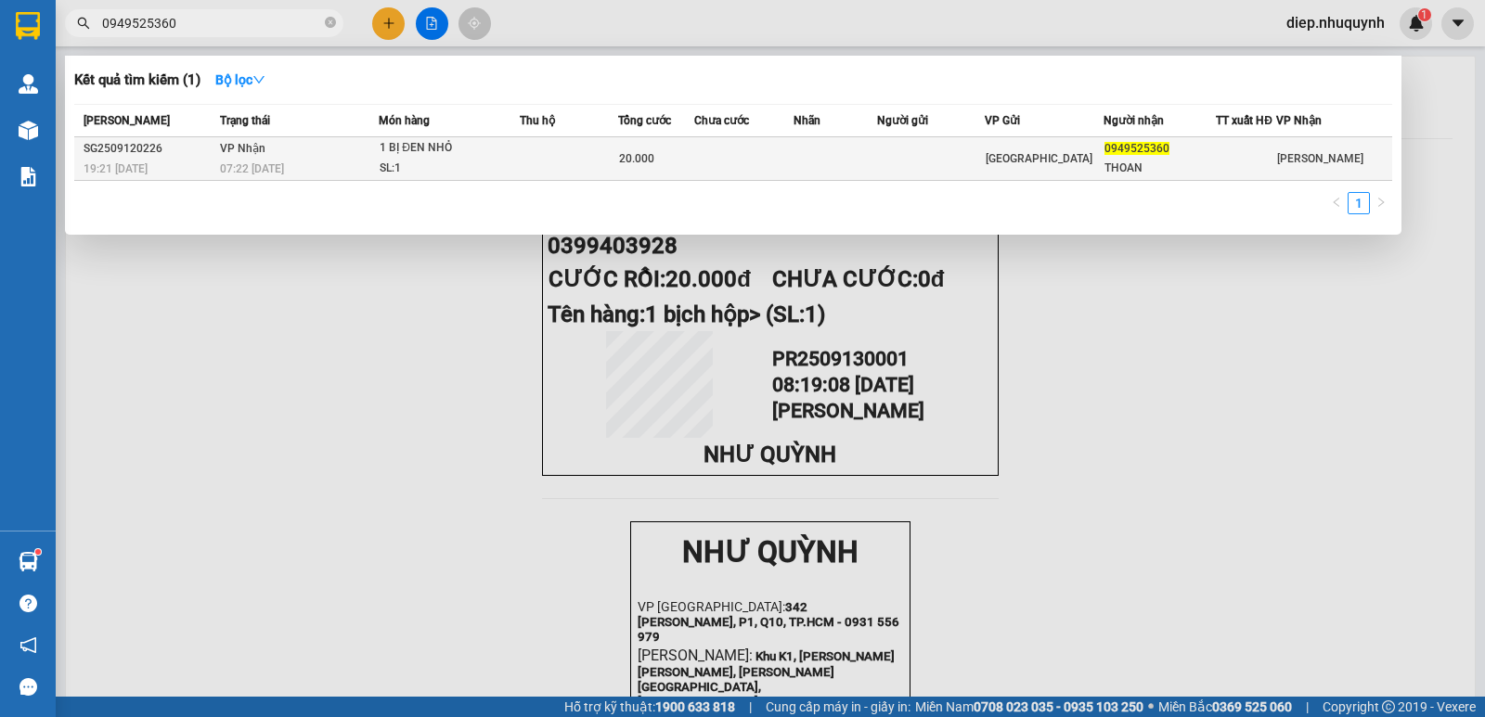
type input "0949525360"
click at [560, 173] on td at bounding box center [569, 159] width 98 height 44
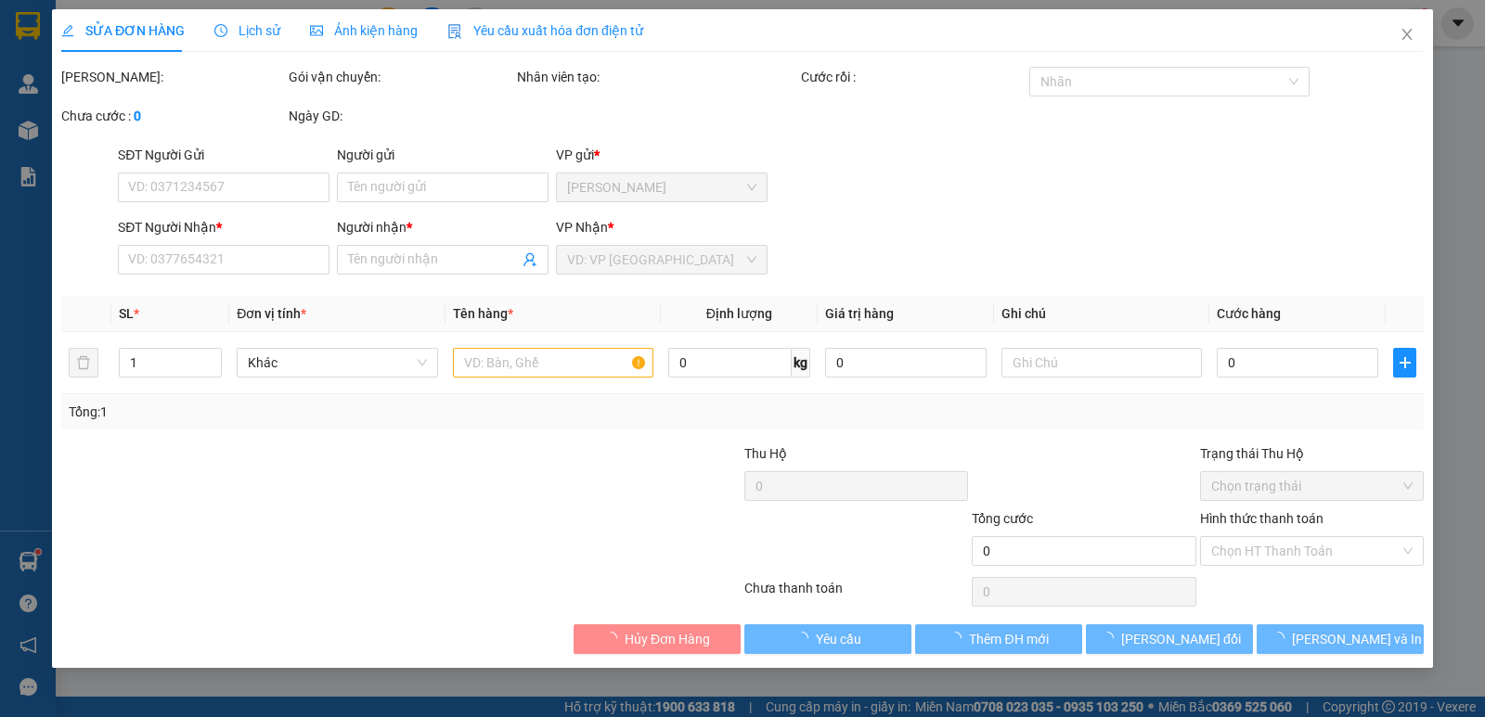
type input "0949525360"
type input "THOAN"
type input "20.000"
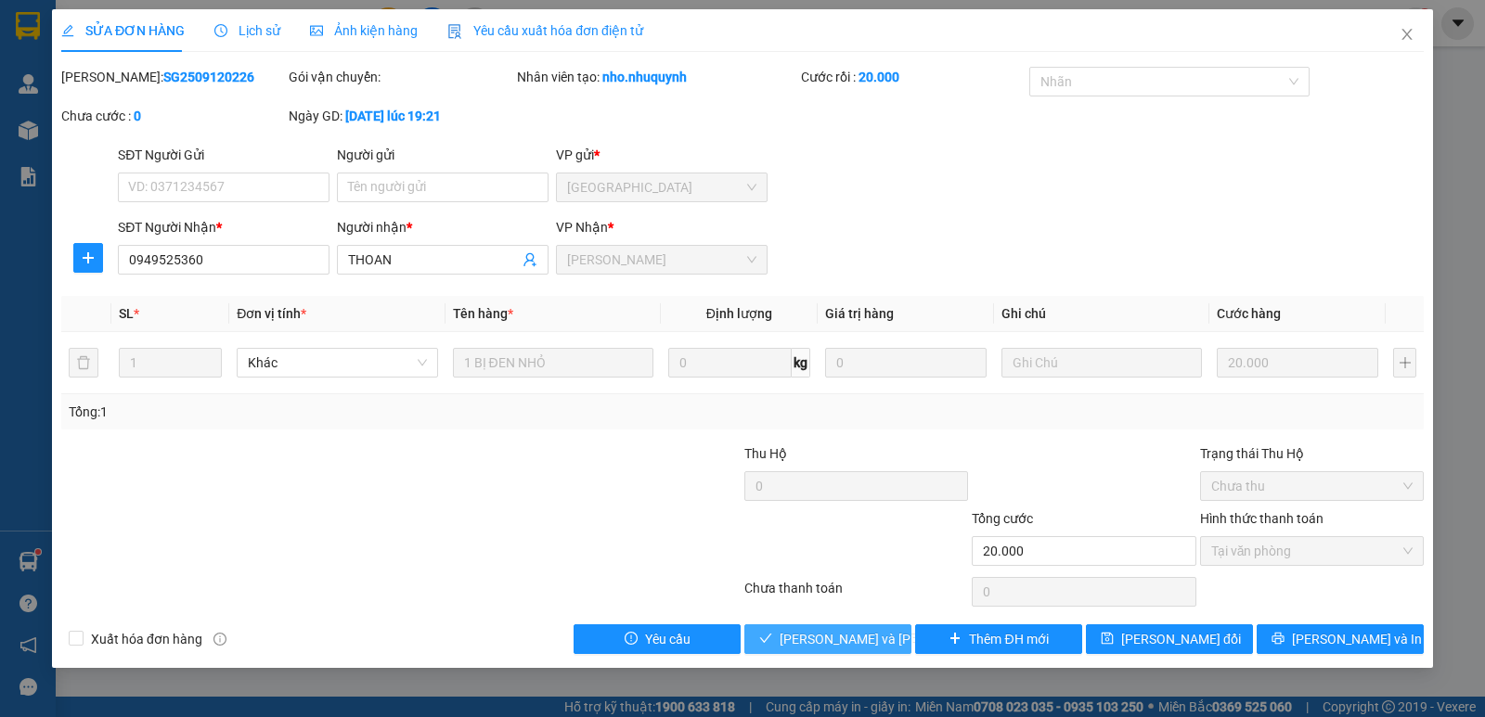
click at [814, 632] on span "[PERSON_NAME] và [PERSON_NAME] hàng" at bounding box center [904, 639] width 251 height 20
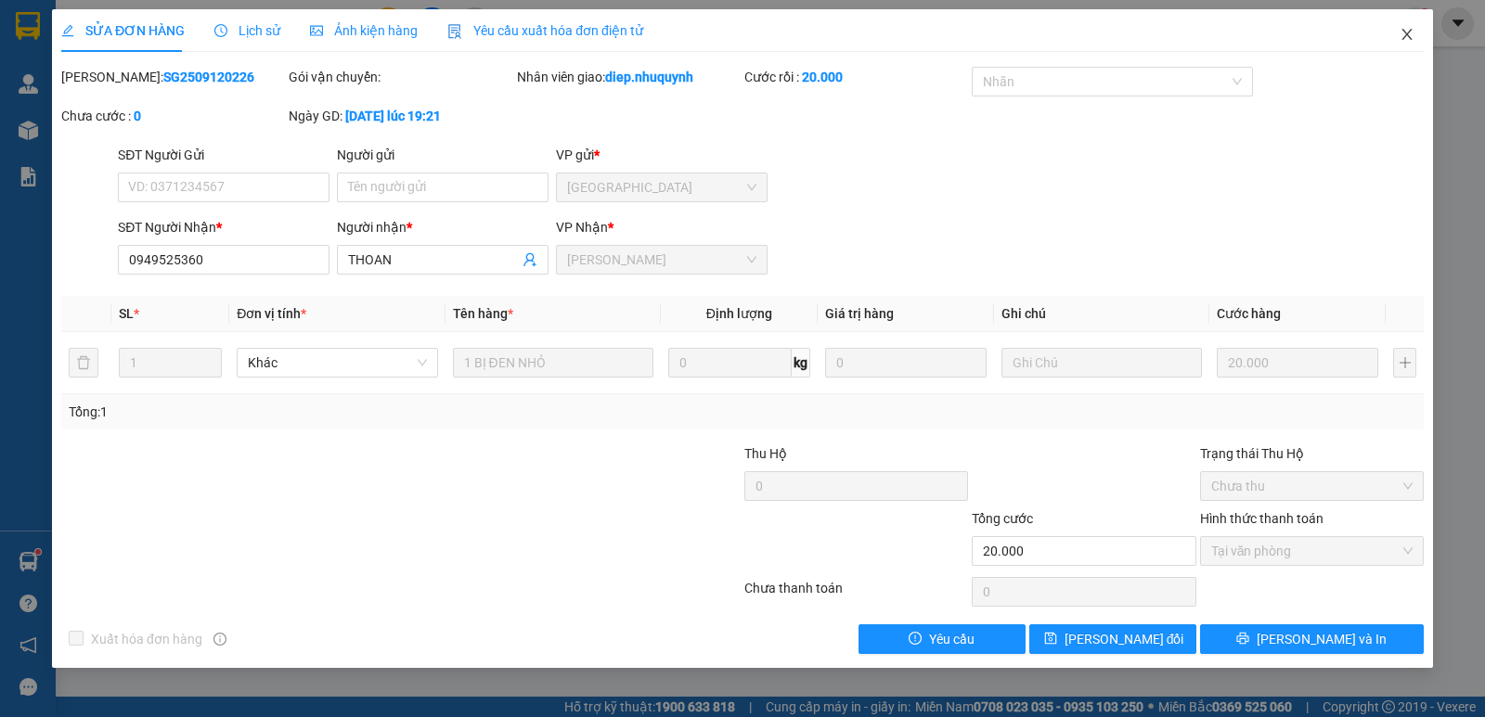
click at [1406, 42] on icon "close" at bounding box center [1406, 34] width 15 height 15
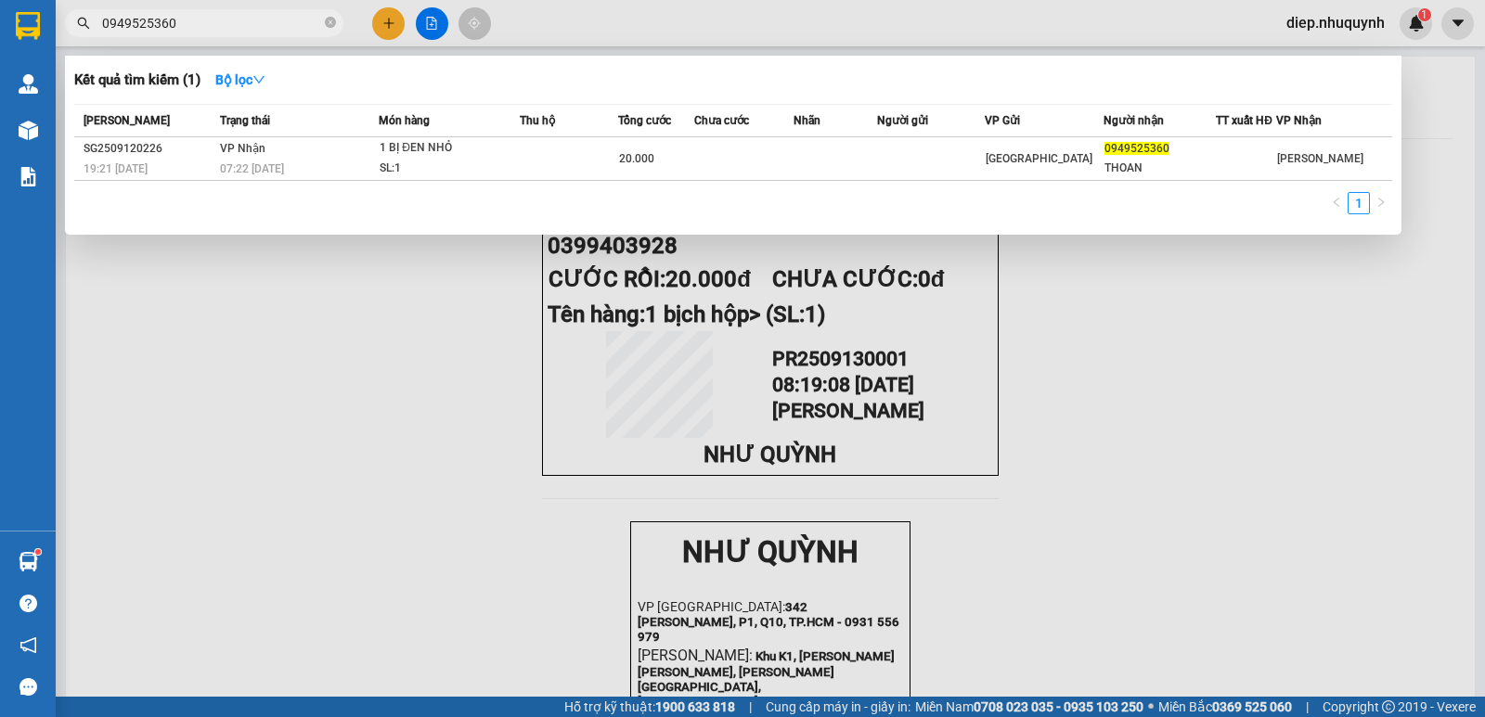
drag, startPoint x: 199, startPoint y: 17, endPoint x: 69, endPoint y: 19, distance: 130.8
click at [69, 19] on span "0949525360" at bounding box center [204, 23] width 278 height 28
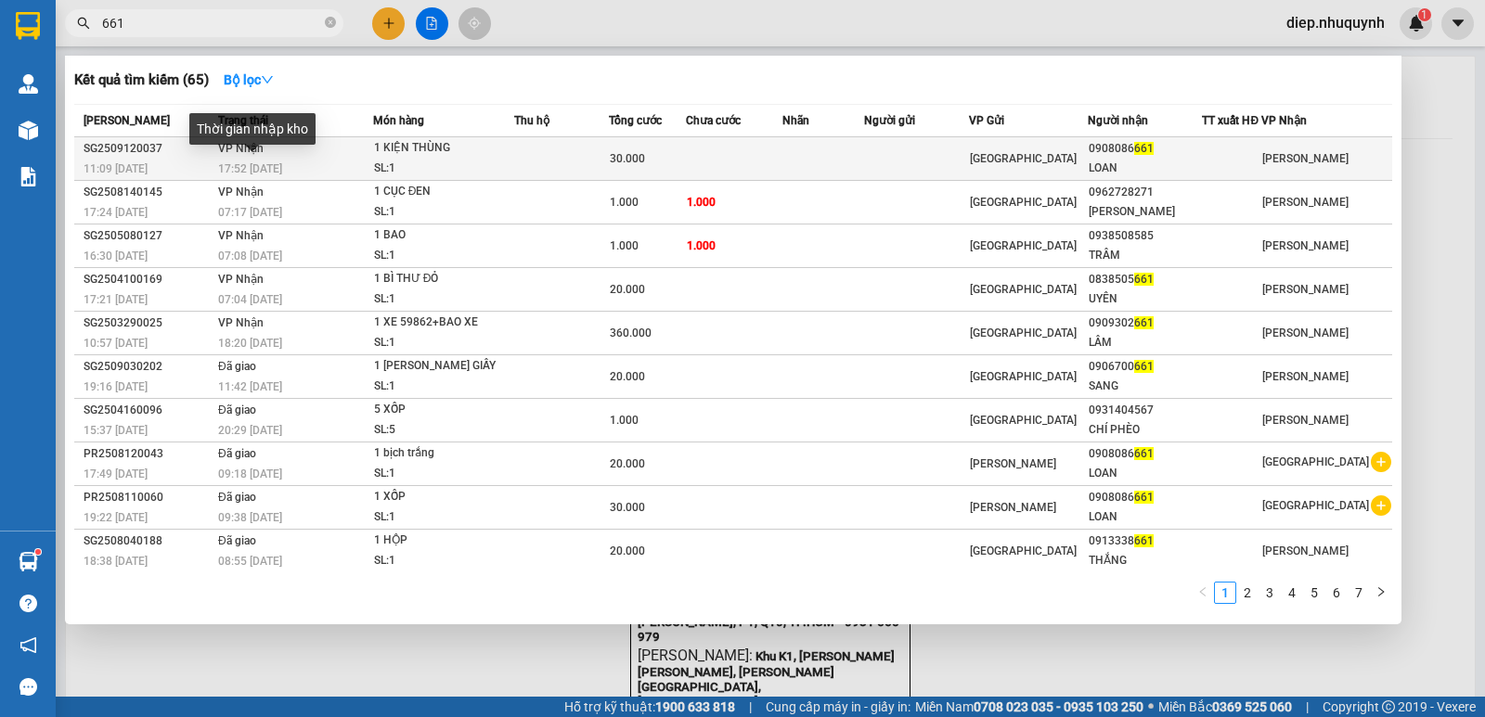
type input "661"
click at [245, 164] on span "17:52 [DATE]" at bounding box center [250, 168] width 64 height 13
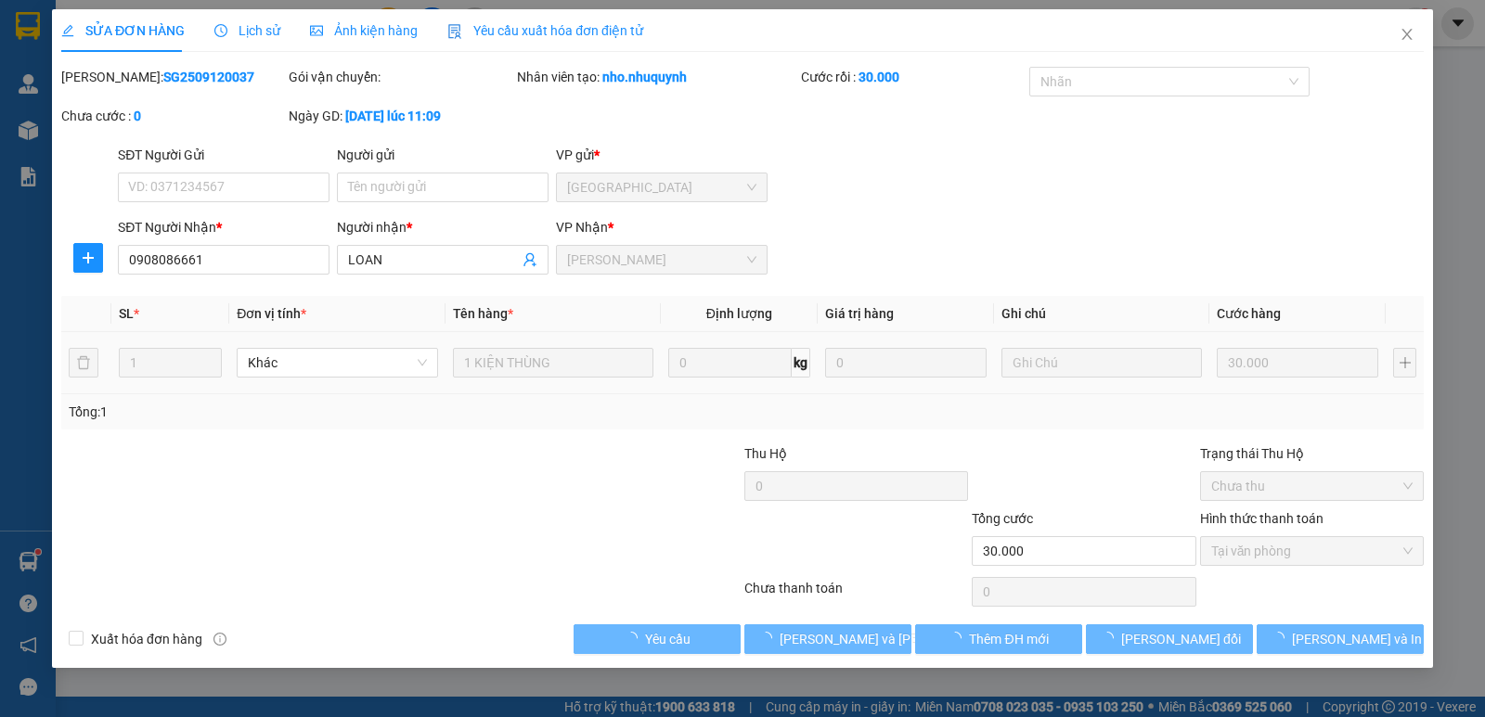
type input "0908086661"
type input "LOAN"
type input "30.000"
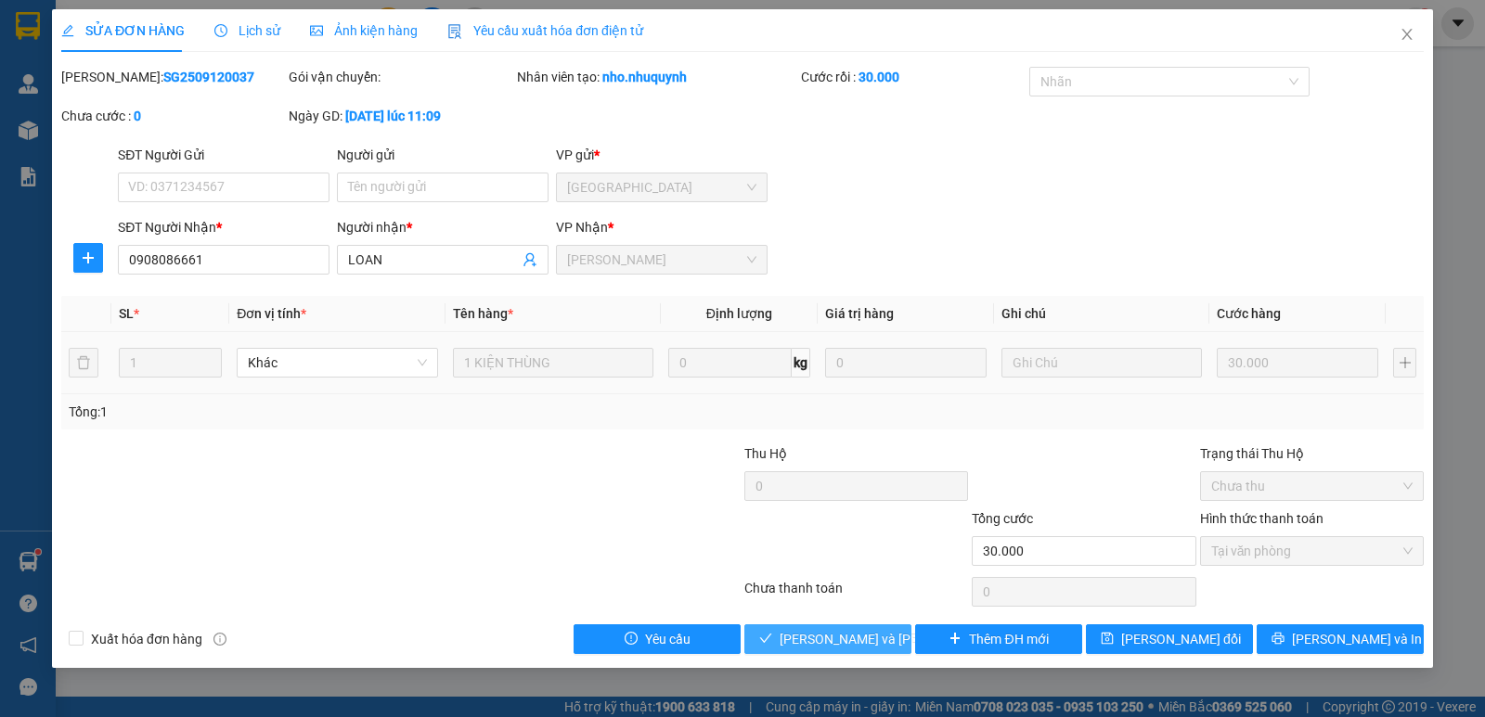
drag, startPoint x: 824, startPoint y: 641, endPoint x: 821, endPoint y: 628, distance: 13.3
click at [824, 639] on span "[PERSON_NAME] và [PERSON_NAME] hàng" at bounding box center [904, 639] width 251 height 20
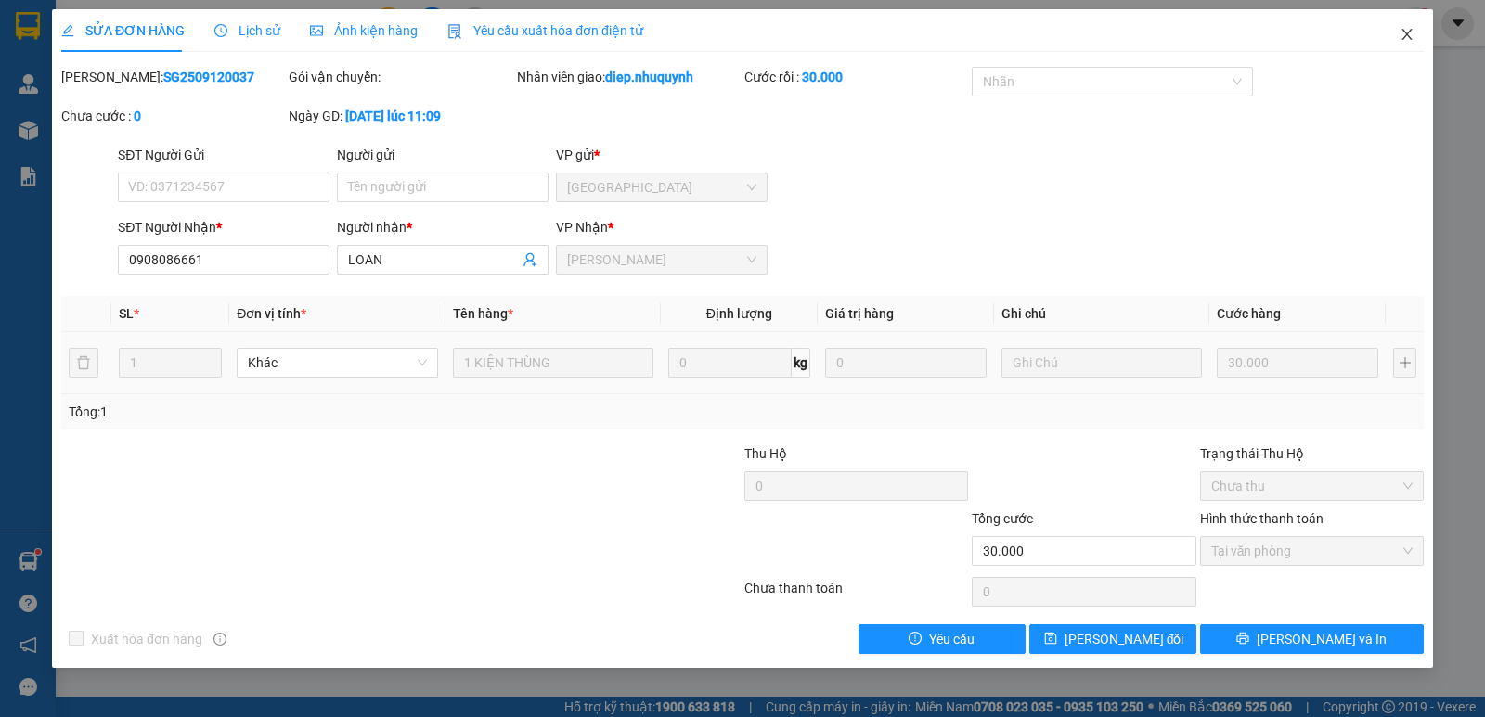
click at [1406, 32] on icon "close" at bounding box center [1406, 34] width 15 height 15
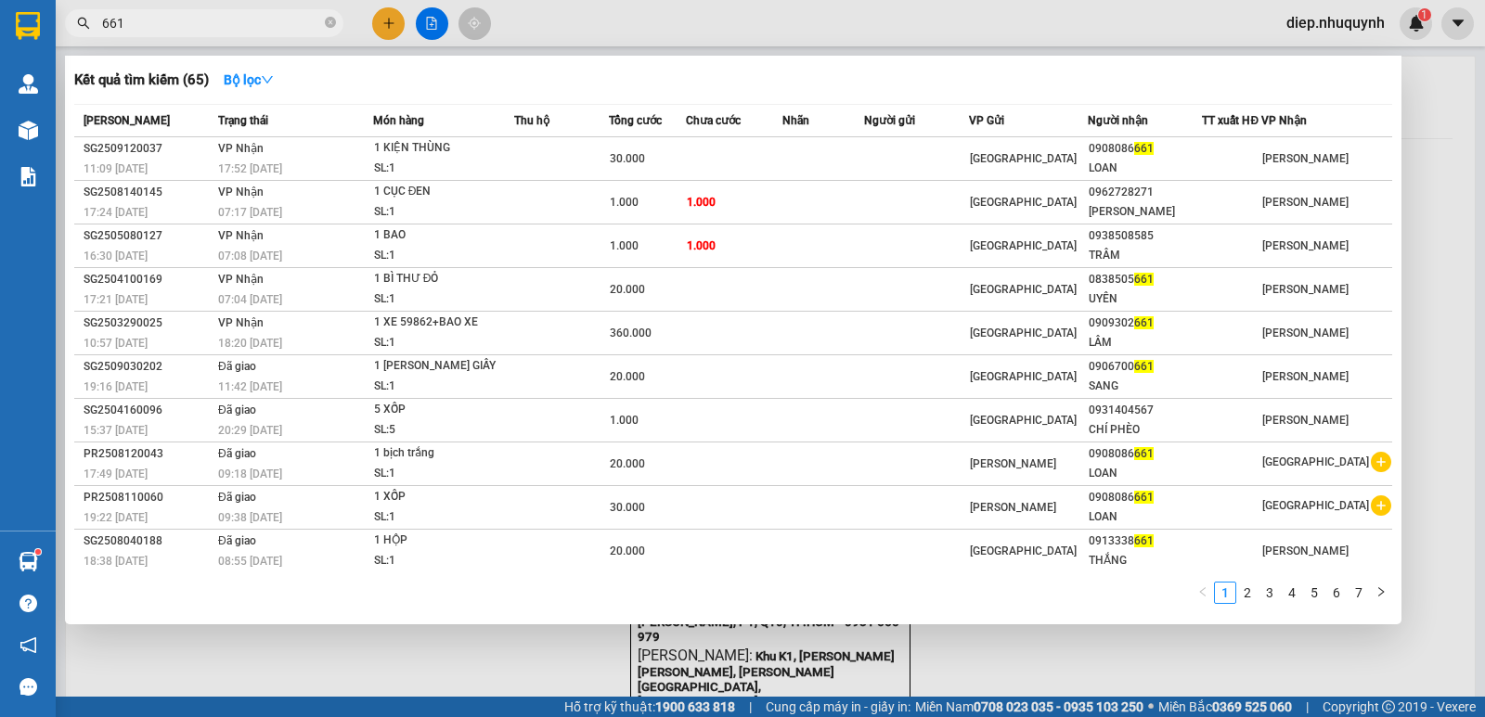
drag, startPoint x: 155, startPoint y: 28, endPoint x: 85, endPoint y: 29, distance: 69.6
click at [85, 29] on div "661" at bounding box center [181, 23] width 362 height 28
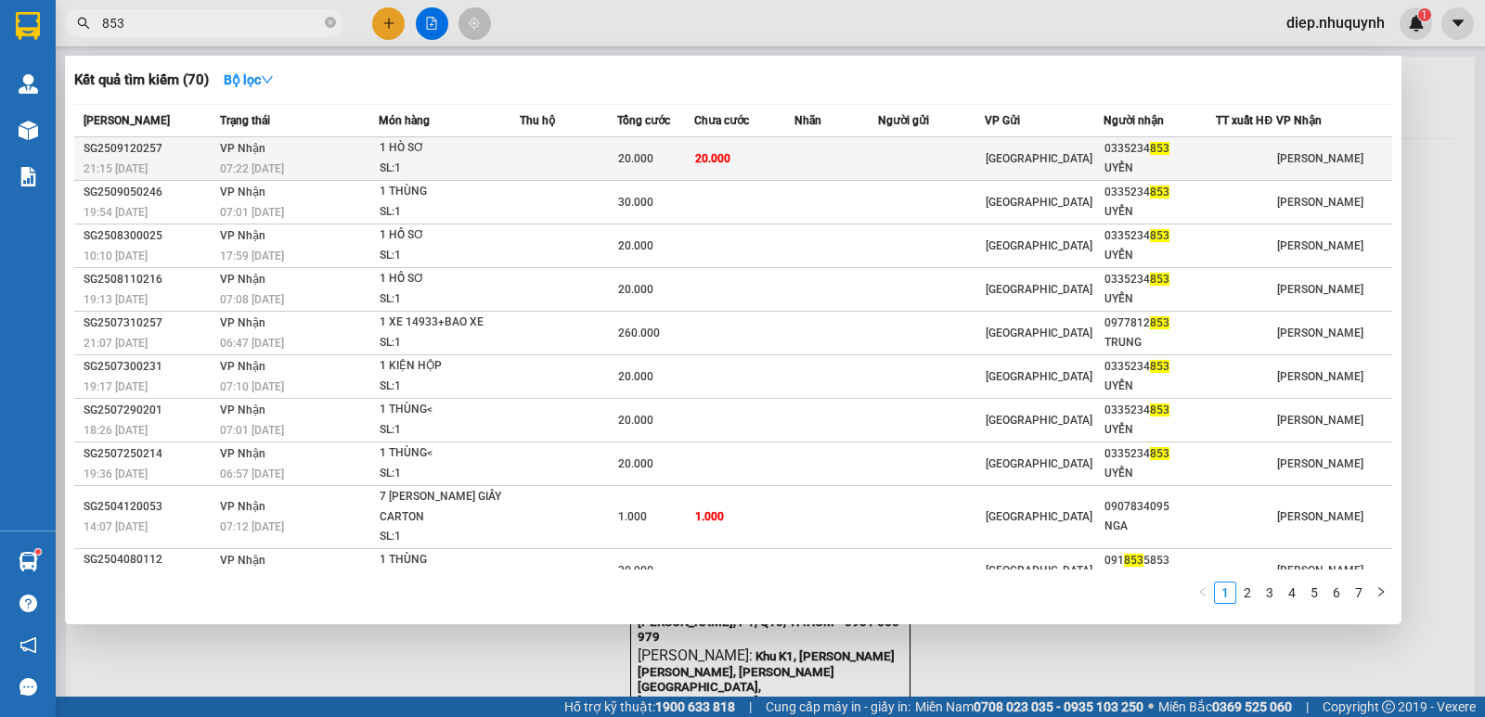
type input "853"
click at [483, 154] on div "1 HÒ SƠ" at bounding box center [449, 148] width 139 height 20
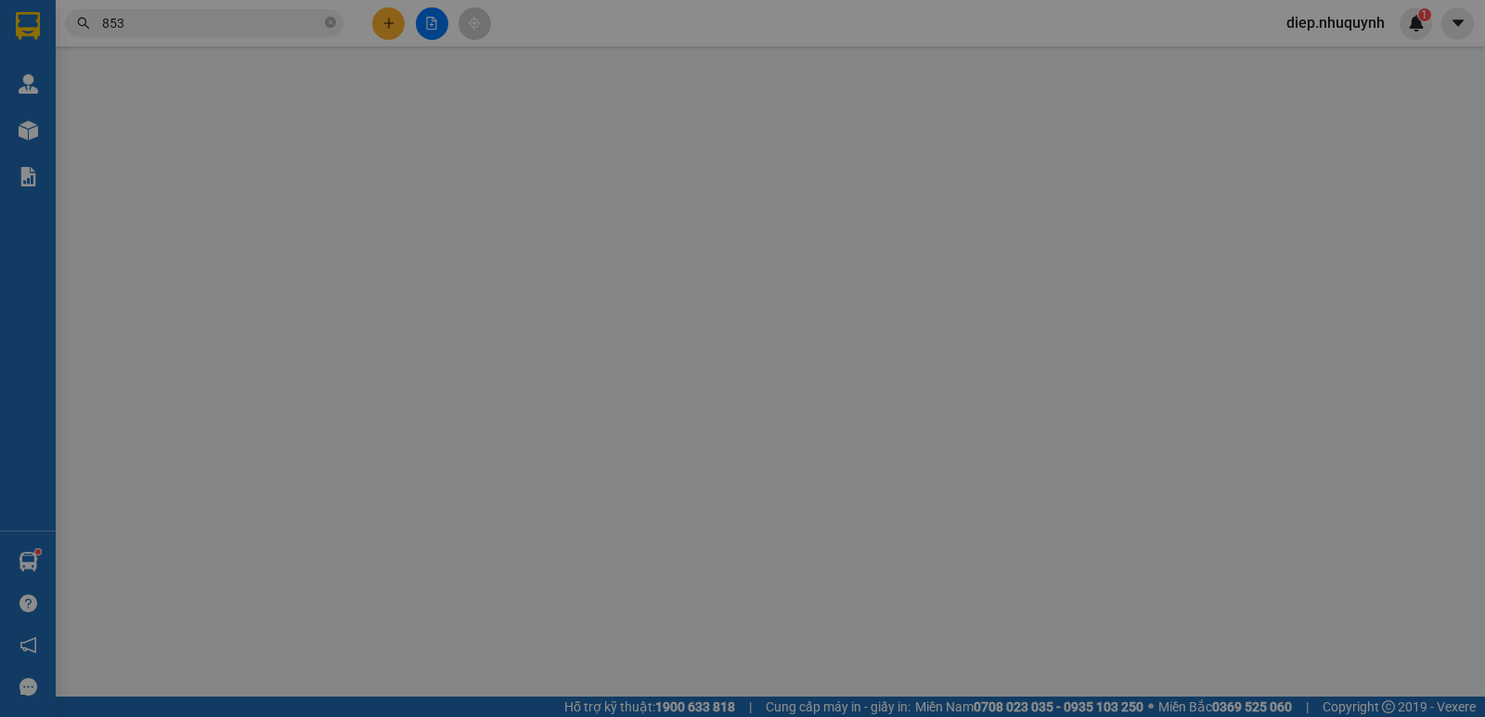
type input "0335234853"
type input "UYỂN"
type input "20.000"
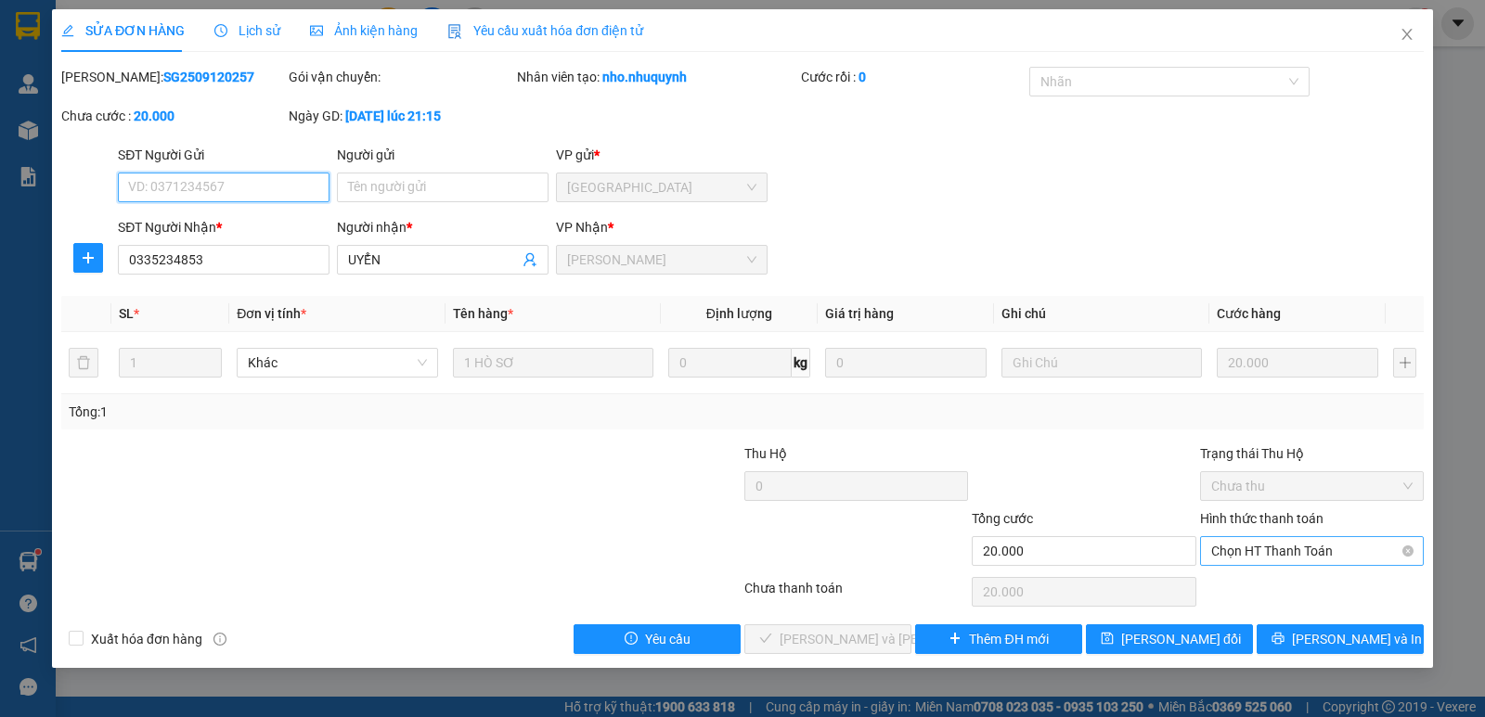
click at [1280, 553] on span "Chọn HT Thanh Toán" at bounding box center [1311, 551] width 201 height 28
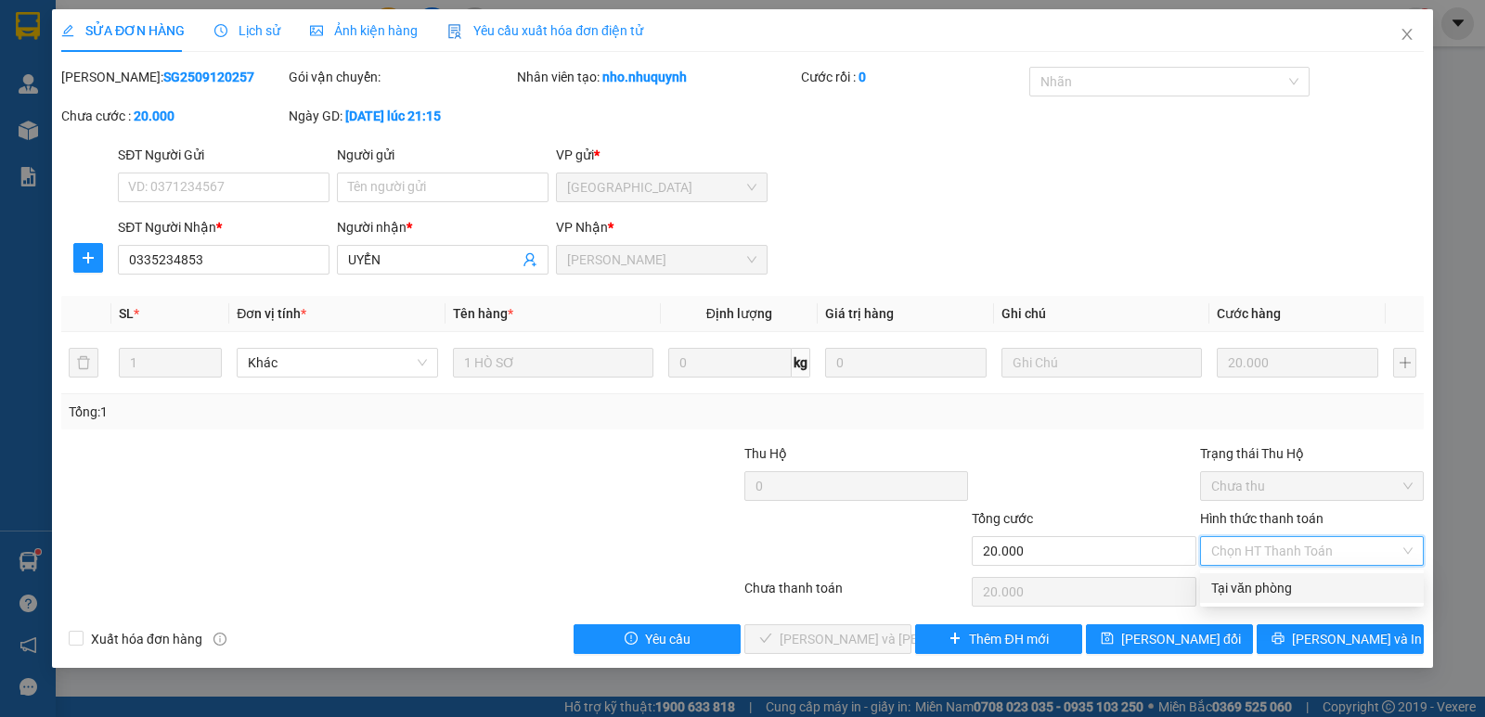
click at [1254, 585] on div "Tại văn phòng" at bounding box center [1311, 588] width 201 height 20
type input "0"
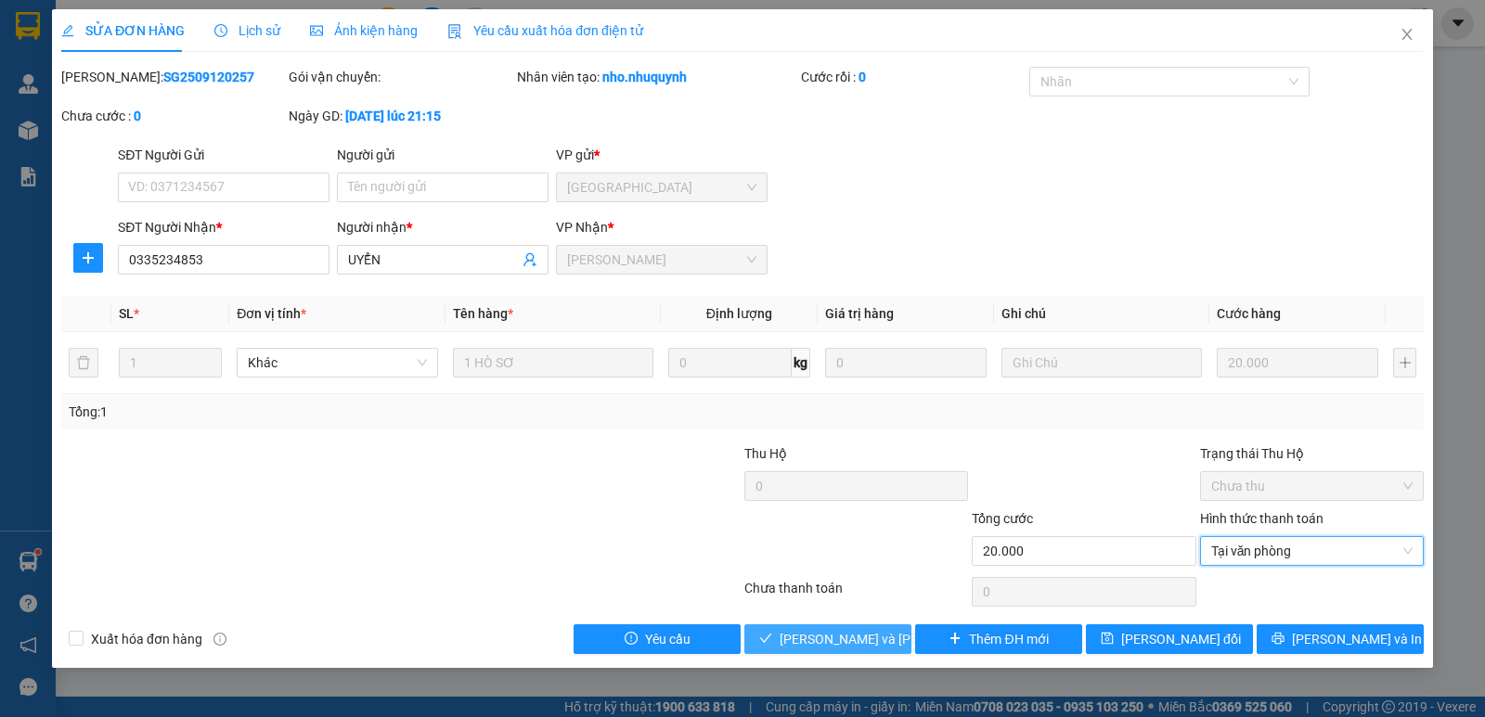
click at [860, 653] on button "[PERSON_NAME] và [PERSON_NAME] hàng" at bounding box center [827, 639] width 167 height 30
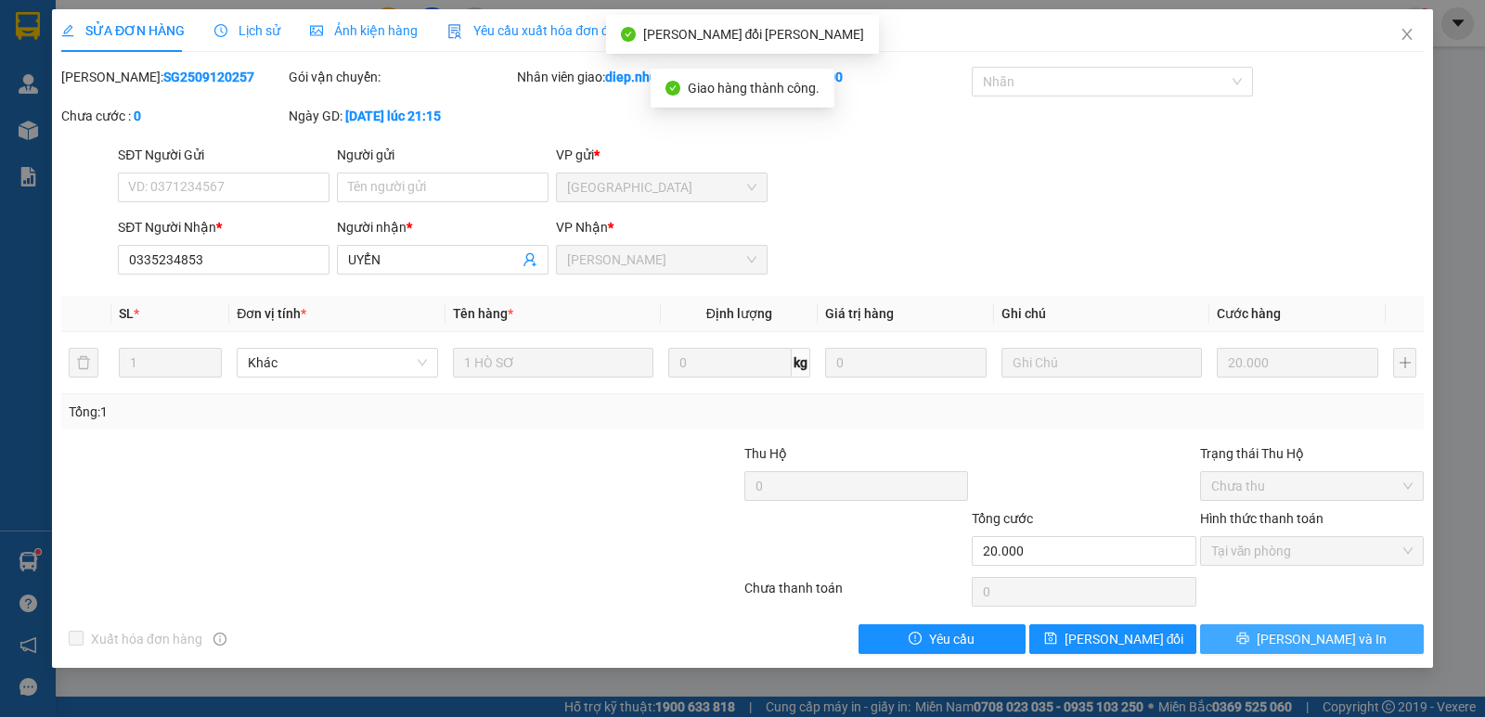
click at [1346, 636] on span "[PERSON_NAME] và In" at bounding box center [1321, 639] width 130 height 20
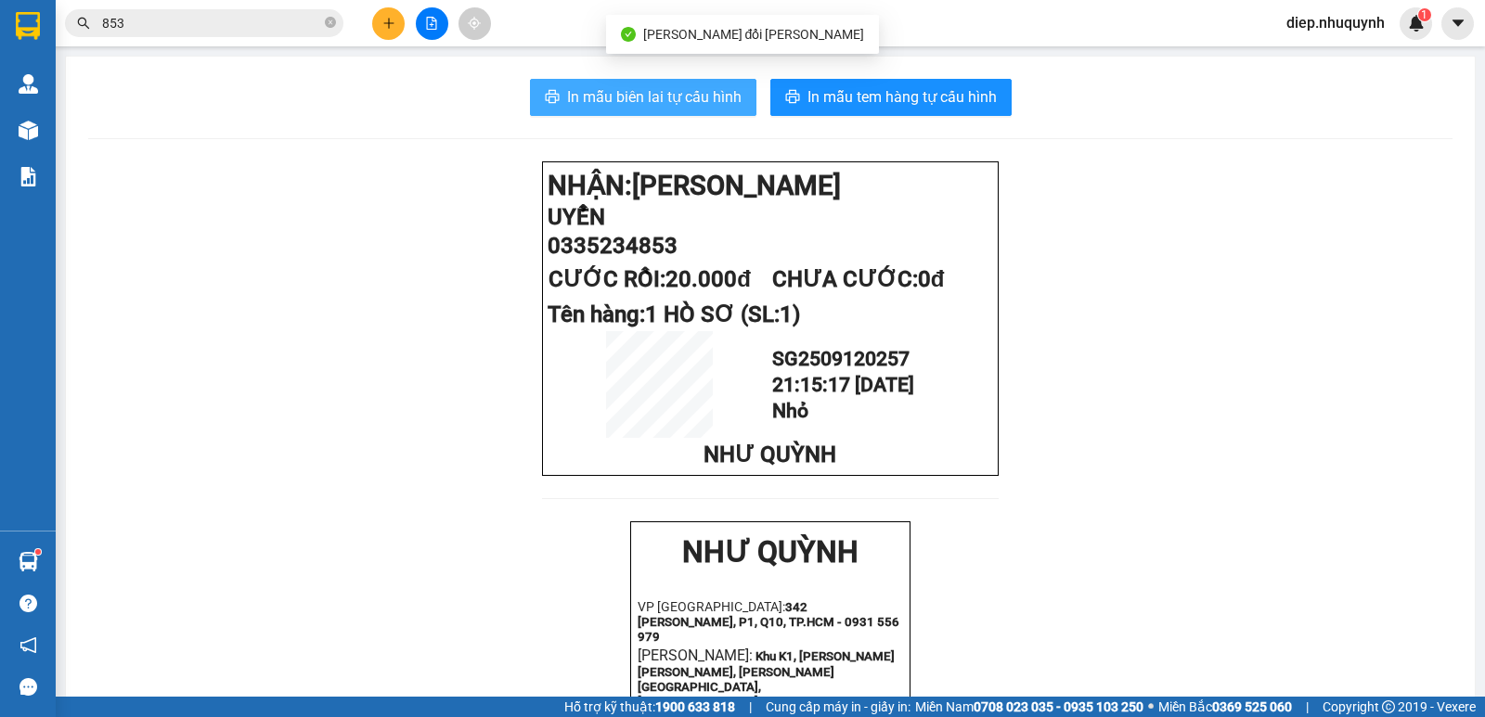
click at [642, 104] on span "In mẫu biên lai tự cấu hình" at bounding box center [654, 96] width 174 height 23
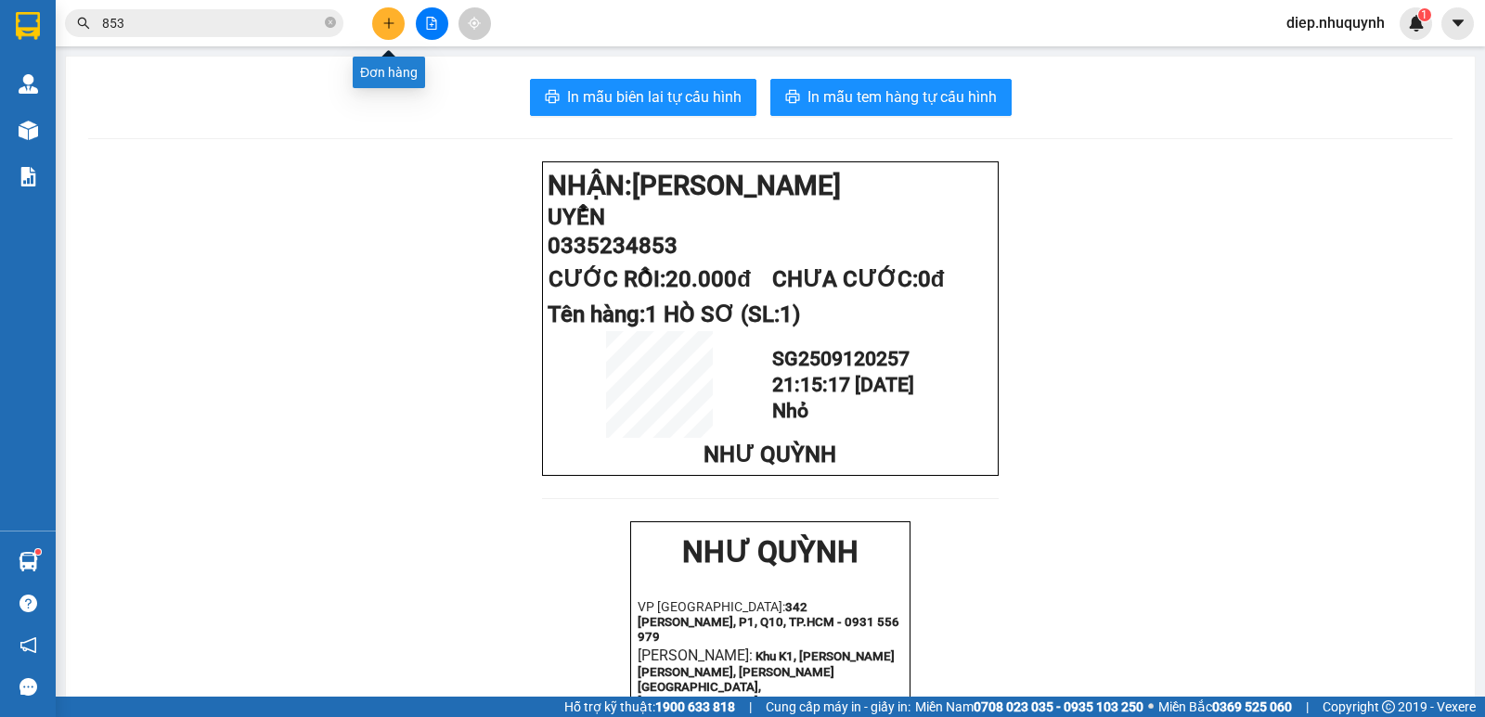
click at [380, 16] on button at bounding box center [388, 23] width 32 height 32
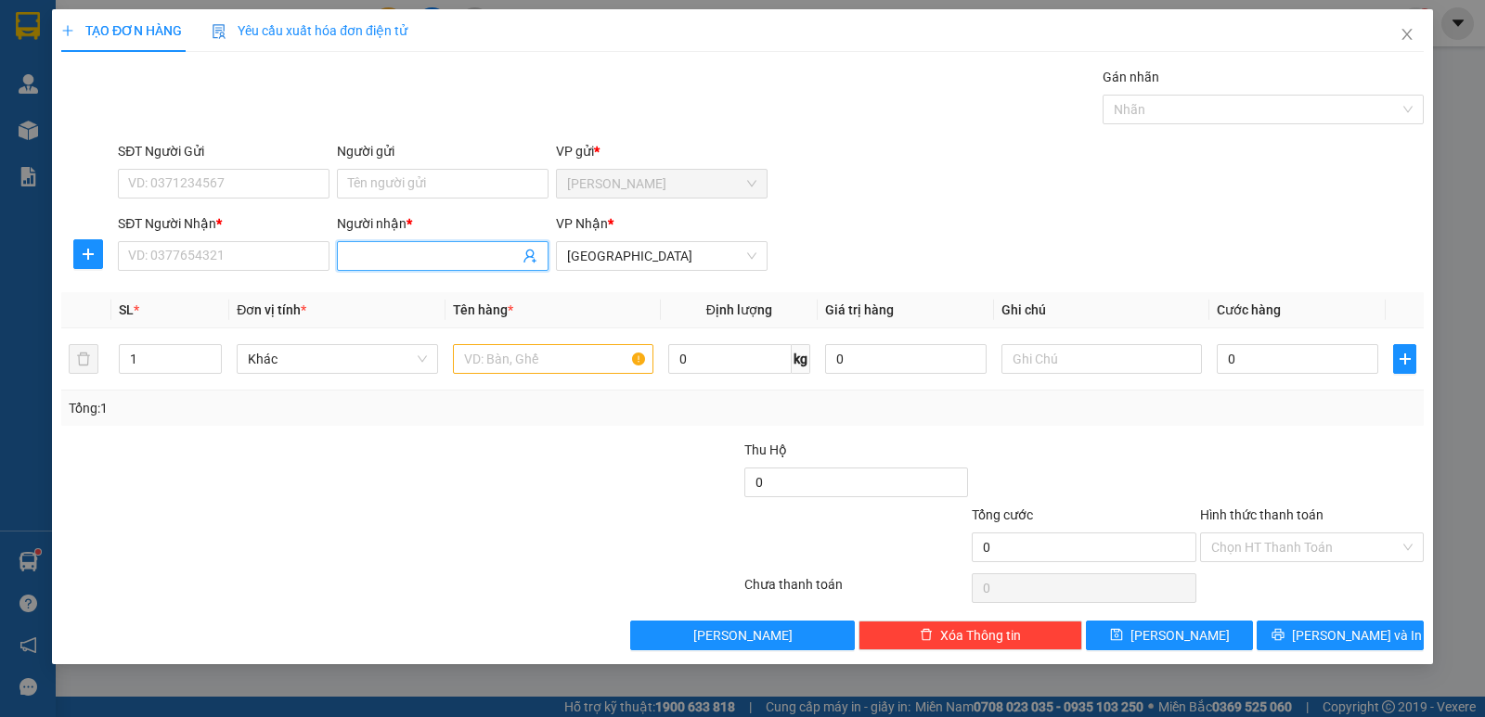
click at [439, 250] on input "Người nhận *" at bounding box center [433, 256] width 171 height 20
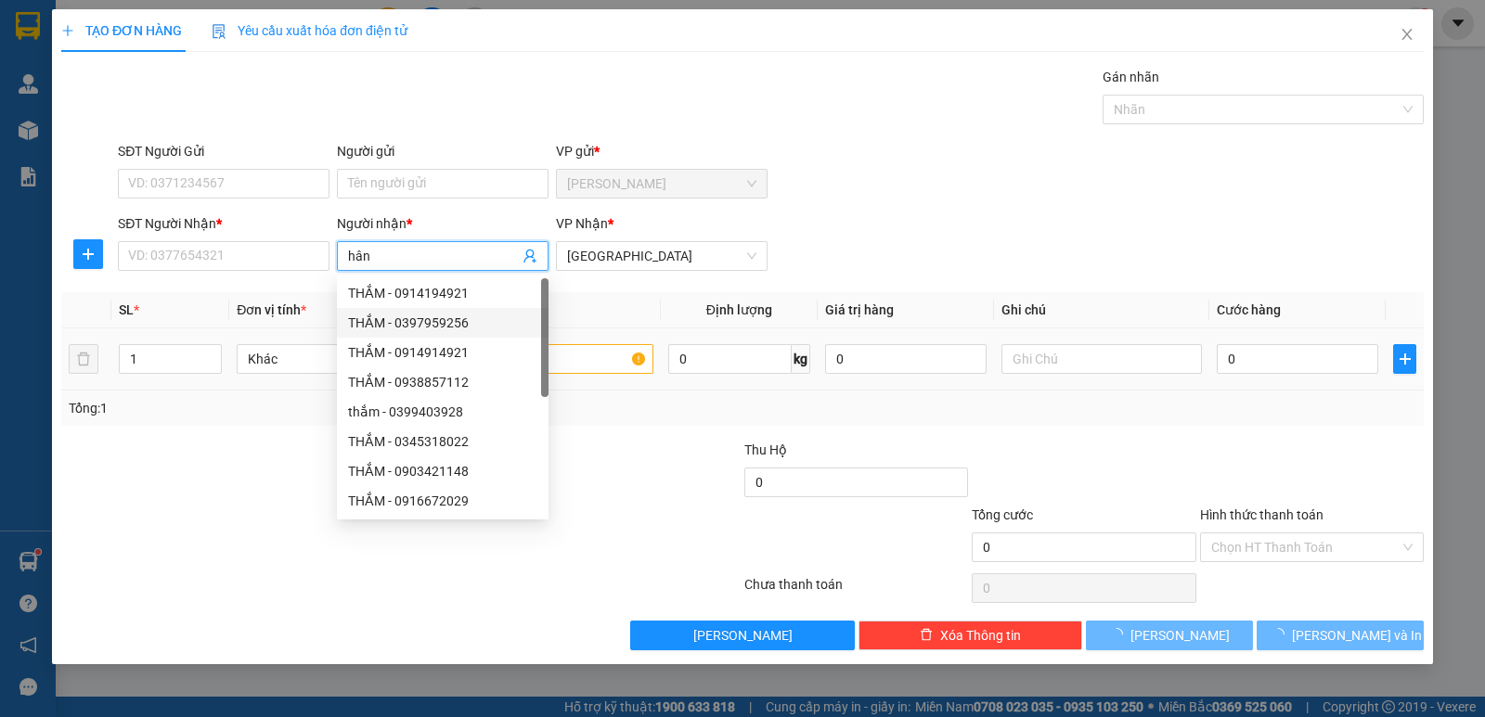
type input "hân"
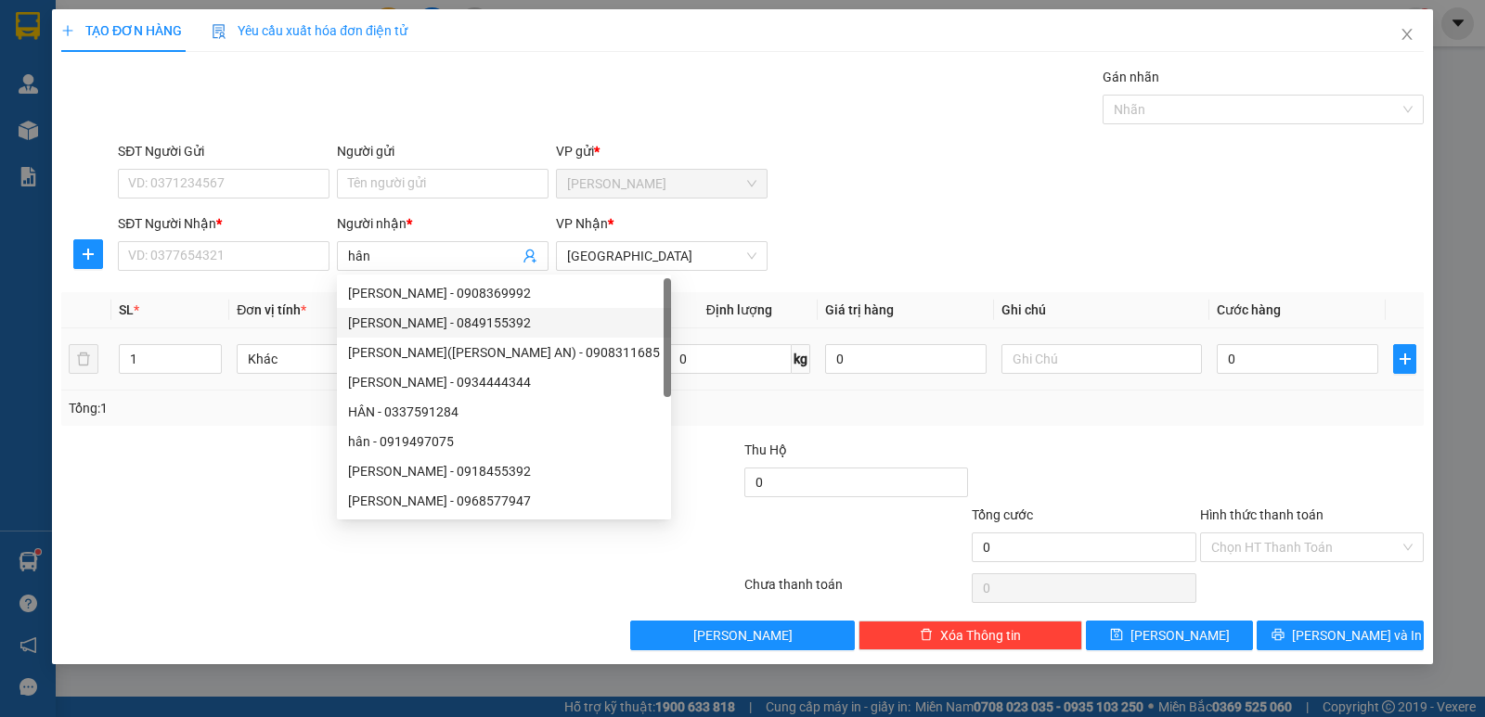
click at [607, 352] on input "text" at bounding box center [553, 359] width 200 height 30
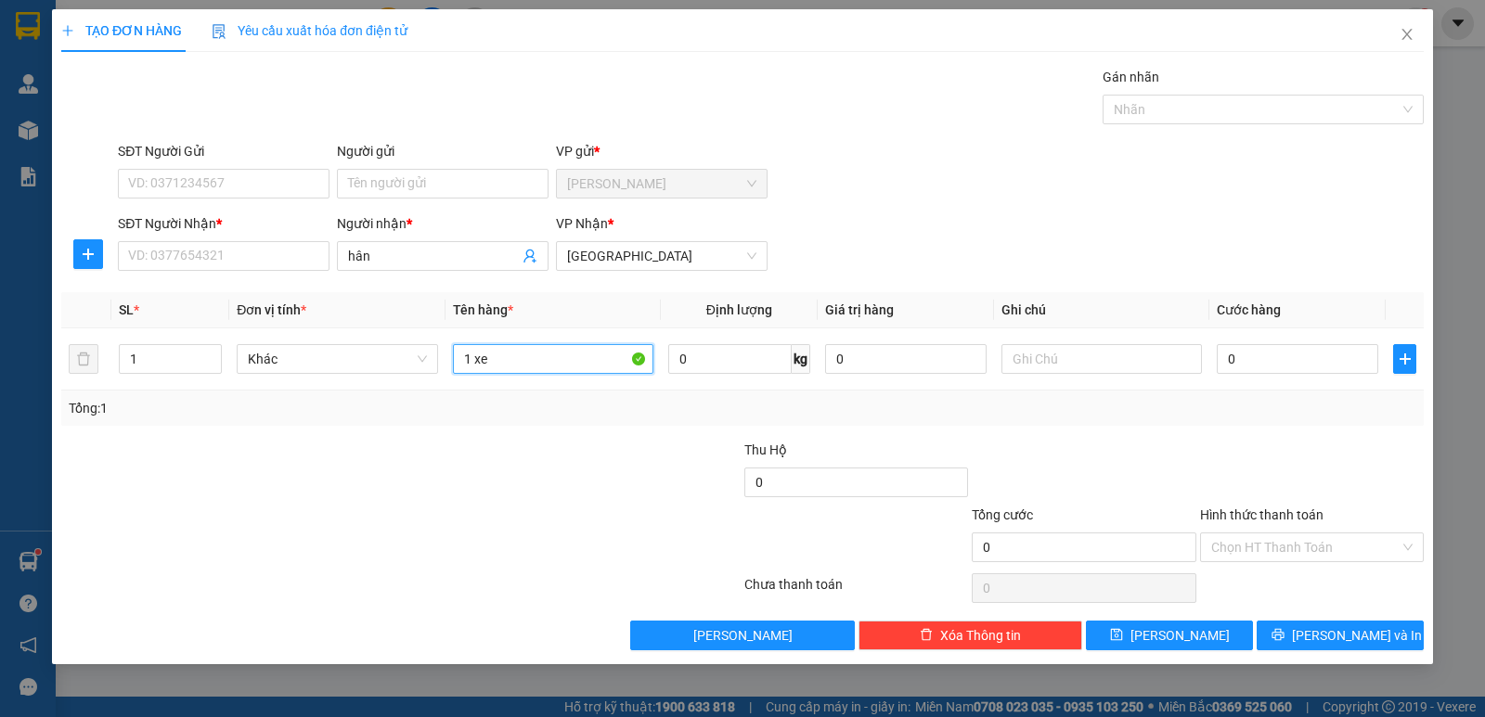
type input "1 xe"
click at [204, 238] on div "SĐT Người Nhận *" at bounding box center [224, 227] width 212 height 28
click at [204, 255] on input "SĐT Người Nhận *" at bounding box center [224, 256] width 212 height 30
type input "034084710"
click at [567, 357] on input "1 xe" at bounding box center [553, 359] width 200 height 30
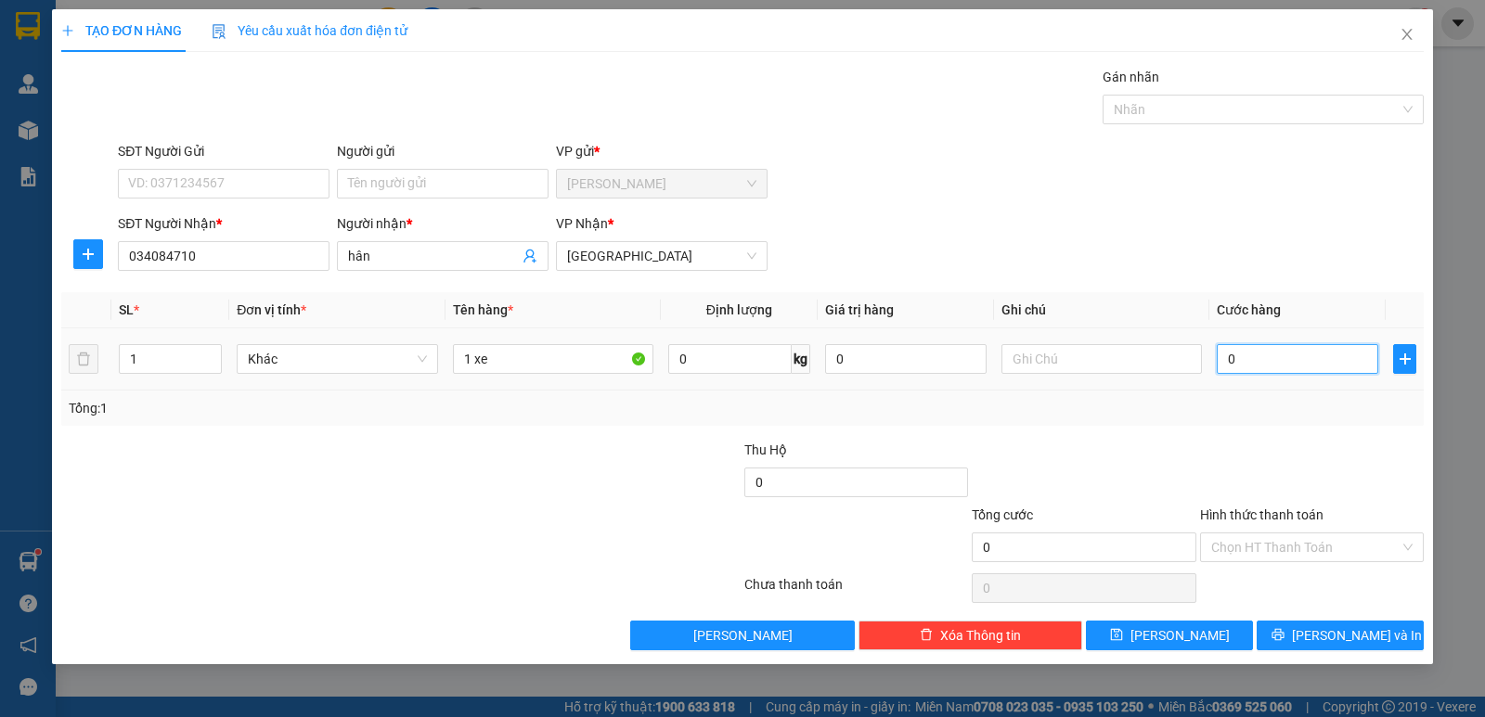
click at [1265, 365] on input "0" at bounding box center [1296, 359] width 161 height 30
type input "2"
type input "25"
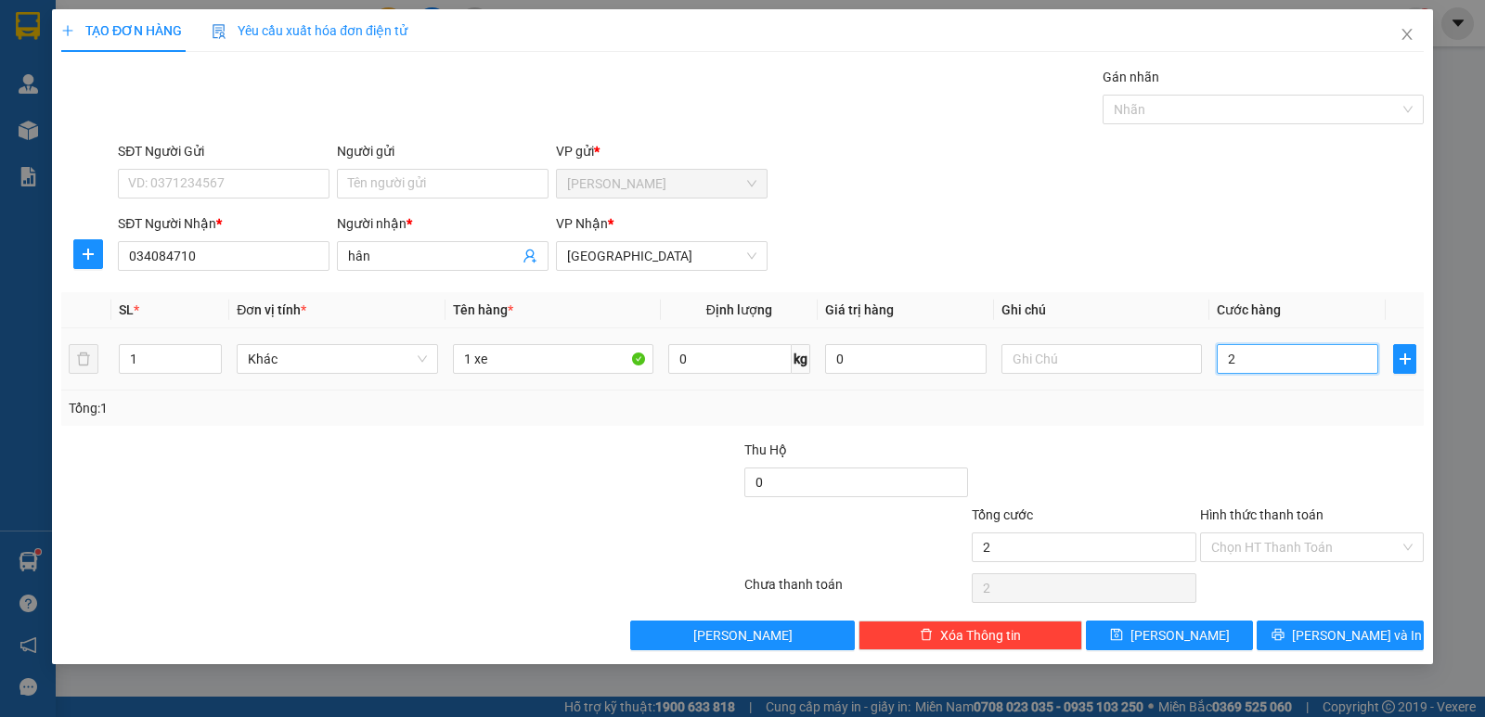
type input "25"
type input "250"
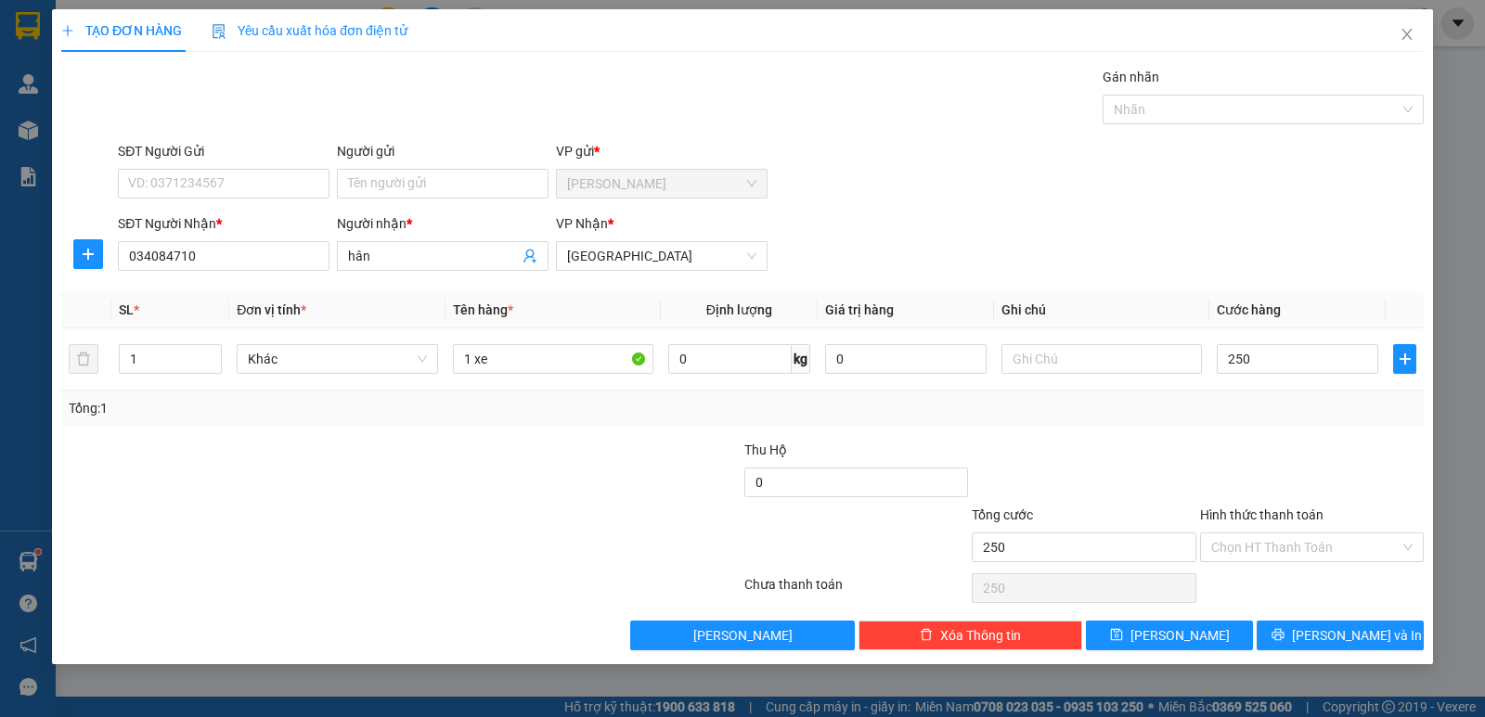
type input "250.000"
click at [528, 358] on input "1 xe" at bounding box center [553, 359] width 200 height 30
type input "1 xe 7928"
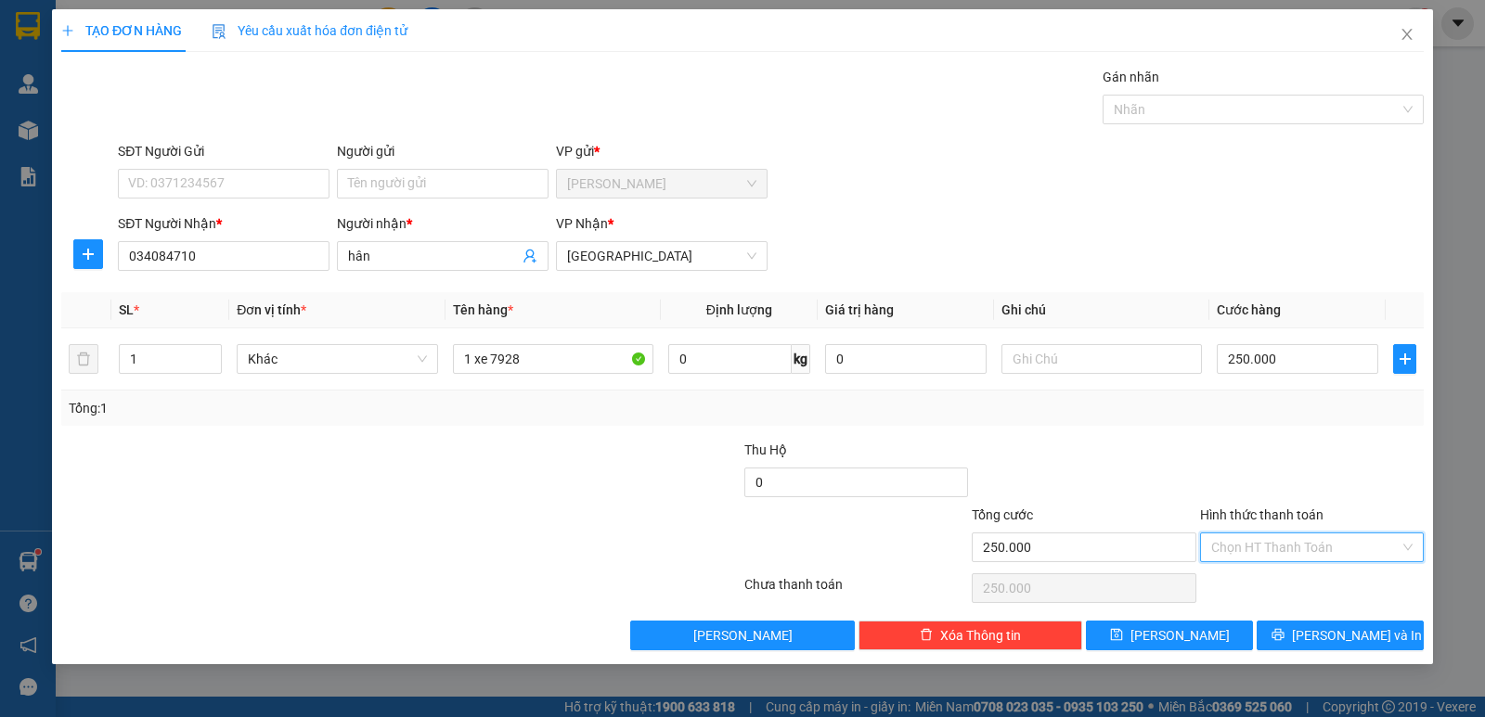
click at [1322, 549] on input "Hình thức thanh toán" at bounding box center [1305, 548] width 188 height 28
click at [1310, 587] on div "Tại văn phòng" at bounding box center [1311, 584] width 201 height 20
type input "0"
drag, startPoint x: 1341, startPoint y: 630, endPoint x: 1296, endPoint y: 632, distance: 44.6
click at [1338, 630] on span "[PERSON_NAME] và In" at bounding box center [1357, 635] width 130 height 20
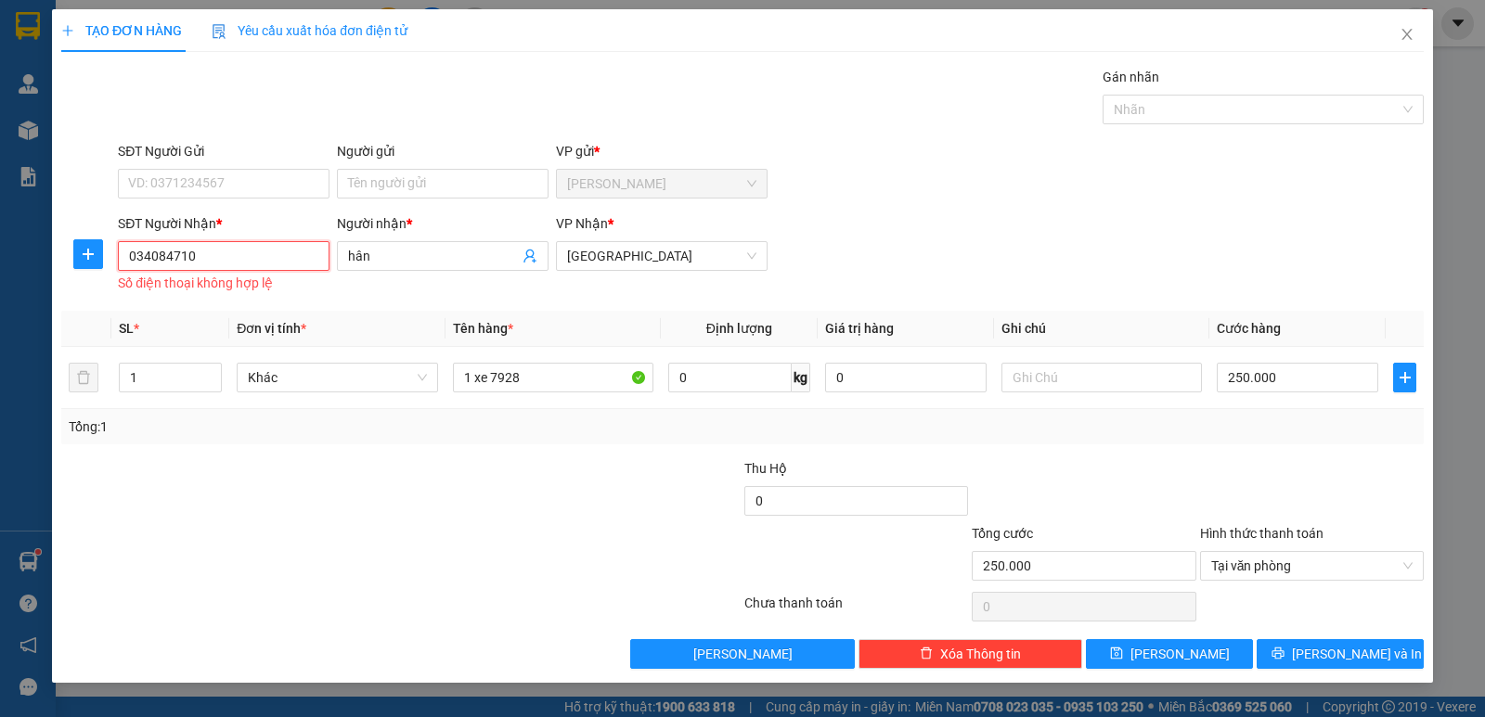
click at [227, 259] on input "034084710" at bounding box center [224, 256] width 212 height 30
click at [150, 268] on input "034084710" at bounding box center [224, 256] width 212 height 30
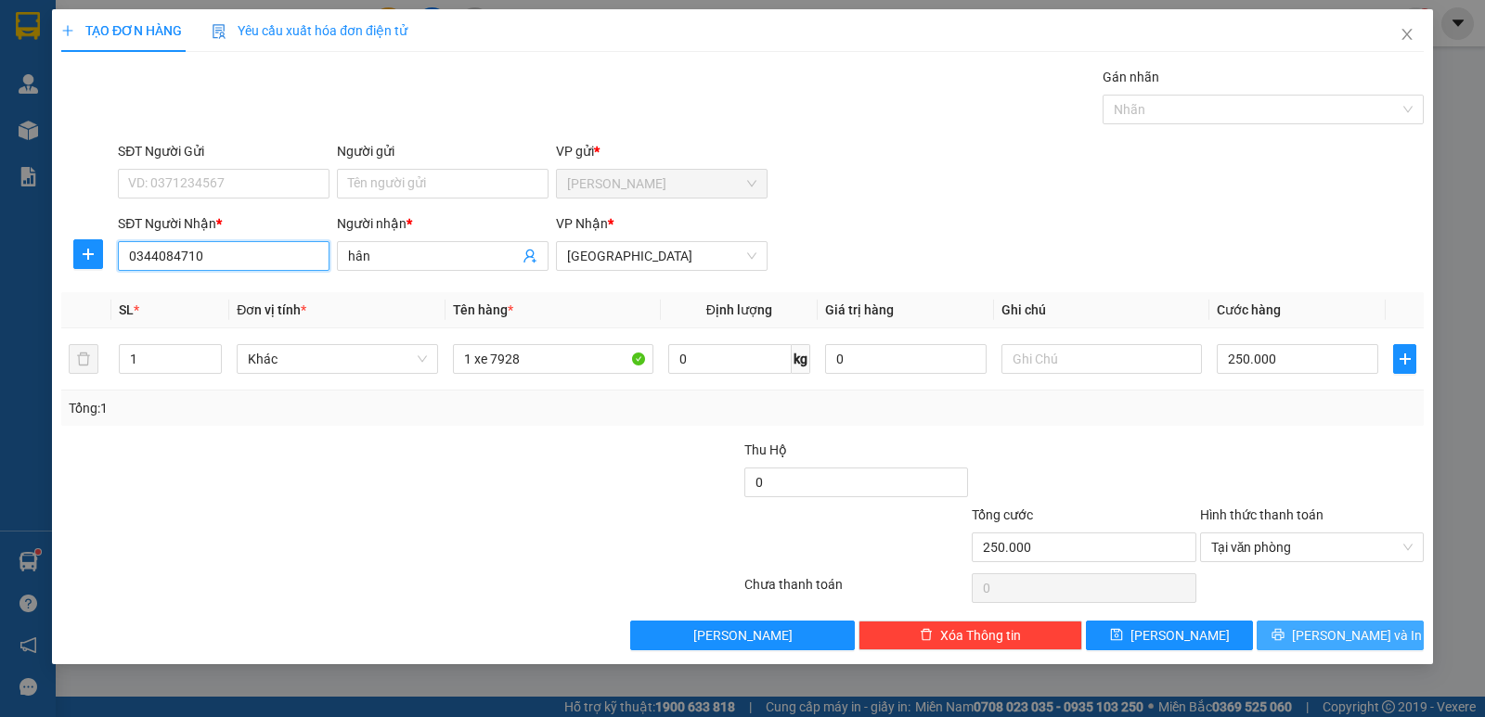
type input "0344084710"
click at [1354, 637] on span "[PERSON_NAME] và In" at bounding box center [1357, 635] width 130 height 20
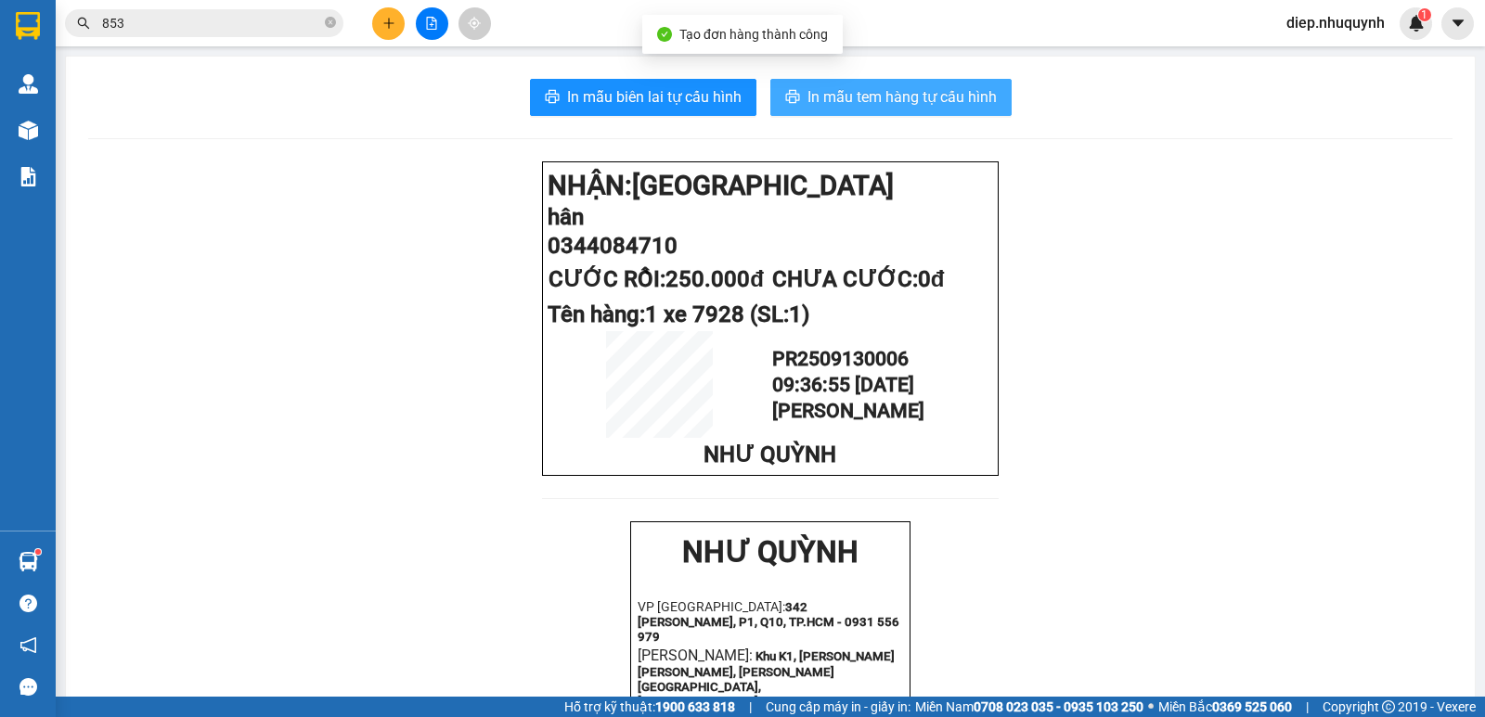
click at [850, 100] on span "In mẫu tem hàng tự cấu hình" at bounding box center [901, 96] width 189 height 23
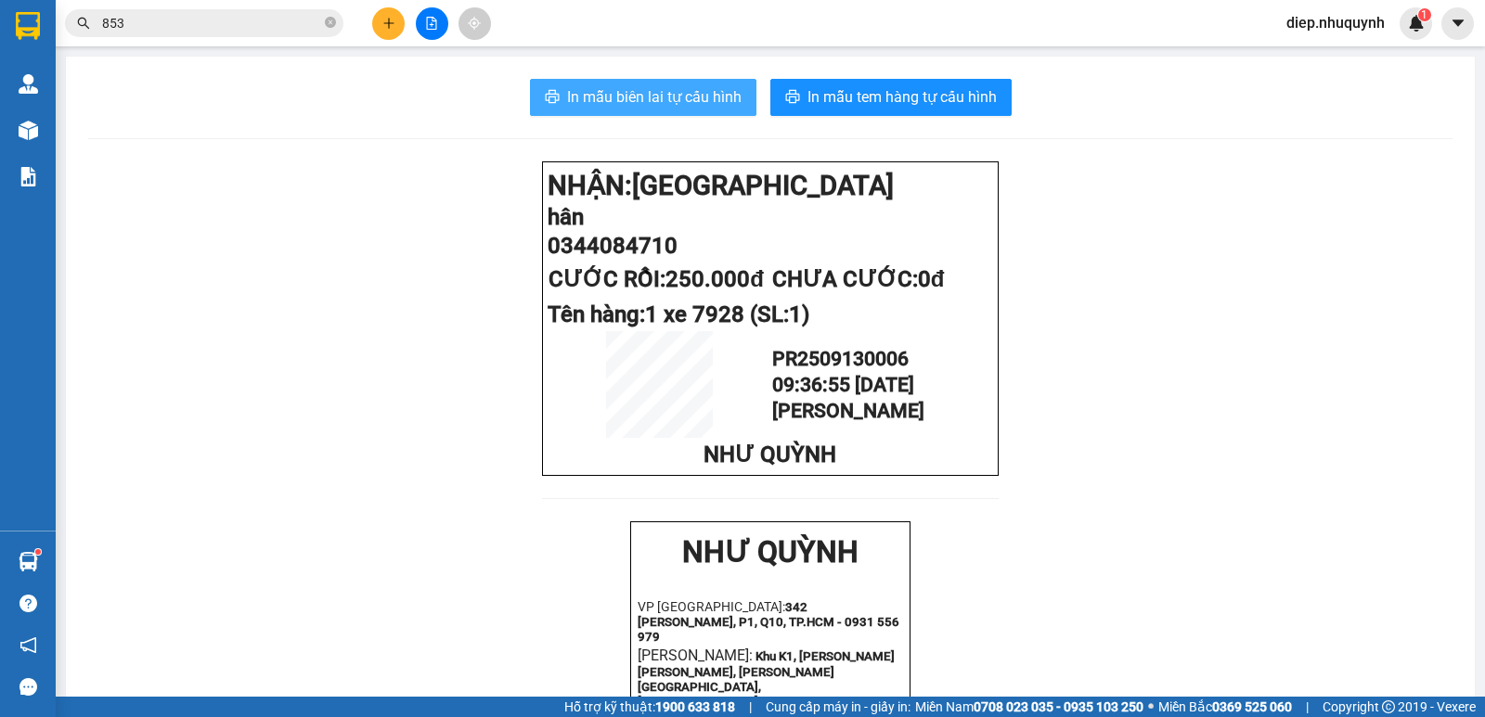
drag, startPoint x: 661, startPoint y: 103, endPoint x: 640, endPoint y: 168, distance: 68.1
click at [660, 103] on span "In mẫu biên lai tự cấu hình" at bounding box center [654, 96] width 174 height 23
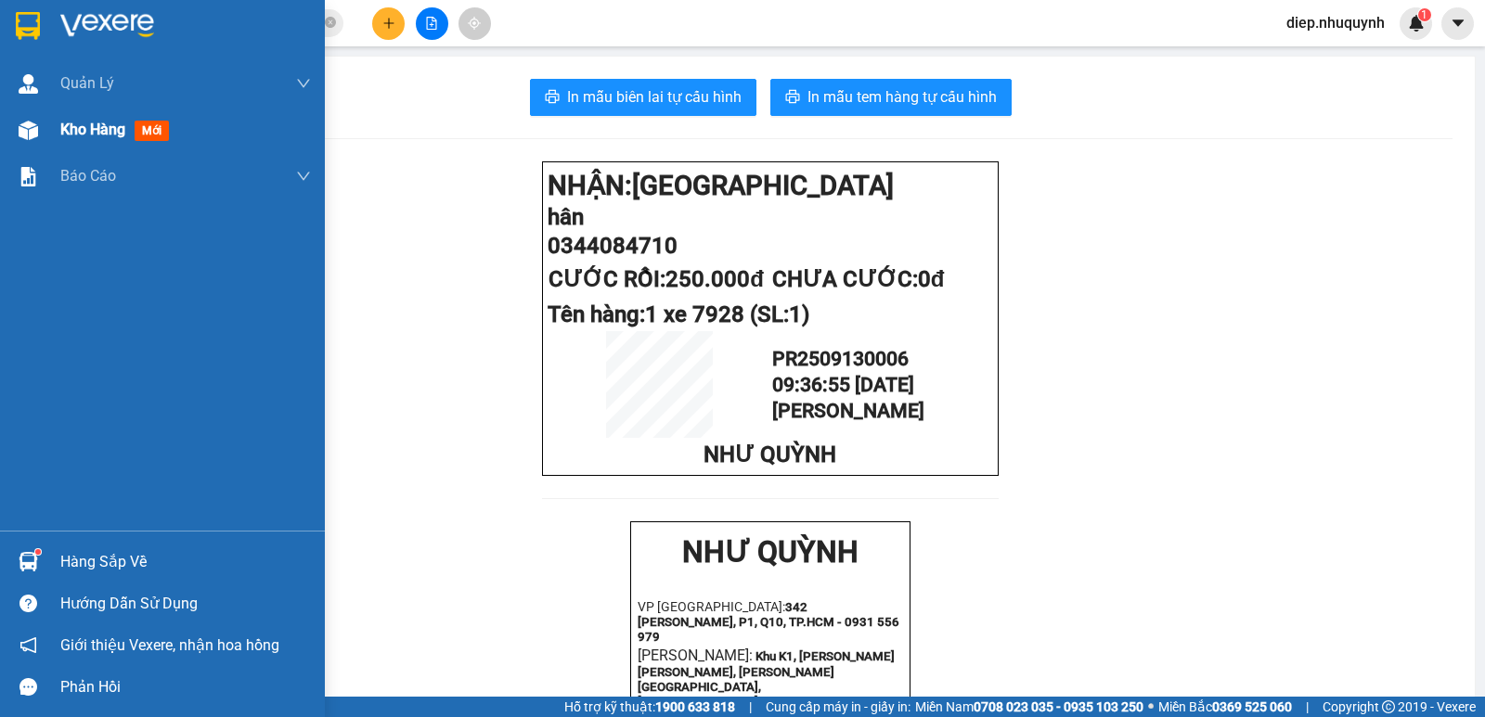
click at [106, 131] on span "Kho hàng" at bounding box center [92, 130] width 65 height 18
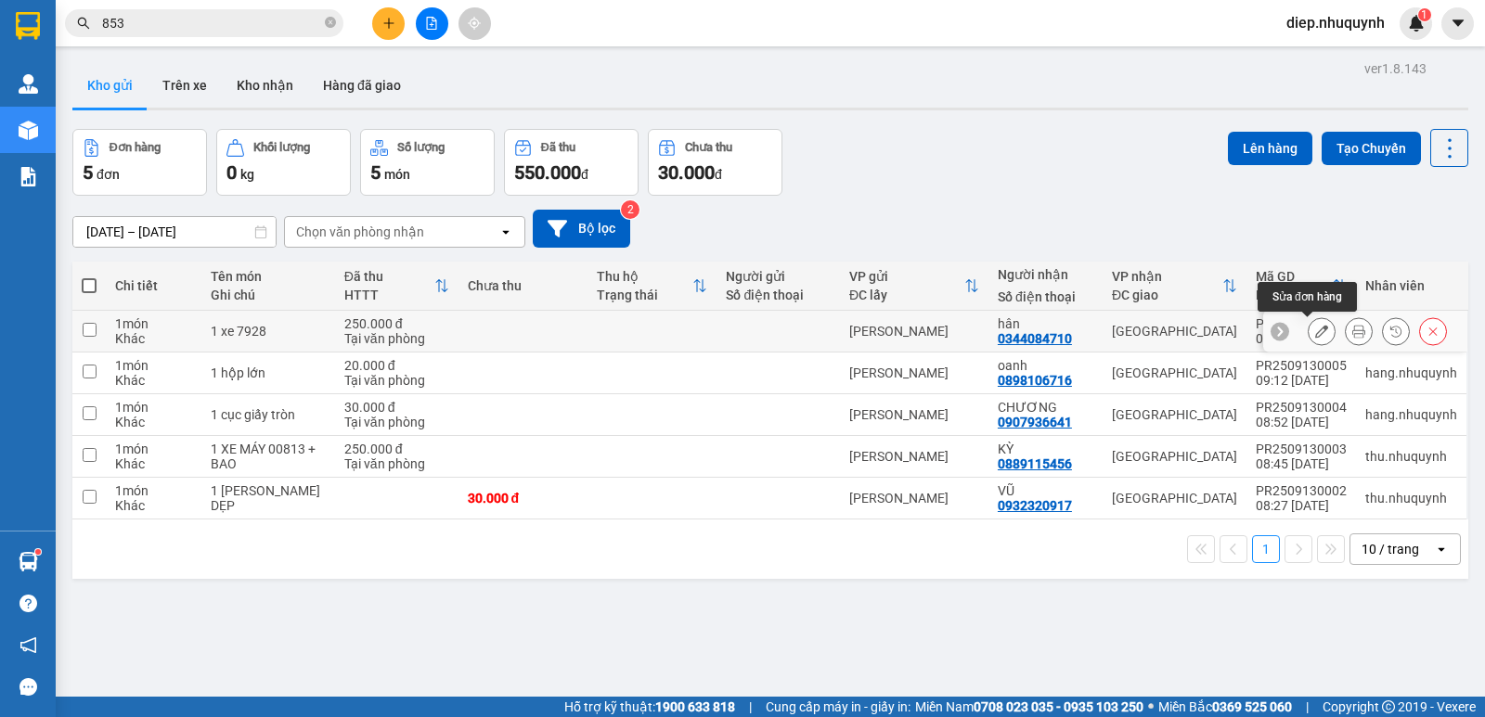
click at [1315, 338] on icon at bounding box center [1321, 331] width 13 height 13
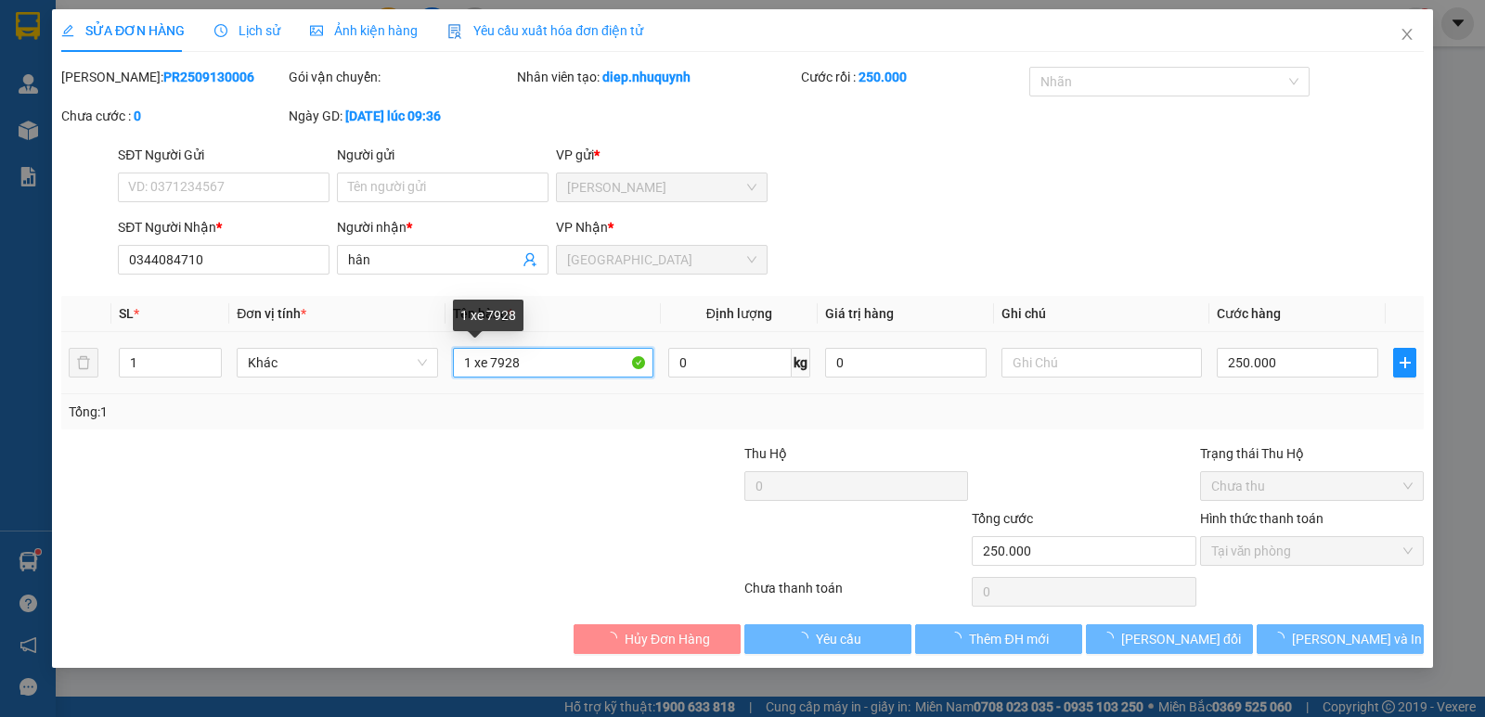
click at [549, 364] on input "1 xe 7928" at bounding box center [553, 363] width 200 height 30
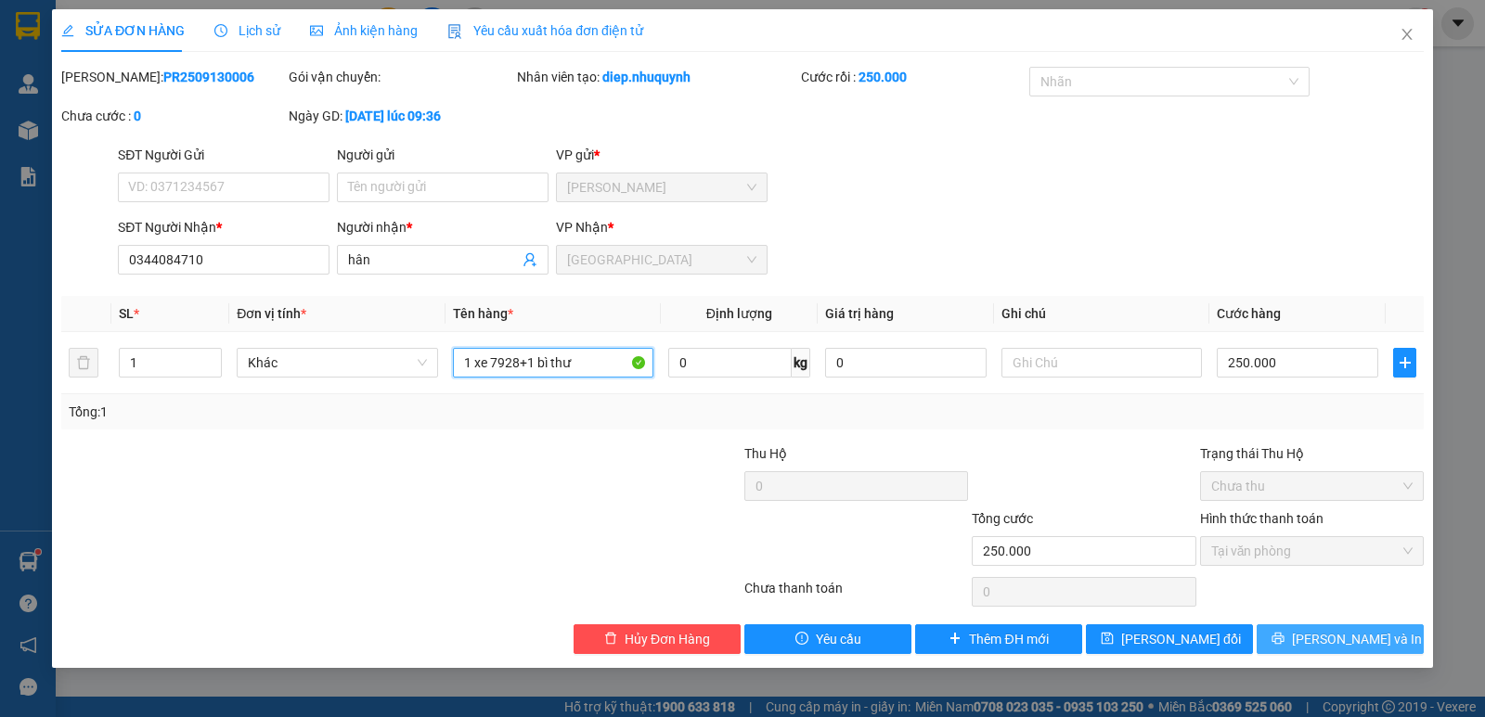
type input "1 xe 7928+1 bì thư"
click at [1343, 638] on span "[PERSON_NAME] và In" at bounding box center [1357, 639] width 130 height 20
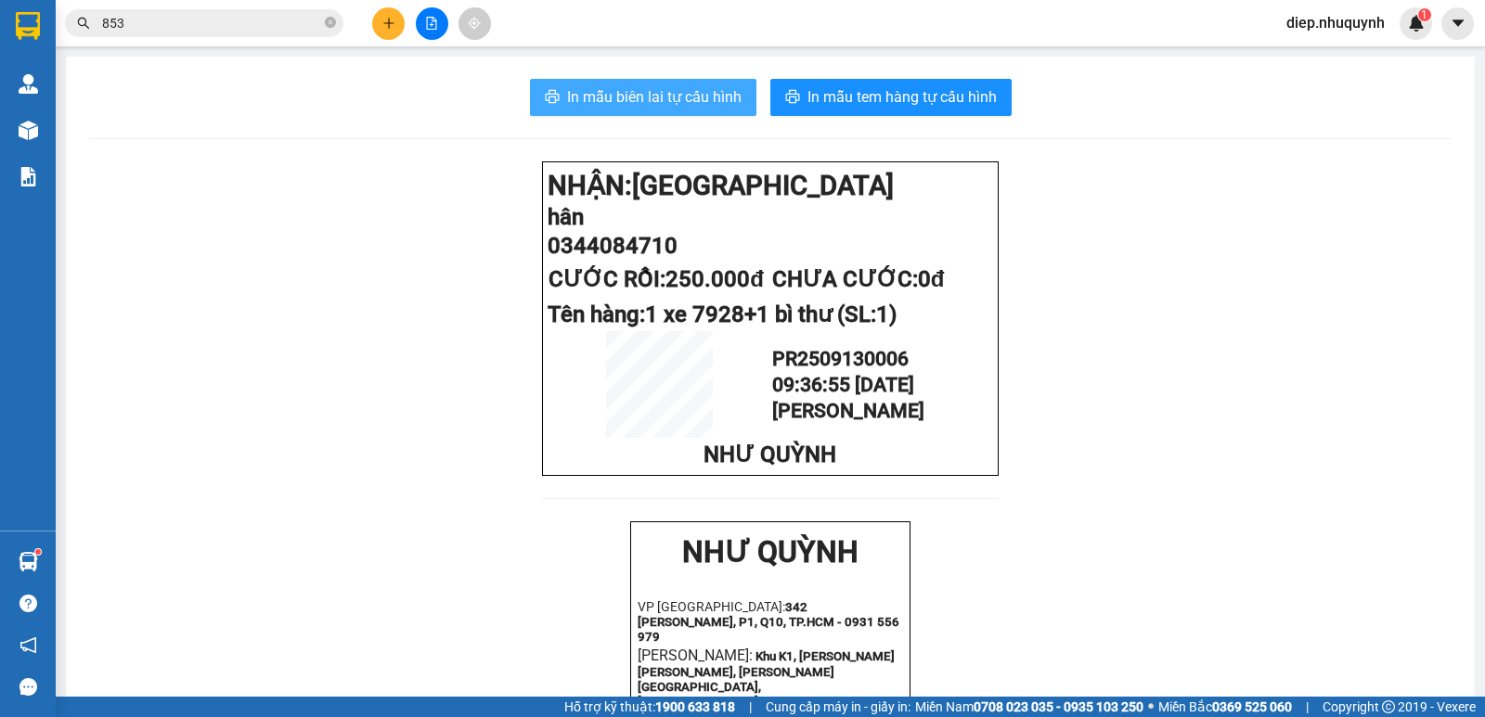
click at [573, 88] on span "In mẫu biên lai tự cấu hình" at bounding box center [654, 96] width 174 height 23
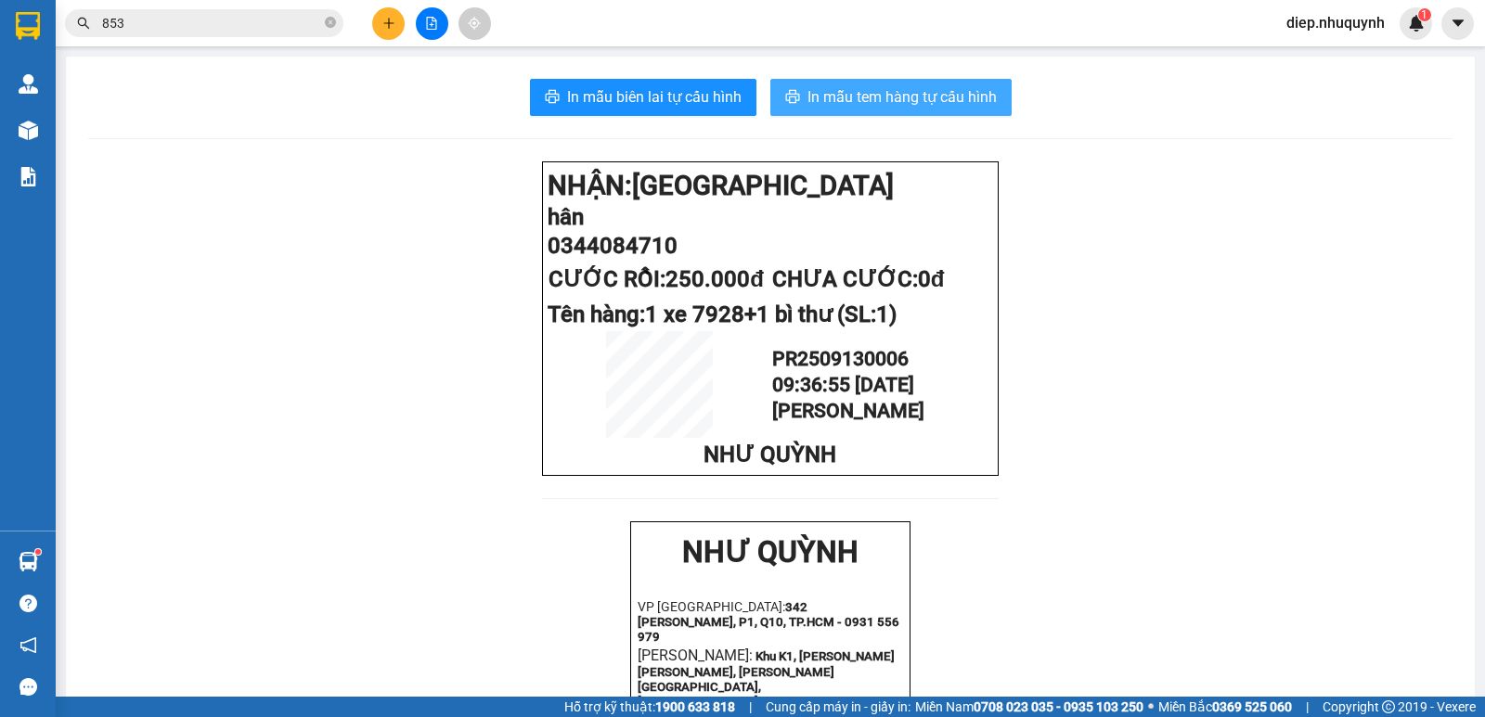
click at [920, 105] on span "In mẫu tem hàng tự cấu hình" at bounding box center [901, 96] width 189 height 23
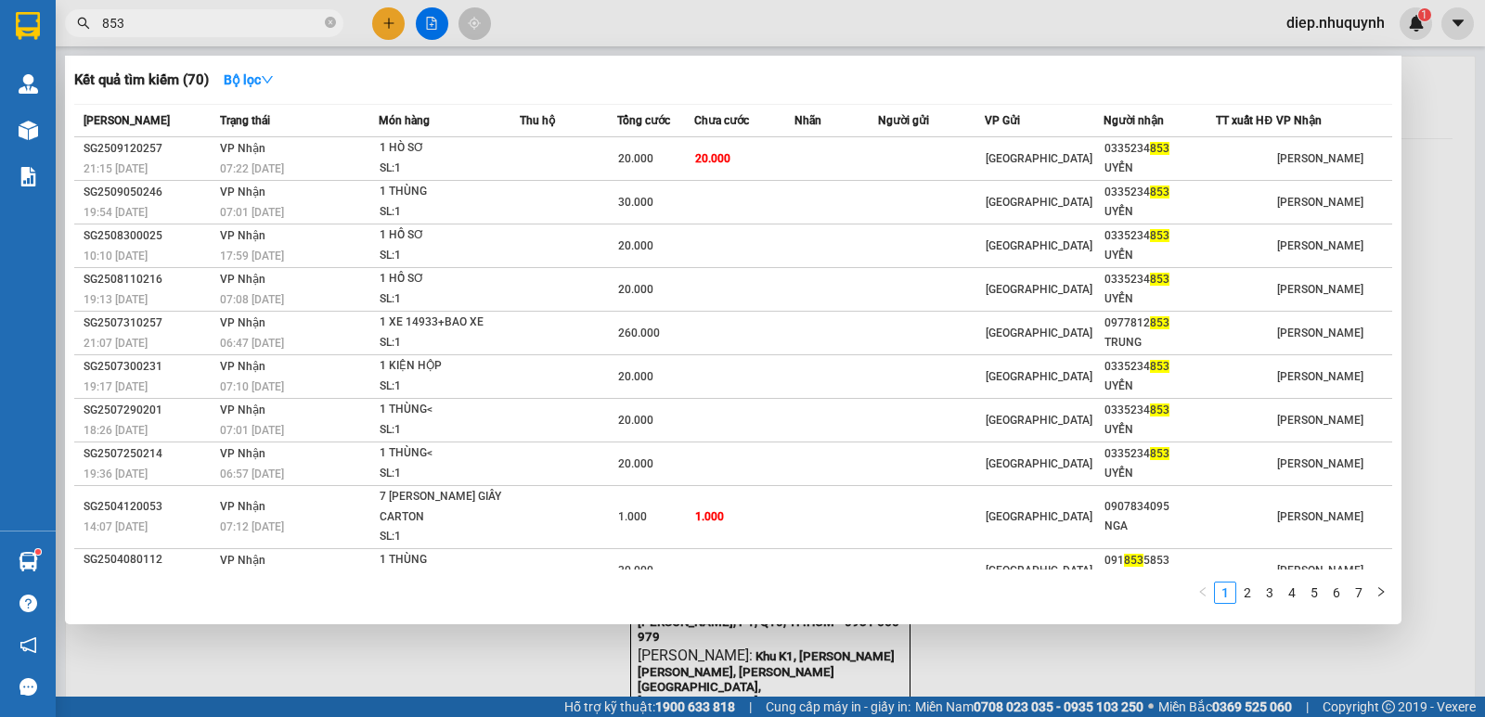
drag, startPoint x: 149, startPoint y: 23, endPoint x: 75, endPoint y: 16, distance: 74.6
click at [73, 15] on span "853" at bounding box center [204, 23] width 278 height 28
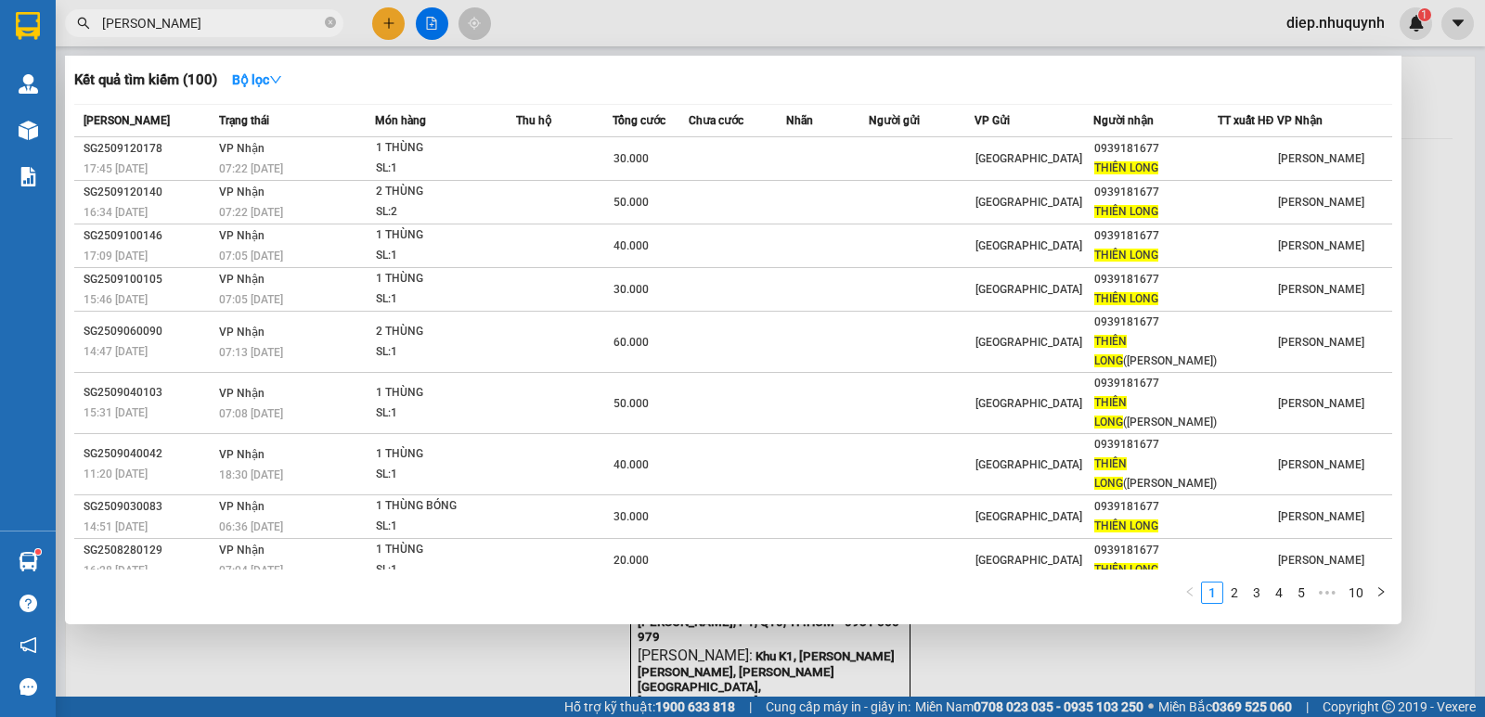
drag, startPoint x: 184, startPoint y: 30, endPoint x: 84, endPoint y: 15, distance: 101.3
click at [84, 15] on span "[PERSON_NAME]" at bounding box center [204, 23] width 278 height 28
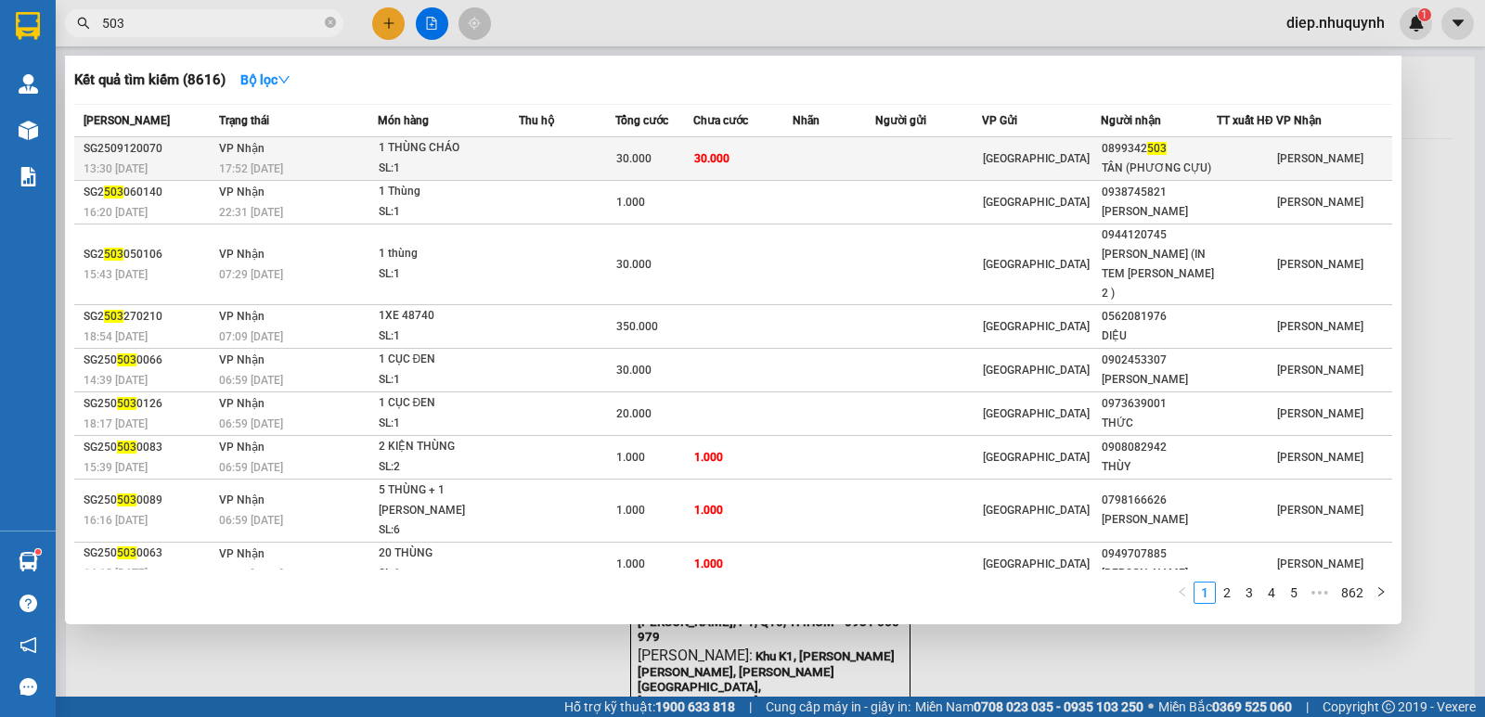
type input "503"
click at [725, 152] on span "30.000" at bounding box center [711, 158] width 35 height 13
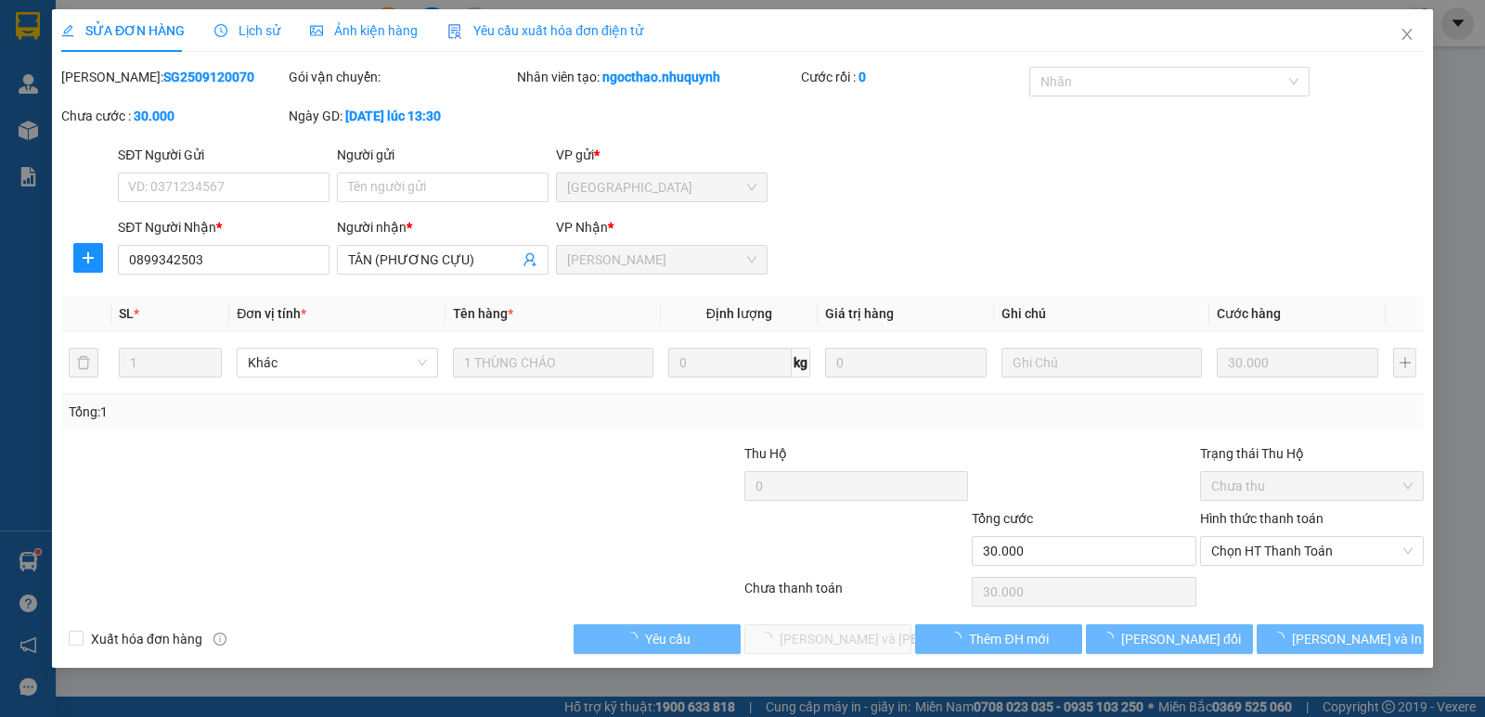
type input "0899342503"
type input "TÂN (PHƯƠNG CỰU)"
type input "30.000"
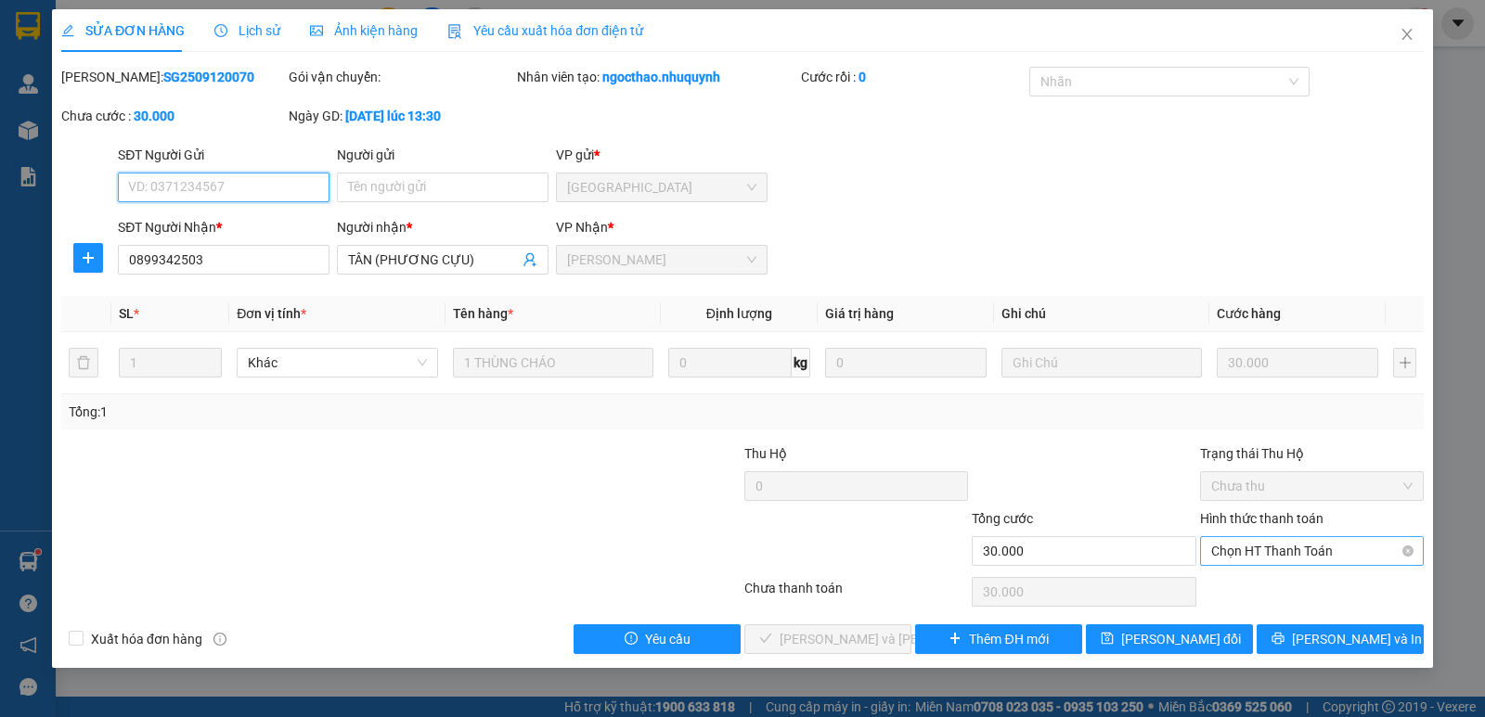
click at [1296, 557] on span "Chọn HT Thanh Toán" at bounding box center [1311, 551] width 201 height 28
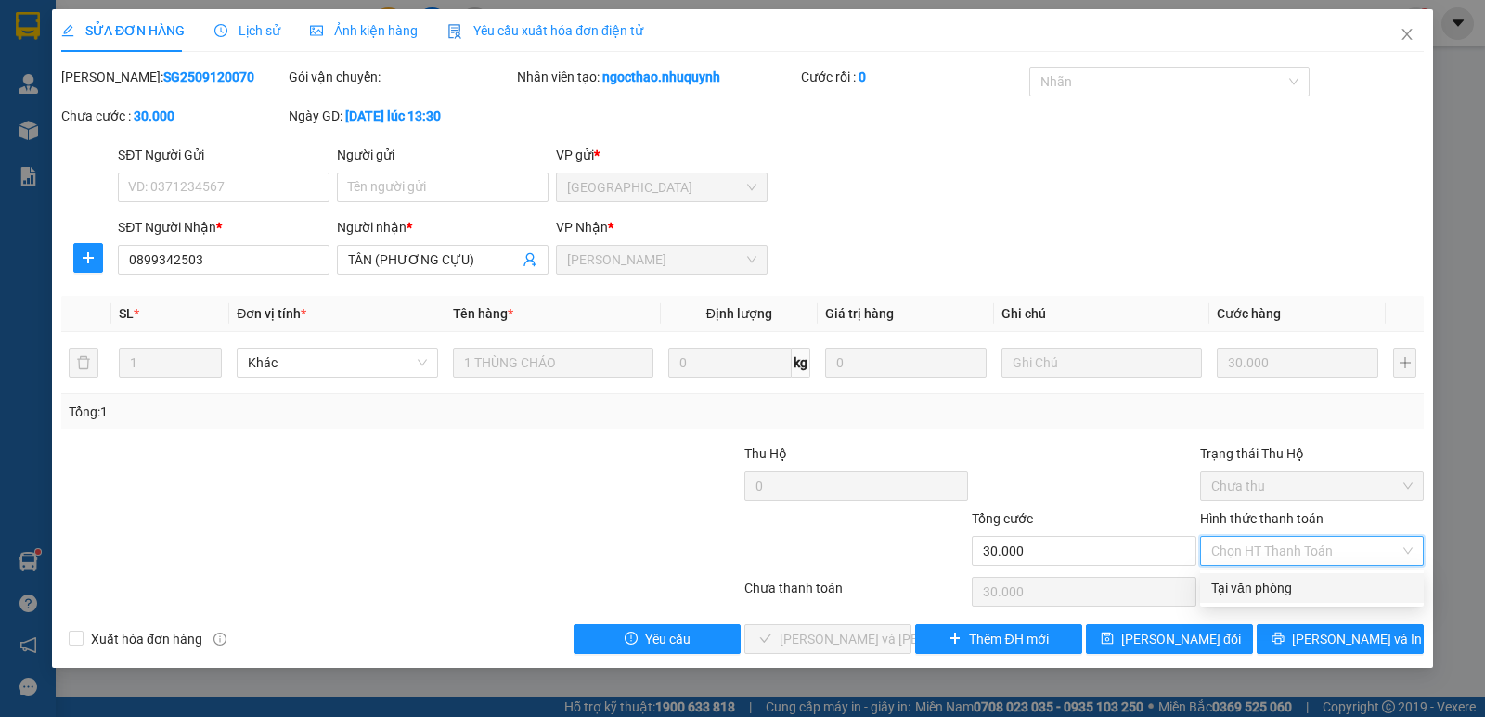
click at [1281, 586] on div "Tại văn phòng" at bounding box center [1311, 588] width 201 height 20
type input "0"
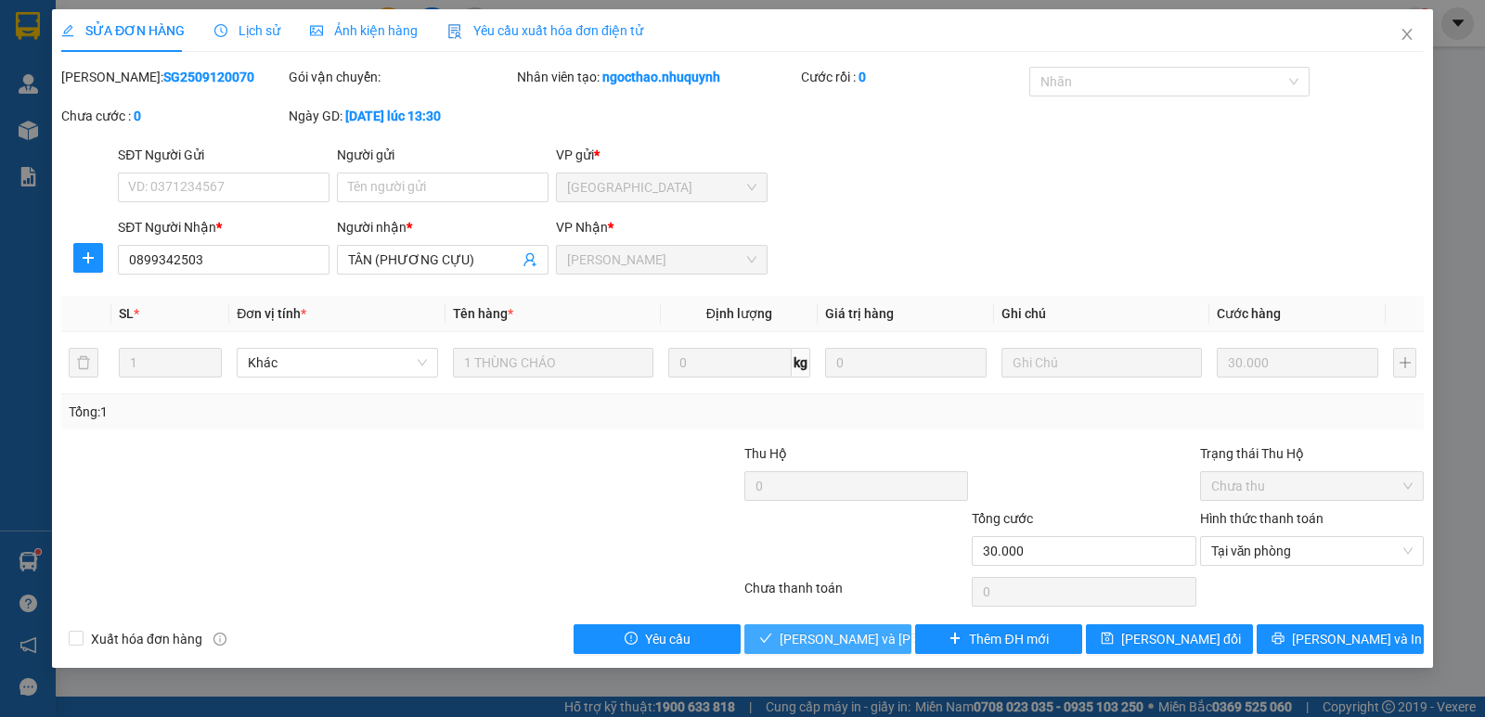
click at [873, 650] on button "[PERSON_NAME] và [PERSON_NAME] hàng" at bounding box center [827, 639] width 167 height 30
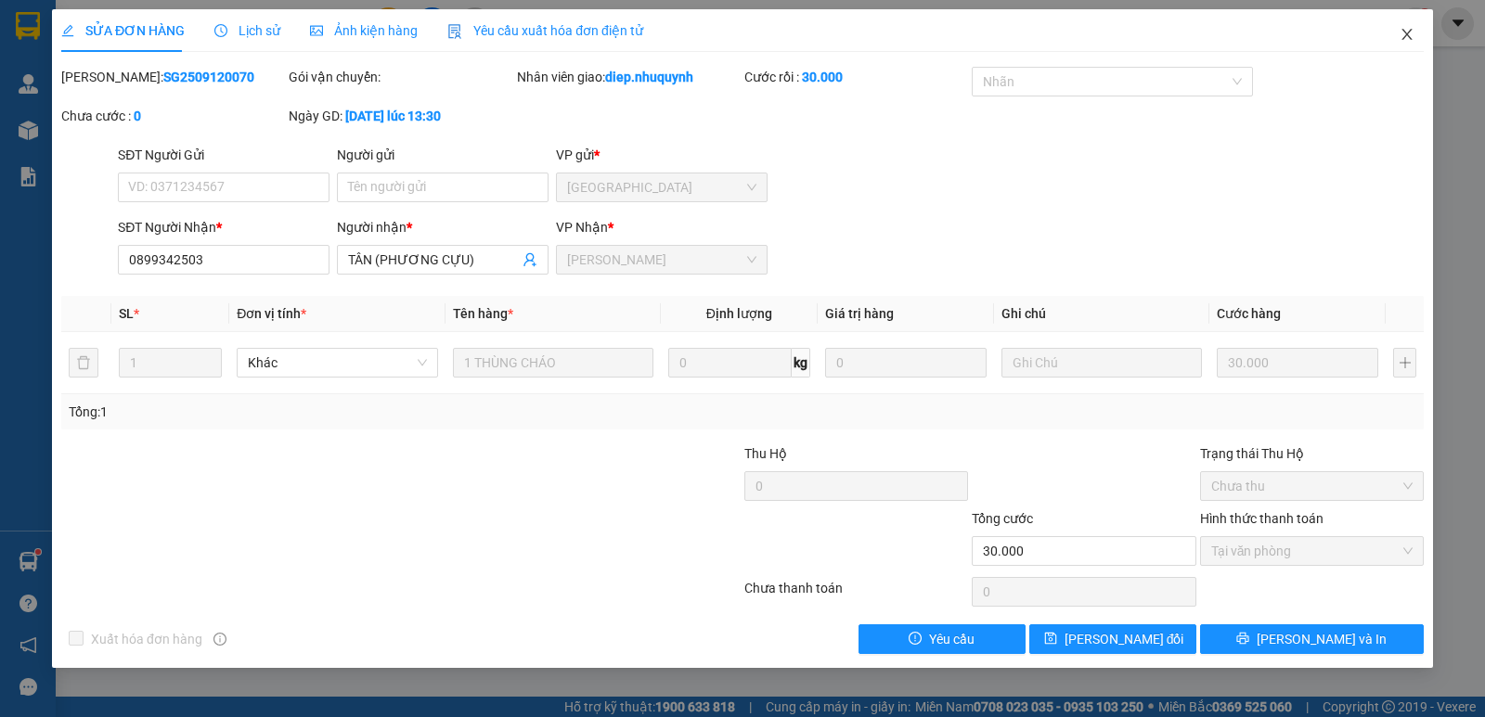
click at [1397, 35] on span "Close" at bounding box center [1407, 35] width 52 height 52
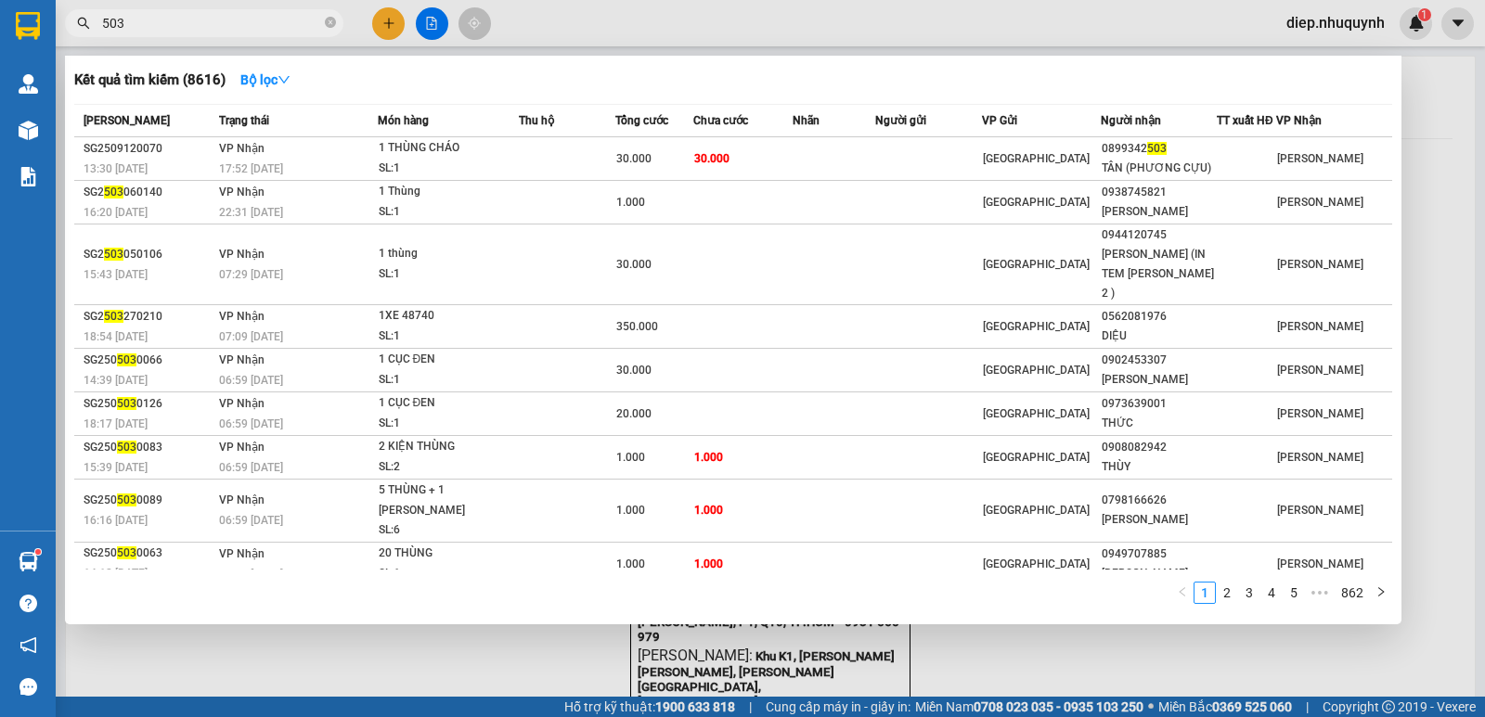
drag, startPoint x: 147, startPoint y: 23, endPoint x: 79, endPoint y: 25, distance: 67.8
click at [75, 24] on span "503" at bounding box center [204, 23] width 278 height 28
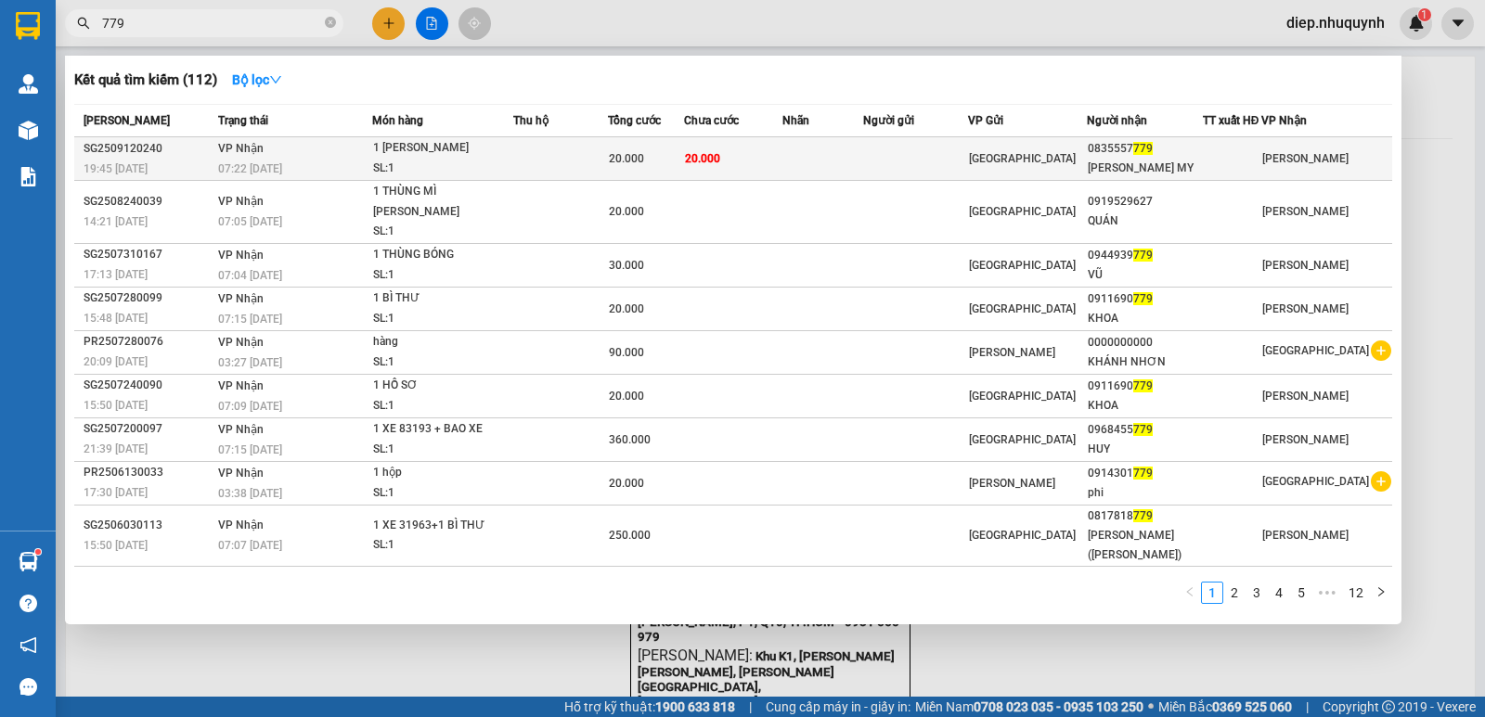
type input "779"
click at [773, 161] on td "20.000" at bounding box center [732, 159] width 97 height 44
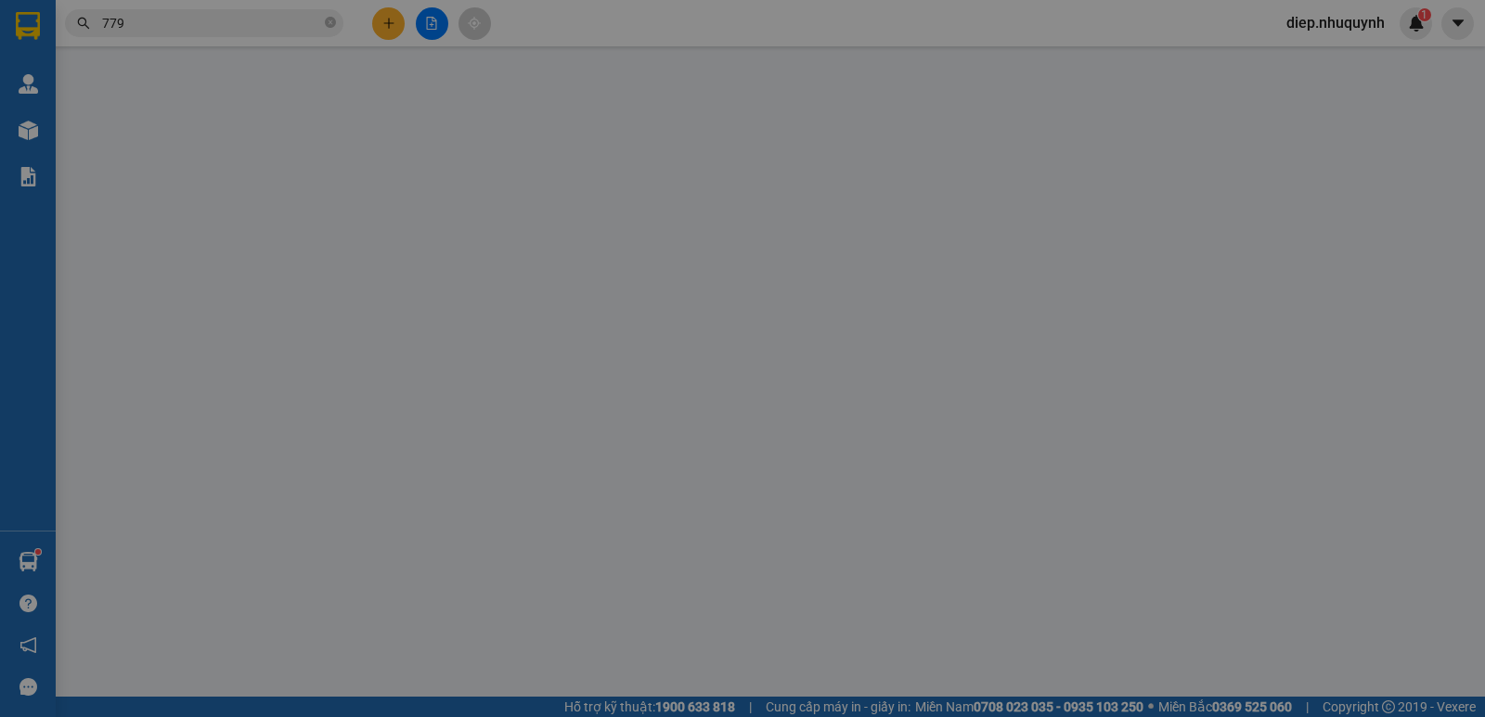
type input "0835557779"
type input "[PERSON_NAME] MY"
type input "20.000"
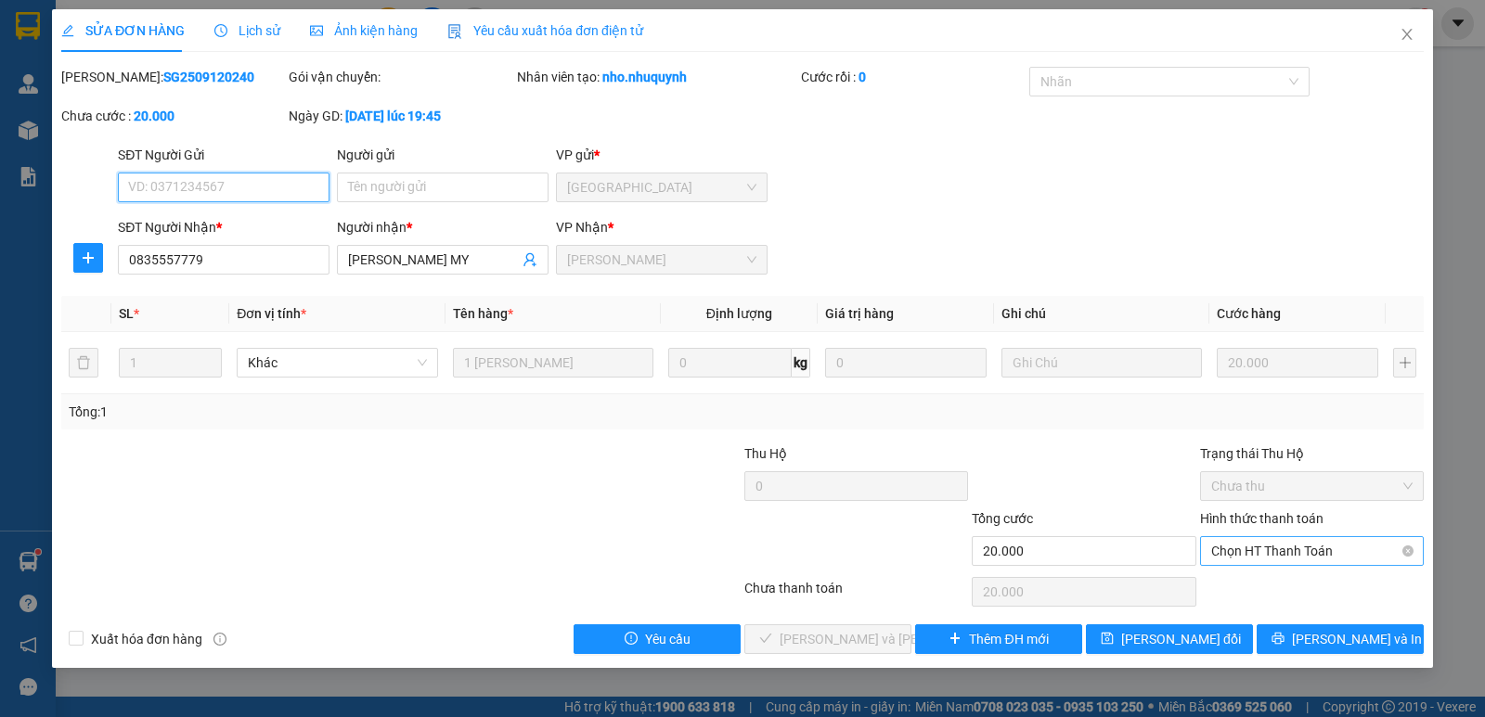
click at [1251, 561] on span "Chọn HT Thanh Toán" at bounding box center [1311, 551] width 201 height 28
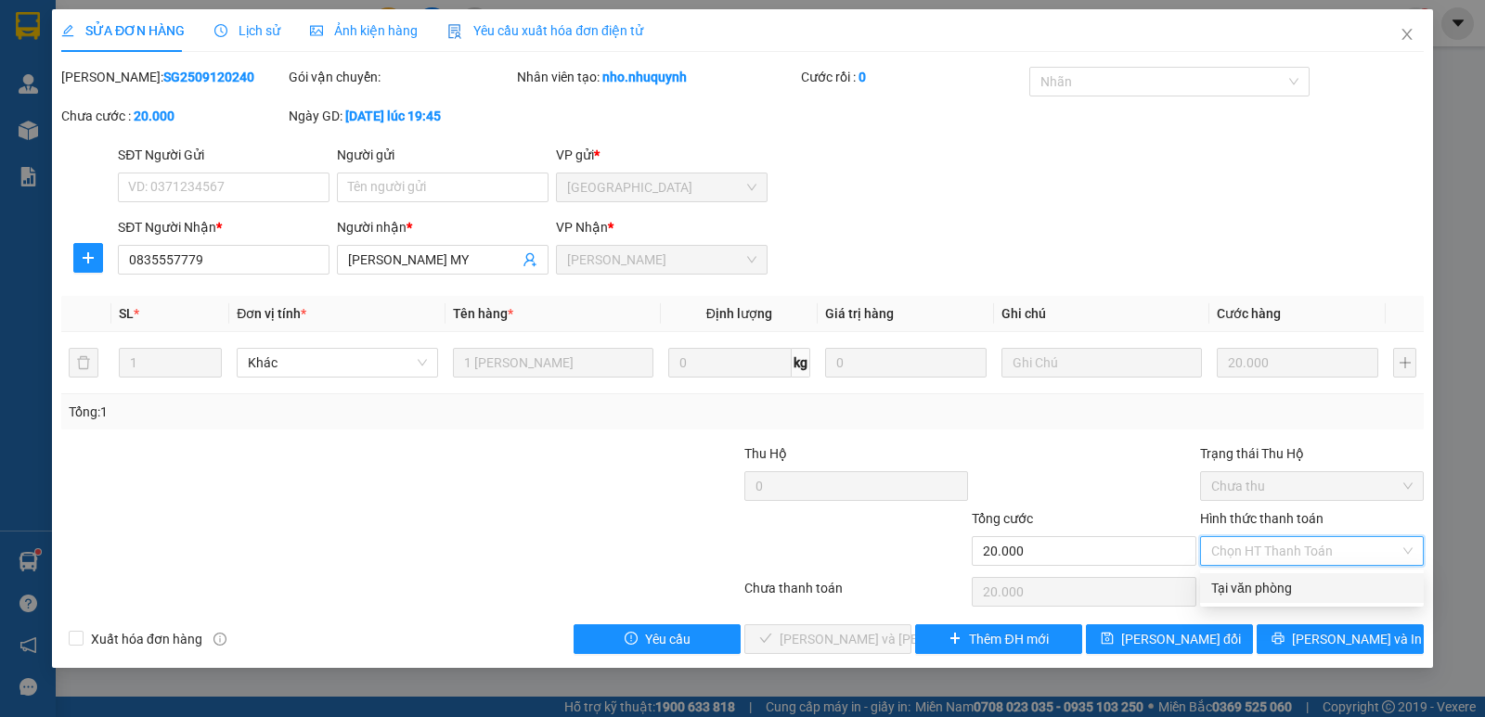
drag, startPoint x: 1242, startPoint y: 588, endPoint x: 1086, endPoint y: 616, distance: 159.3
click at [1242, 586] on div "Tại văn phòng" at bounding box center [1311, 588] width 201 height 20
type input "0"
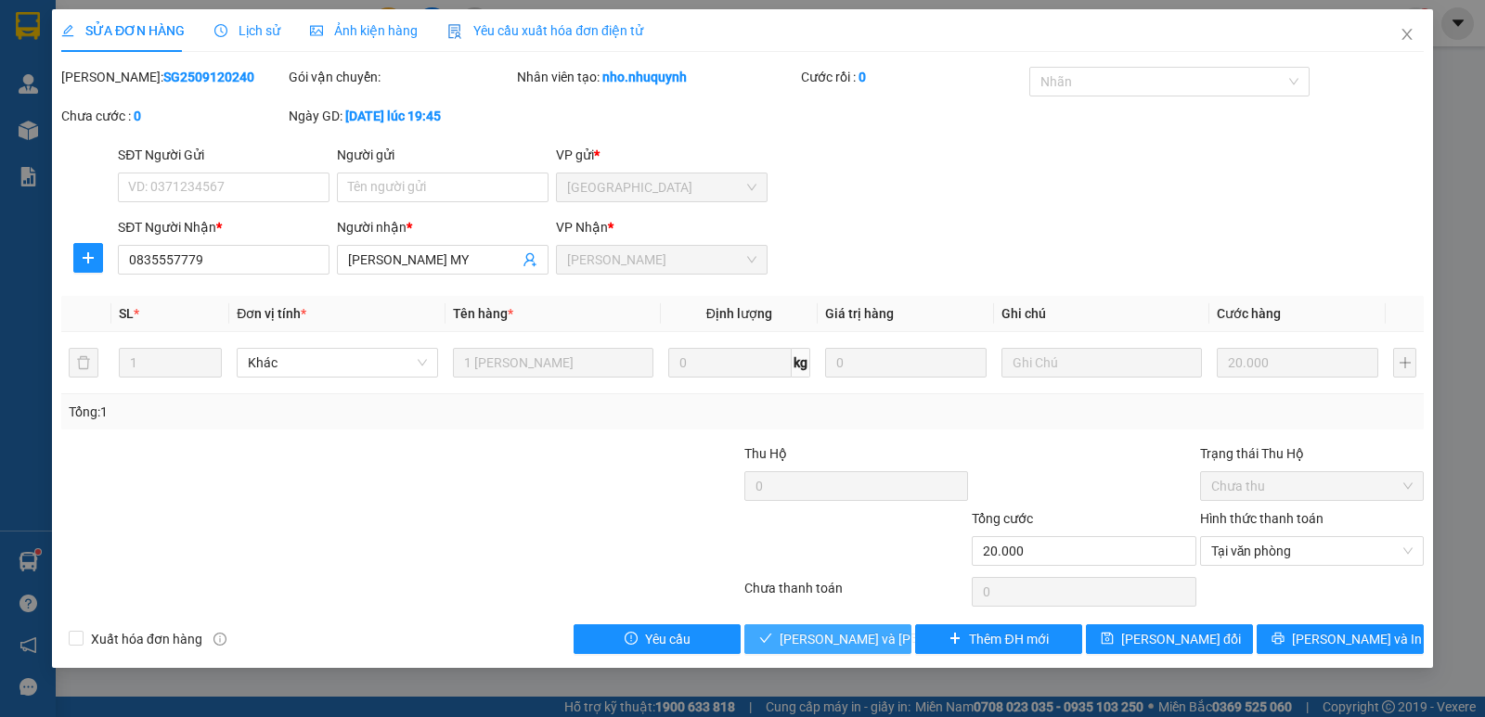
click at [866, 645] on span "[PERSON_NAME] và [PERSON_NAME] hàng" at bounding box center [904, 639] width 251 height 20
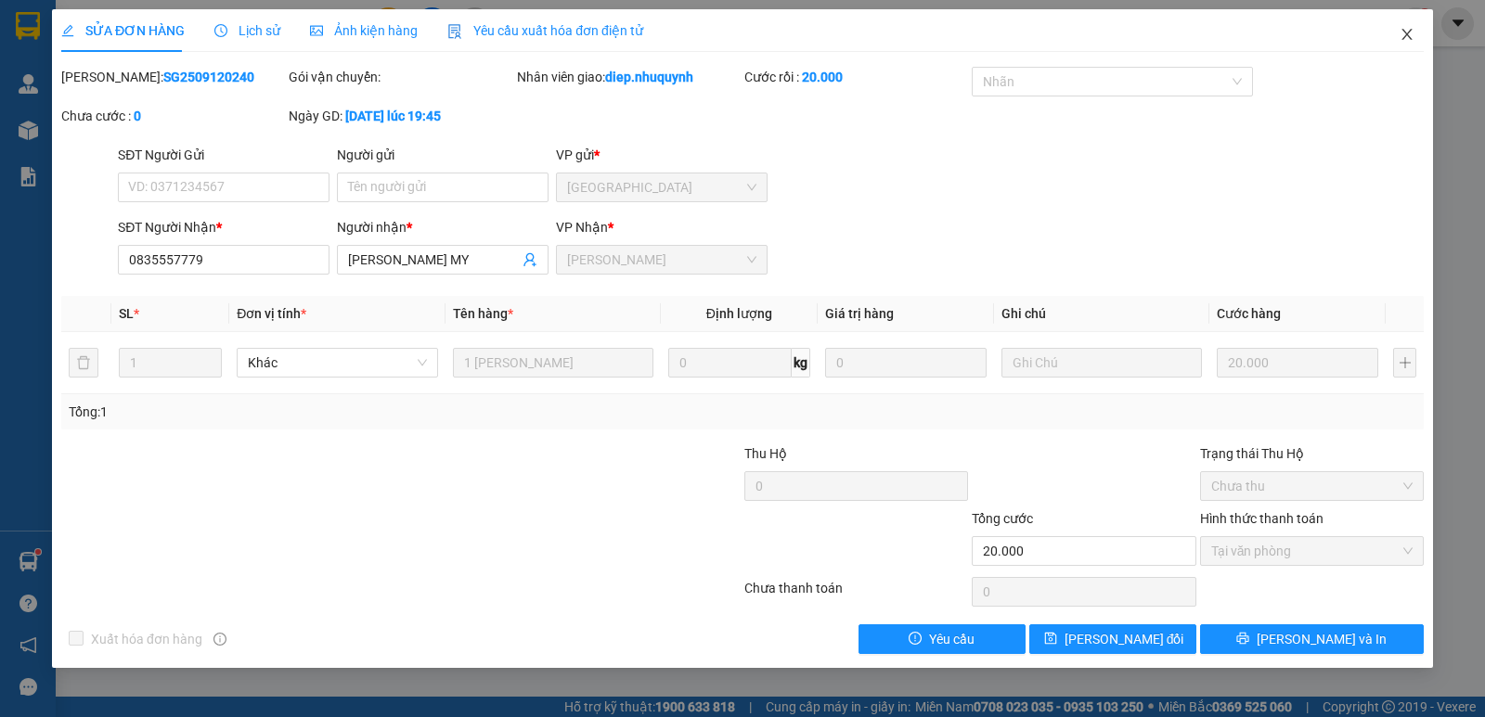
click at [1408, 39] on icon "close" at bounding box center [1406, 34] width 15 height 15
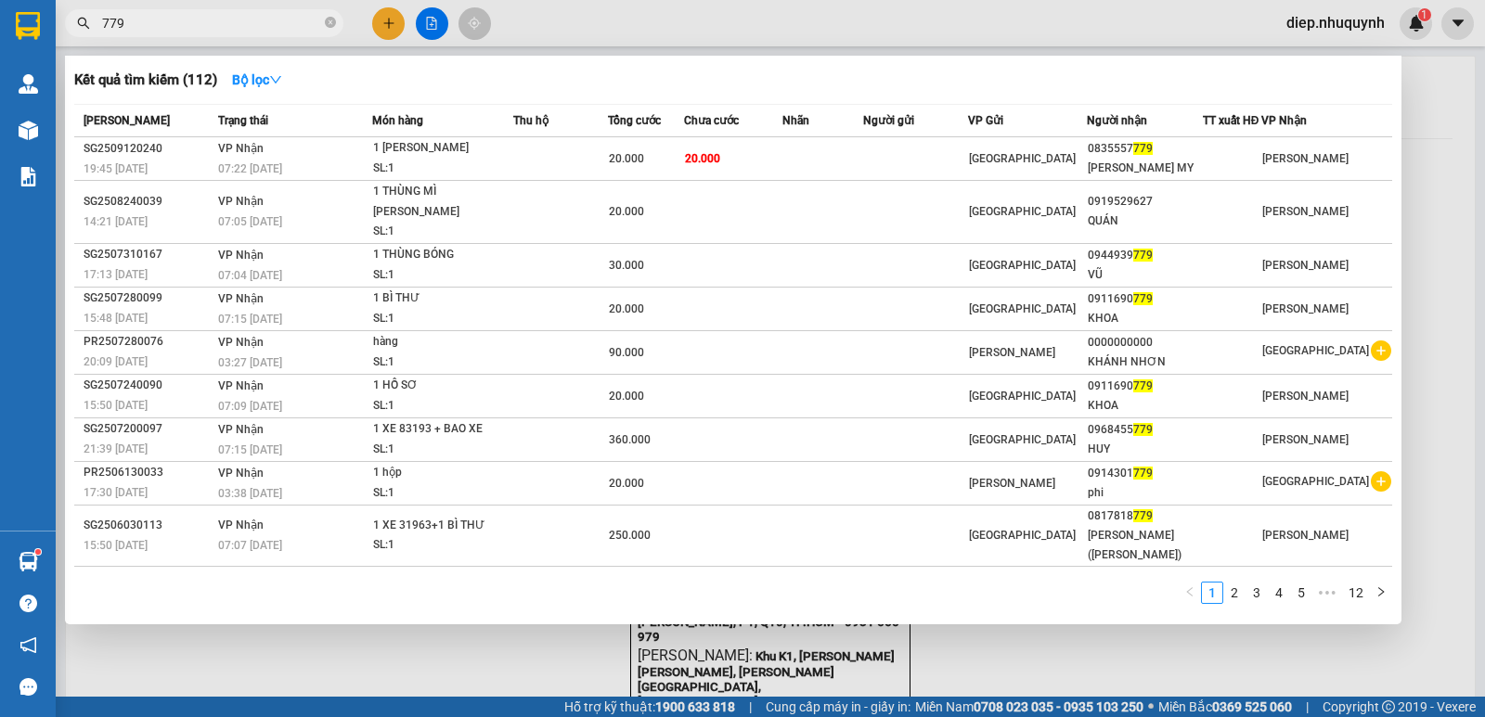
drag, startPoint x: 153, startPoint y: 26, endPoint x: 64, endPoint y: 18, distance: 89.5
click at [64, 18] on div "779" at bounding box center [181, 23] width 362 height 28
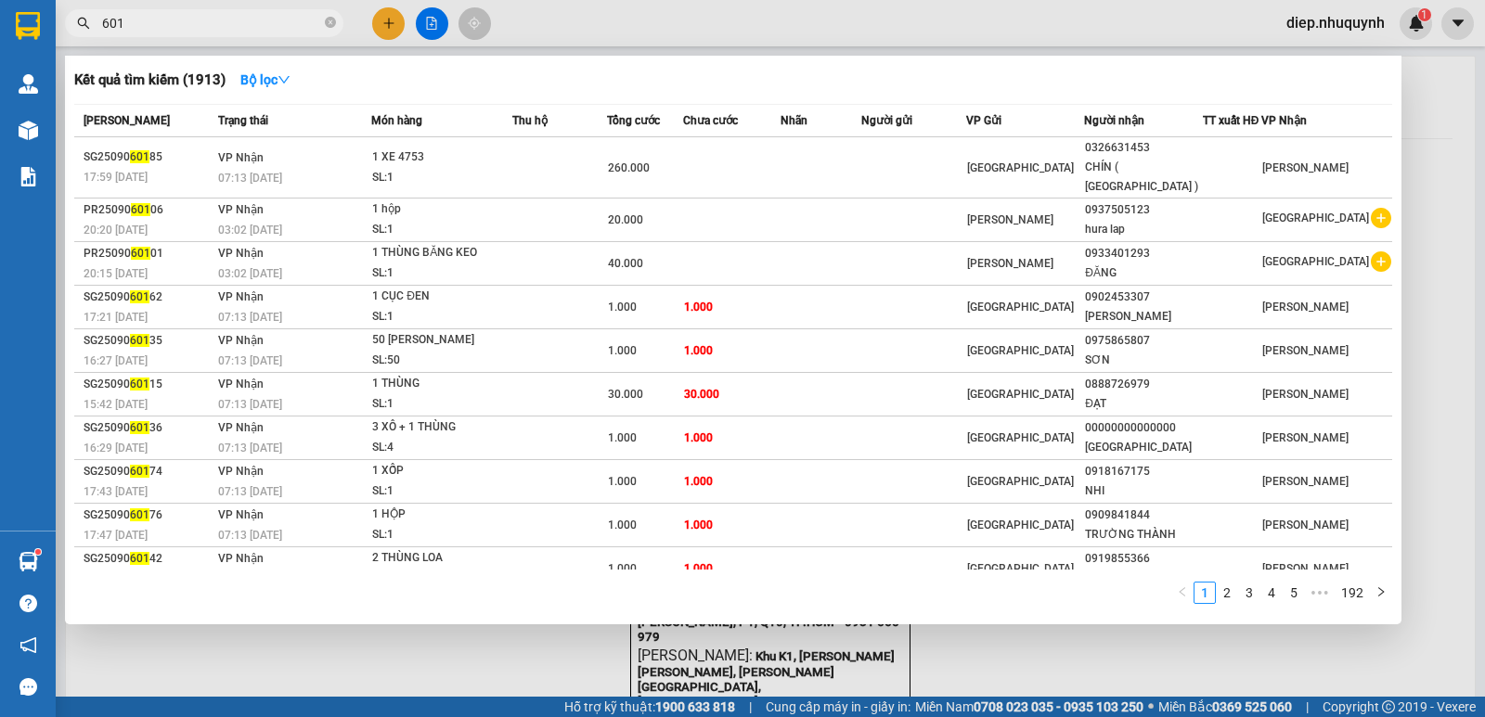
drag, startPoint x: 135, startPoint y: 18, endPoint x: 93, endPoint y: 18, distance: 41.8
click at [93, 18] on span "601" at bounding box center [204, 23] width 278 height 28
type input "XUÂN"
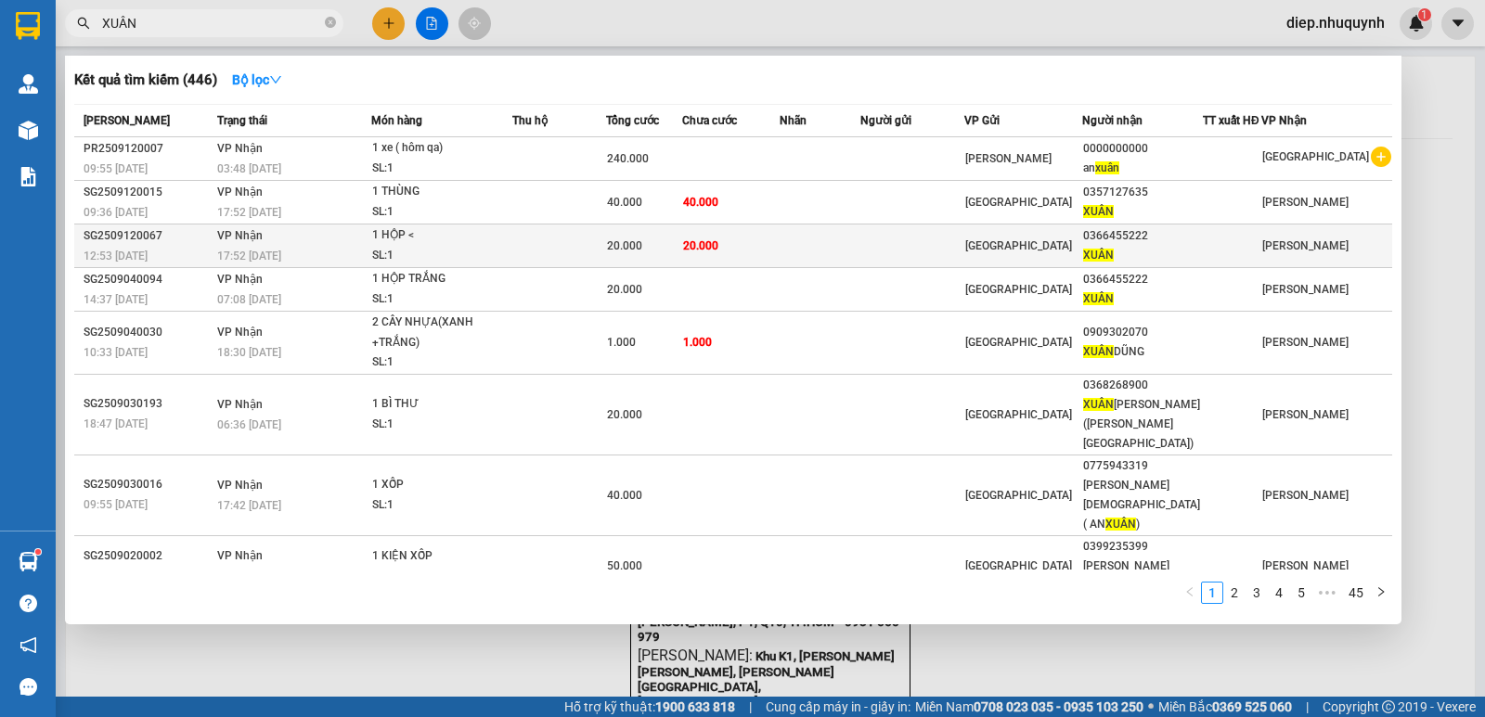
click at [590, 255] on td at bounding box center [559, 247] width 95 height 44
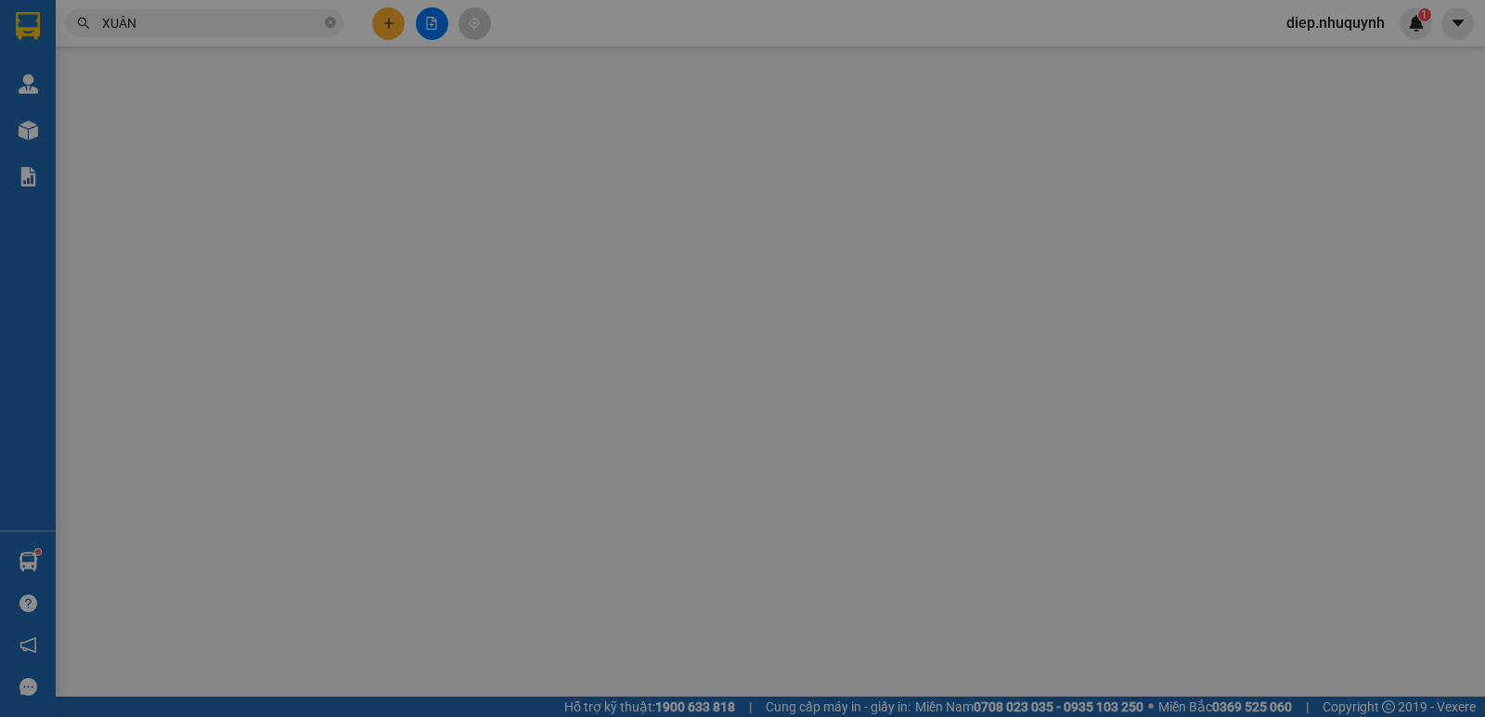
type input "0366455222"
type input "XUÂN"
type input "20.000"
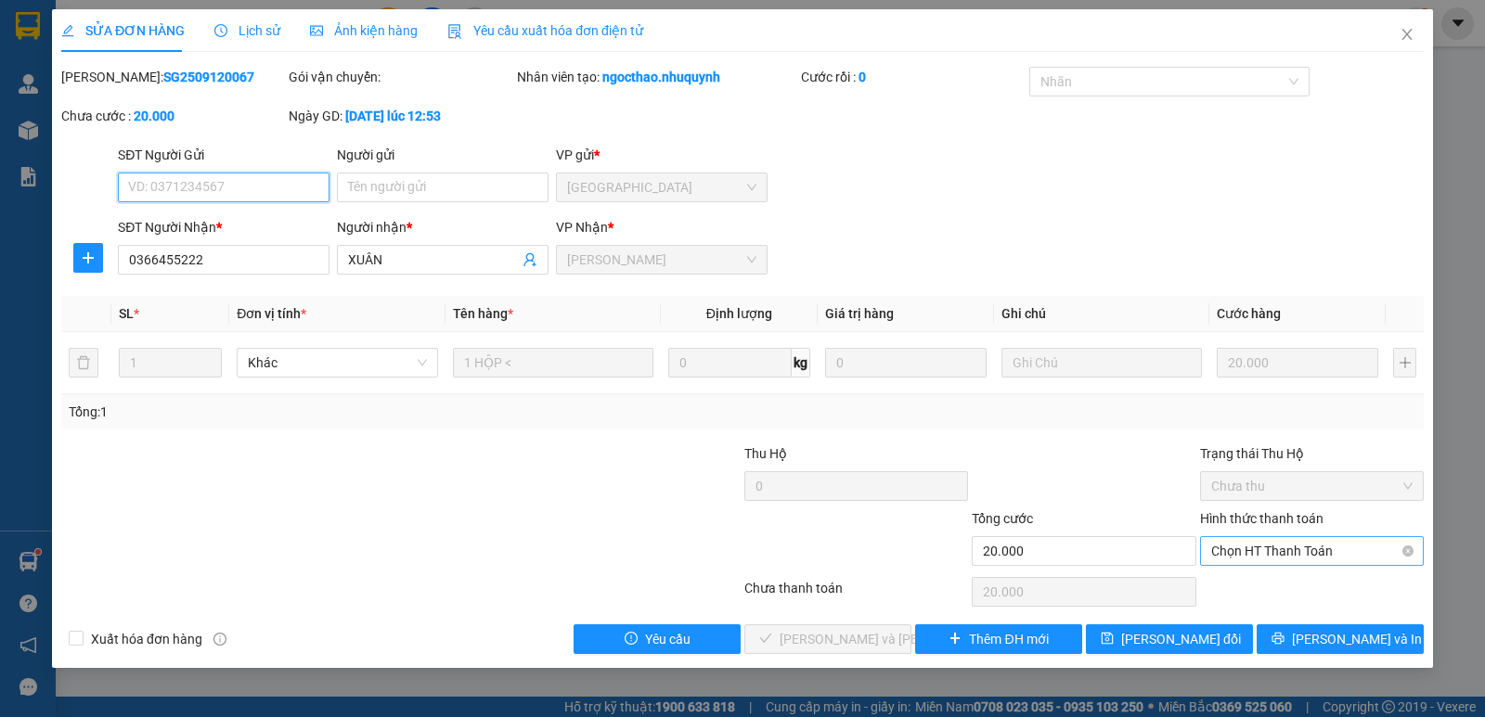
click at [1304, 555] on span "Chọn HT Thanh Toán" at bounding box center [1311, 551] width 201 height 28
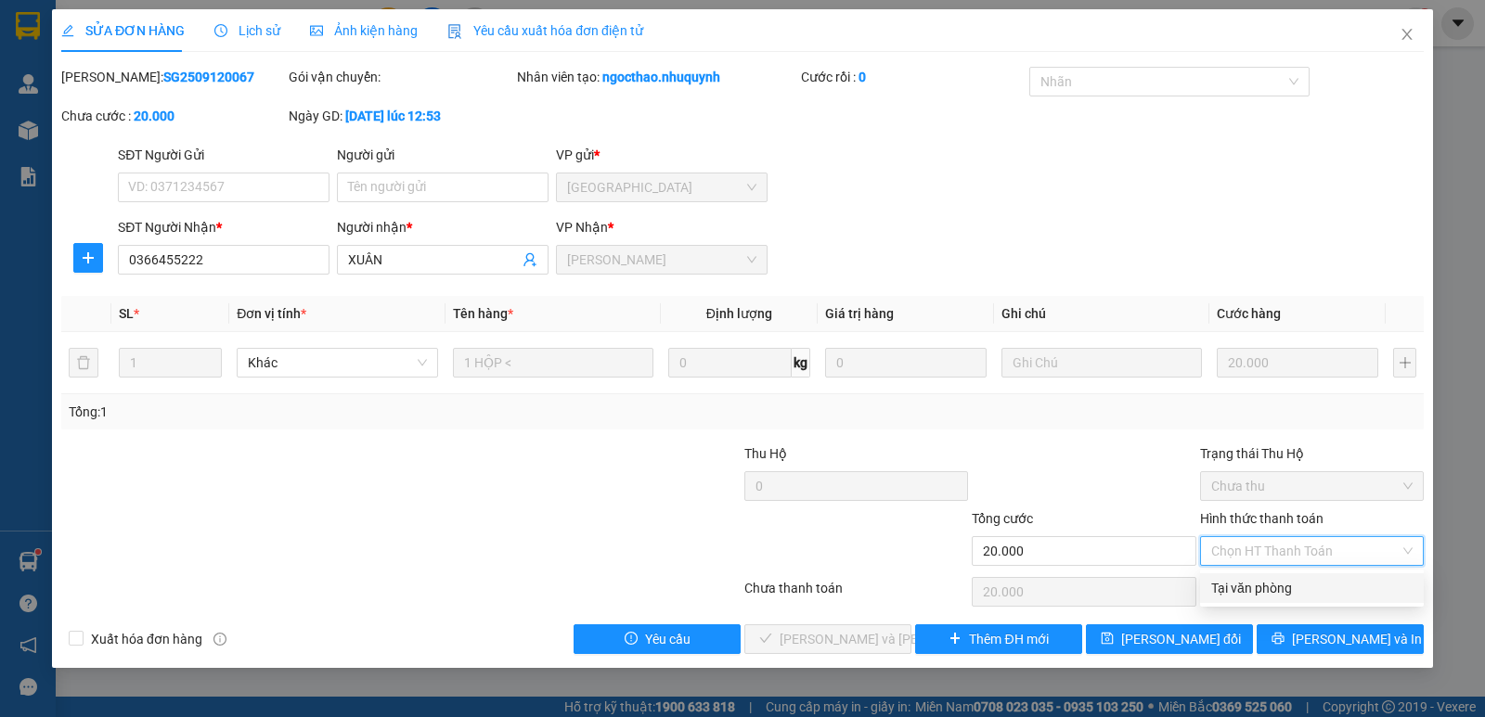
drag, startPoint x: 1308, startPoint y: 583, endPoint x: 1128, endPoint y: 621, distance: 184.0
click at [1304, 583] on div "Tại văn phòng" at bounding box center [1311, 588] width 201 height 20
type input "0"
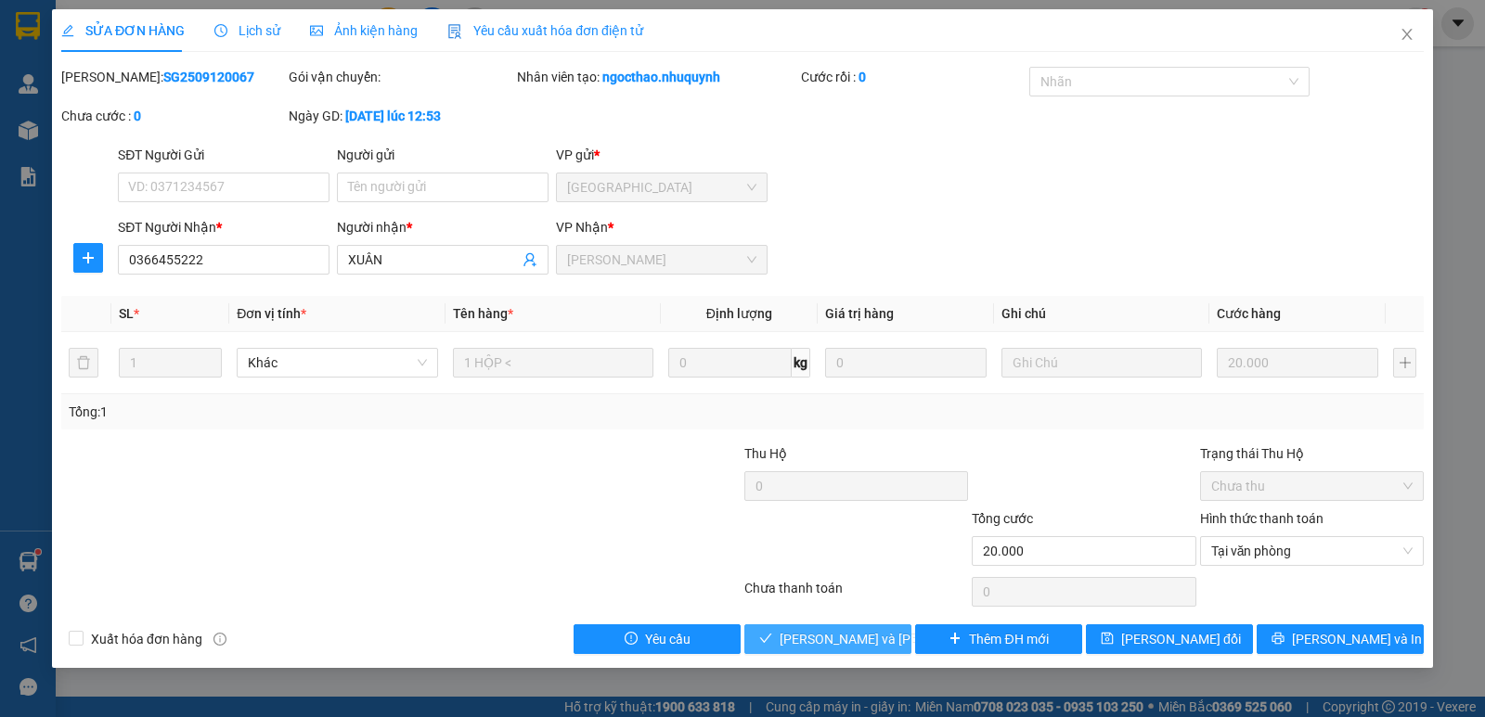
click at [879, 631] on span "[PERSON_NAME] và [PERSON_NAME] hàng" at bounding box center [904, 639] width 251 height 20
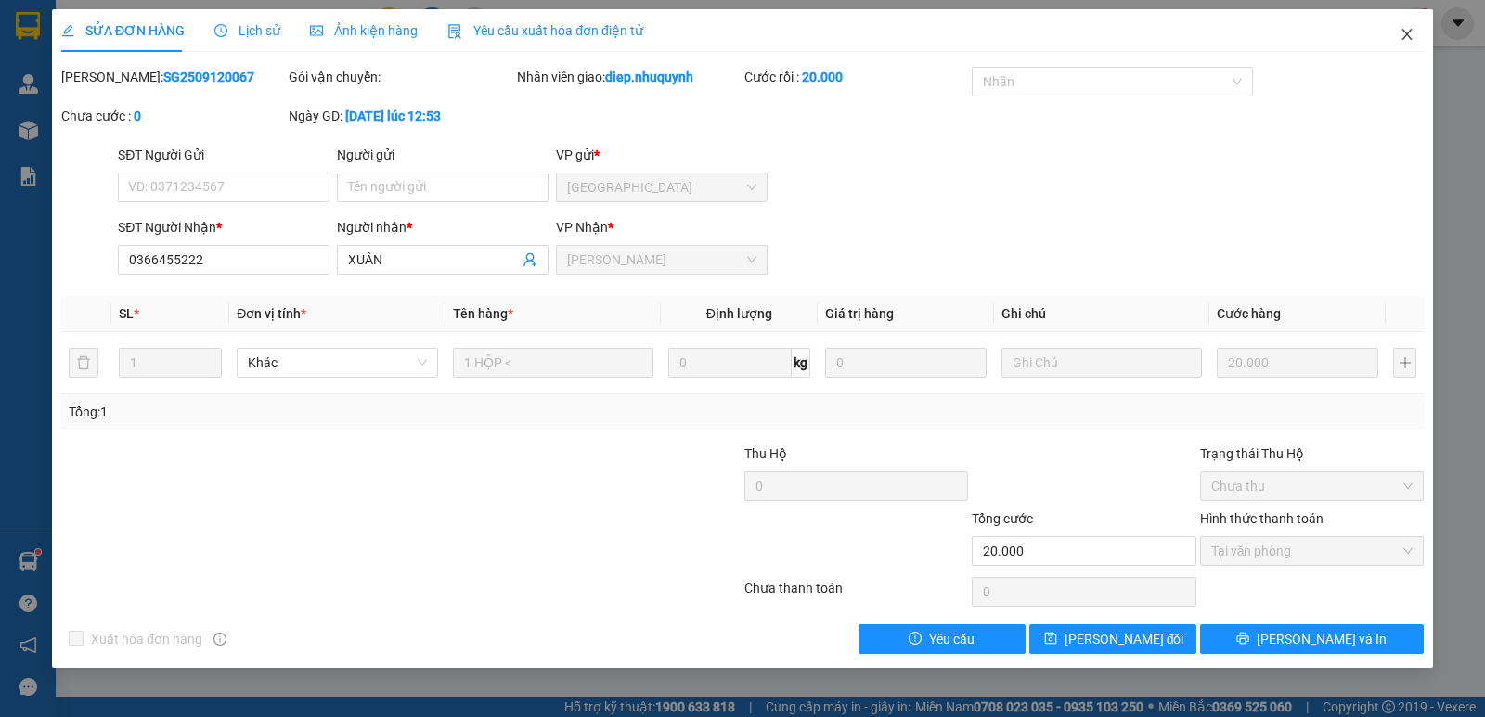
click at [1401, 34] on icon "close" at bounding box center [1406, 34] width 15 height 15
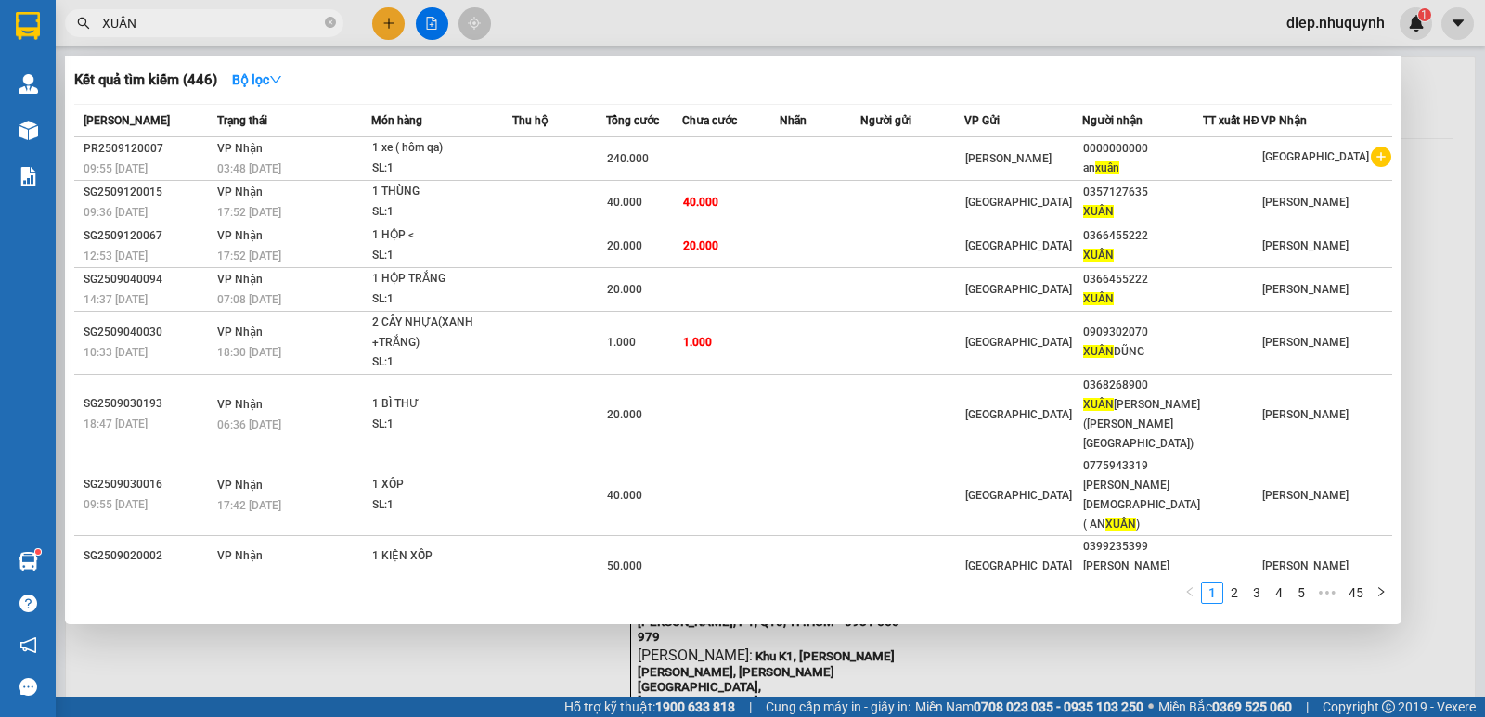
drag, startPoint x: 139, startPoint y: 24, endPoint x: 81, endPoint y: 23, distance: 58.5
click at [81, 24] on div "XUÂN" at bounding box center [181, 23] width 362 height 28
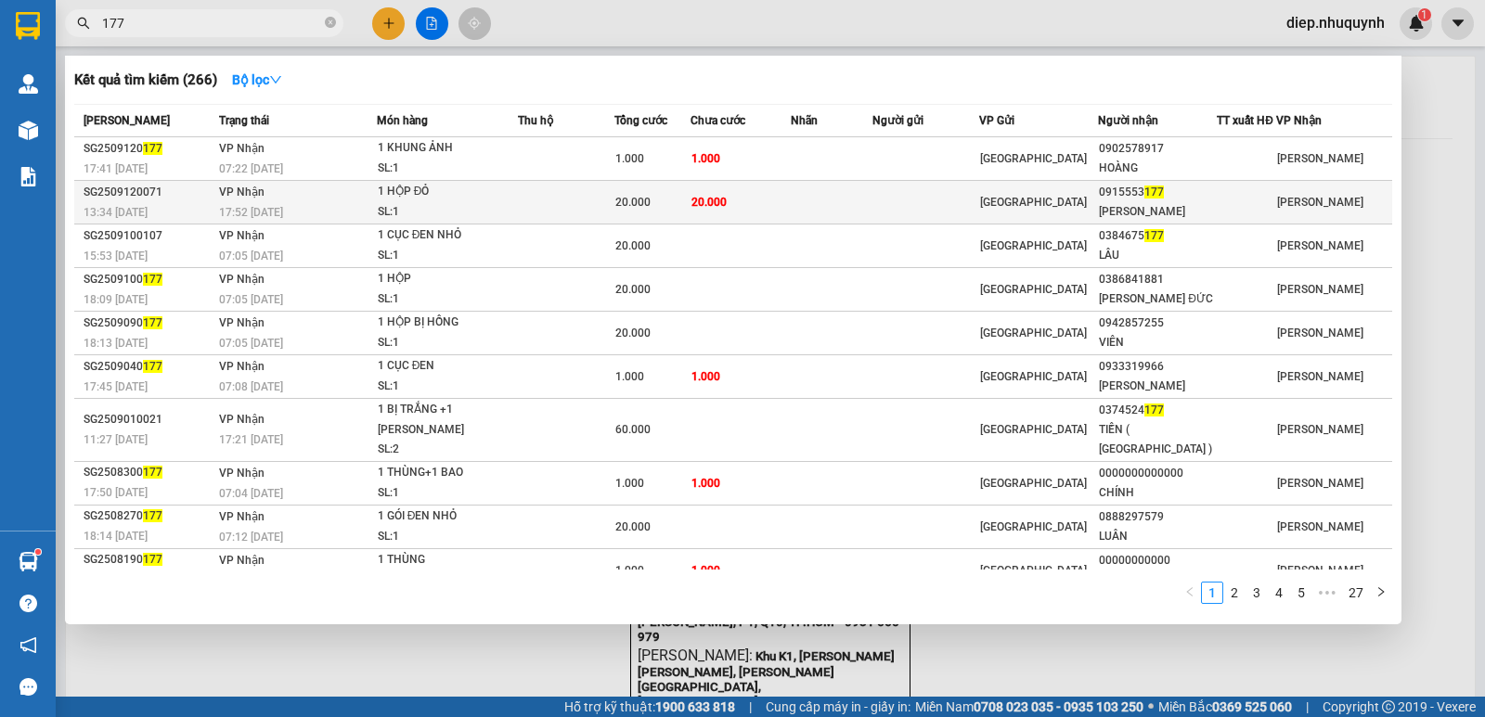
type input "177"
click at [771, 202] on td "20.000" at bounding box center [739, 203] width 99 height 44
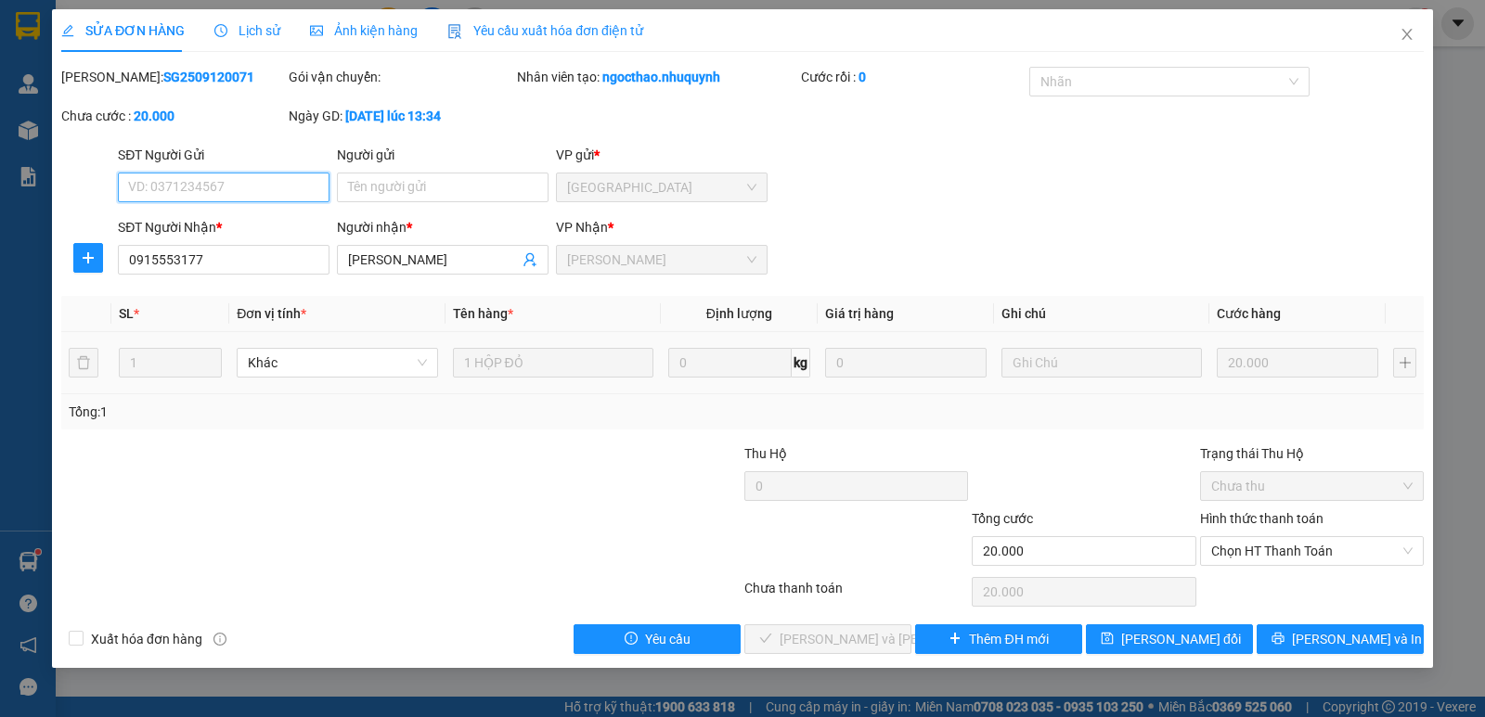
drag, startPoint x: 1293, startPoint y: 547, endPoint x: 1279, endPoint y: 569, distance: 26.8
click at [1292, 547] on span "Chọn HT Thanh Toán" at bounding box center [1311, 551] width 201 height 28
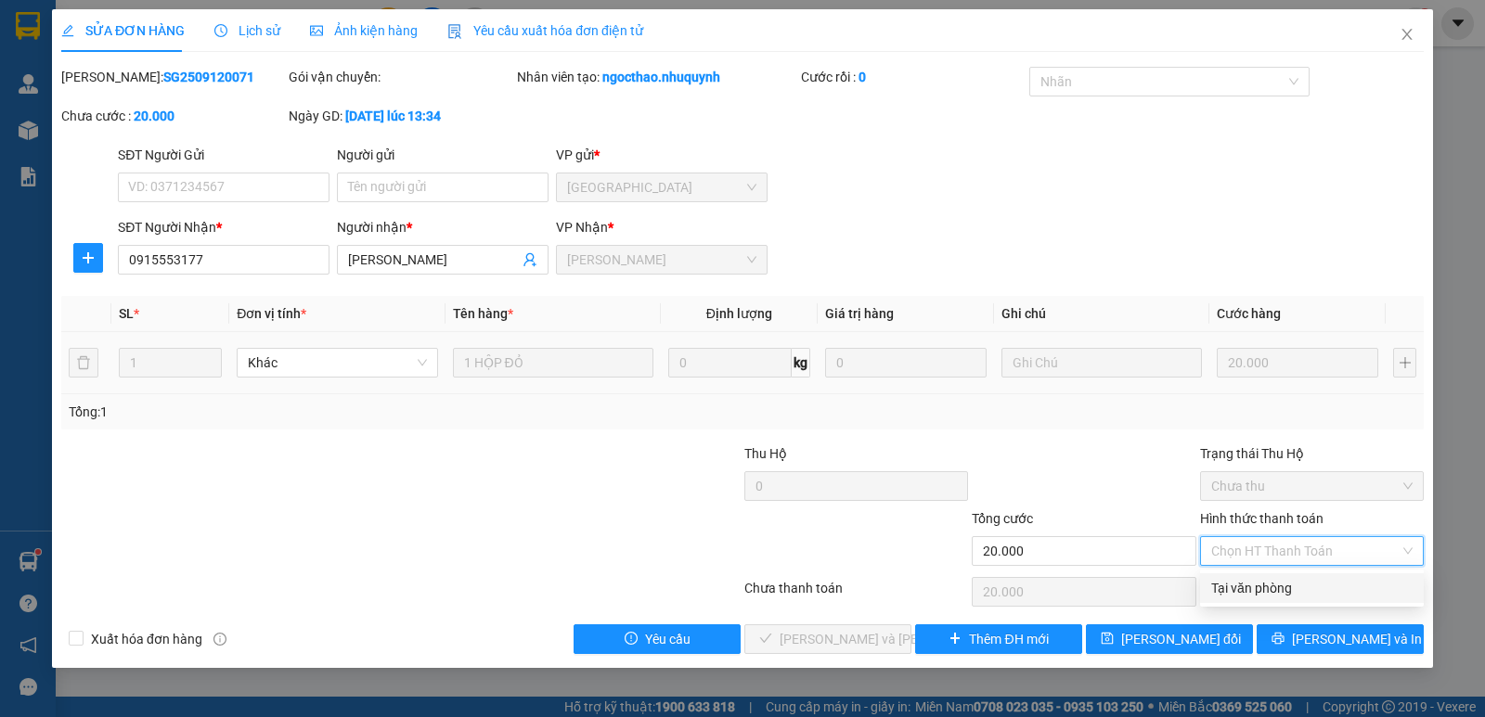
click at [1270, 583] on div "Tại văn phòng" at bounding box center [1311, 588] width 201 height 20
type input "0"
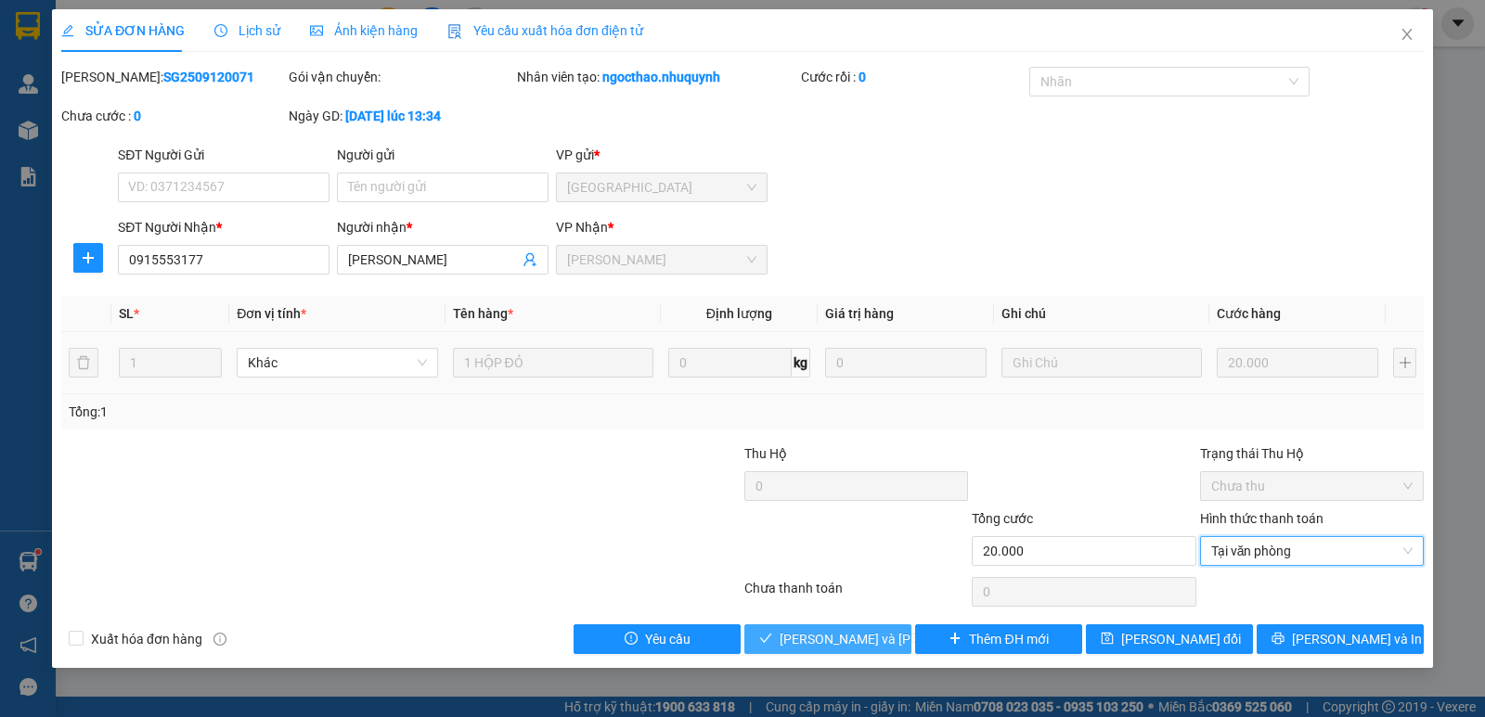
click at [860, 647] on span "[PERSON_NAME] và [PERSON_NAME] hàng" at bounding box center [904, 639] width 251 height 20
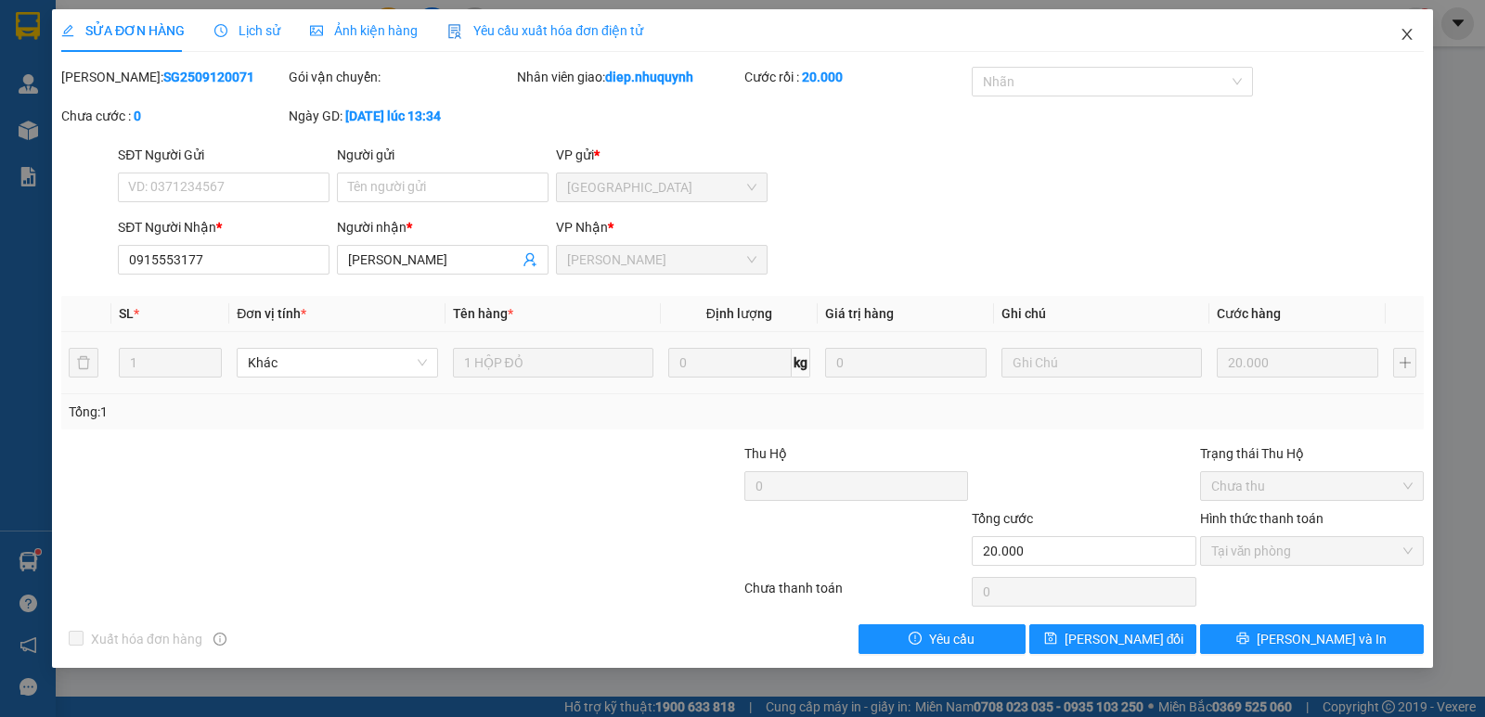
click at [1414, 32] on span "Close" at bounding box center [1407, 35] width 52 height 52
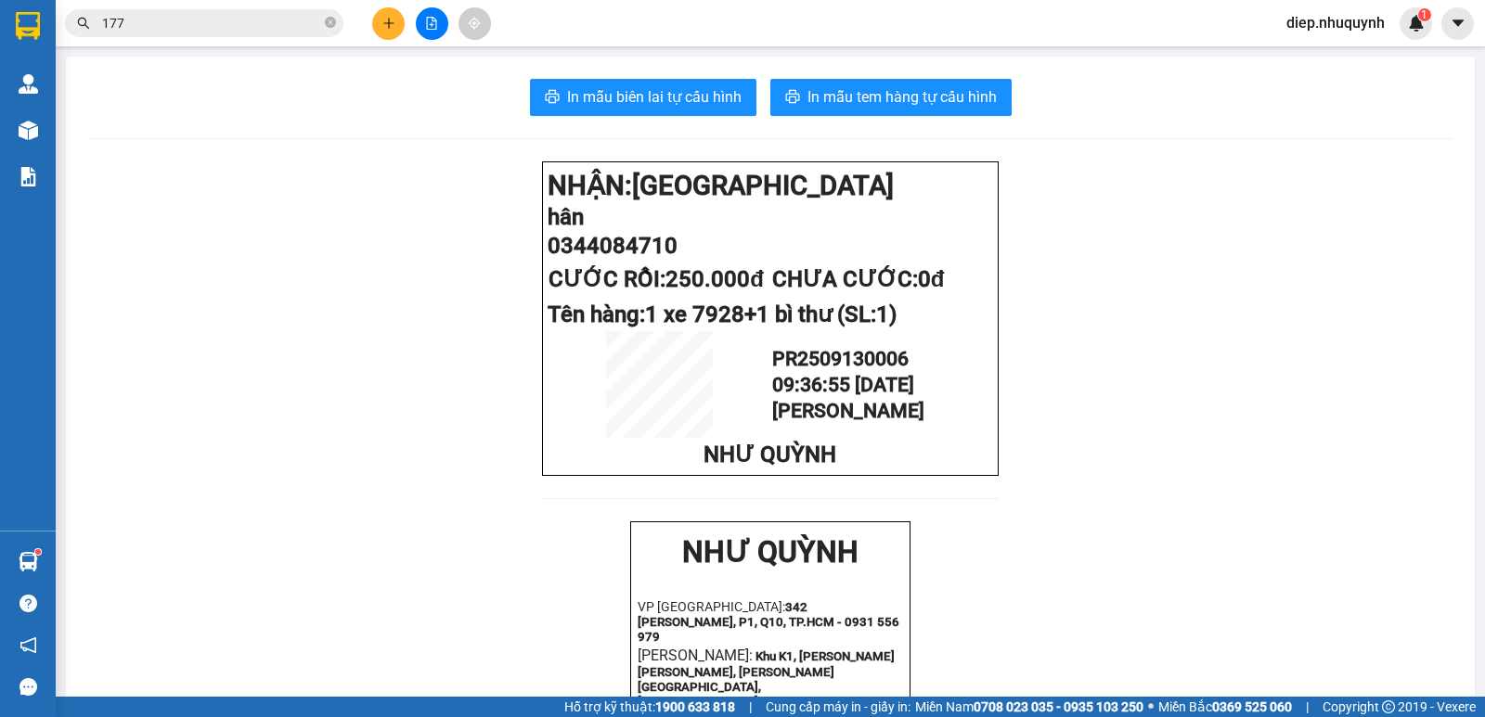
click at [207, 39] on div "Kết quả [PERSON_NAME] ( 266 ) Bộ lọc Mã ĐH Trạng thái Món hàng Thu hộ Tổng [PER…" at bounding box center [181, 23] width 362 height 32
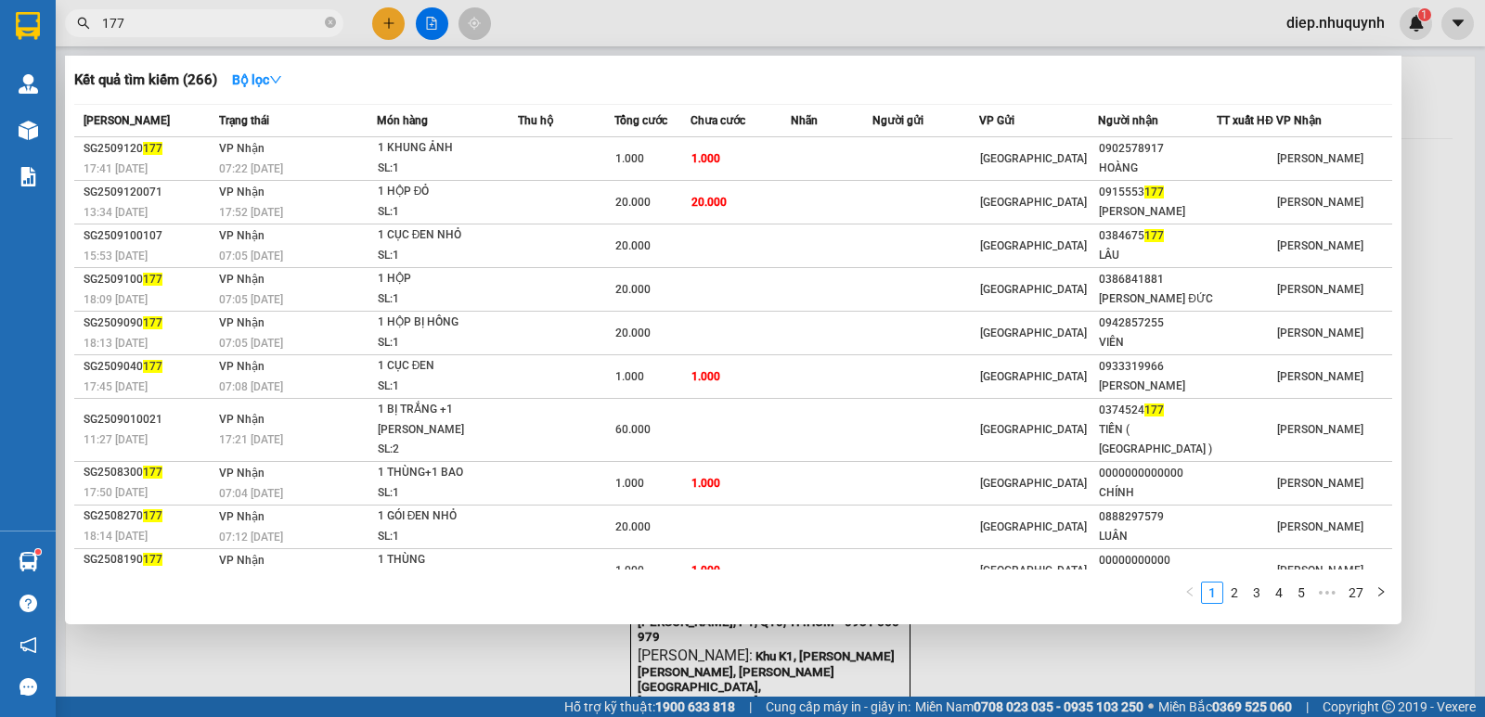
drag, startPoint x: 206, startPoint y: 34, endPoint x: 214, endPoint y: 28, distance: 10.6
click at [207, 33] on span "177" at bounding box center [204, 23] width 278 height 28
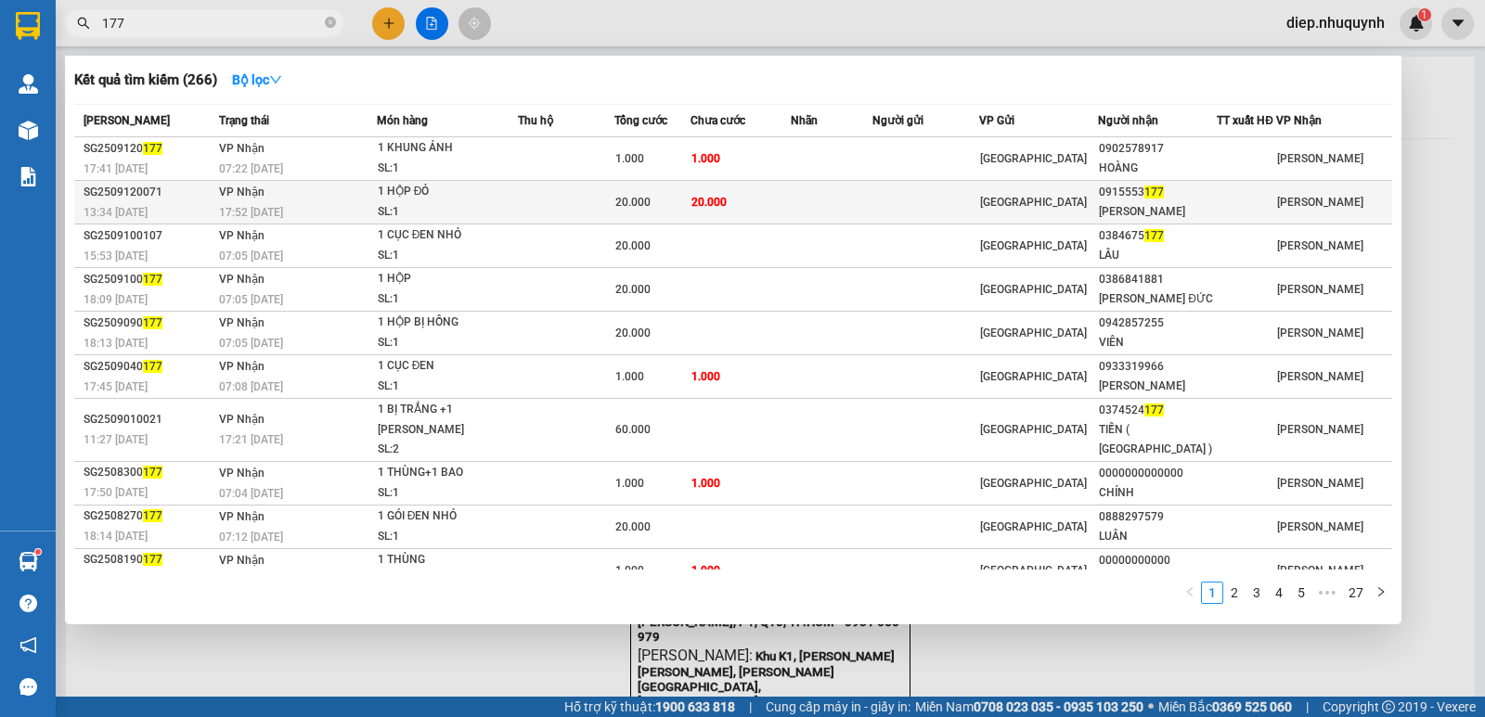
click at [669, 209] on div "20.000" at bounding box center [652, 202] width 74 height 20
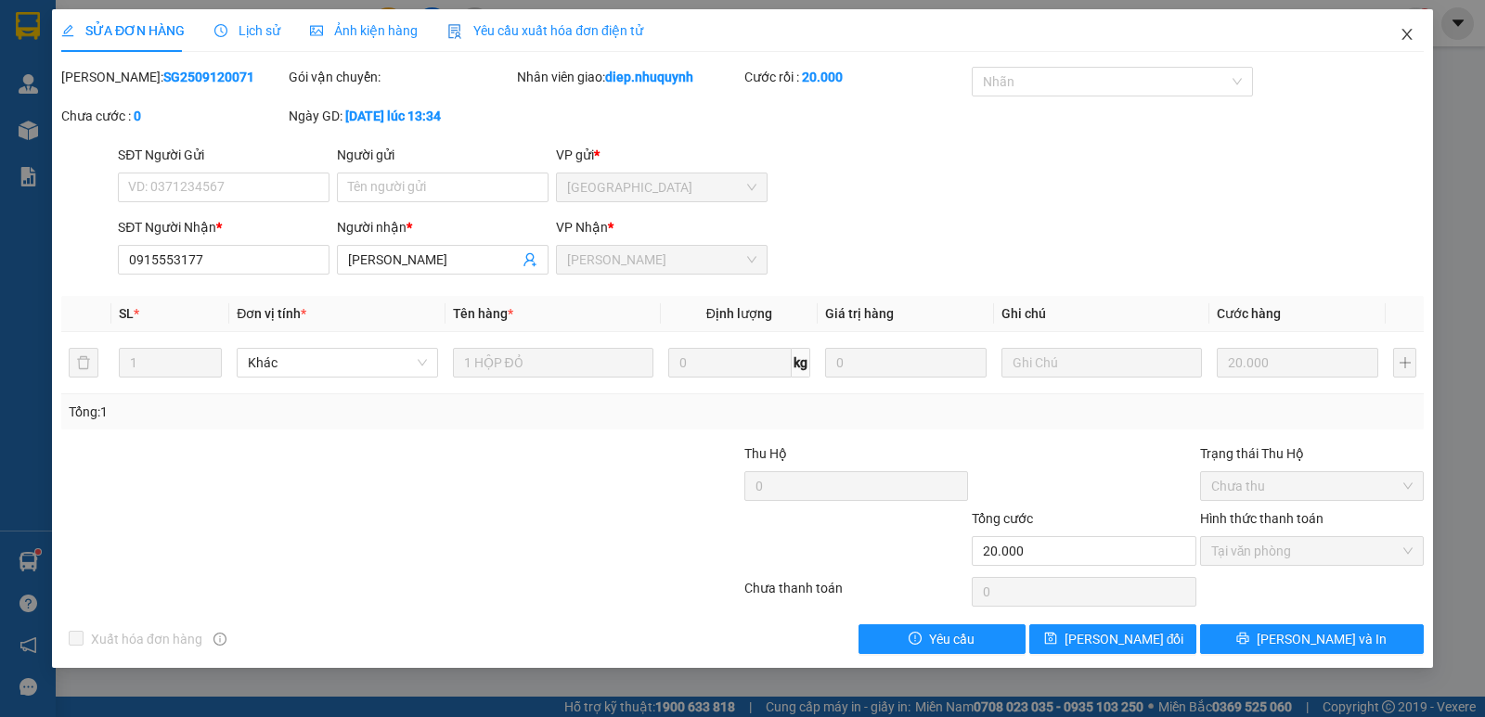
click at [1416, 30] on span "Close" at bounding box center [1407, 35] width 52 height 52
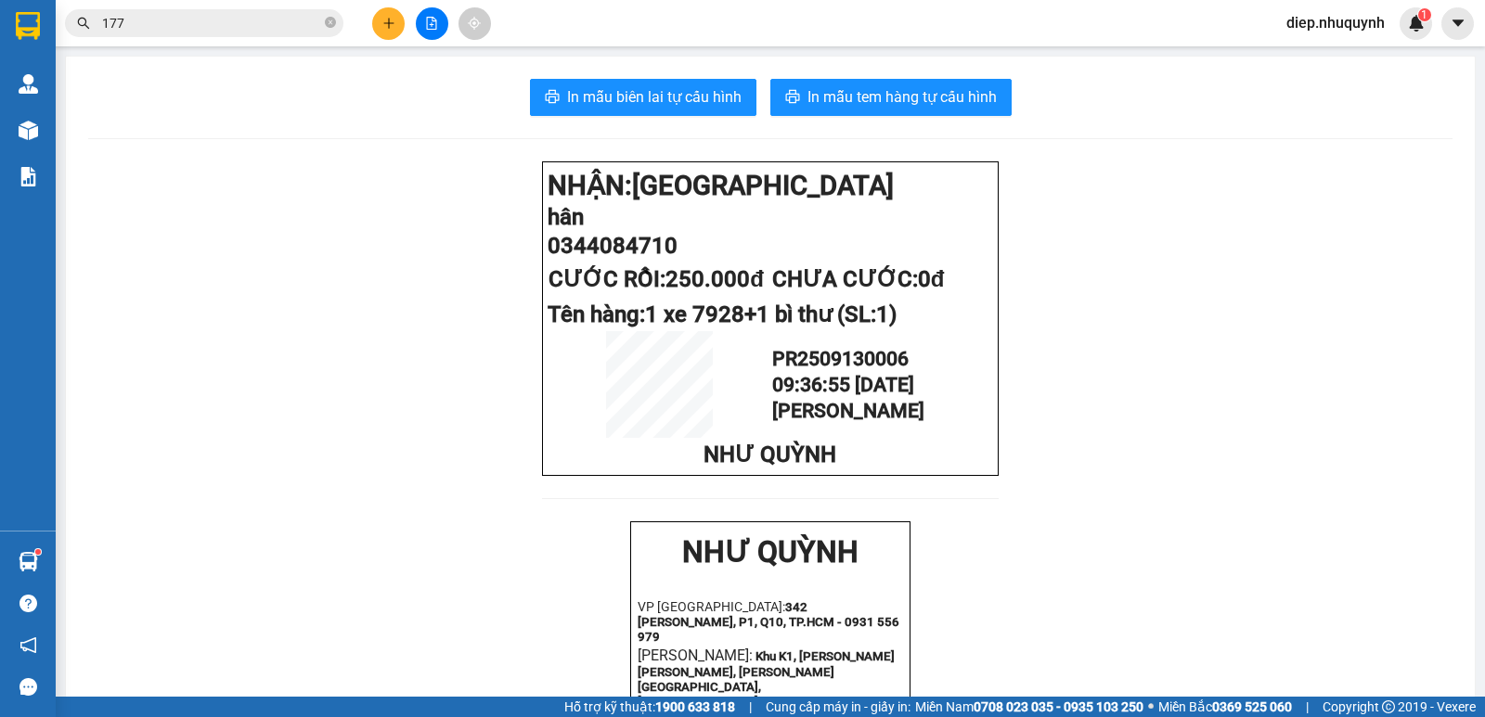
click at [1353, 29] on span "diep.nhuquynh" at bounding box center [1335, 22] width 128 height 23
click at [1312, 59] on span "Đăng xuất" at bounding box center [1342, 57] width 91 height 20
